Goal: Transaction & Acquisition: Download file/media

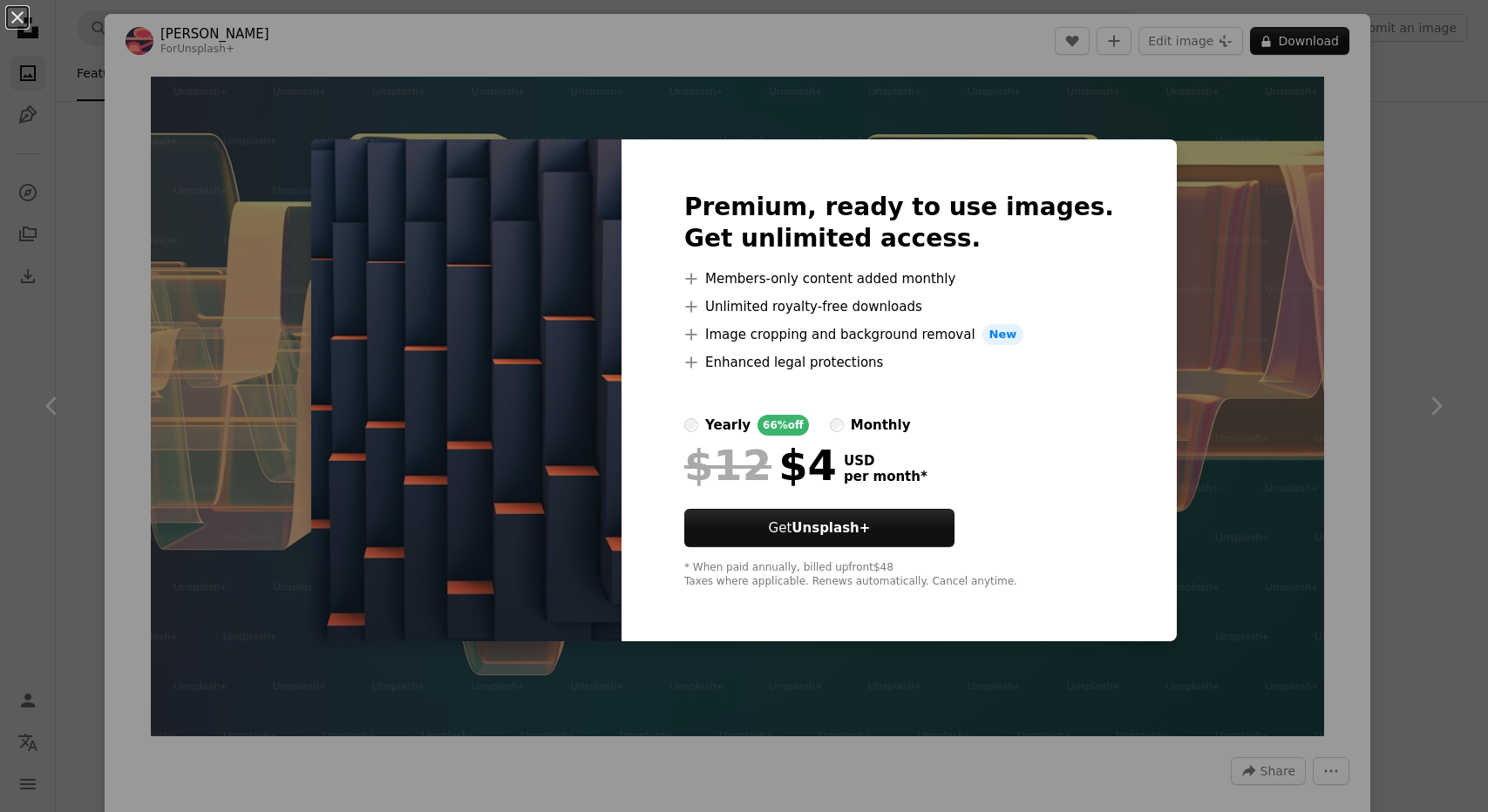
scroll to position [7146, 0]
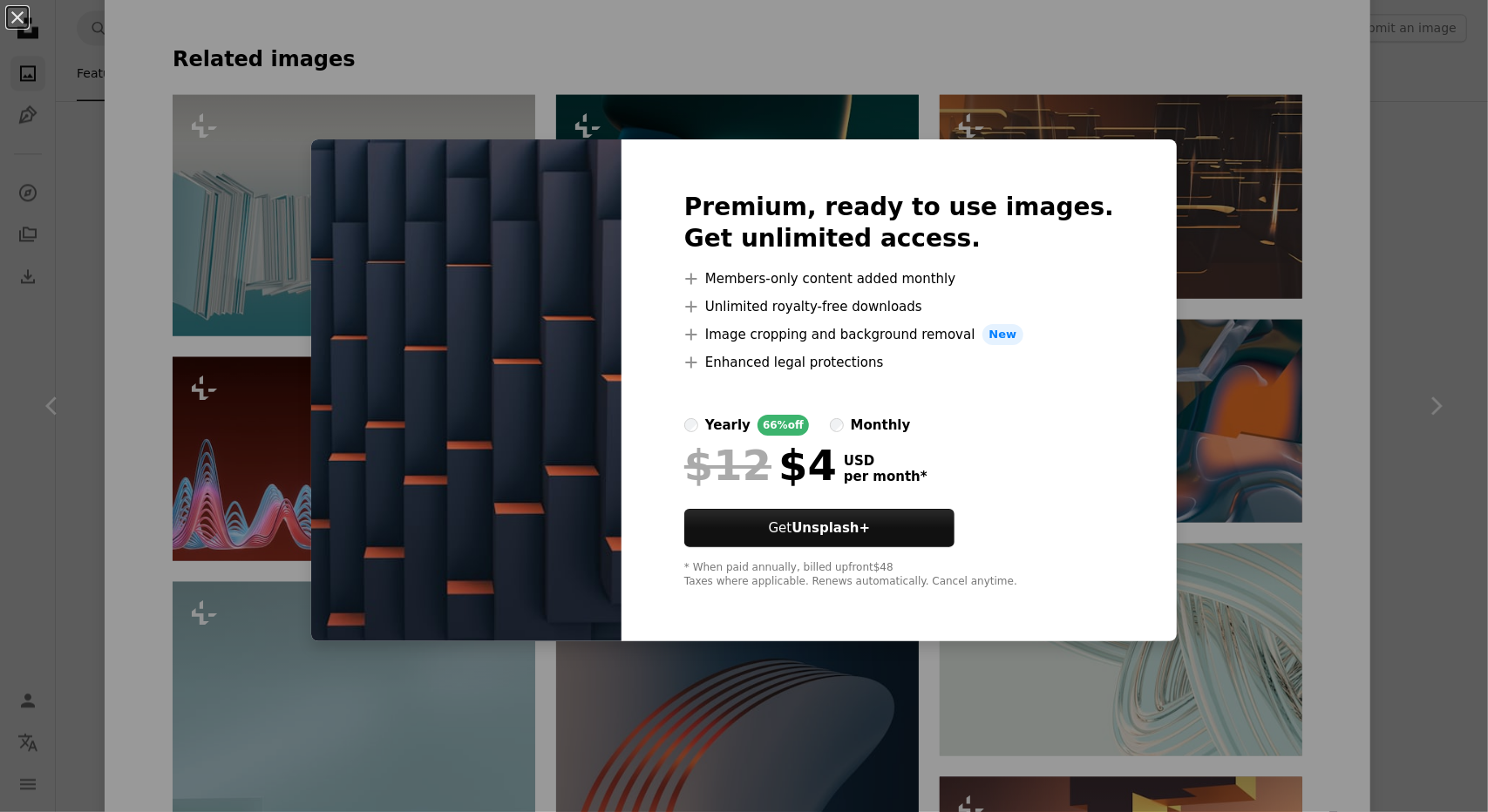
click at [627, 54] on div "An X shape Premium, ready to use images. Get unlimited access. A plus sign Memb…" at bounding box center [744, 406] width 1488 height 812
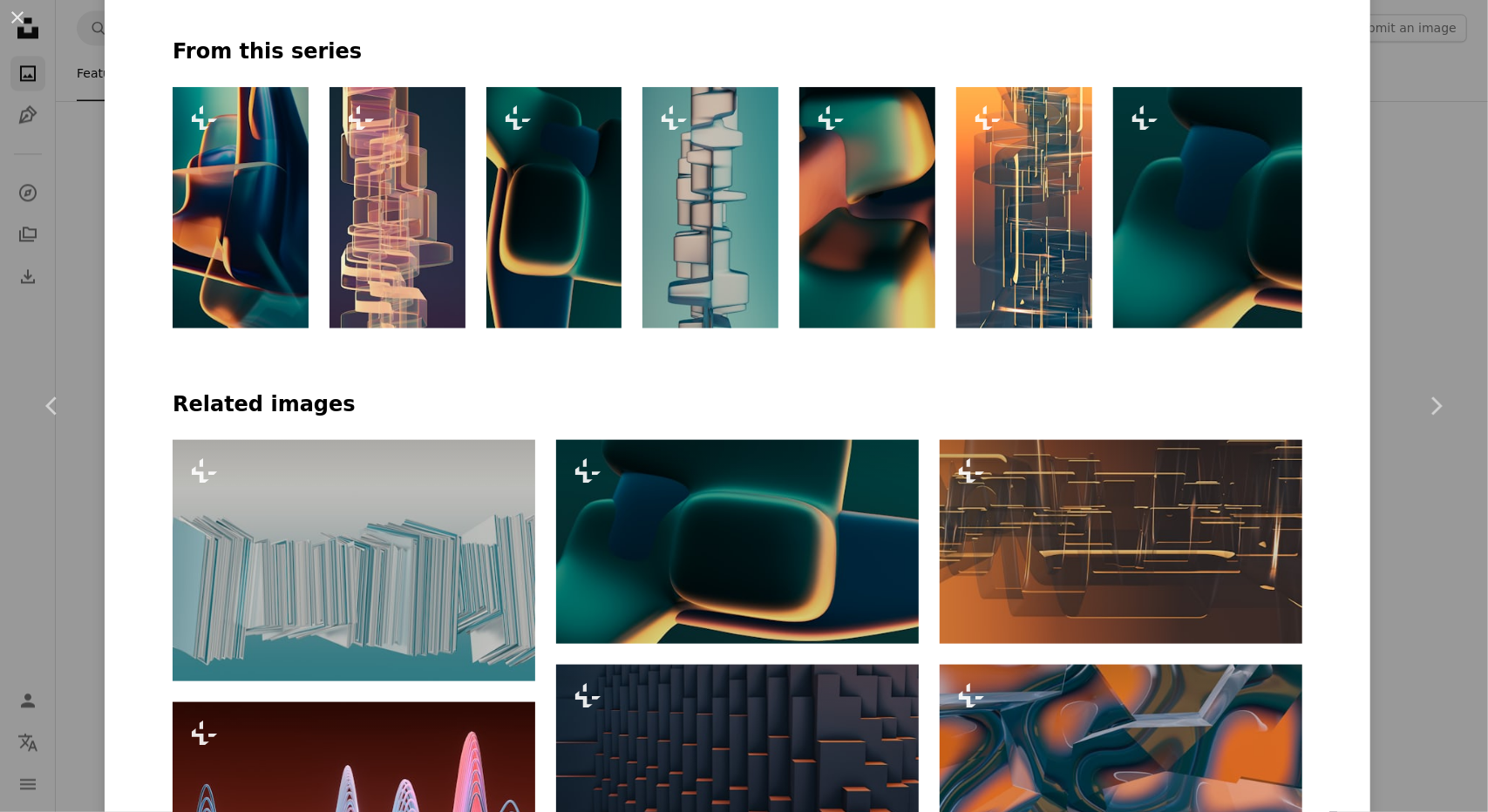
scroll to position [959, 0]
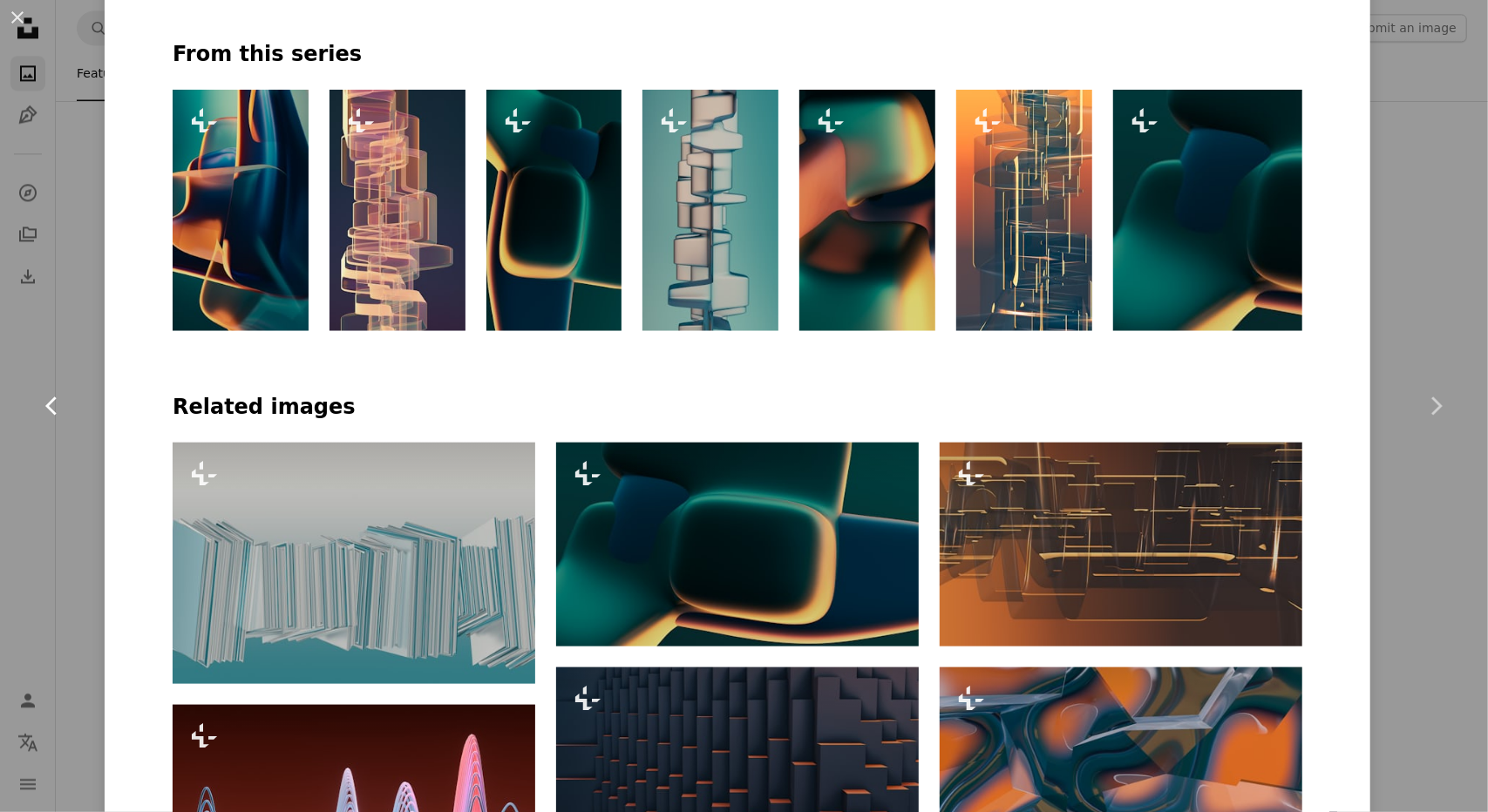
click at [55, 326] on link "Chevron left" at bounding box center [52, 406] width 104 height 168
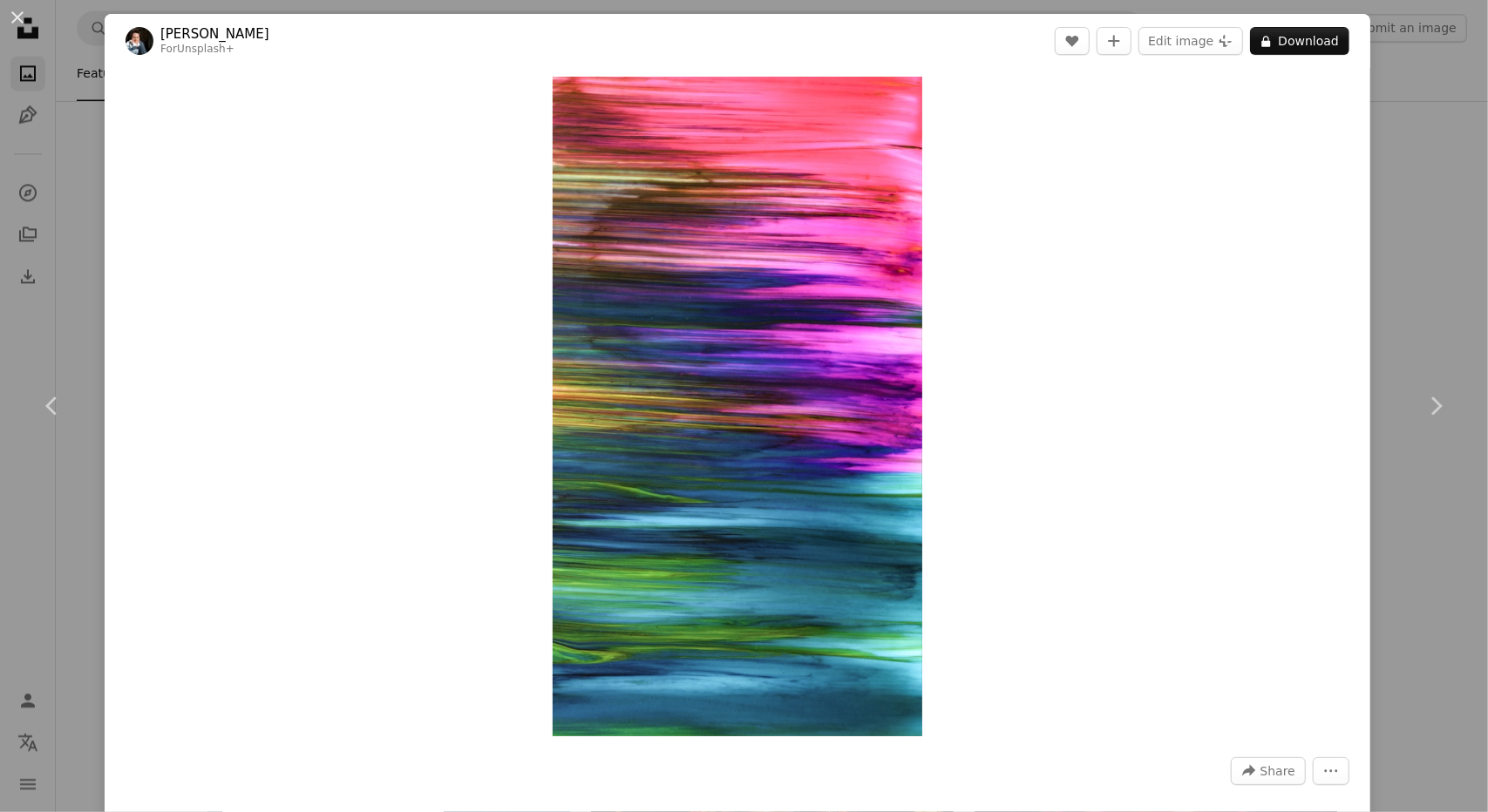
click at [1419, 153] on div "An X shape Chevron left Chevron right [PERSON_NAME] For Unsplash+ A heart A plu…" at bounding box center [744, 406] width 1488 height 812
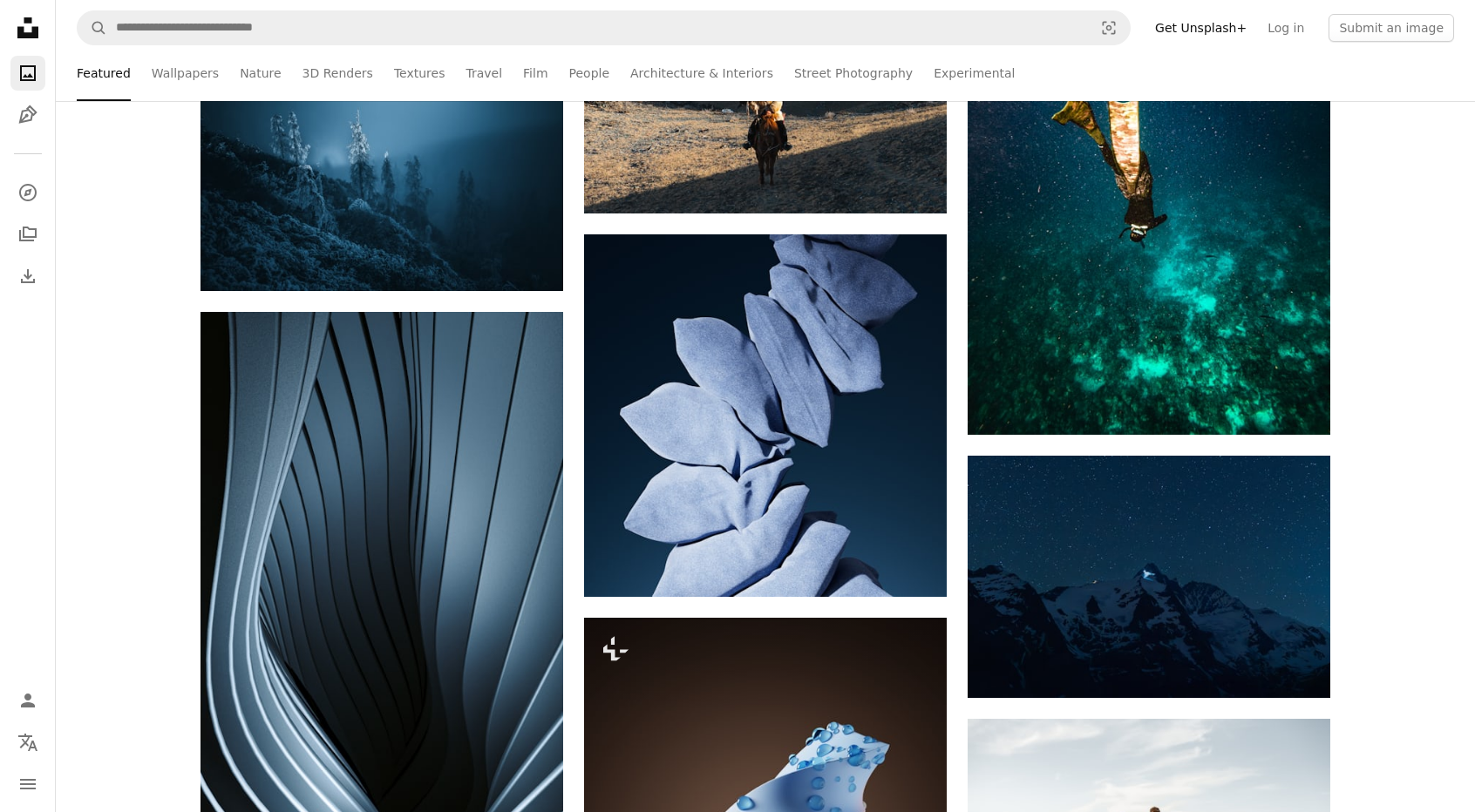
scroll to position [5758, 0]
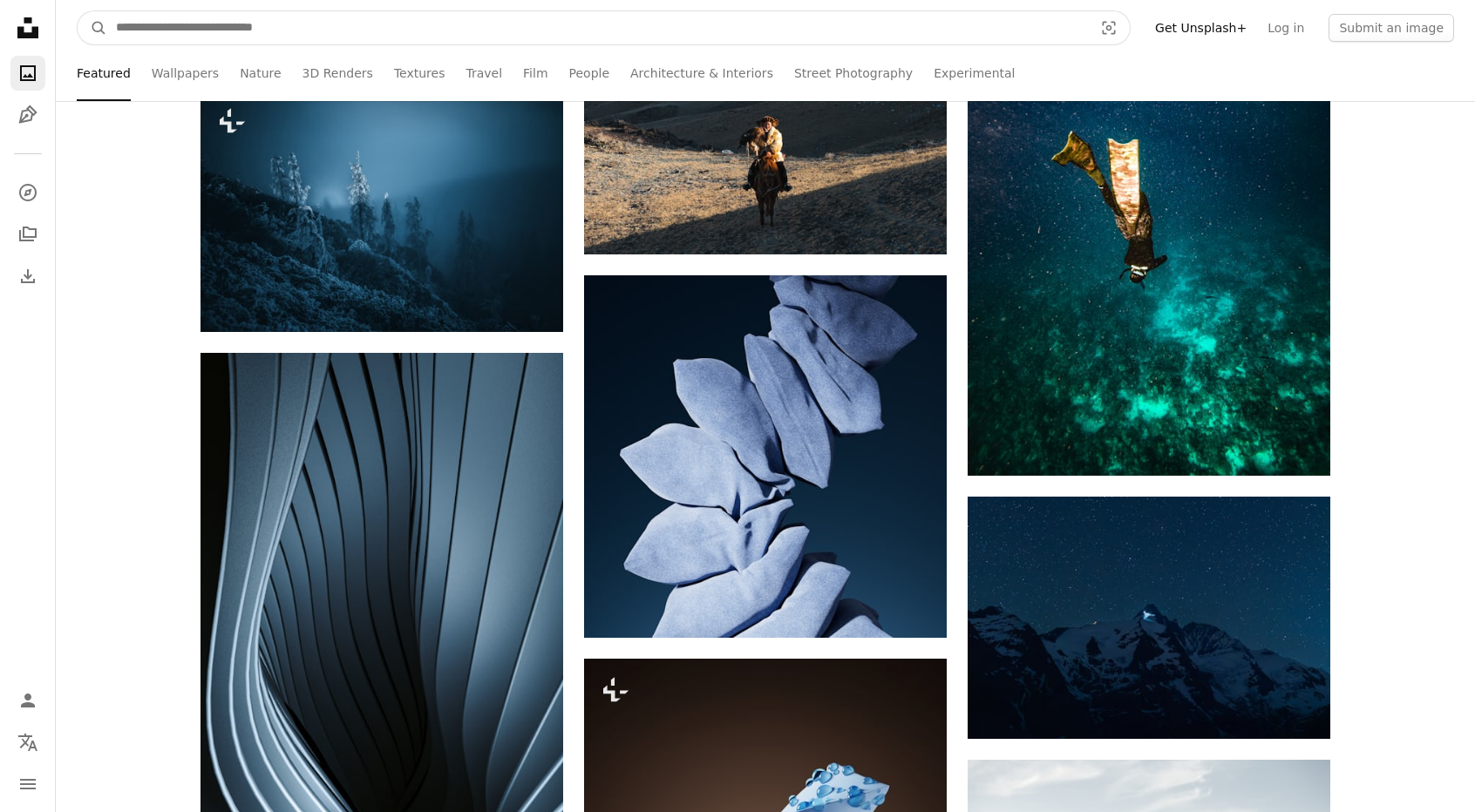
click at [584, 39] on input "Find visuals sitewide" at bounding box center [598, 28] width 981 height 34
type input "******"
click button "A magnifying glass" at bounding box center [92, 28] width 30 height 34
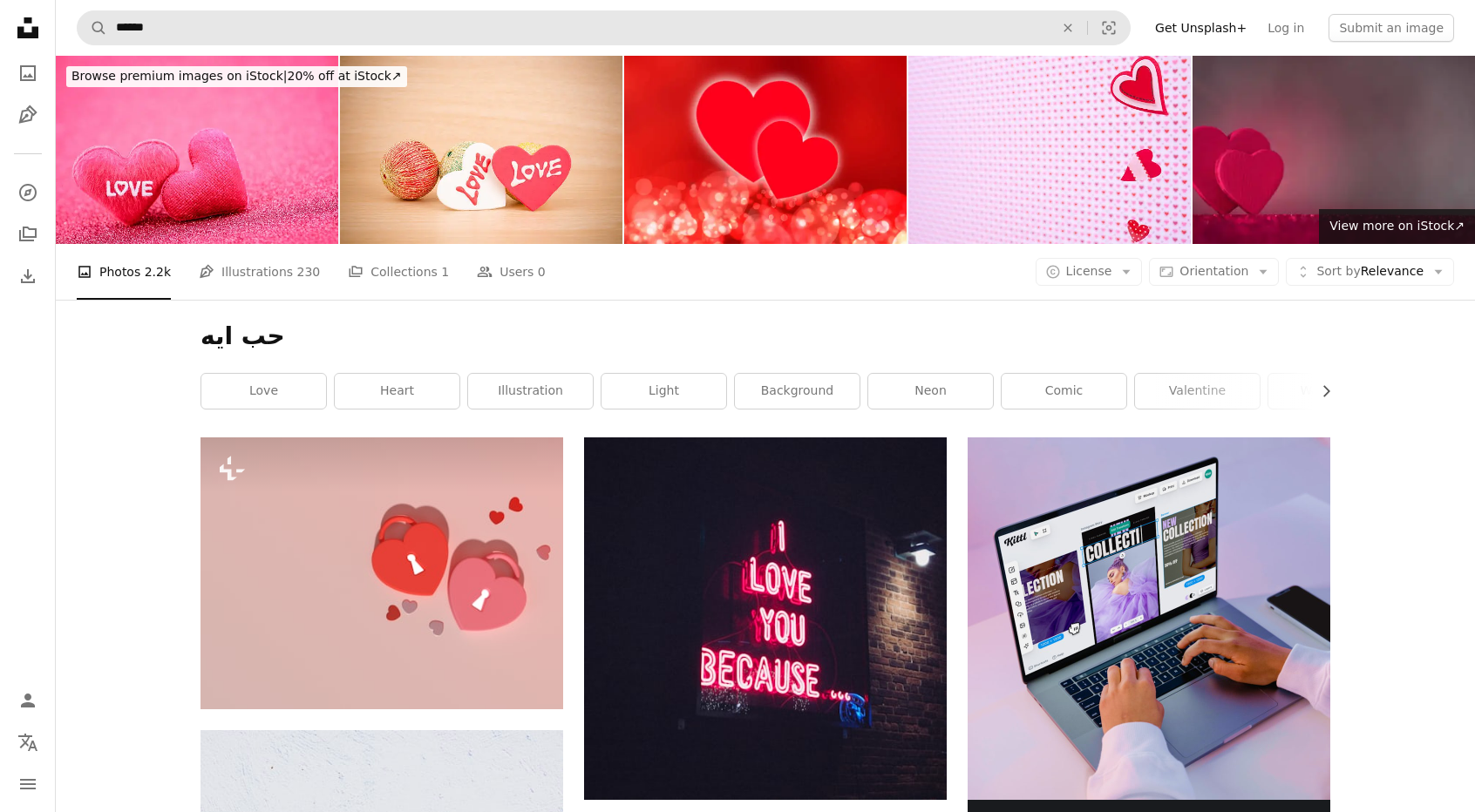
click at [208, 11] on form "A magnifying glass ****** An X shape Visual search" at bounding box center [603, 28] width 1054 height 34
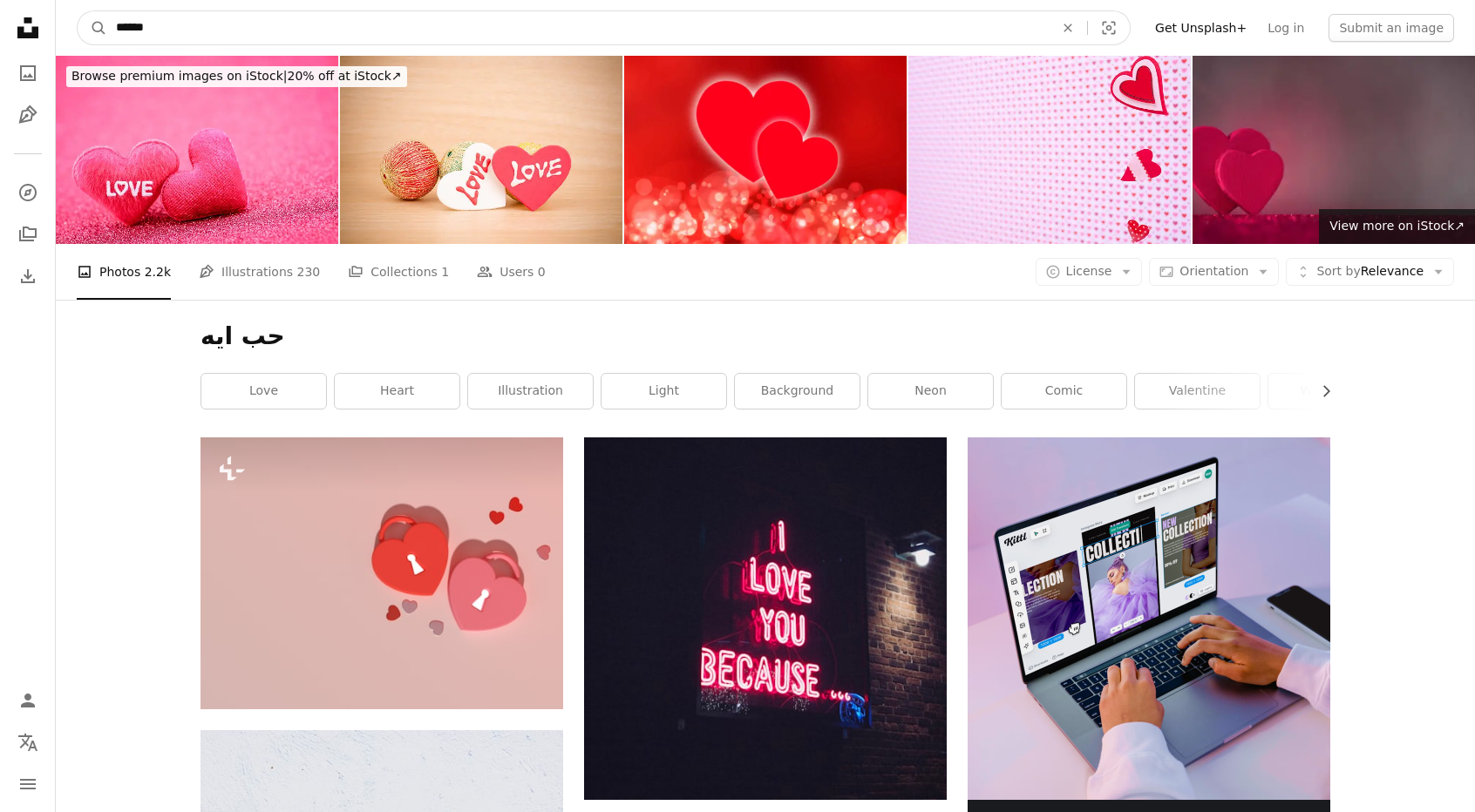
click at [208, 14] on input "******" at bounding box center [578, 28] width 942 height 34
click at [335, 25] on input "******" at bounding box center [578, 28] width 942 height 34
type input "********"
click button "A magnifying glass" at bounding box center [92, 28] width 30 height 34
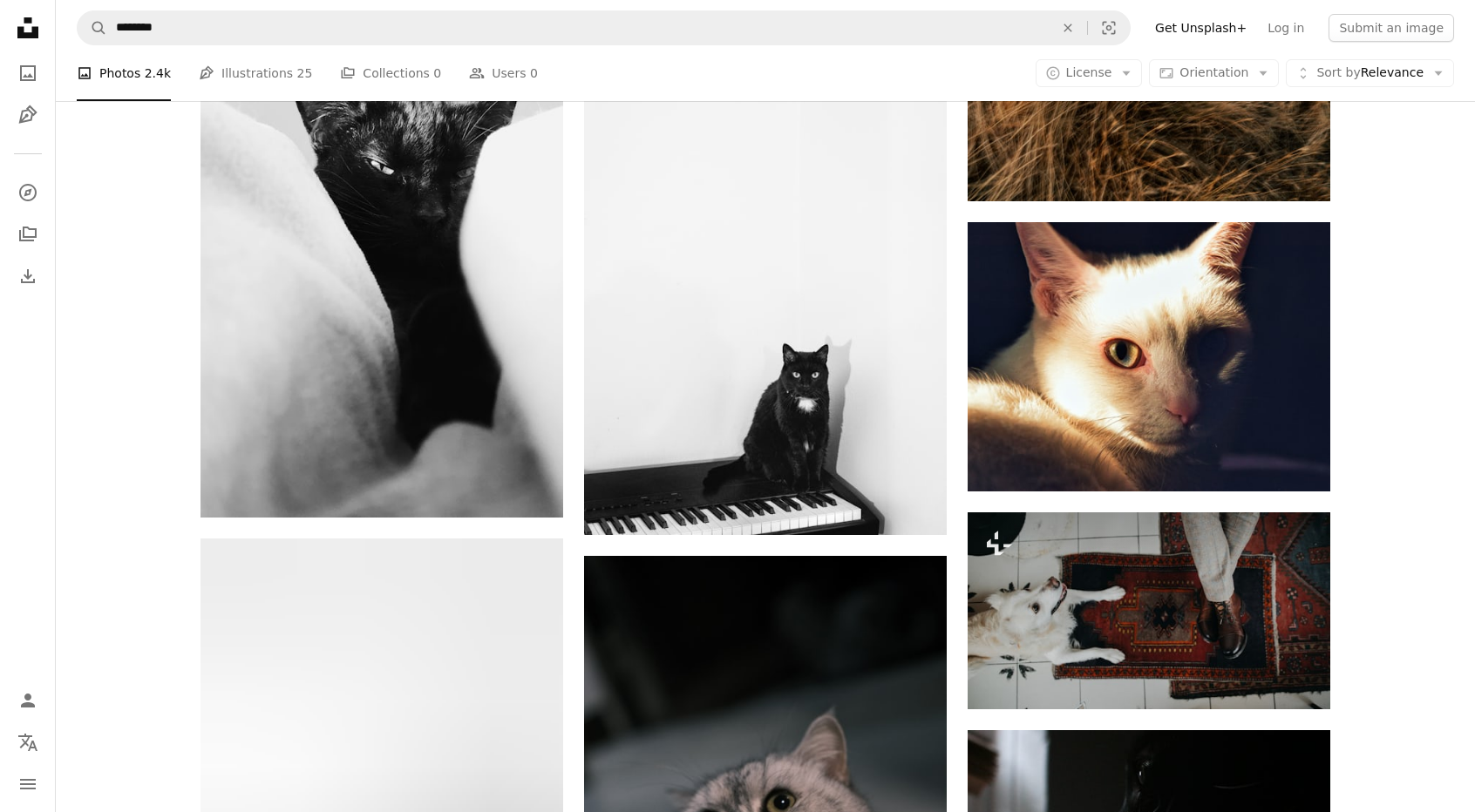
scroll to position [968, 0]
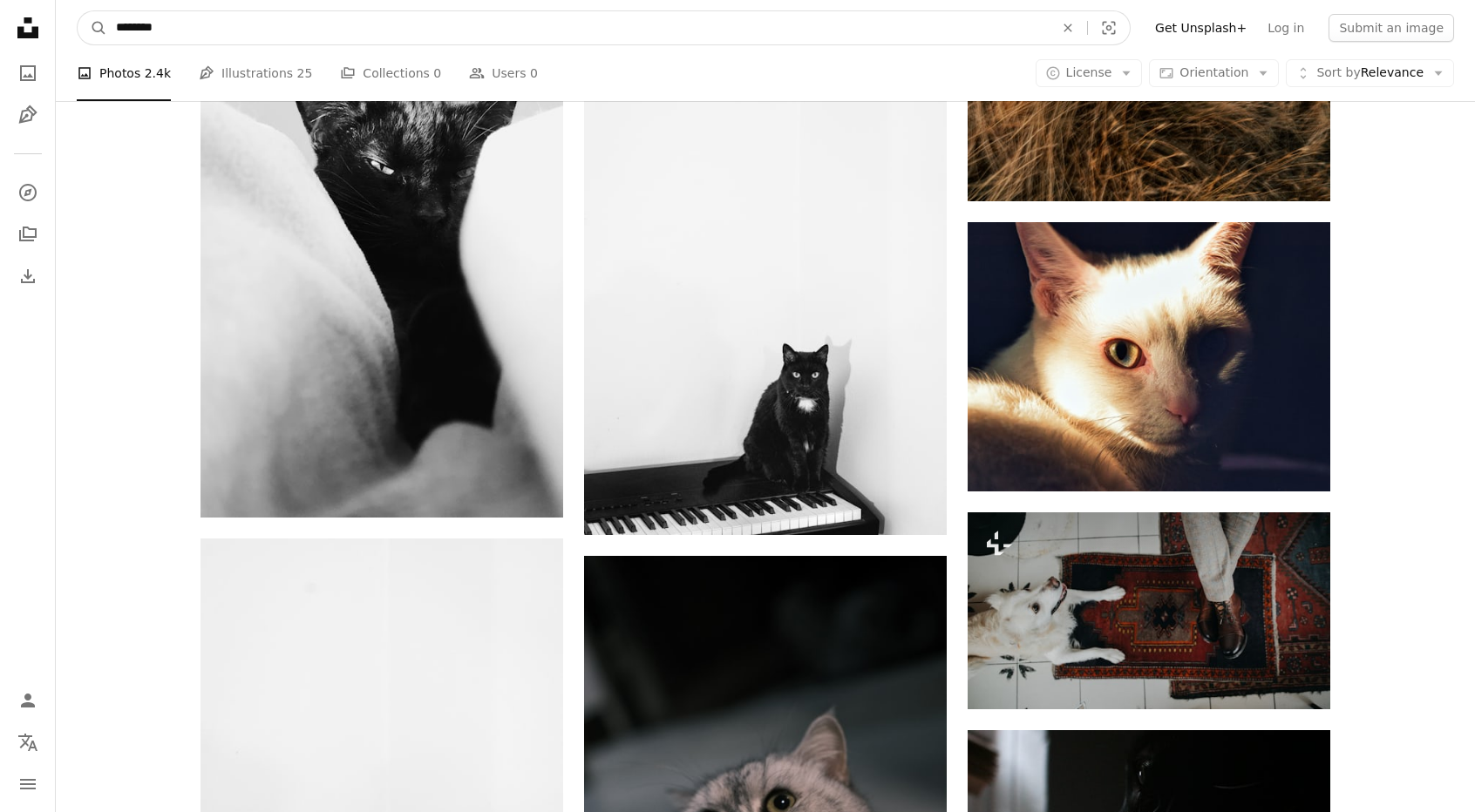
click at [553, 44] on input "********" at bounding box center [578, 28] width 942 height 34
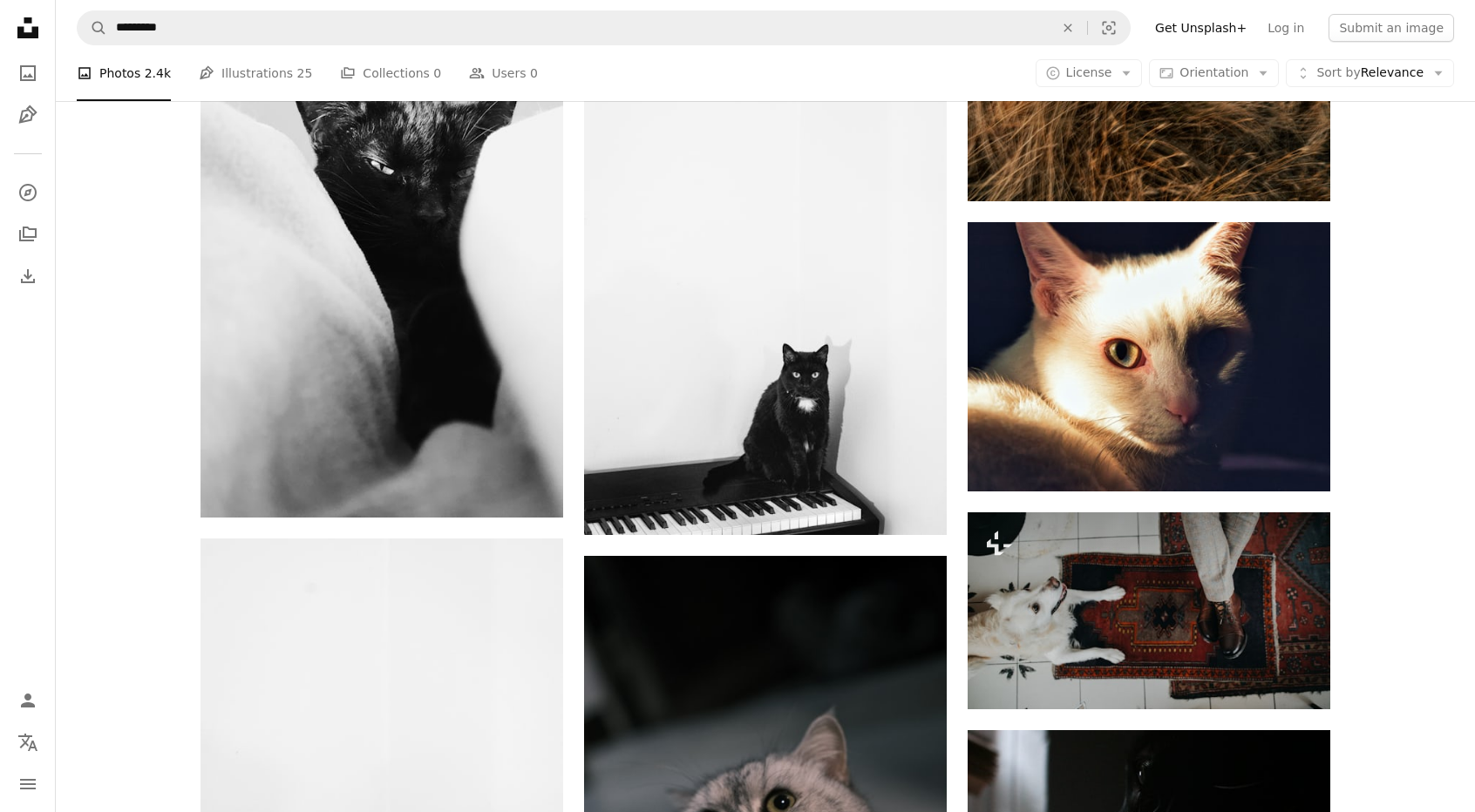
click at [546, 55] on nav "A magnifying glass ********* An X shape Visual search Filters Get Unsplash+ Log…" at bounding box center [765, 28] width 1419 height 56
click at [546, 53] on nav "A magnifying glass ********* An X shape Visual search Filters Get Unsplash+ Log…" at bounding box center [765, 28] width 1419 height 56
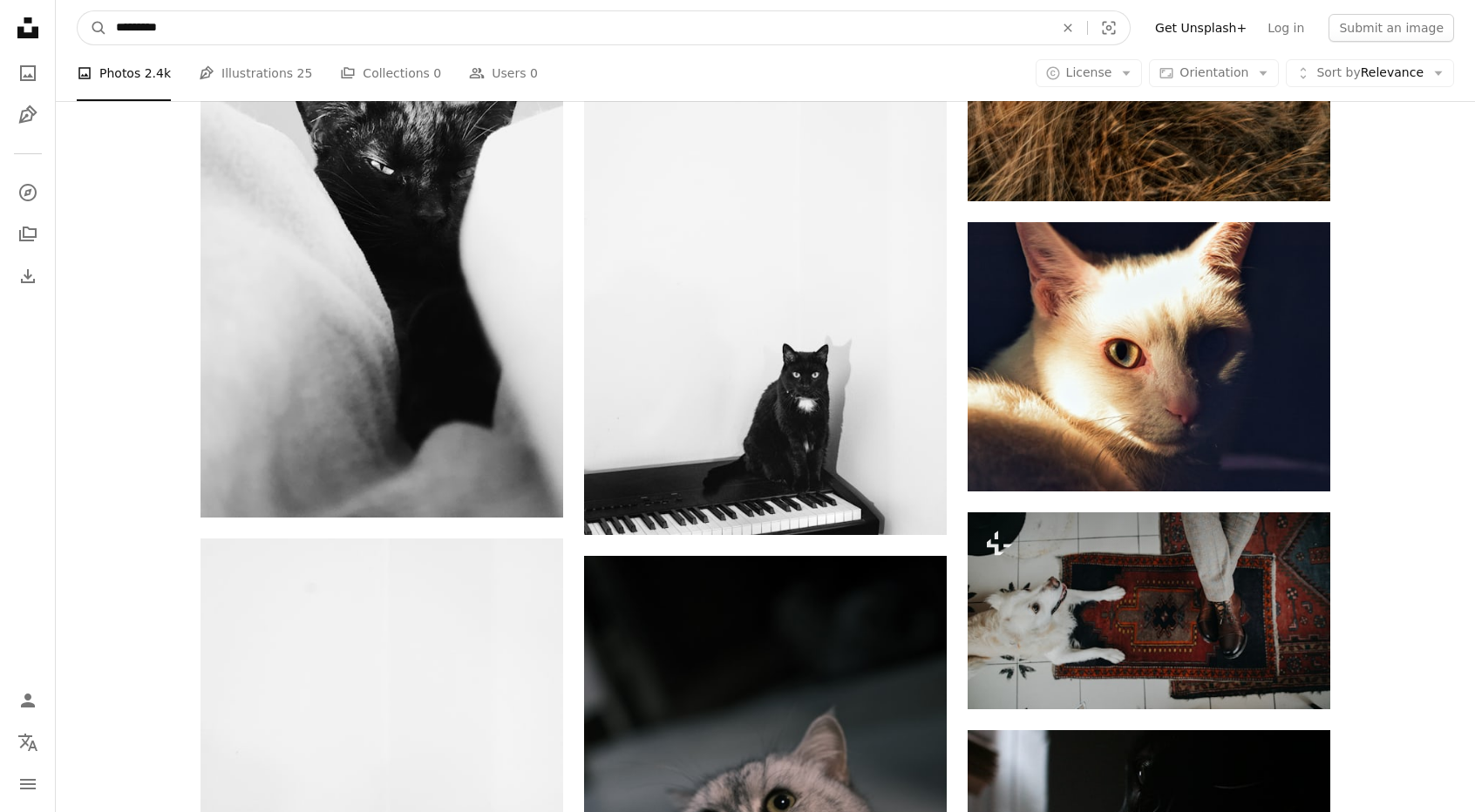
click at [540, 34] on input "*********" at bounding box center [578, 28] width 942 height 34
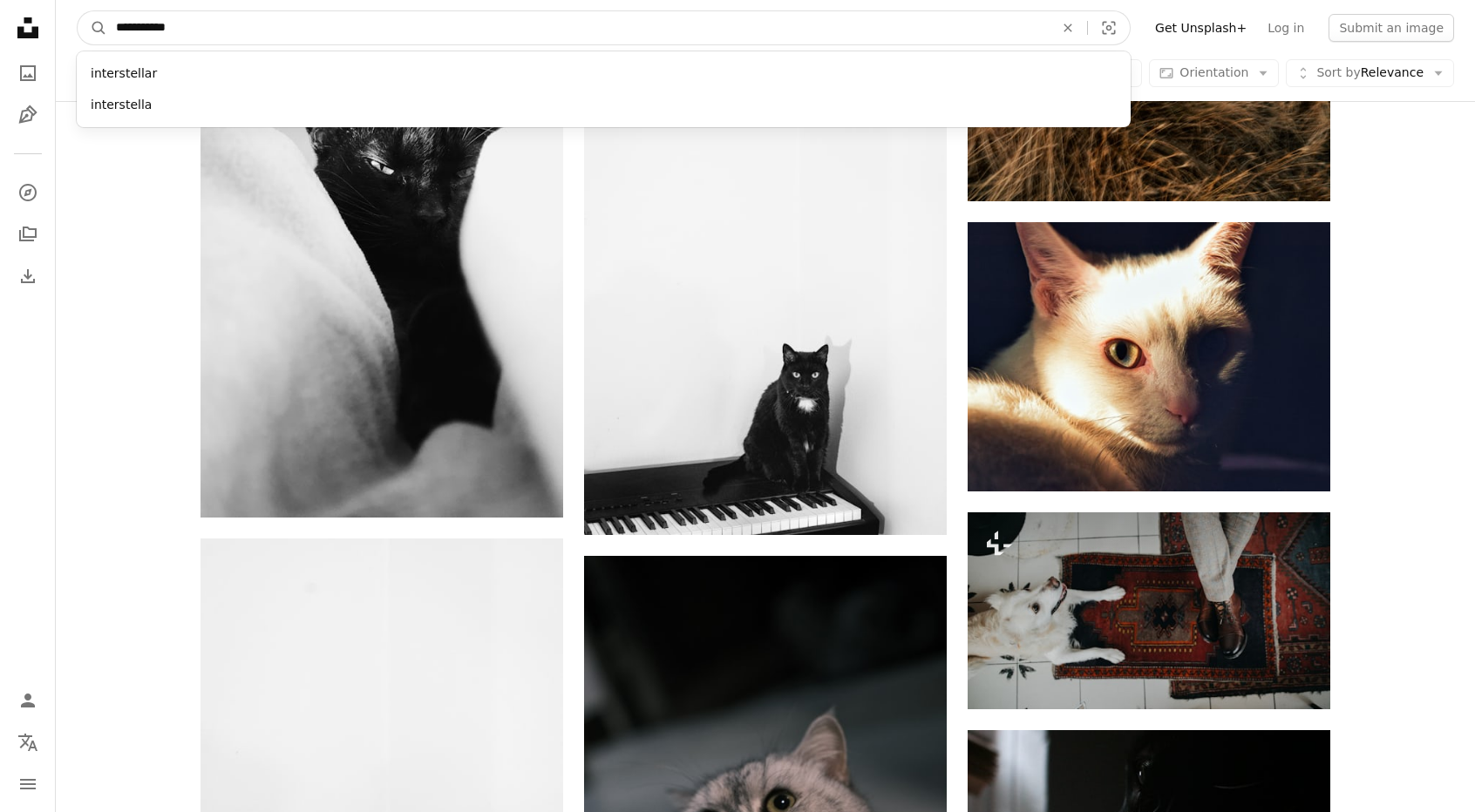
type input "**********"
click button "A magnifying glass" at bounding box center [92, 28] width 30 height 34
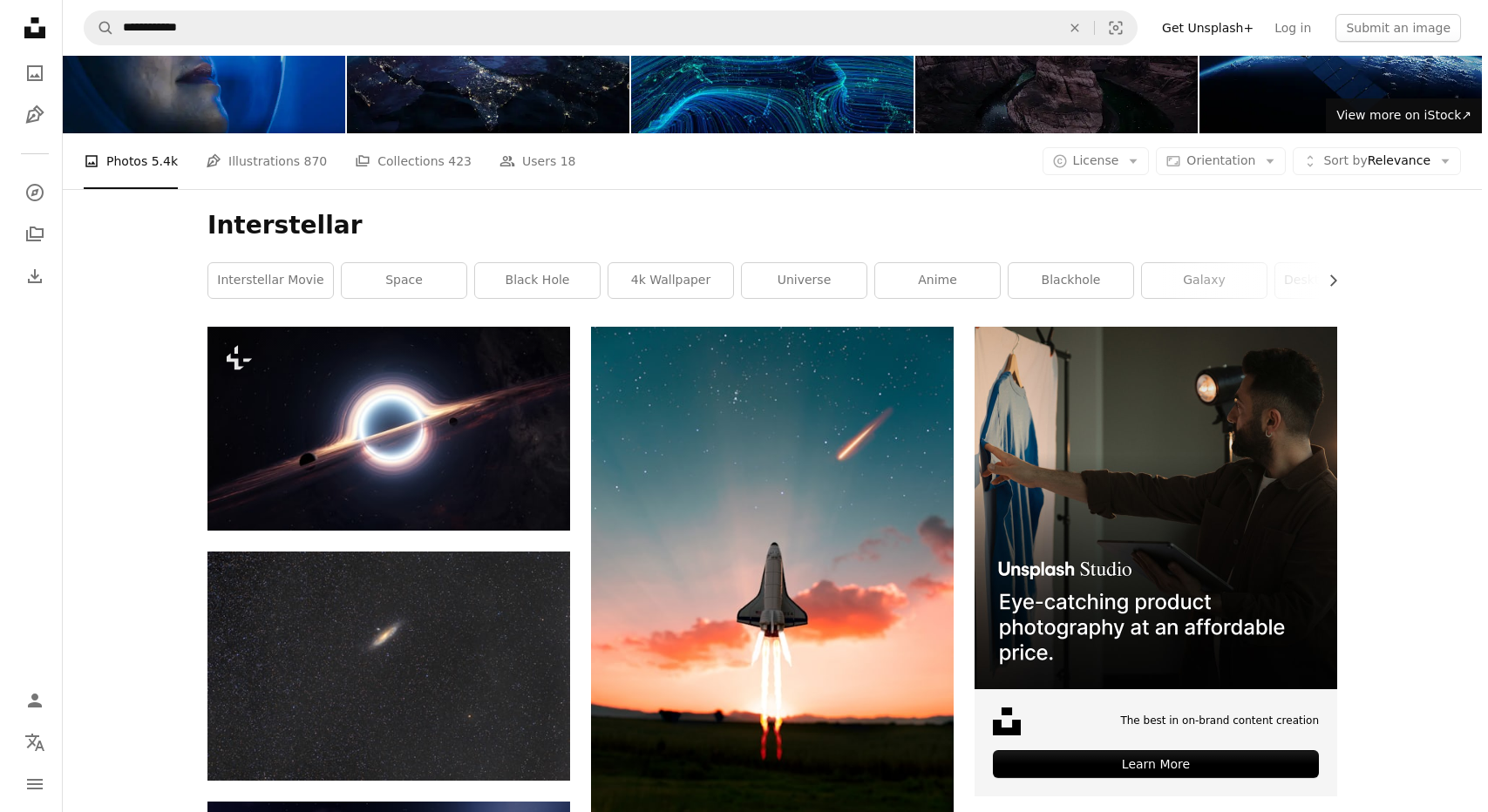
scroll to position [87, 0]
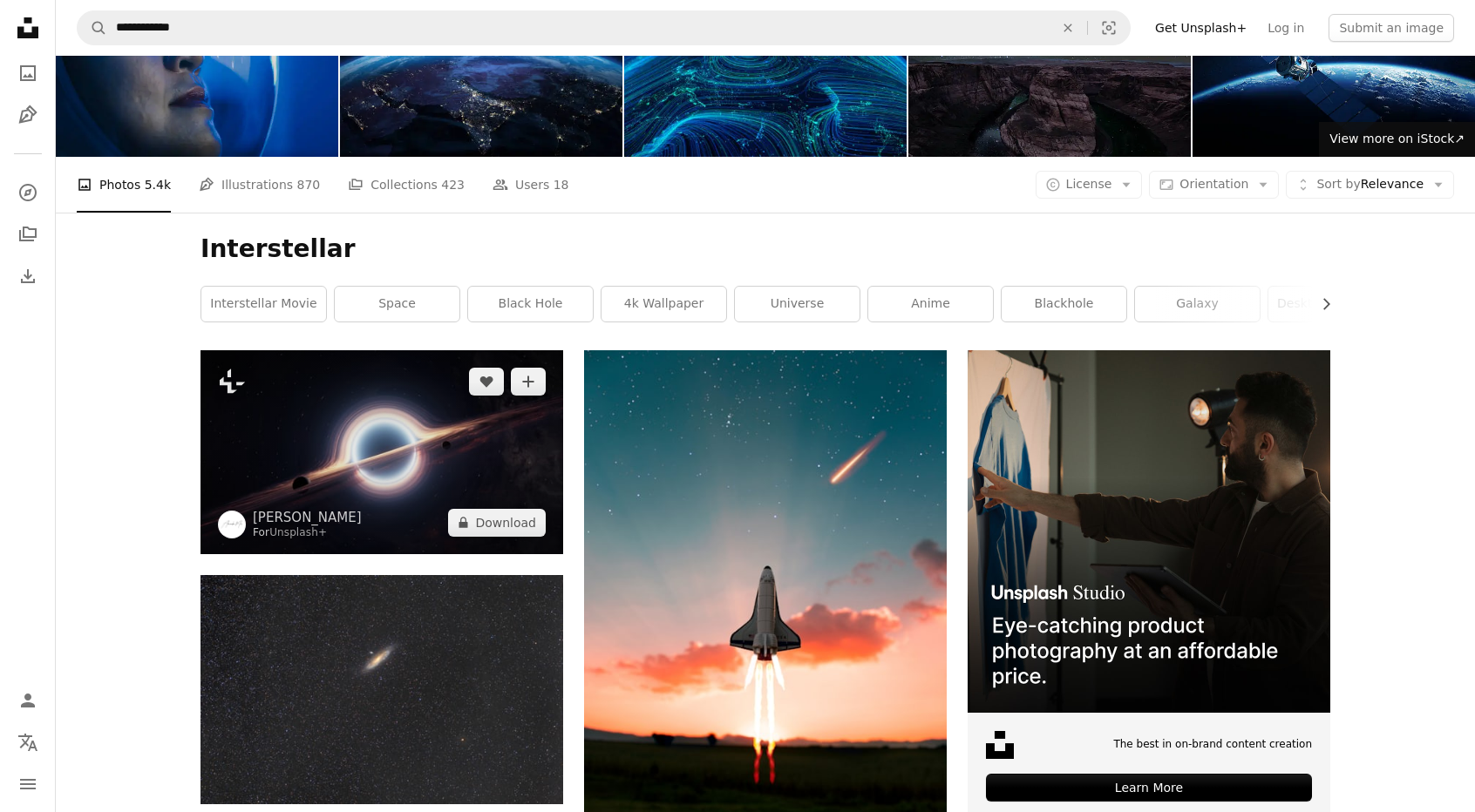
click at [420, 421] on img at bounding box center [381, 452] width 363 height 204
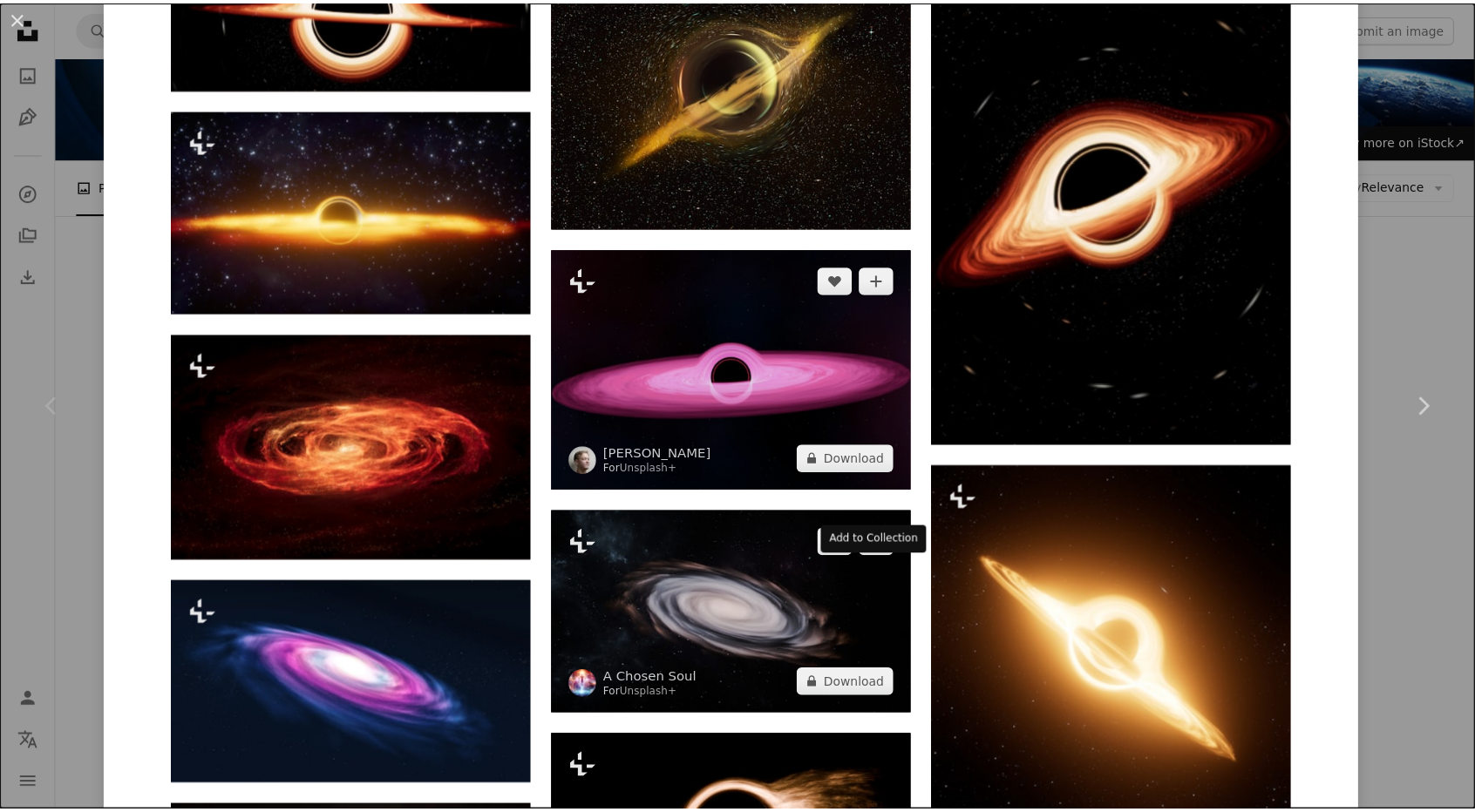
scroll to position [1133, 0]
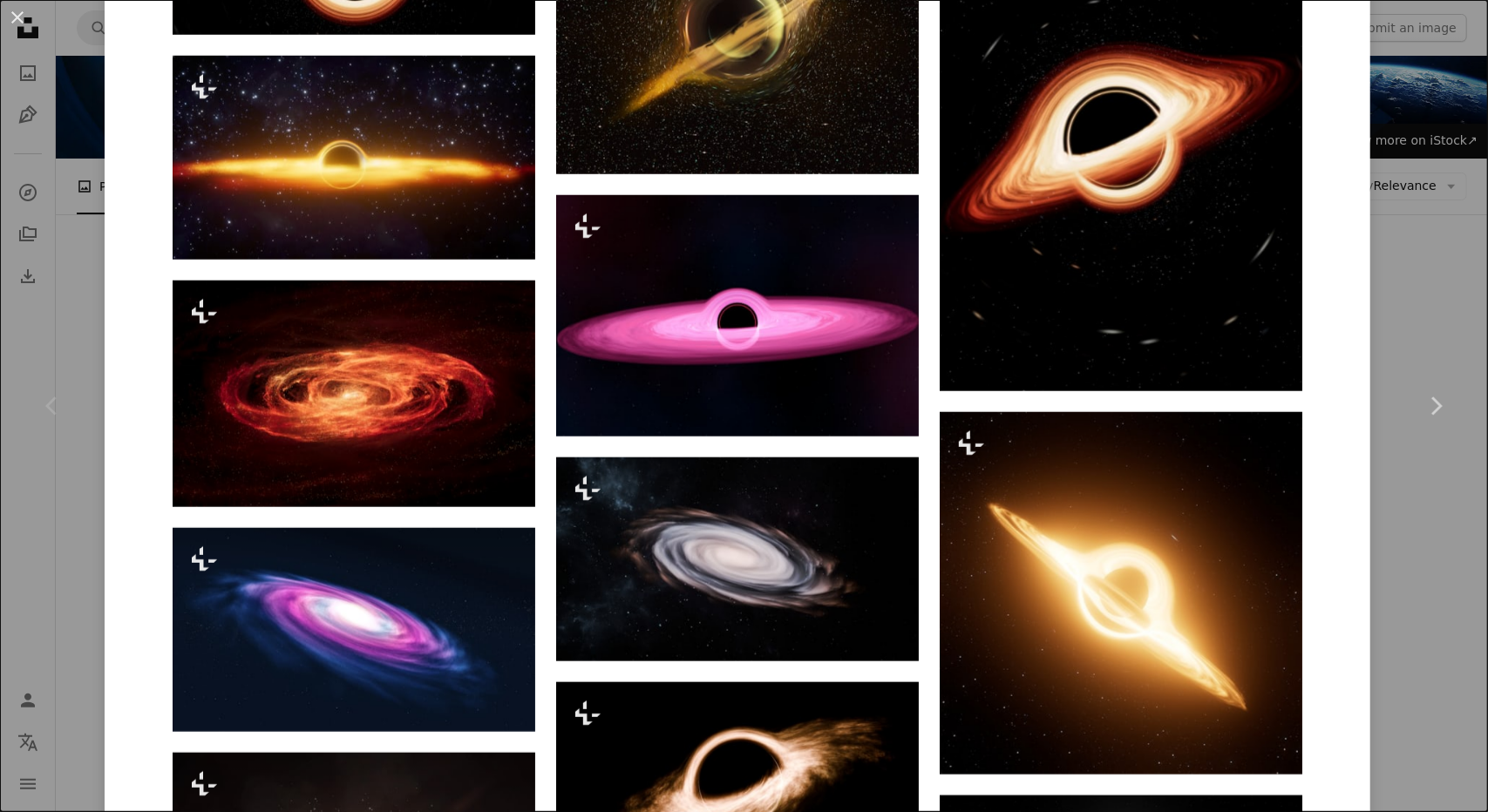
click at [1459, 169] on div "An X shape Chevron left Chevron right Alexander Mils For Unsplash+ A heart A pl…" at bounding box center [744, 406] width 1488 height 812
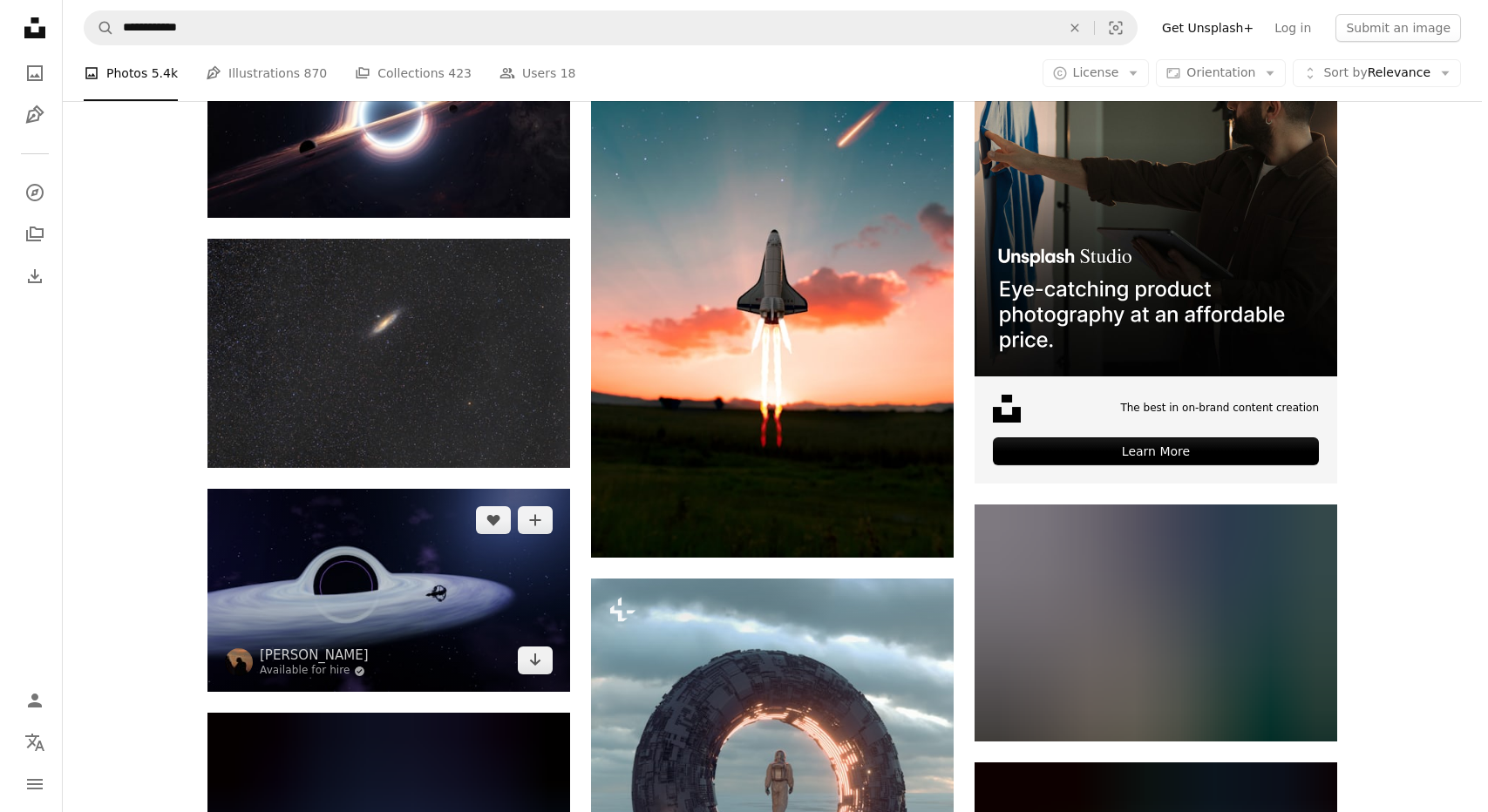
scroll to position [436, 0]
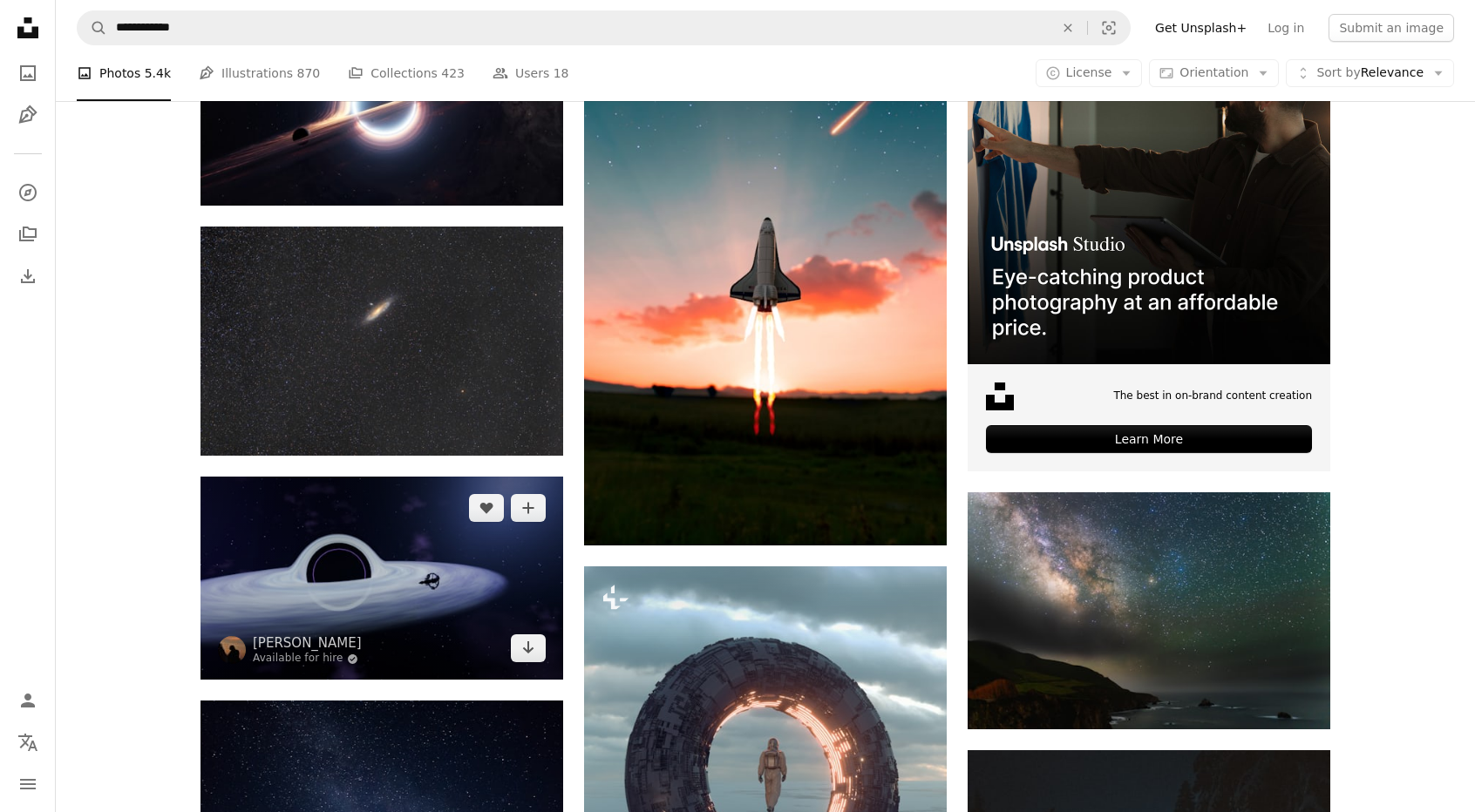
click at [436, 582] on img at bounding box center [381, 578] width 363 height 204
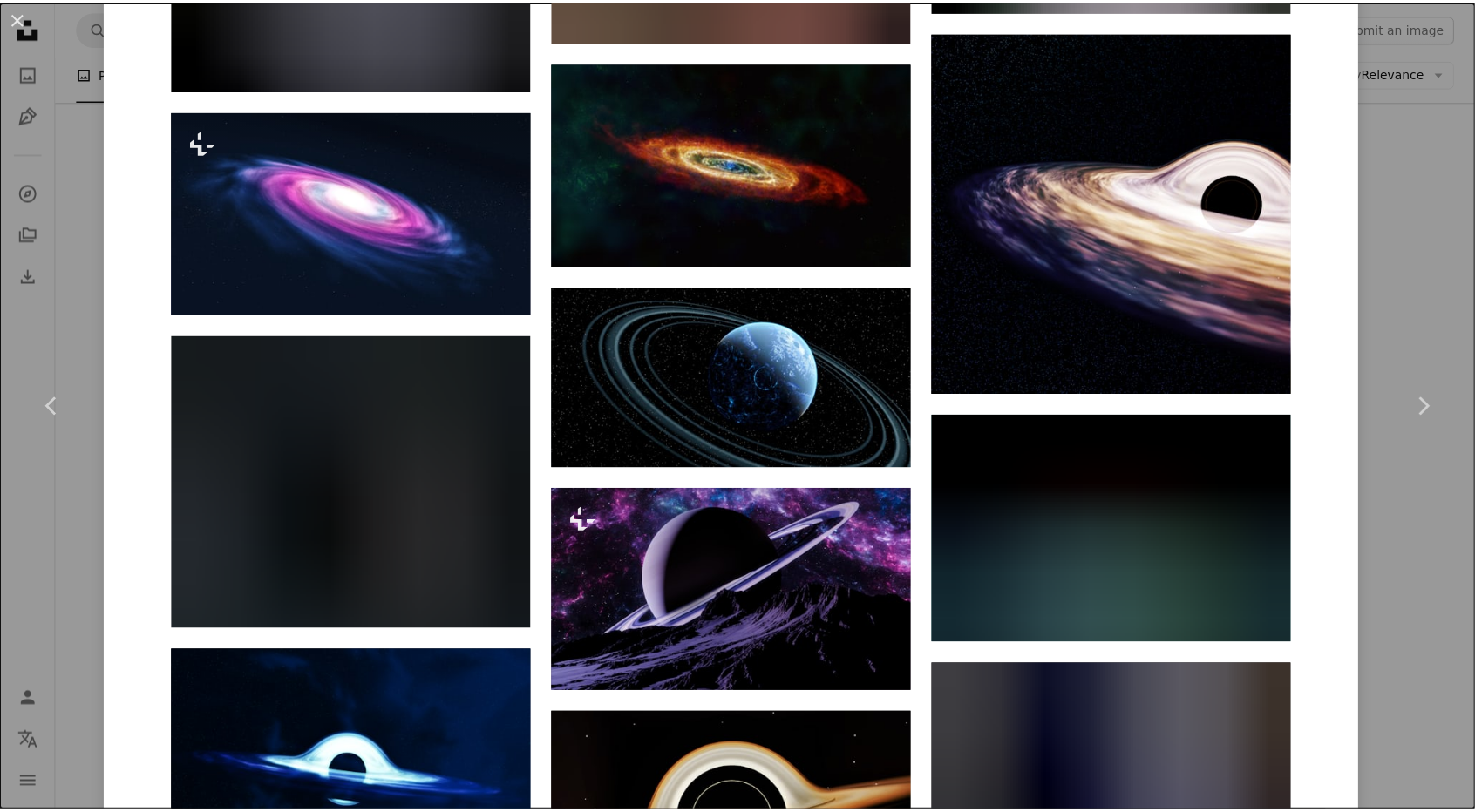
scroll to position [2354, 0]
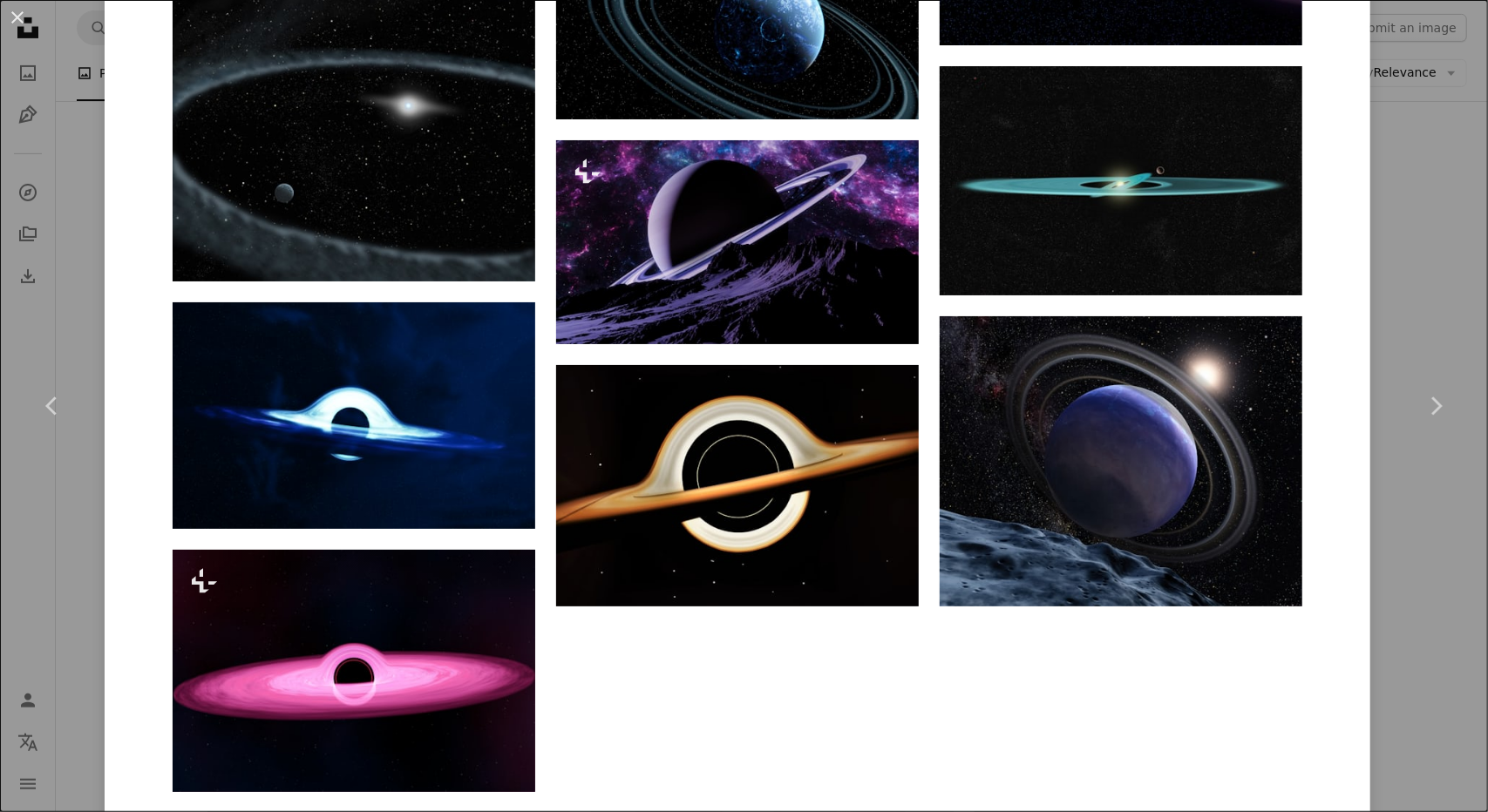
click at [1421, 508] on div "An X shape Chevron left Chevron right [PERSON_NAME] Available for hire A checkm…" at bounding box center [744, 406] width 1488 height 812
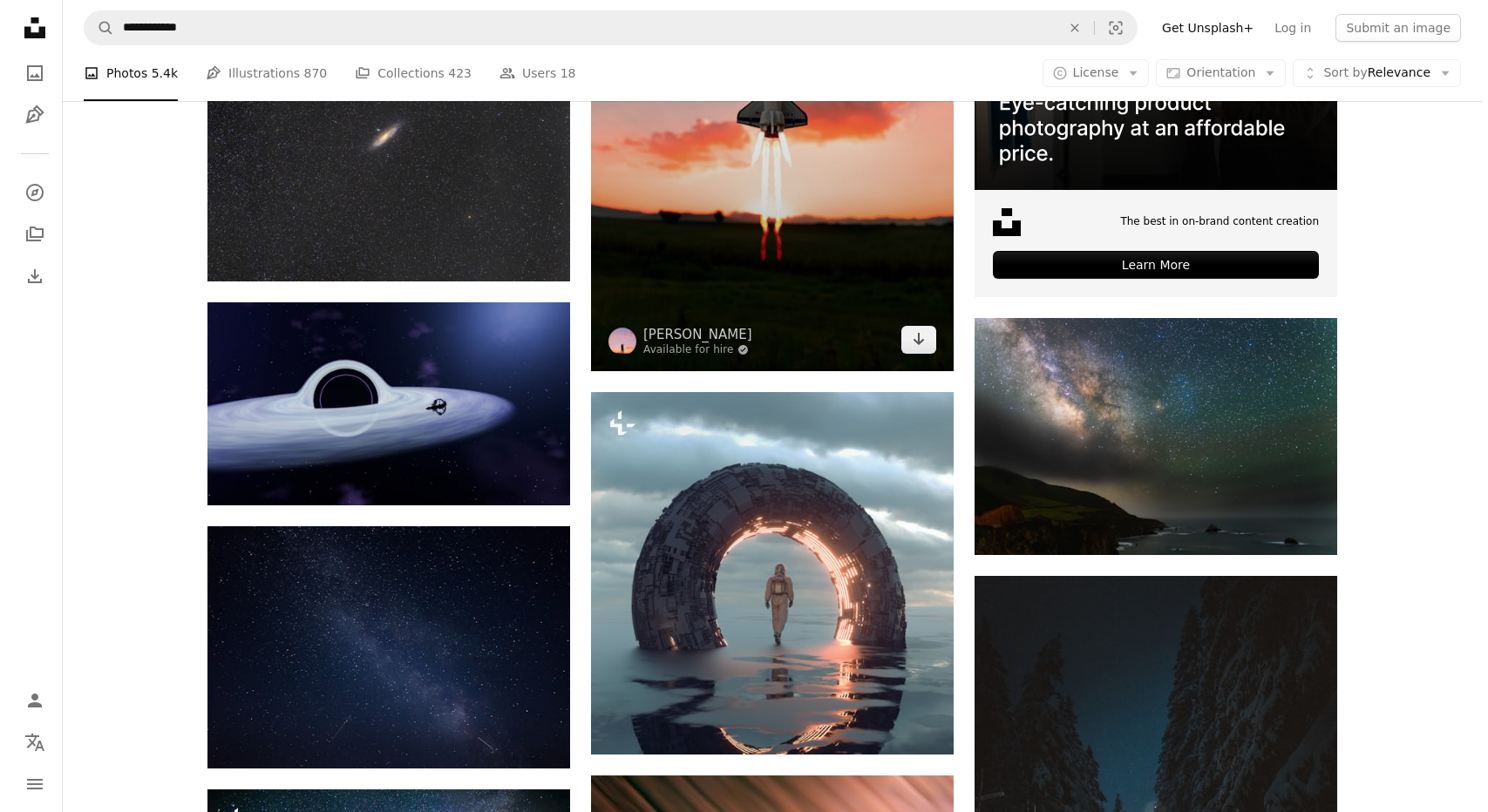
scroll to position [349, 0]
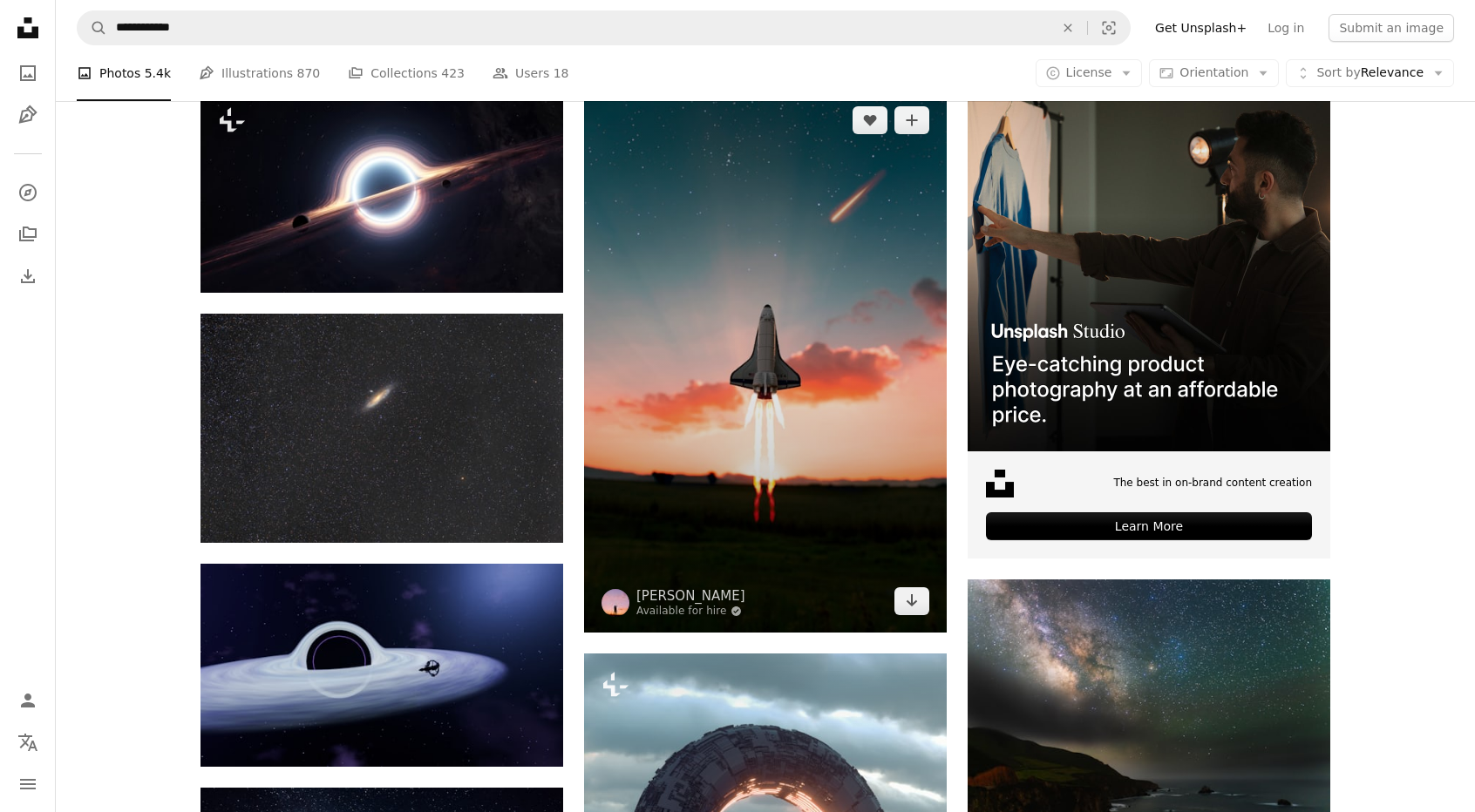
click at [843, 553] on img at bounding box center [765, 361] width 363 height 544
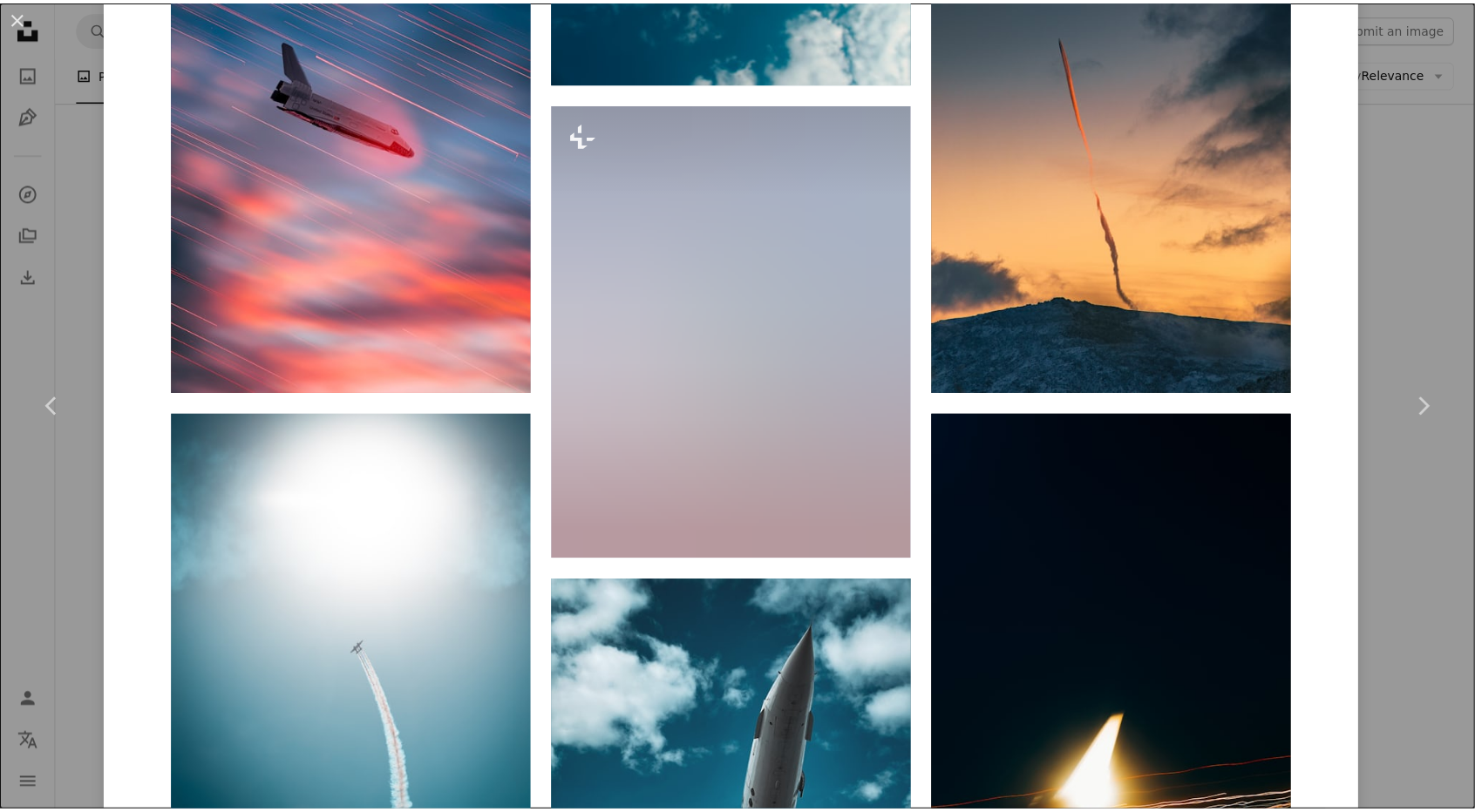
scroll to position [1830, 0]
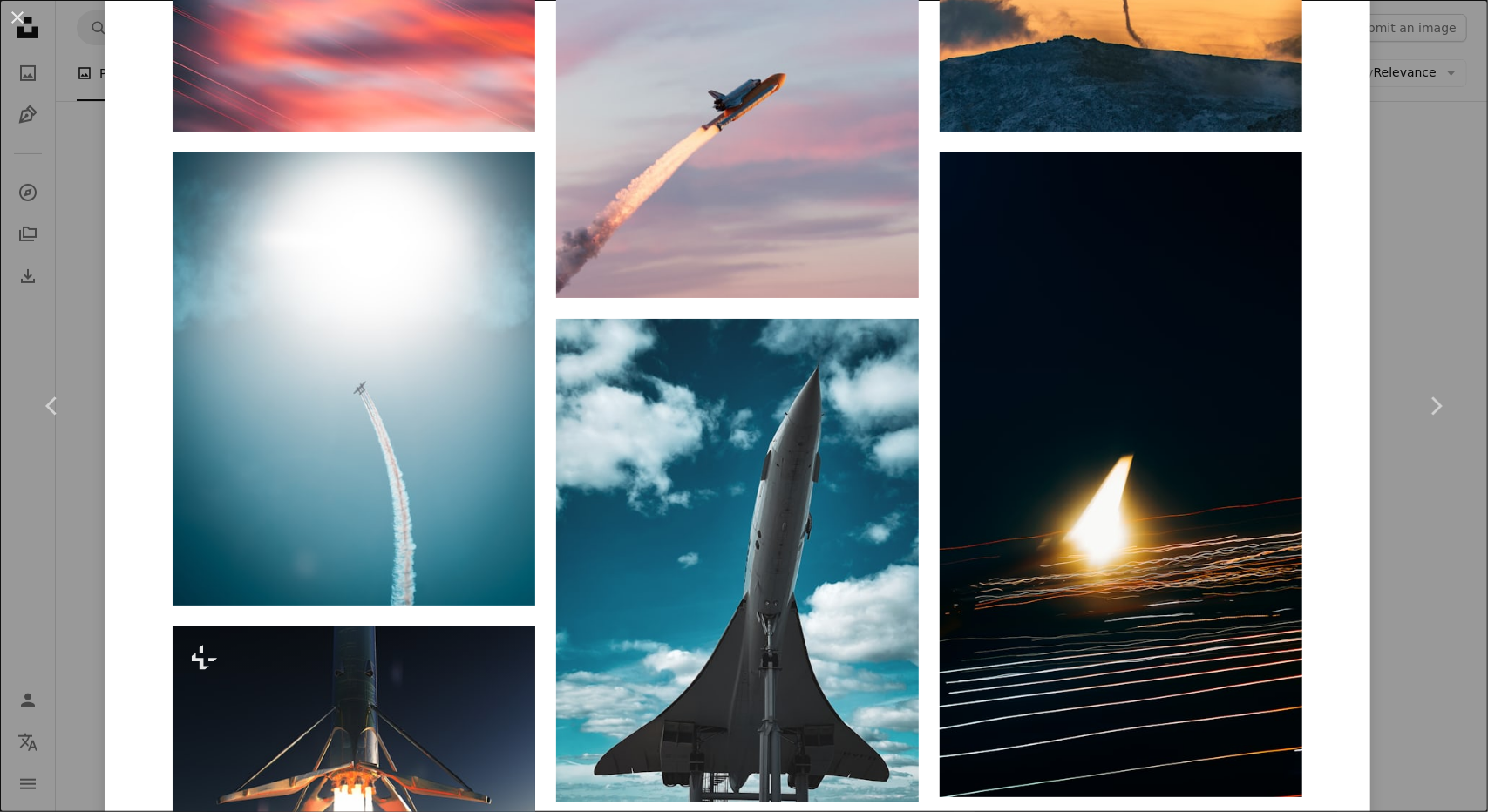
click at [1434, 286] on div "An X shape Chevron left Chevron right [PERSON_NAME] Available for hire A checkm…" at bounding box center [744, 406] width 1488 height 812
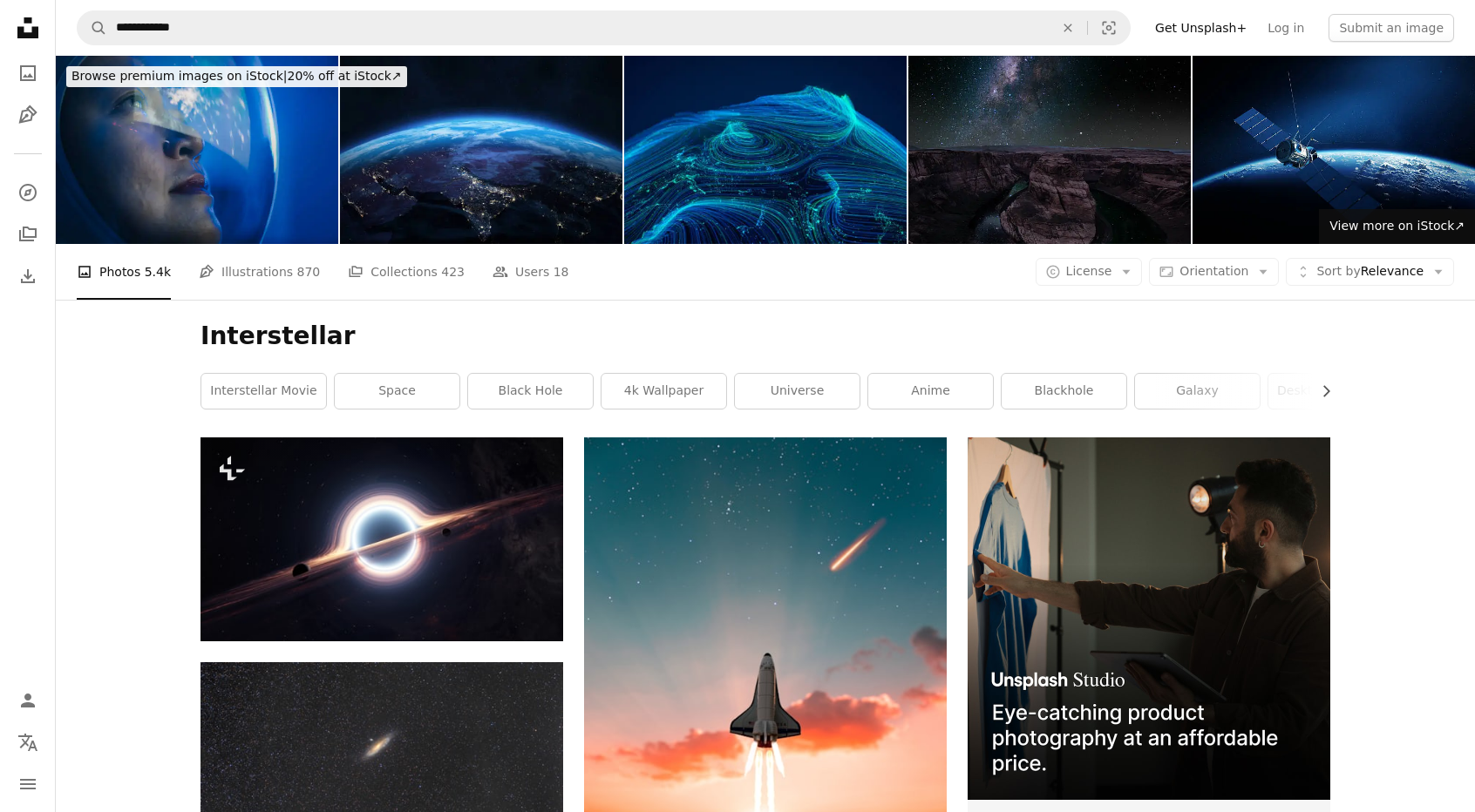
drag, startPoint x: 814, startPoint y: 539, endPoint x: 518, endPoint y: 99, distance: 530.3
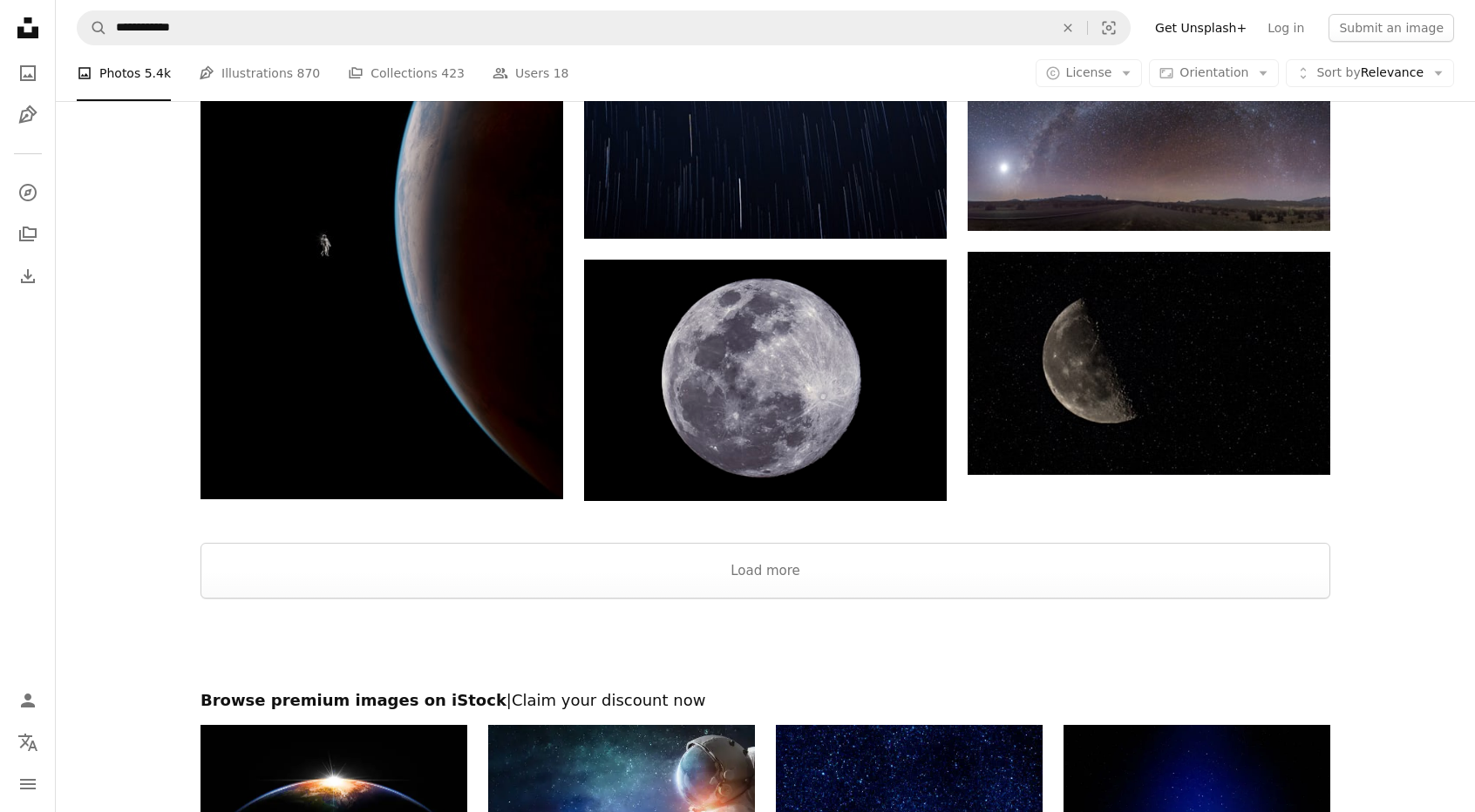
scroll to position [3011, 0]
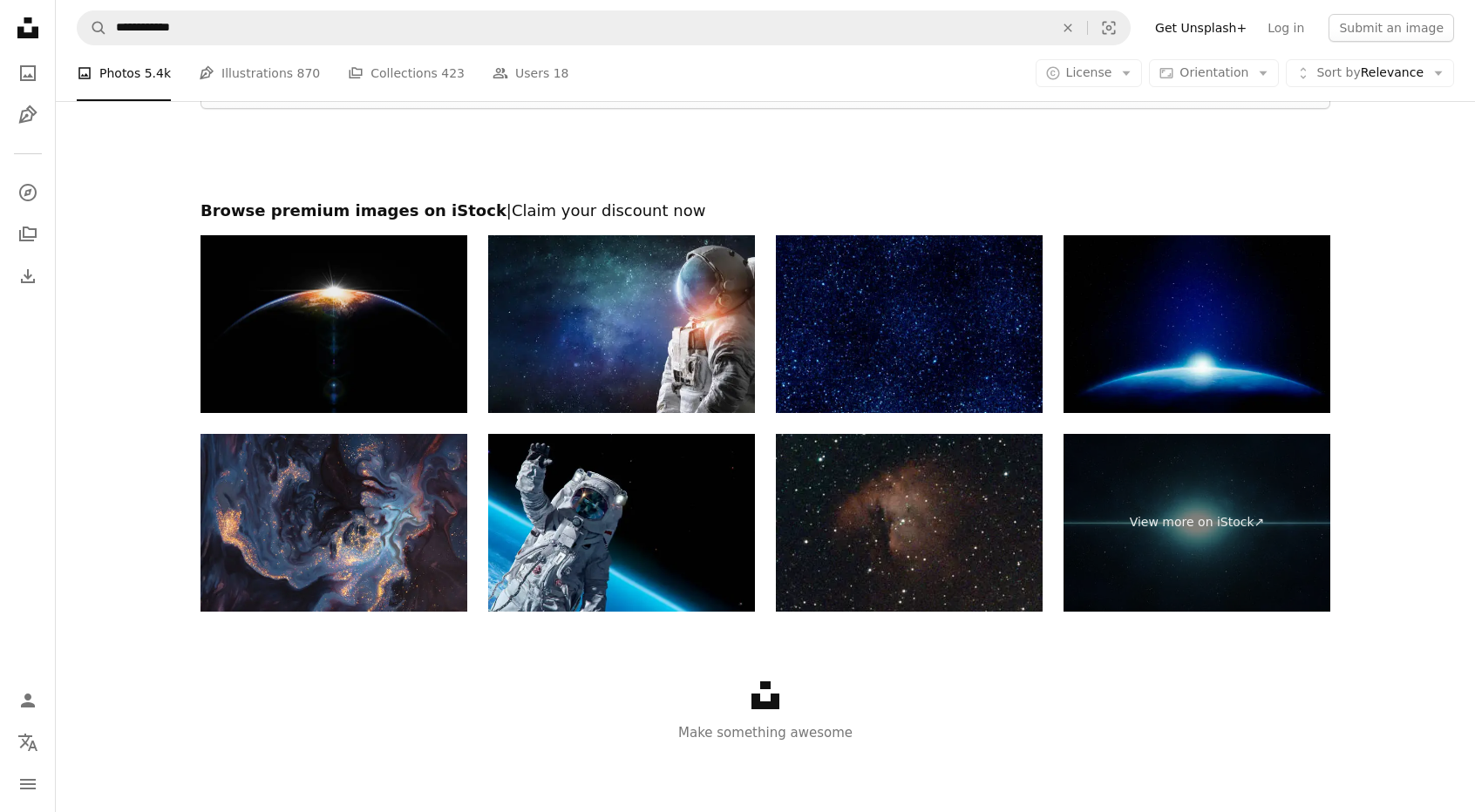
click at [370, 327] on img at bounding box center [333, 325] width 267 height 178
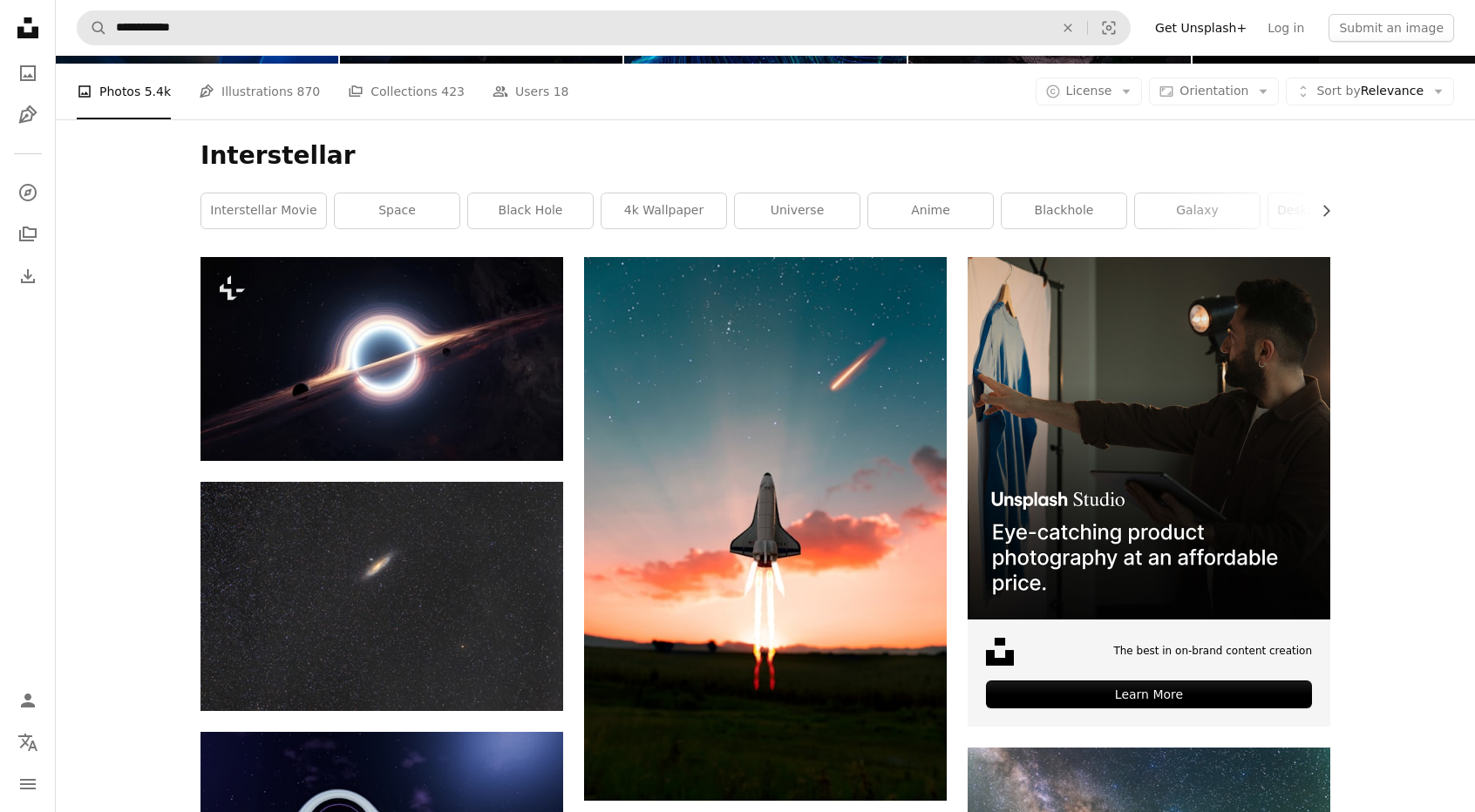
scroll to position [0, 0]
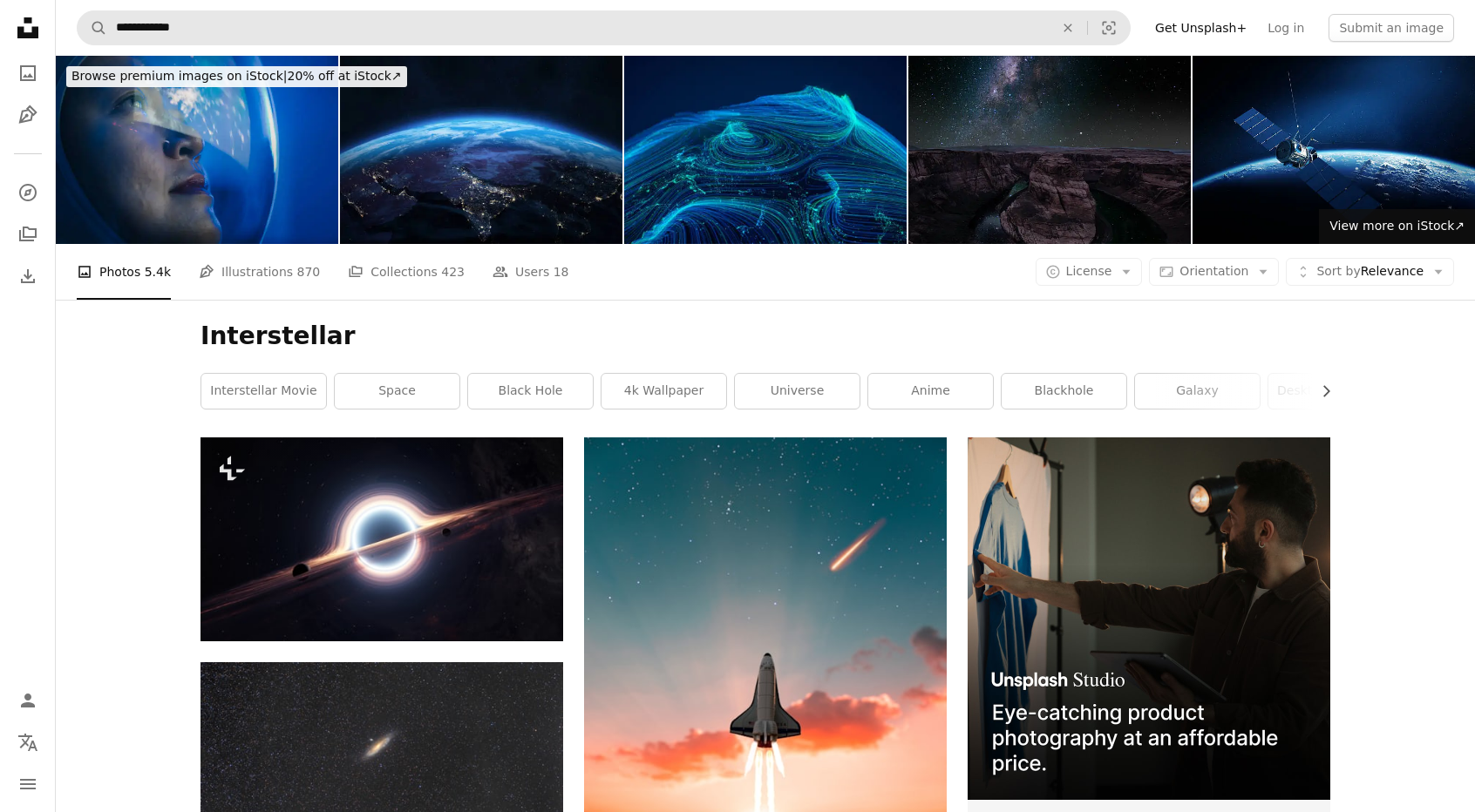
drag, startPoint x: 361, startPoint y: 283, endPoint x: 256, endPoint y: 31, distance: 273.0
click at [24, 16] on icon "Unsplash logo Unsplash Home" at bounding box center [28, 28] width 34 height 34
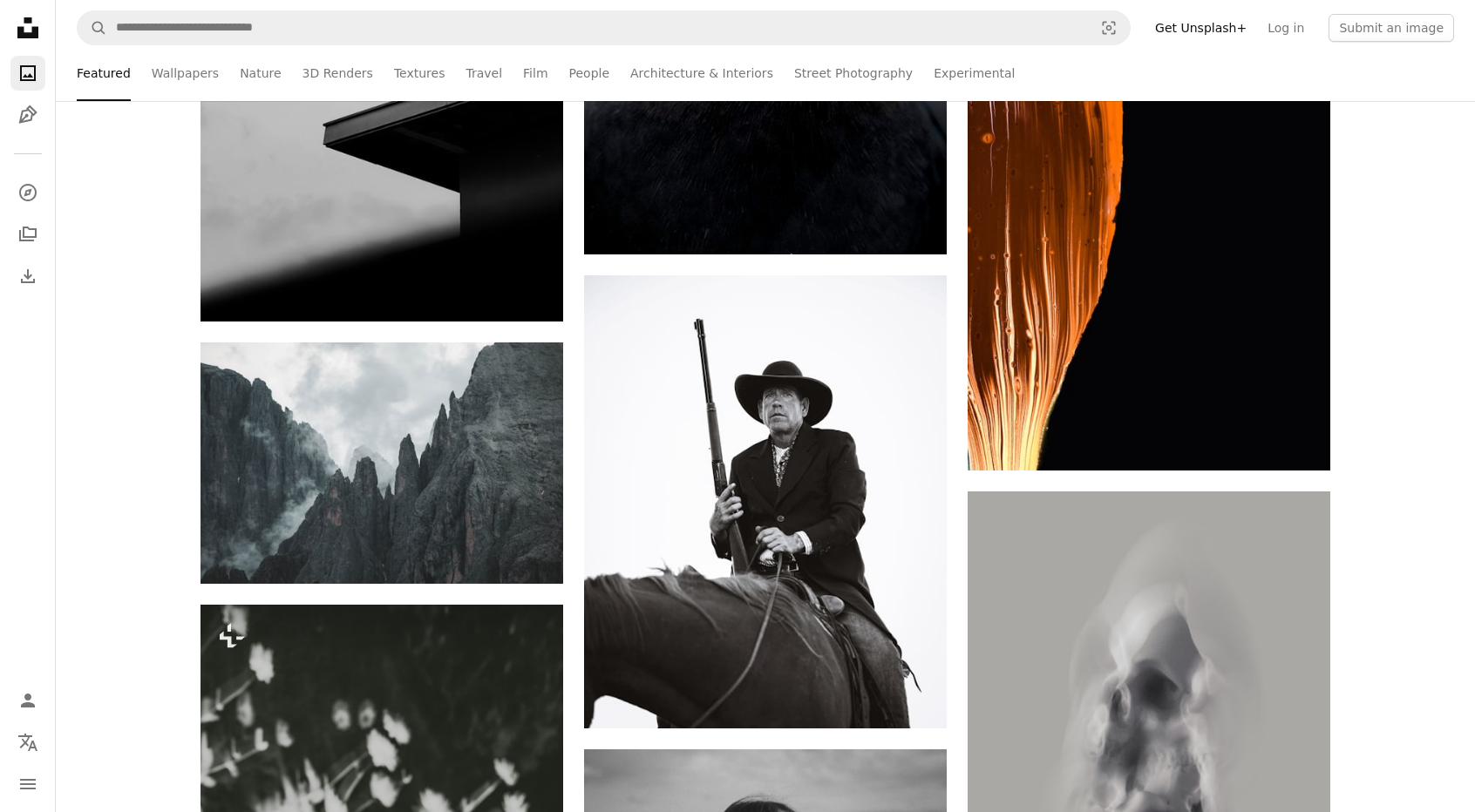
scroll to position [12859, 0]
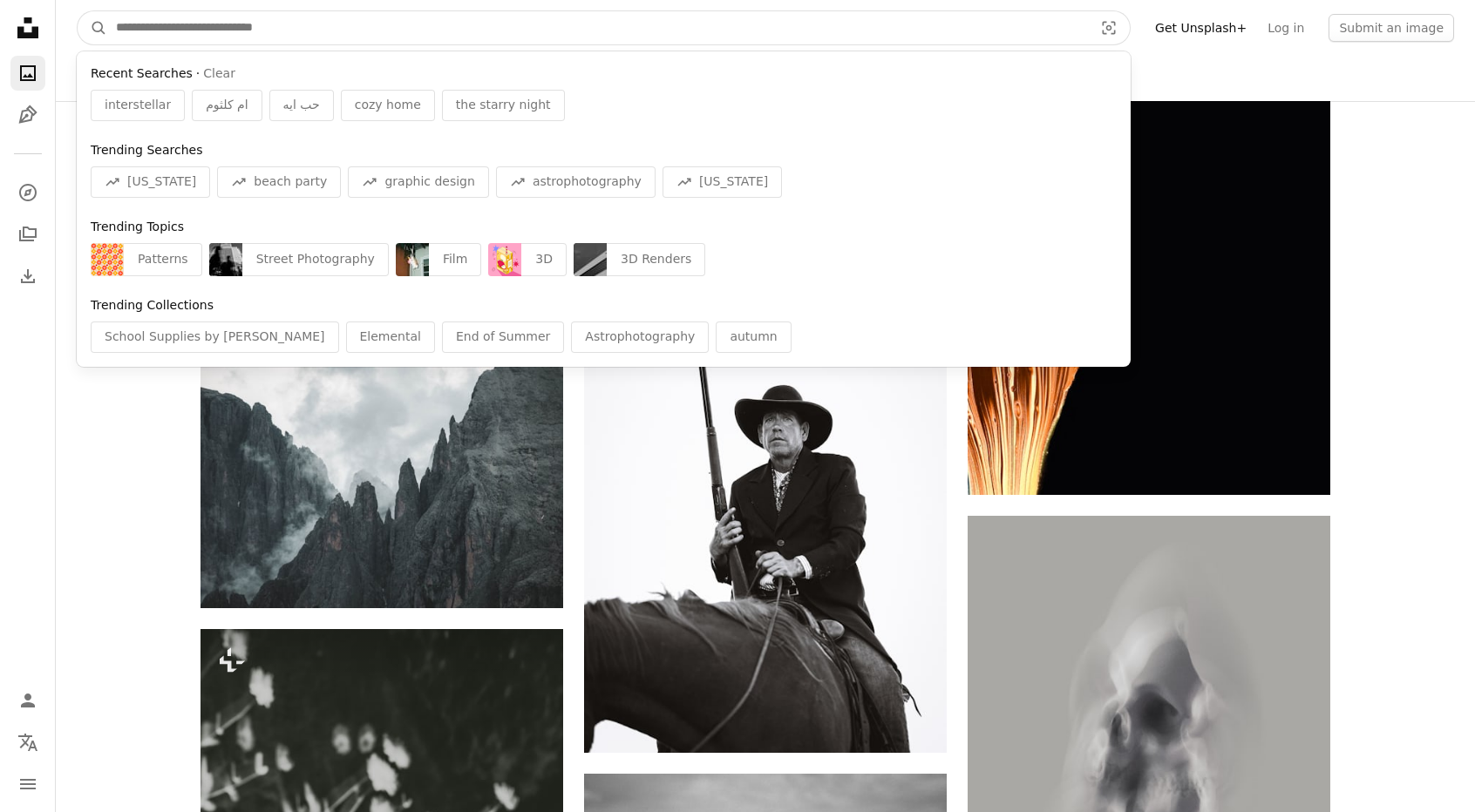
click at [325, 18] on input "Find visuals sitewide" at bounding box center [598, 28] width 981 height 34
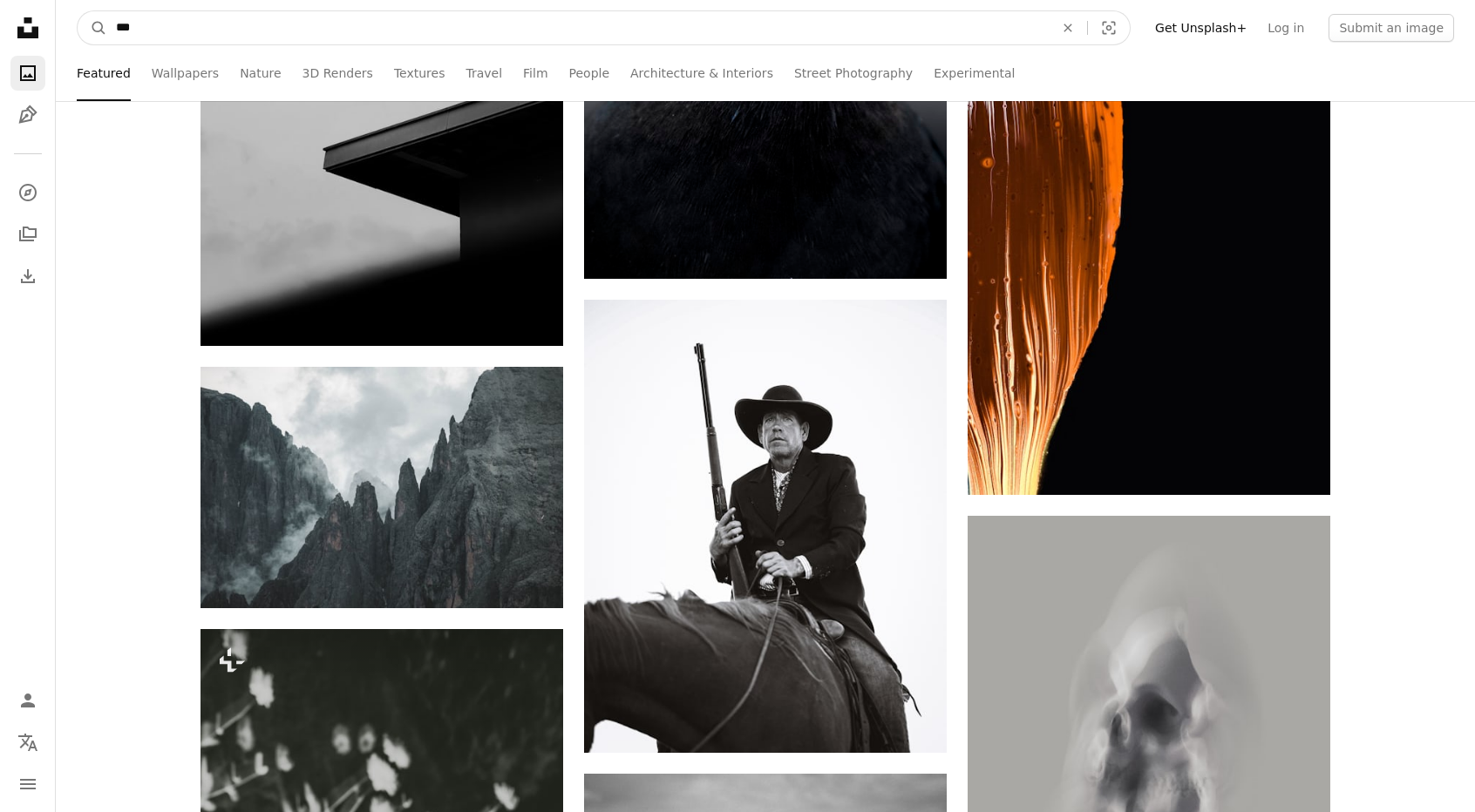
type input "****"
click button "A magnifying glass" at bounding box center [92, 28] width 30 height 34
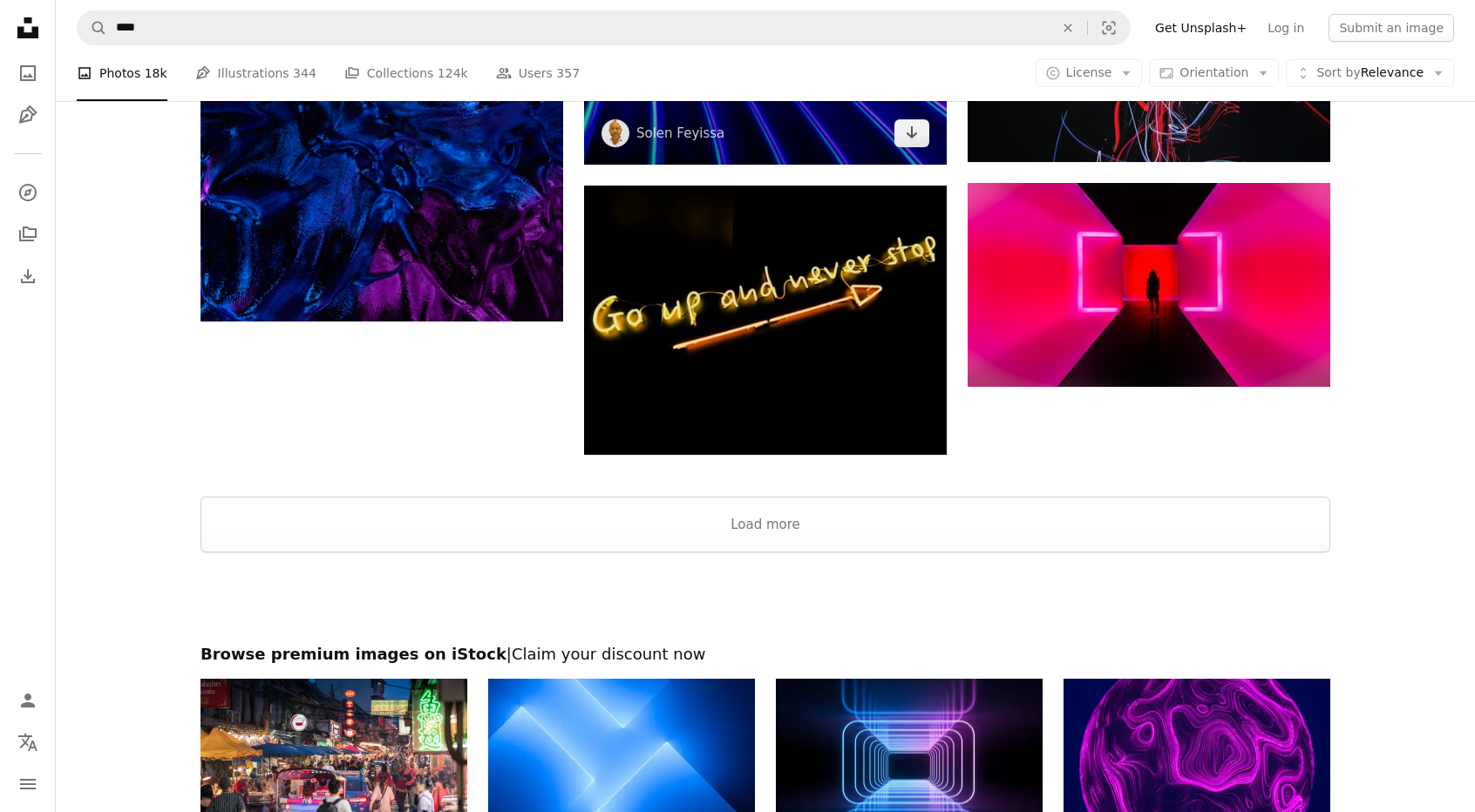
scroll to position [2697, 0]
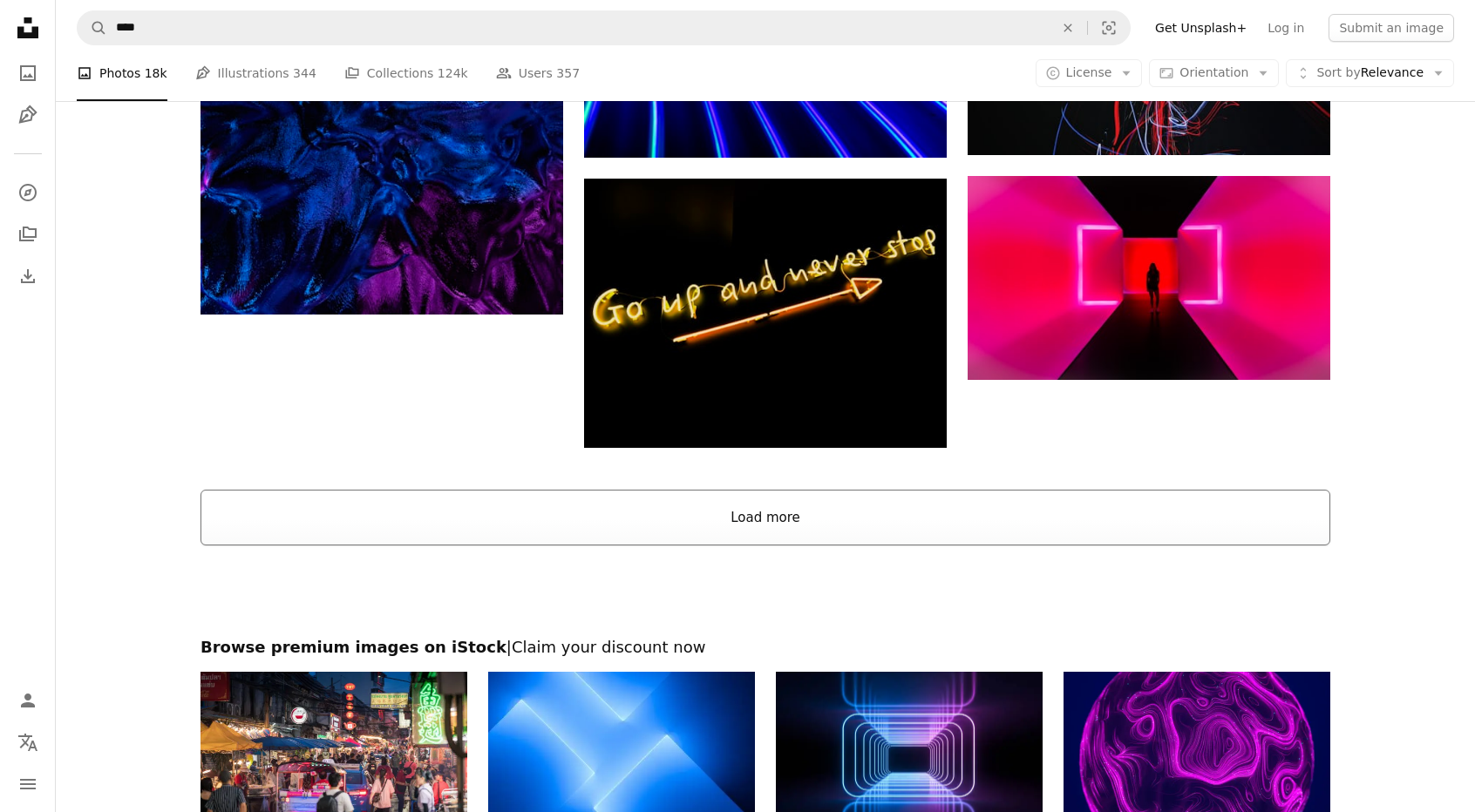
click at [731, 515] on button "Load more" at bounding box center [765, 518] width 1130 height 56
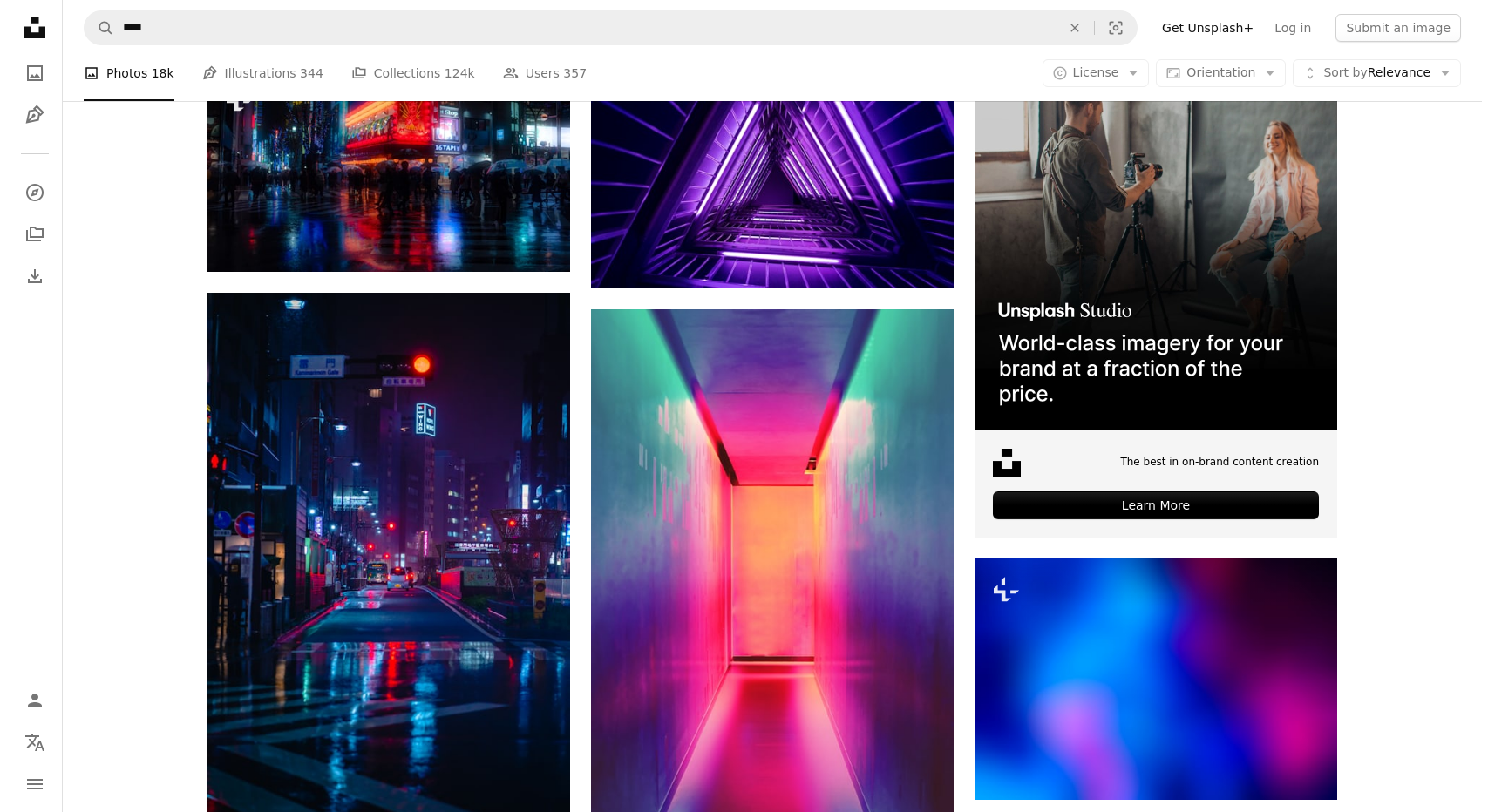
scroll to position [0, 0]
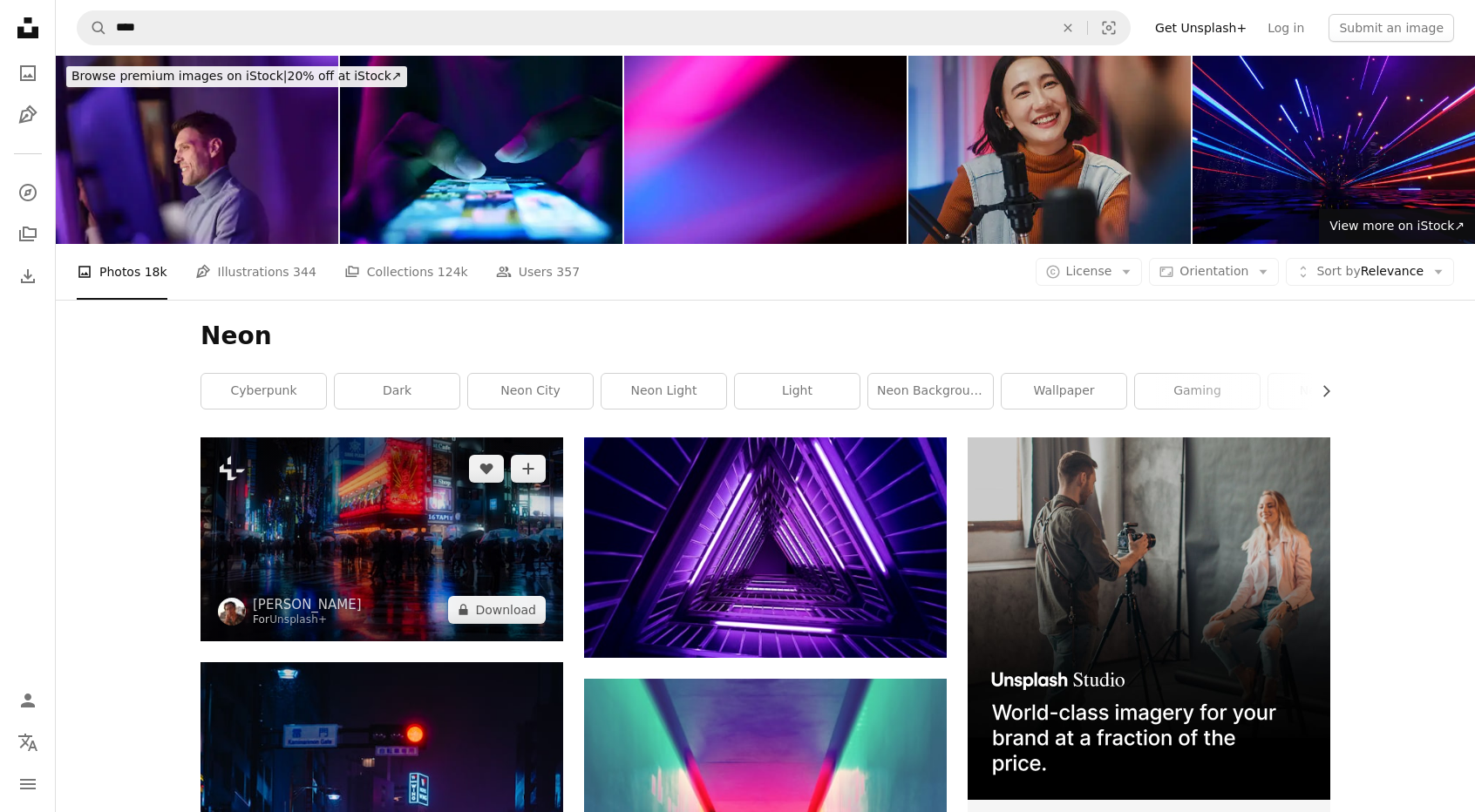
click at [440, 544] on img at bounding box center [381, 539] width 363 height 204
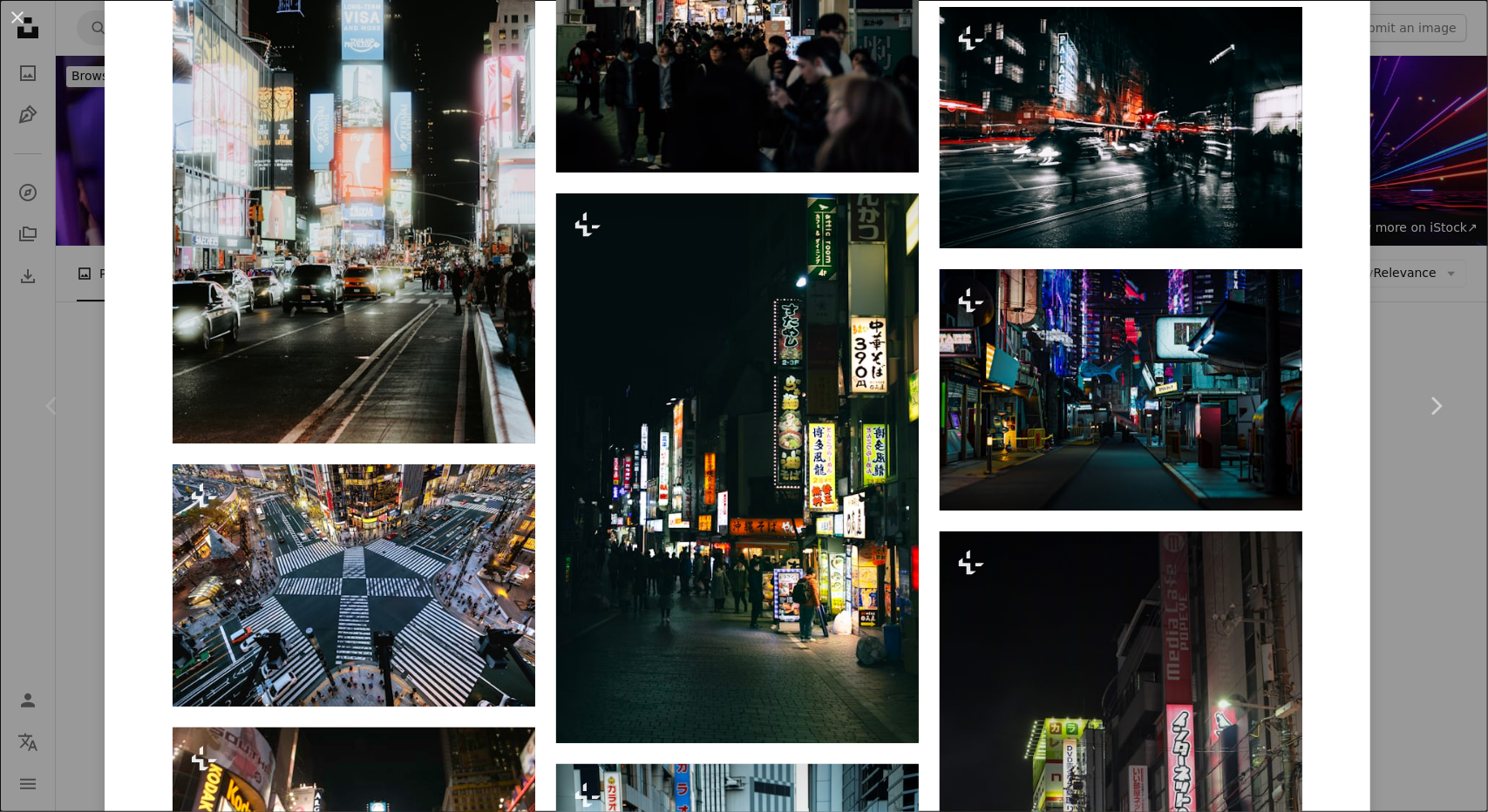
scroll to position [2541, 0]
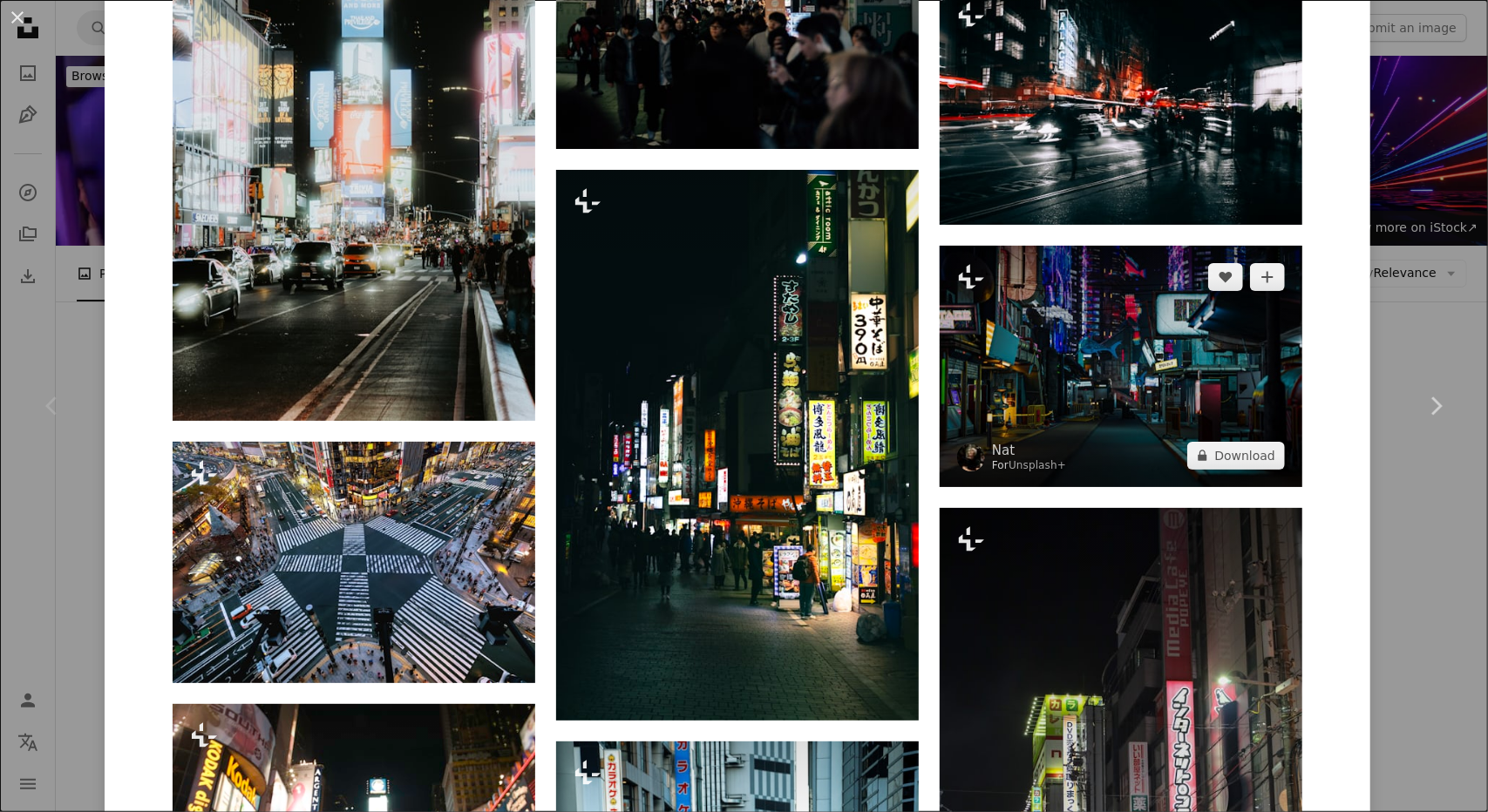
drag, startPoint x: 1018, startPoint y: 383, endPoint x: 1209, endPoint y: 324, distance: 199.9
click at [1209, 324] on img at bounding box center [1120, 367] width 363 height 241
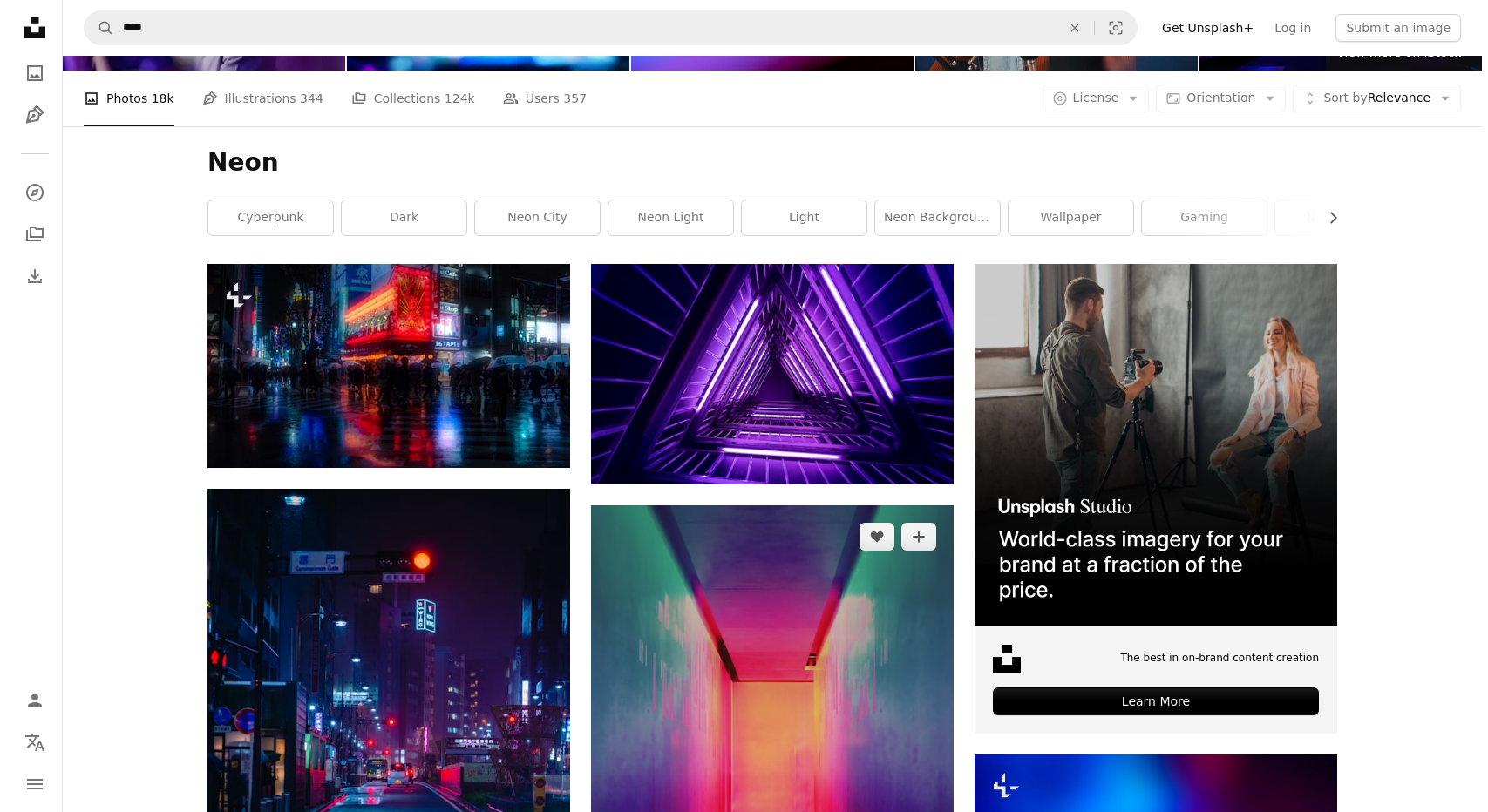
scroll to position [27, 0]
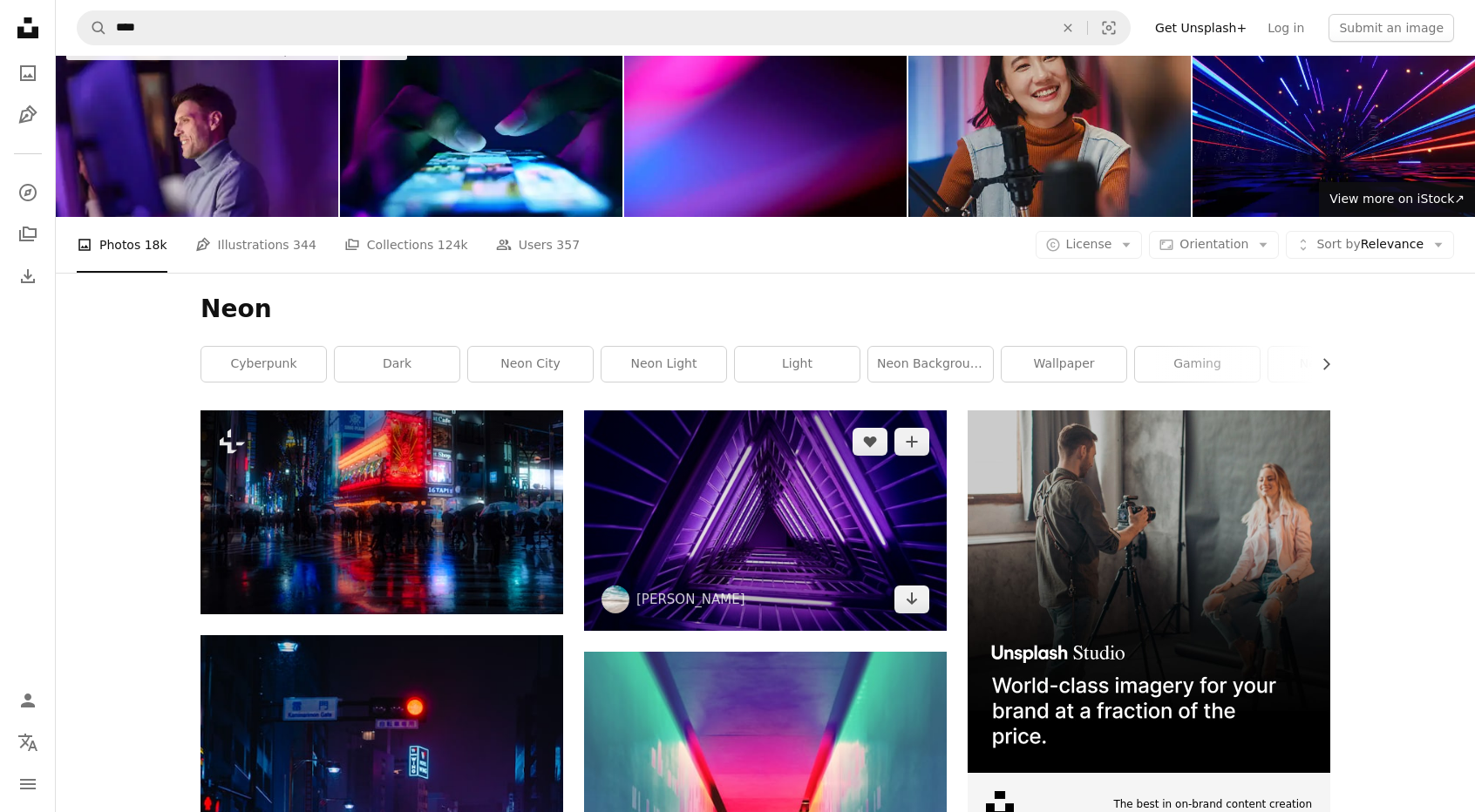
click at [847, 568] on img at bounding box center [765, 521] width 363 height 220
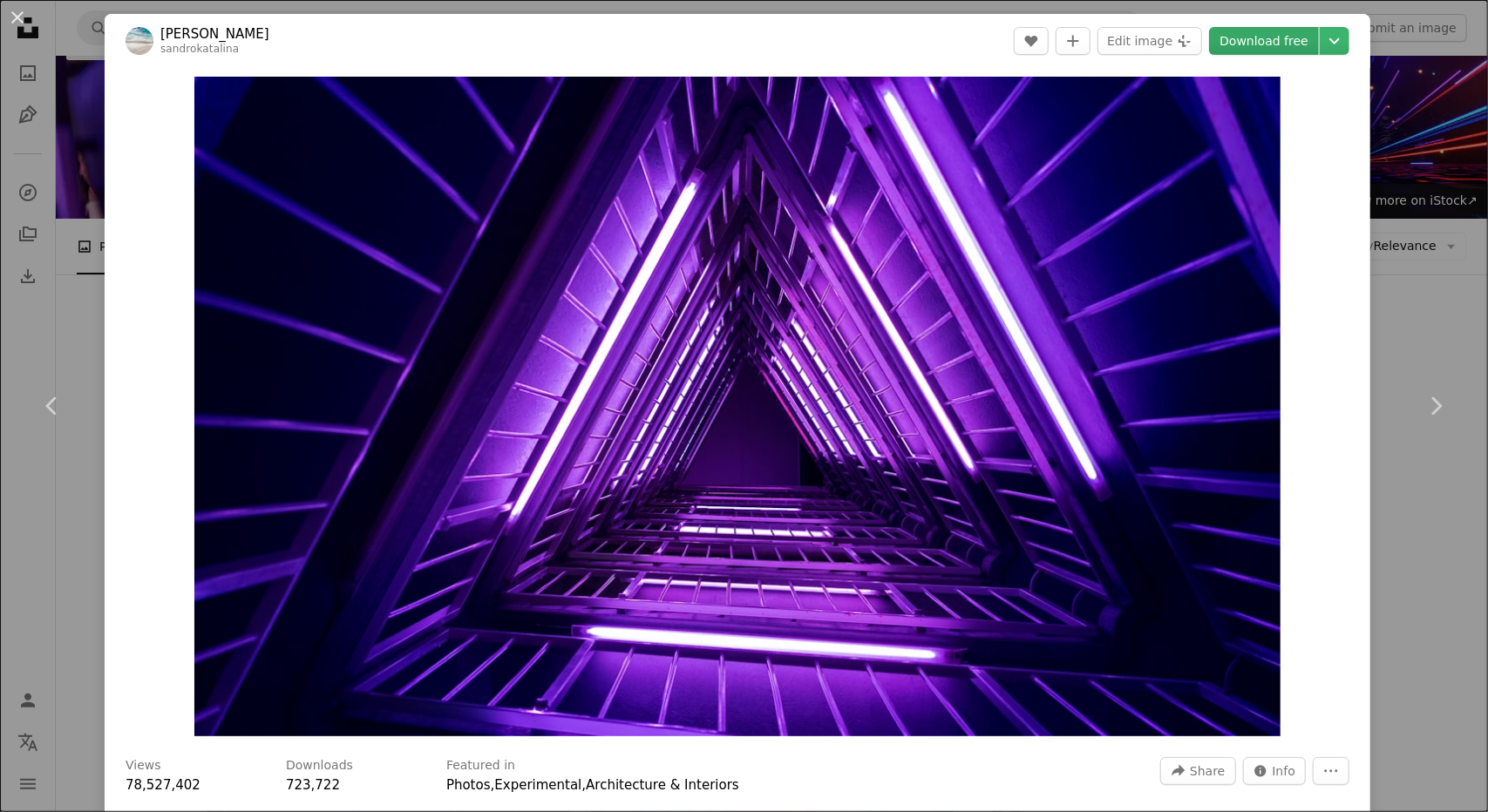
click at [1228, 32] on link "Download free" at bounding box center [1263, 40] width 110 height 28
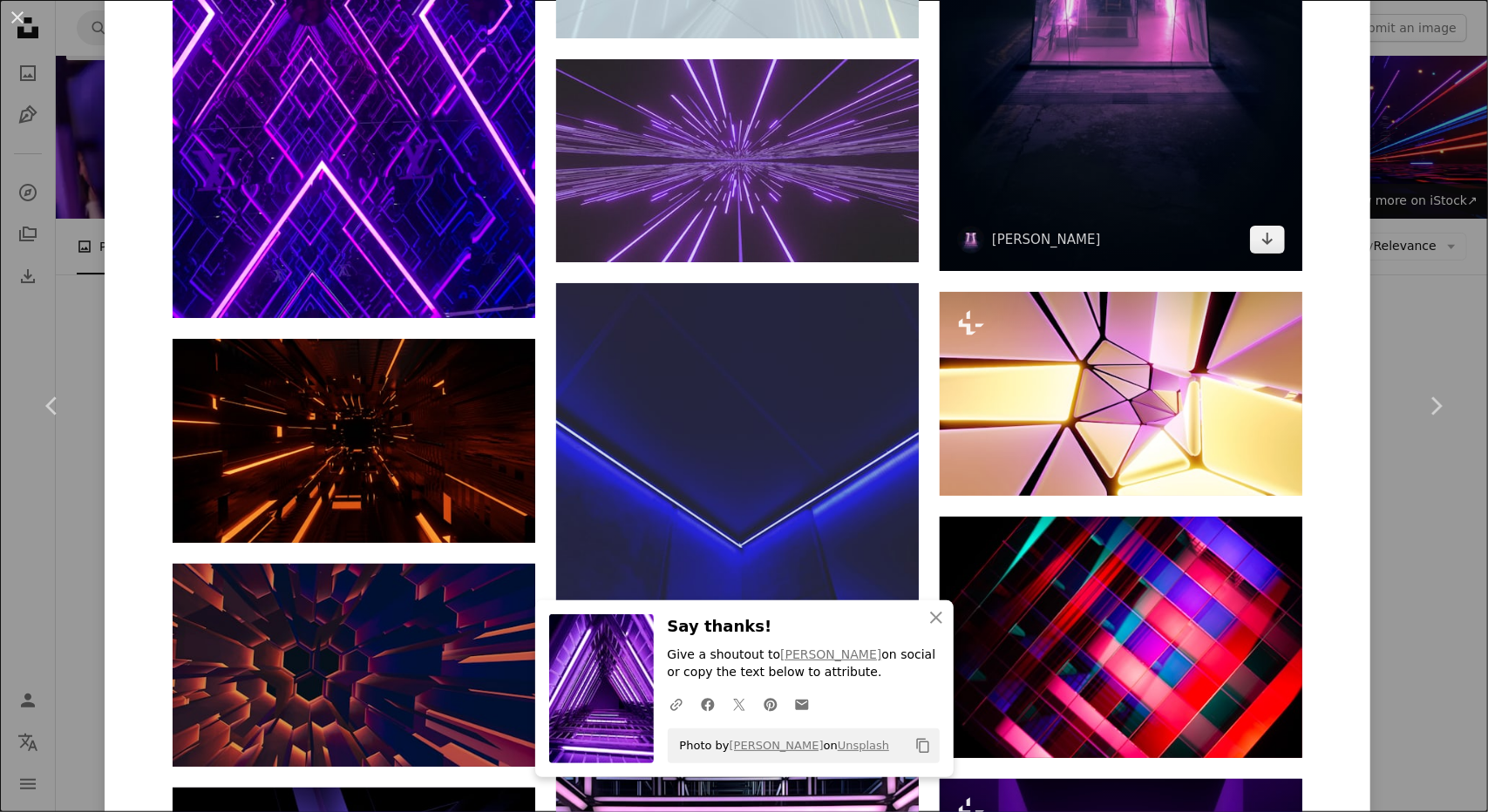
scroll to position [4287, 0]
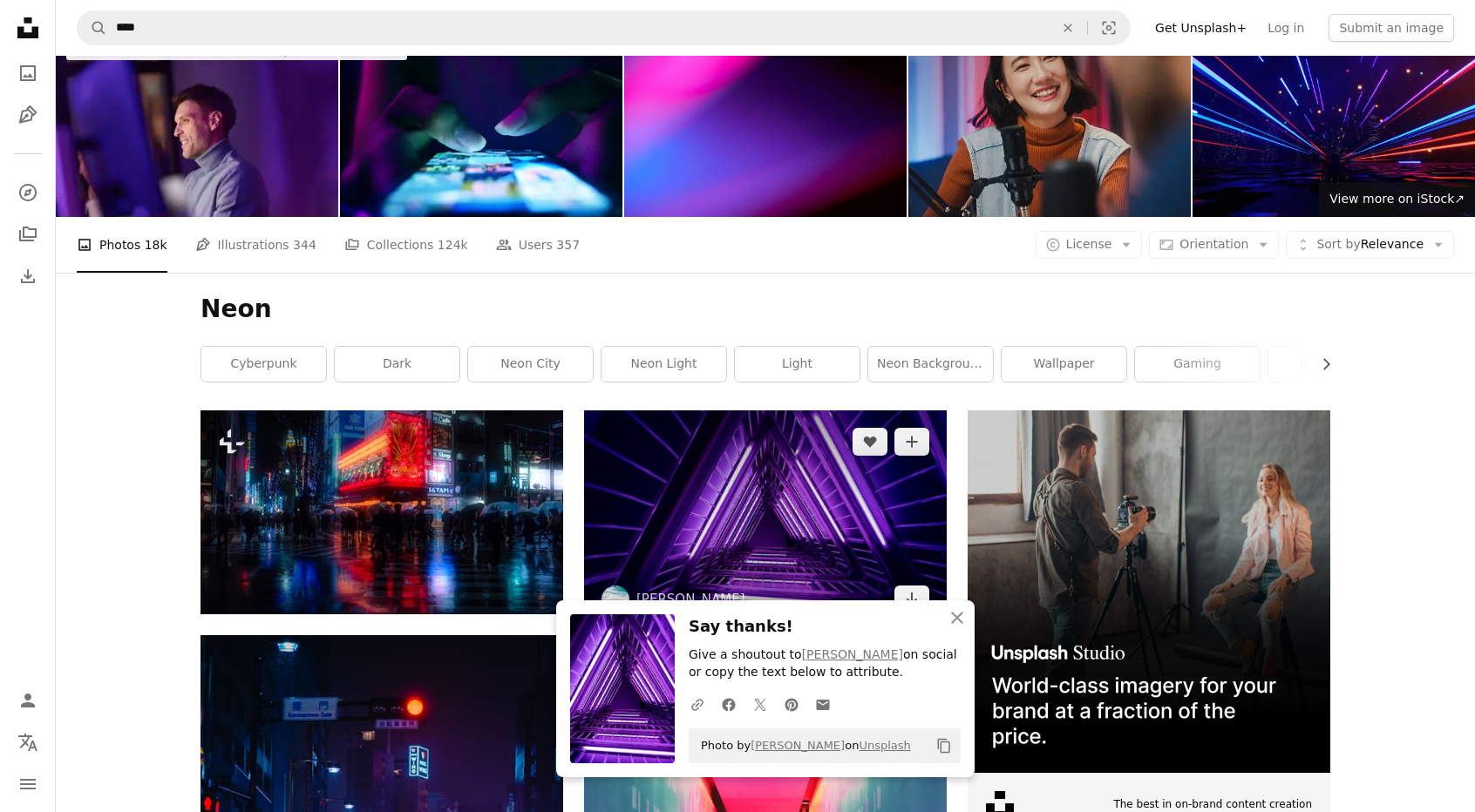
click at [716, 529] on img at bounding box center [765, 521] width 363 height 220
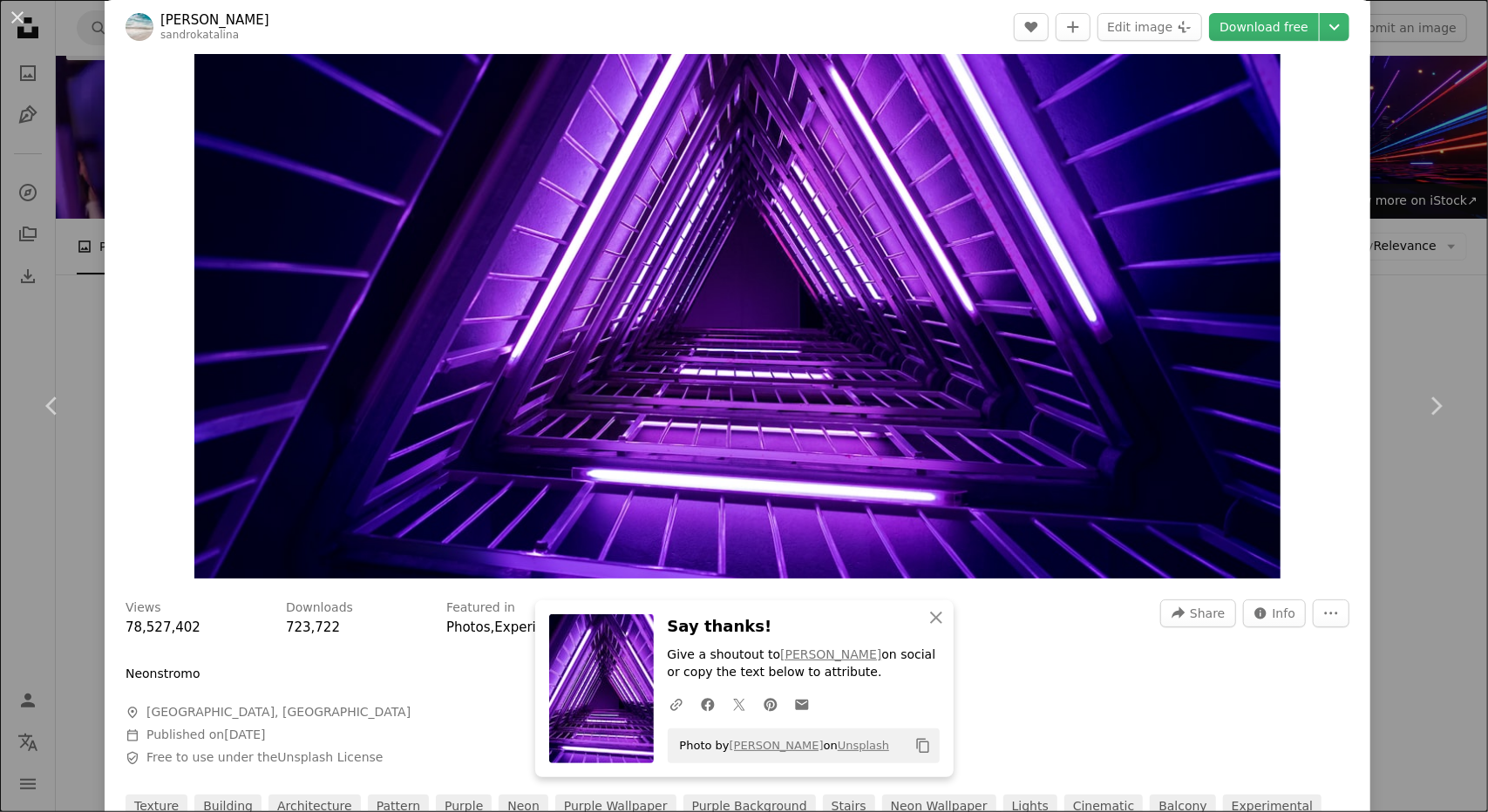
scroll to position [523, 0]
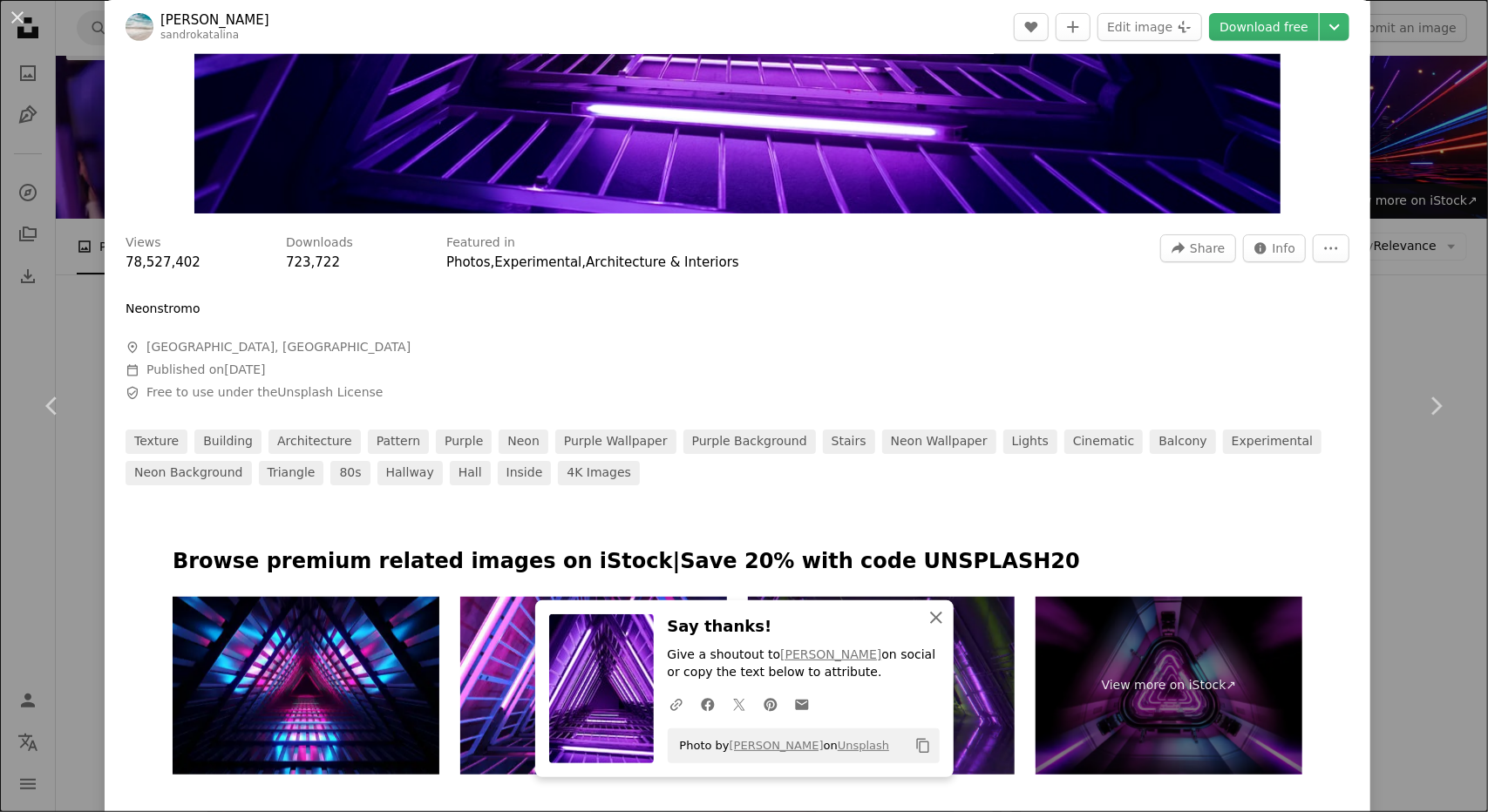
click at [928, 612] on icon "An X shape" at bounding box center [936, 618] width 21 height 21
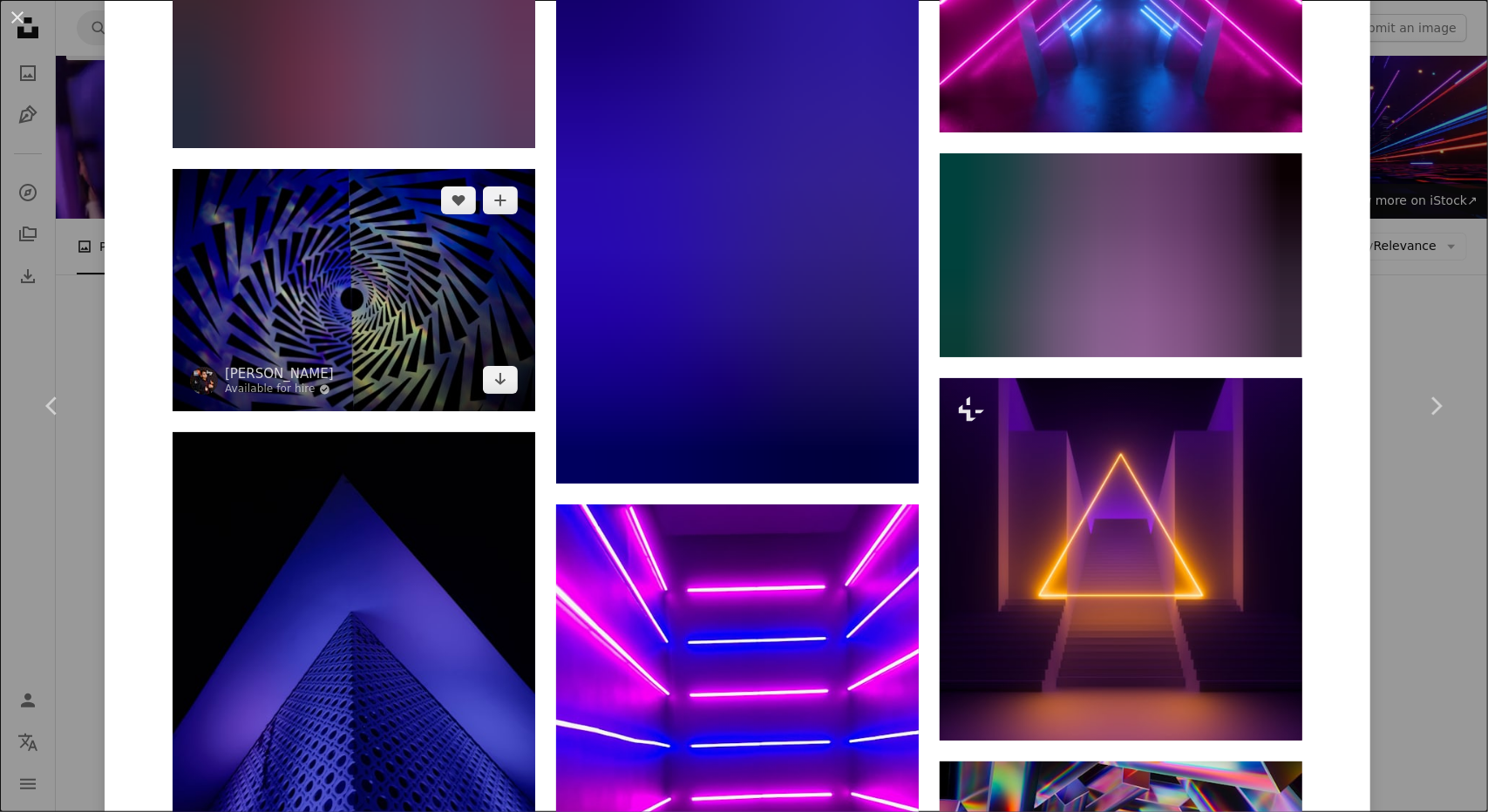
scroll to position [2004, 0]
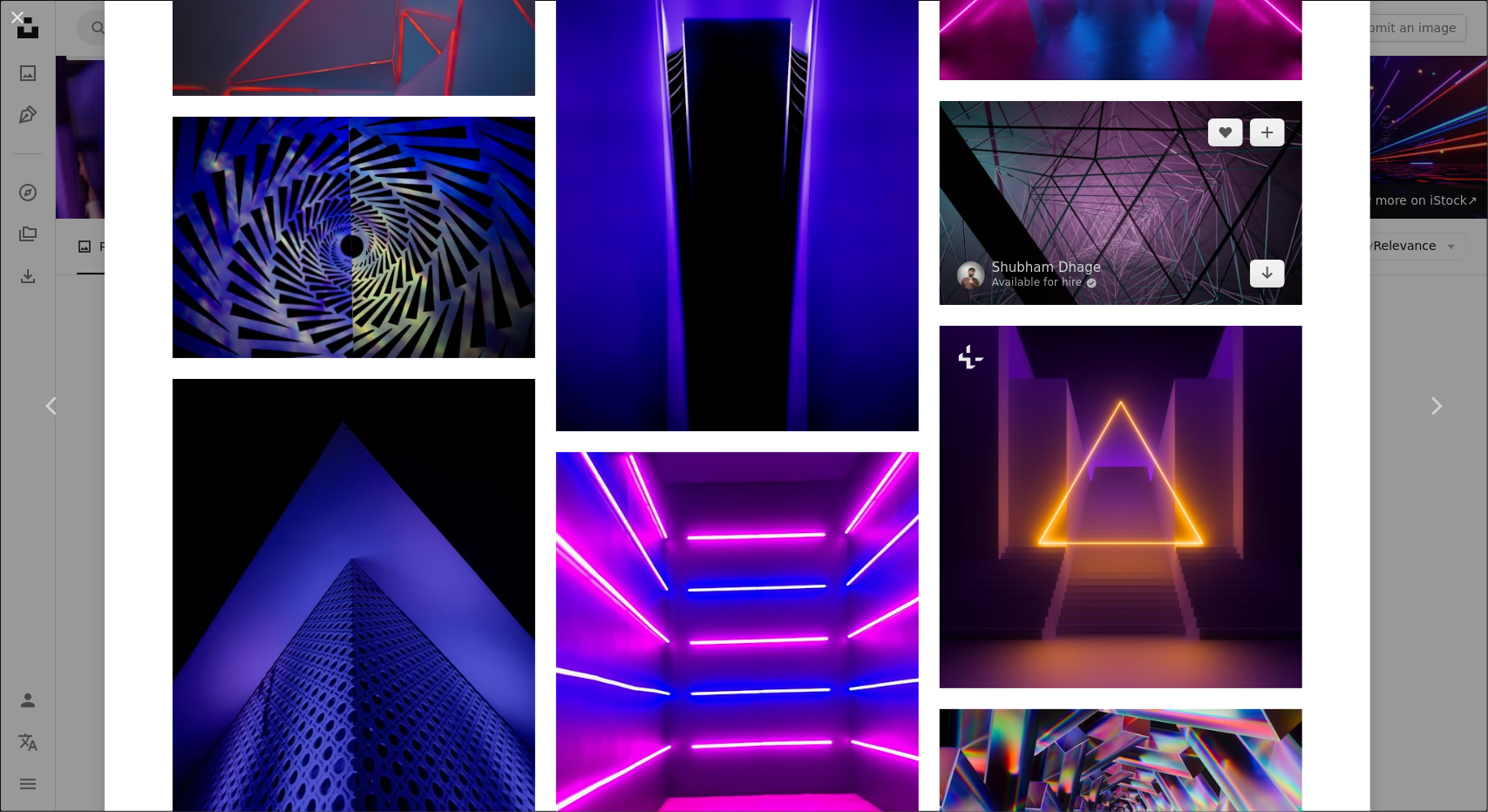
click at [1121, 233] on img at bounding box center [1120, 203] width 363 height 204
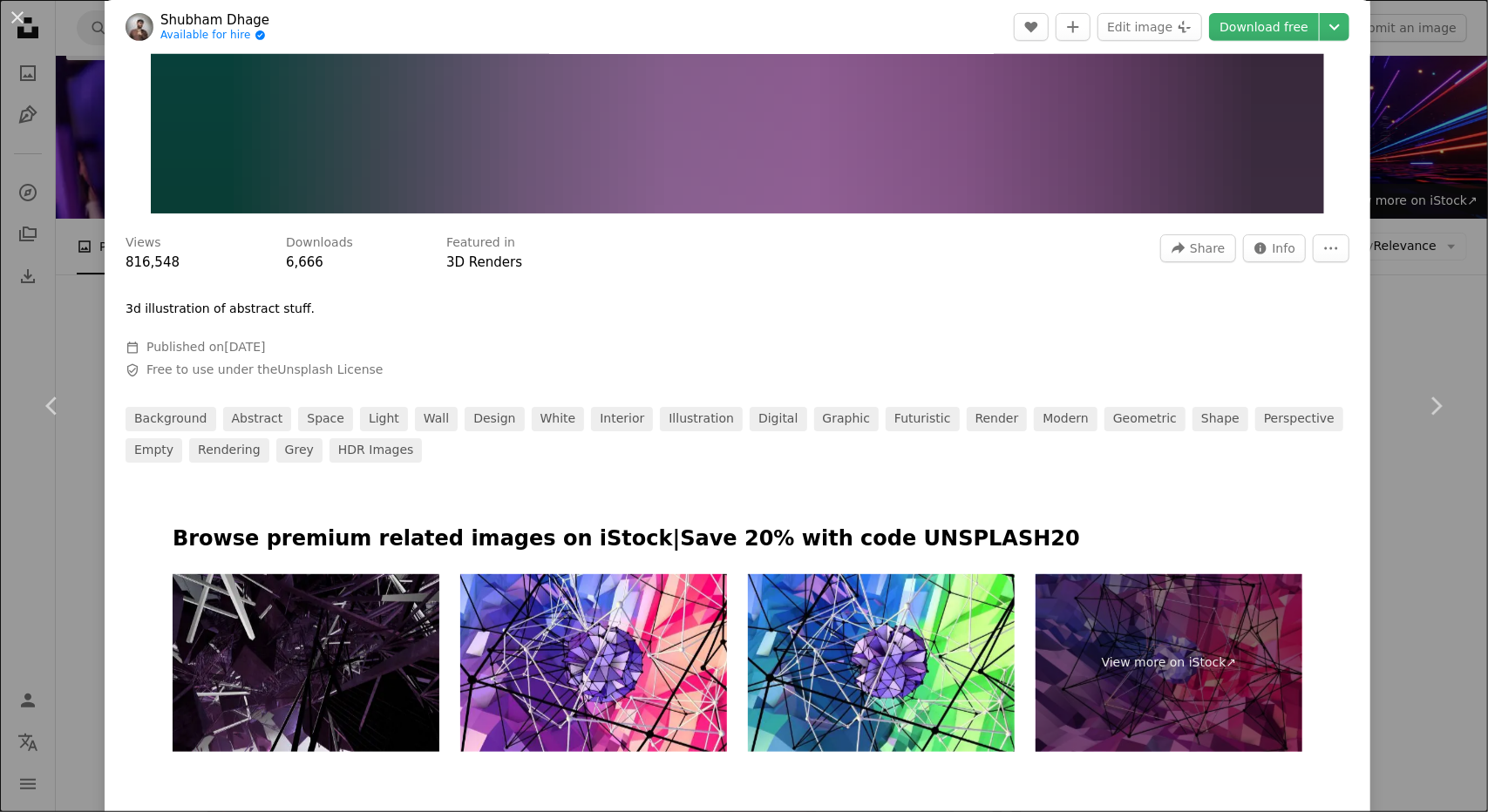
scroll to position [1046, 0]
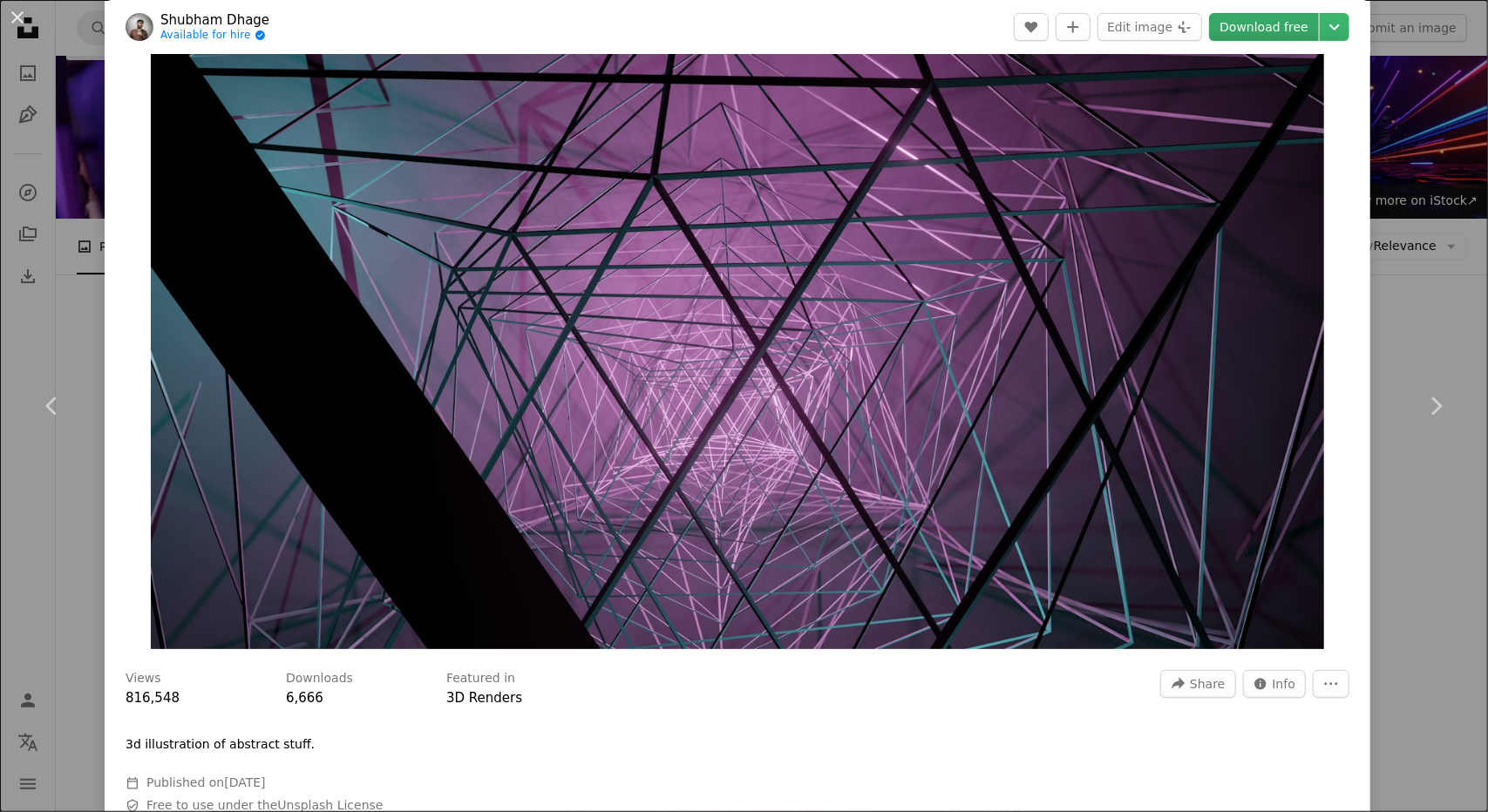
click at [1251, 20] on link "Download free" at bounding box center [1263, 27] width 110 height 28
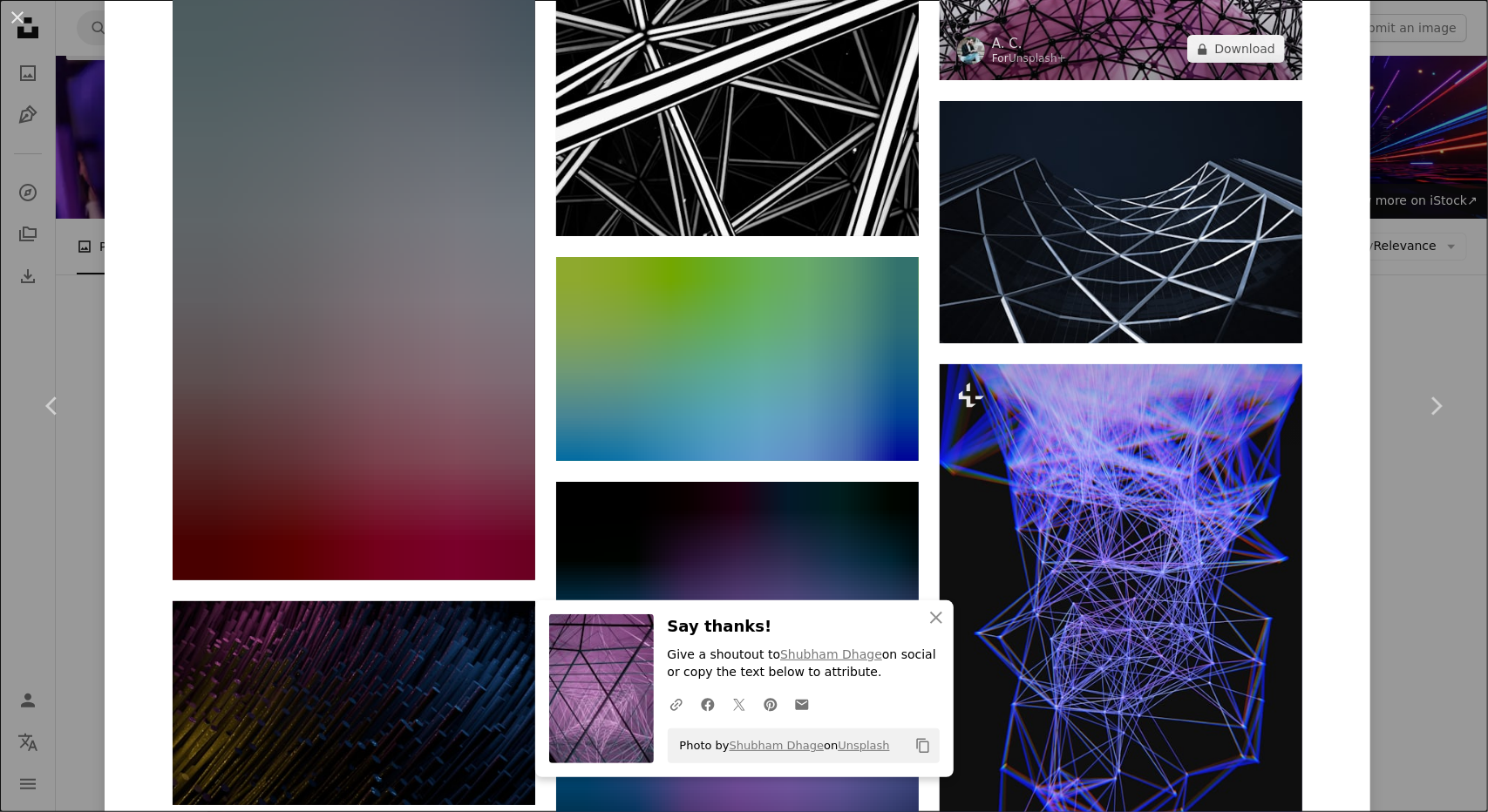
scroll to position [2528, 0]
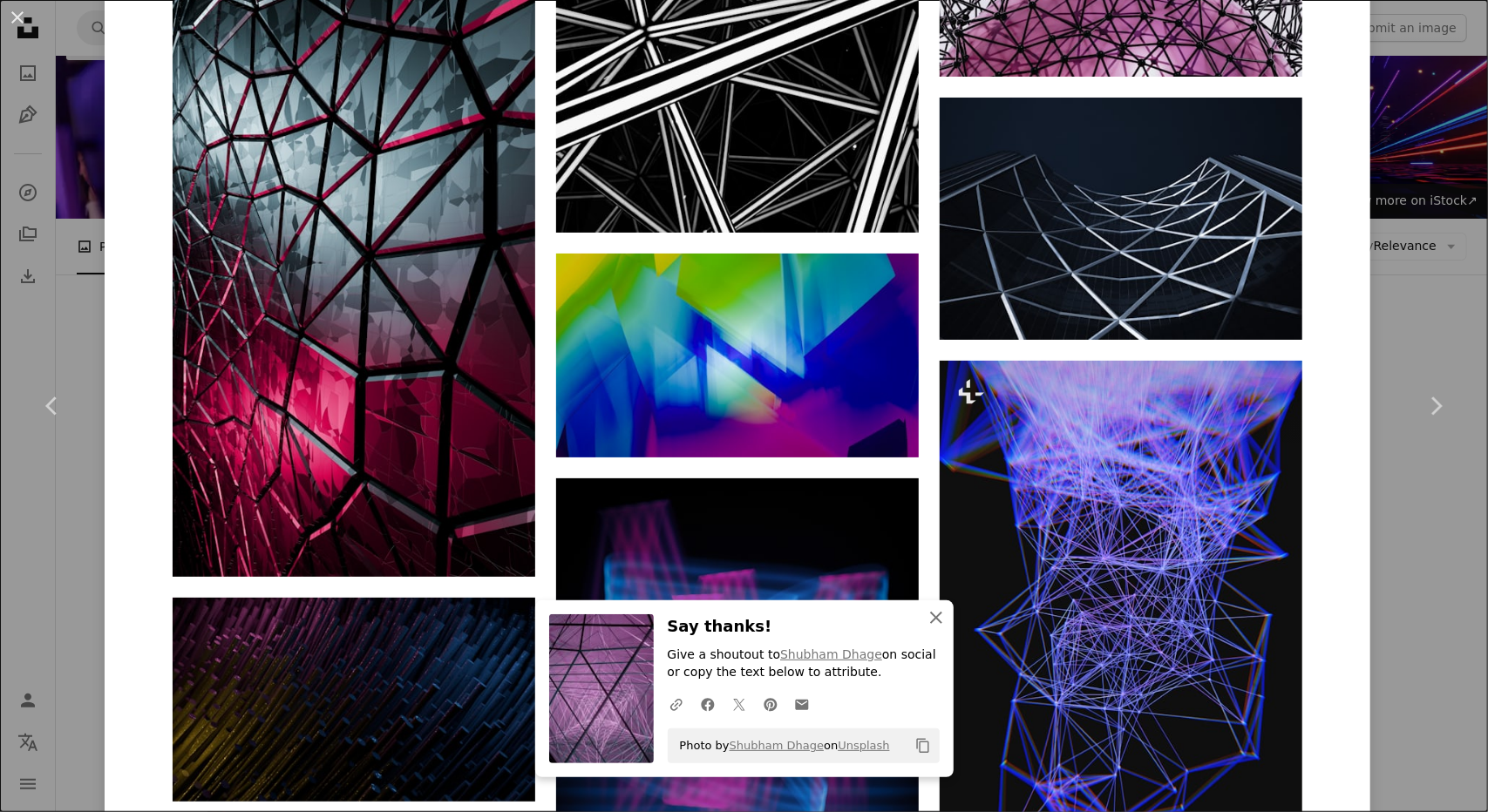
click at [926, 620] on icon "An X shape" at bounding box center [936, 618] width 21 height 21
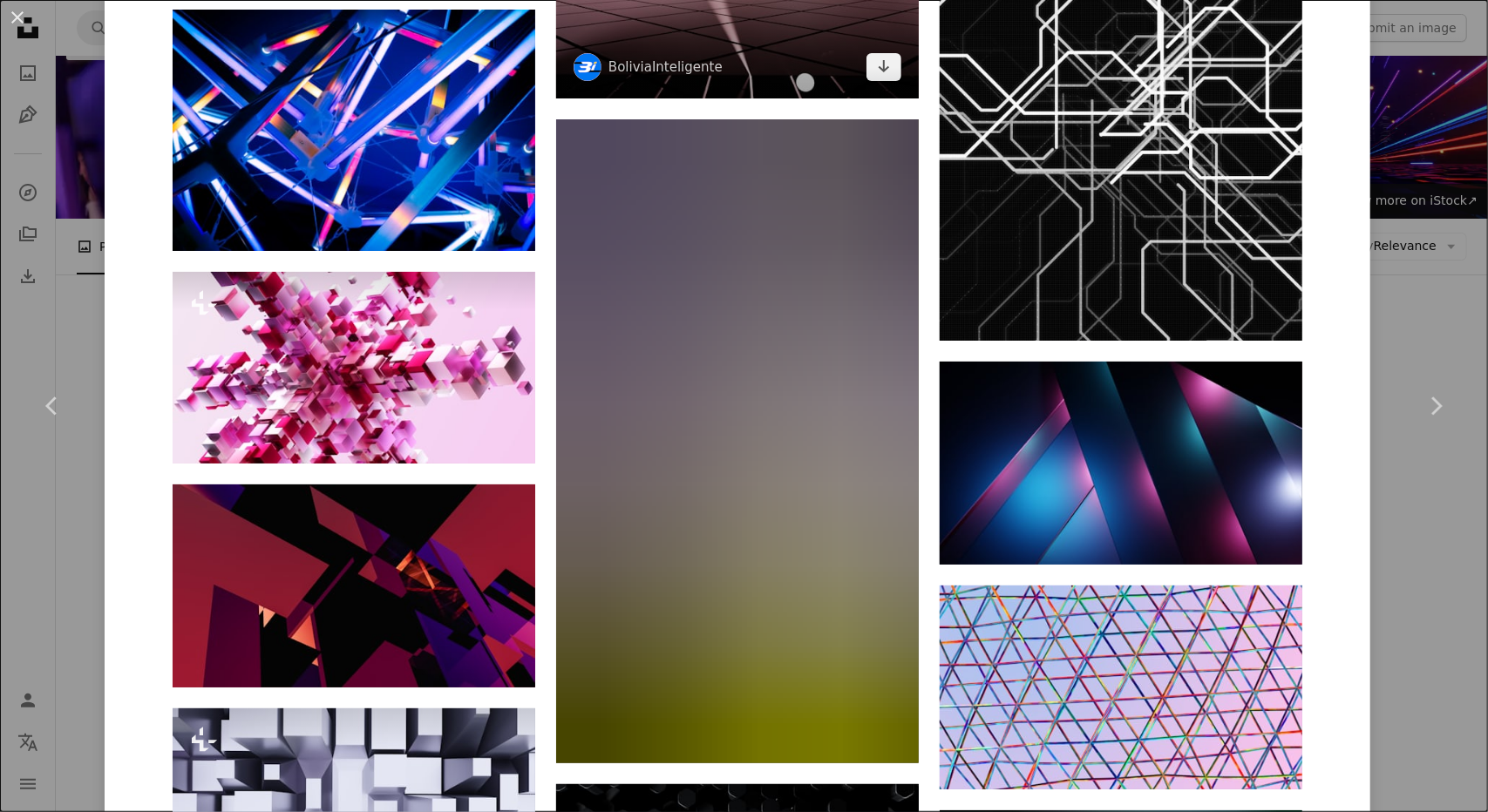
scroll to position [3573, 0]
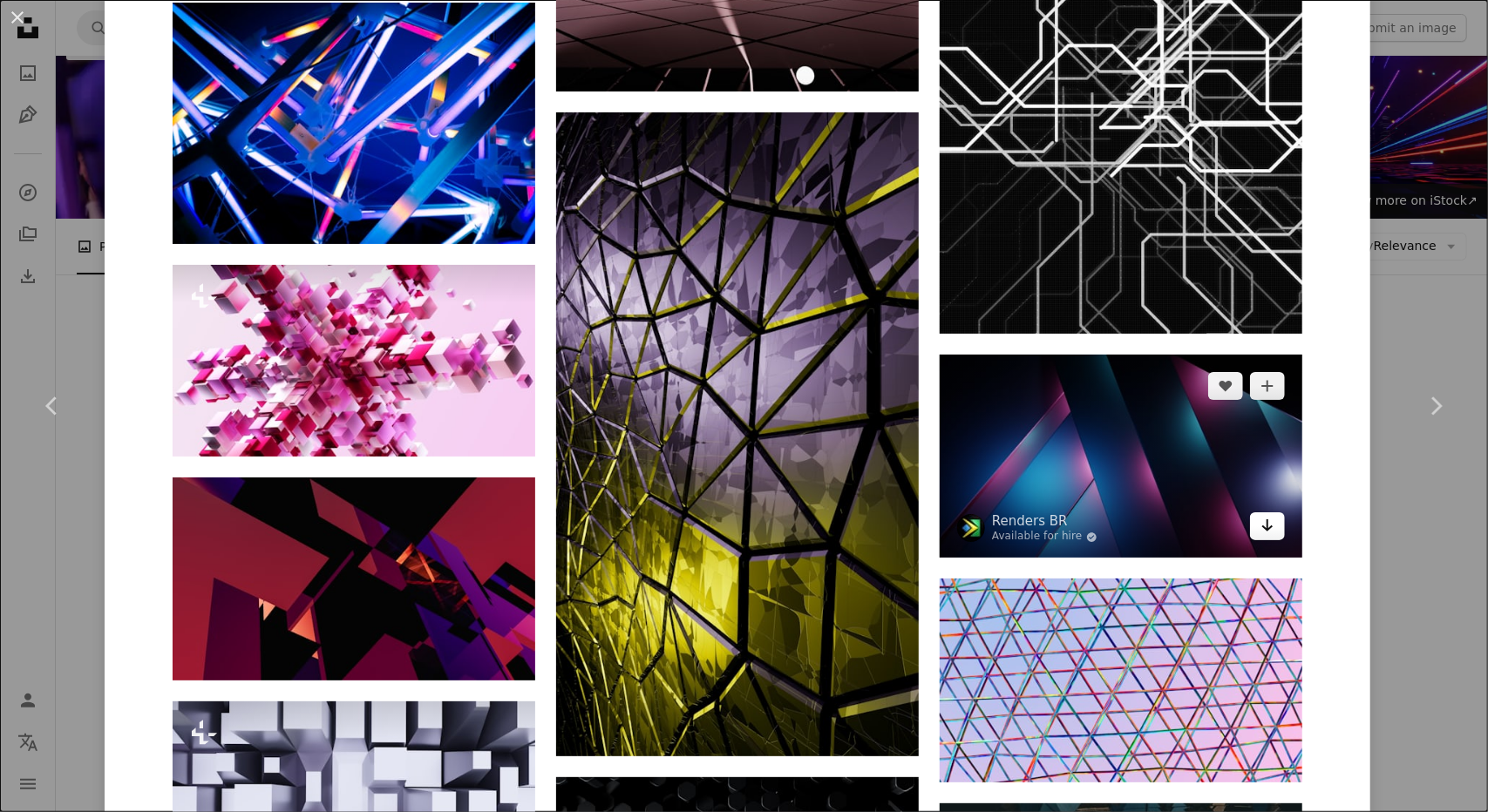
click at [1266, 524] on icon "Arrow pointing down" at bounding box center [1267, 526] width 14 height 21
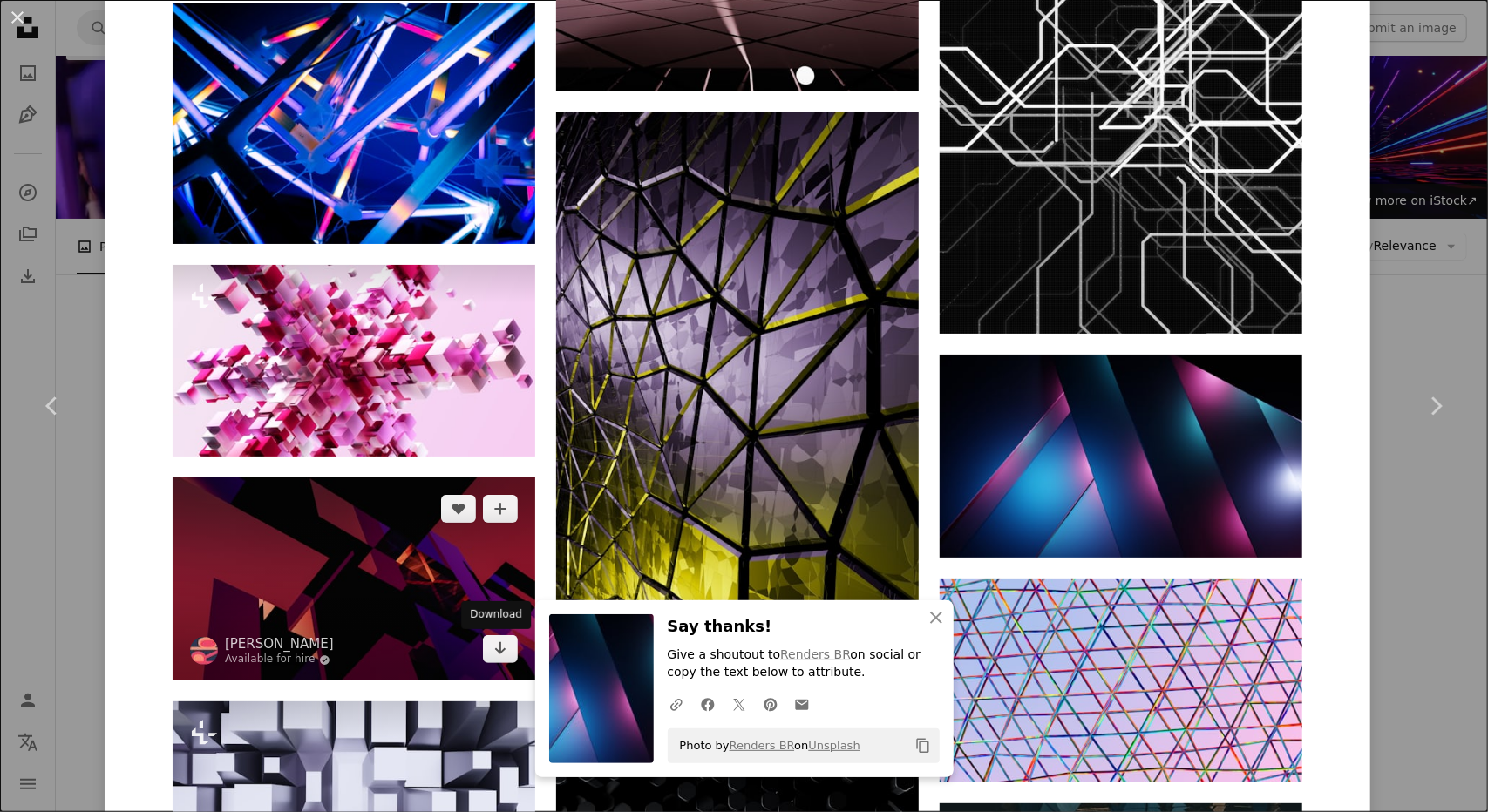
drag, startPoint x: 493, startPoint y: 651, endPoint x: 515, endPoint y: 645, distance: 22.8
click at [495, 651] on icon "Download" at bounding box center [501, 648] width 11 height 12
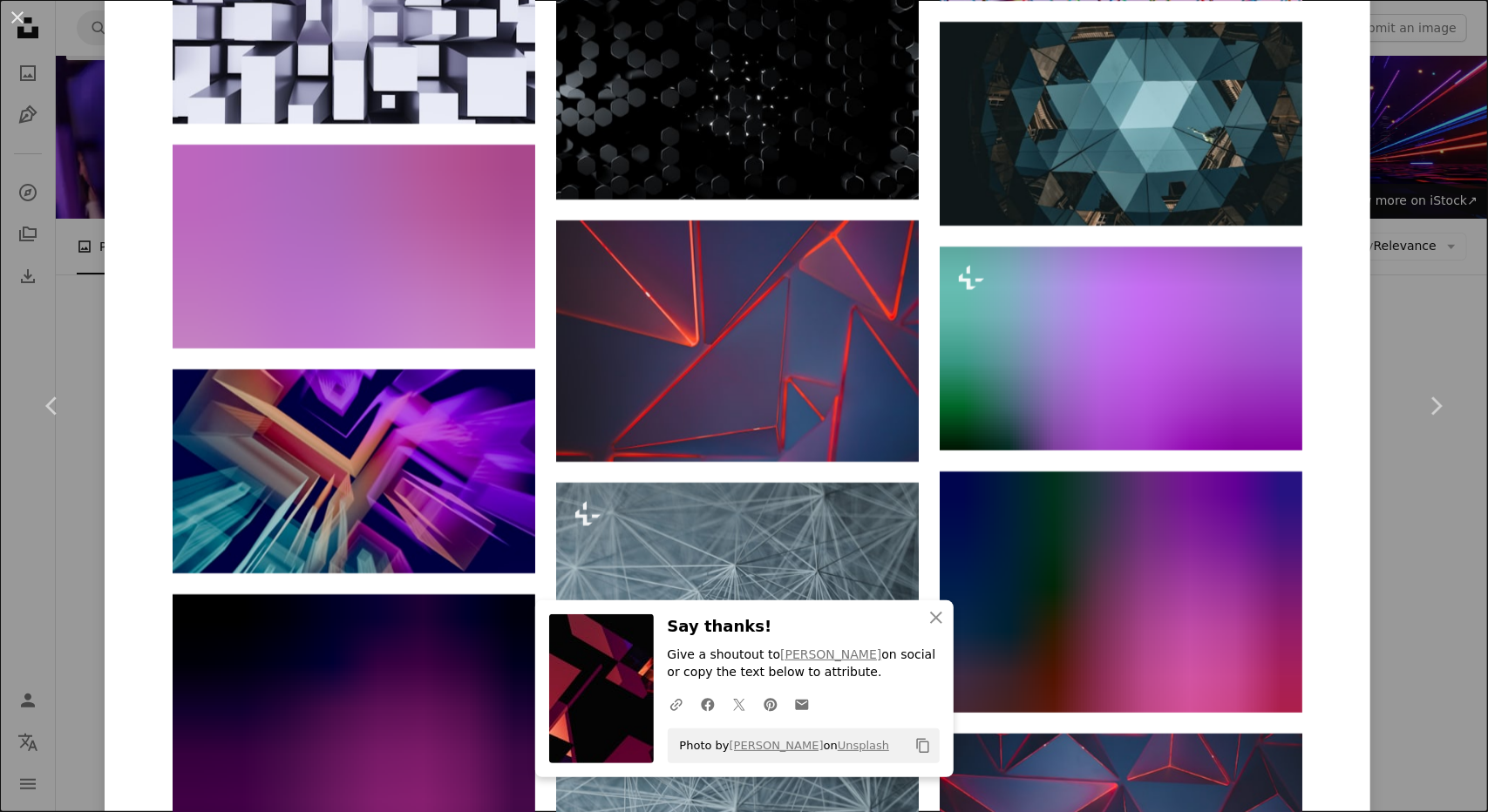
scroll to position [4357, 0]
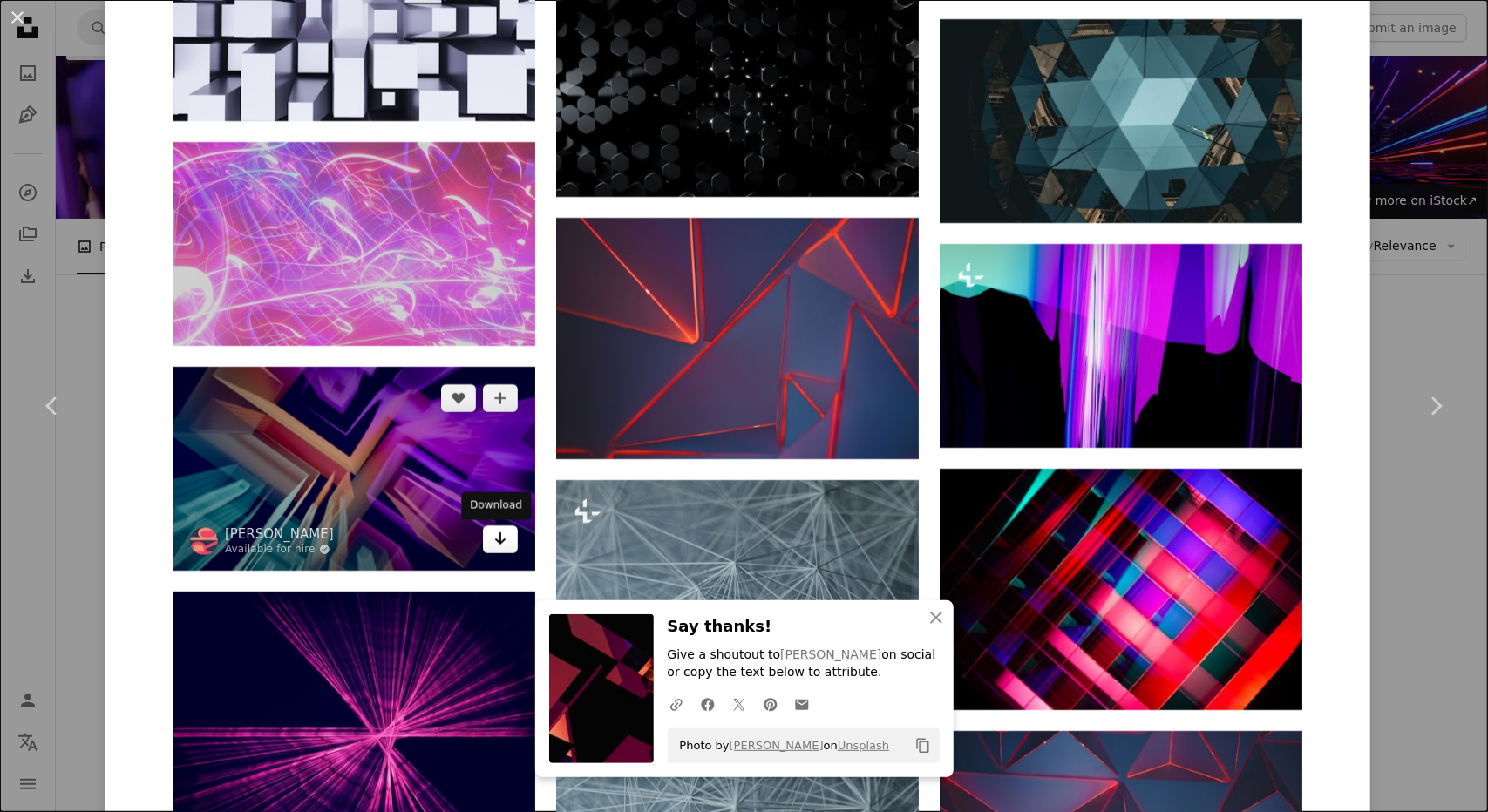
click at [493, 549] on icon "Arrow pointing down" at bounding box center [500, 539] width 14 height 21
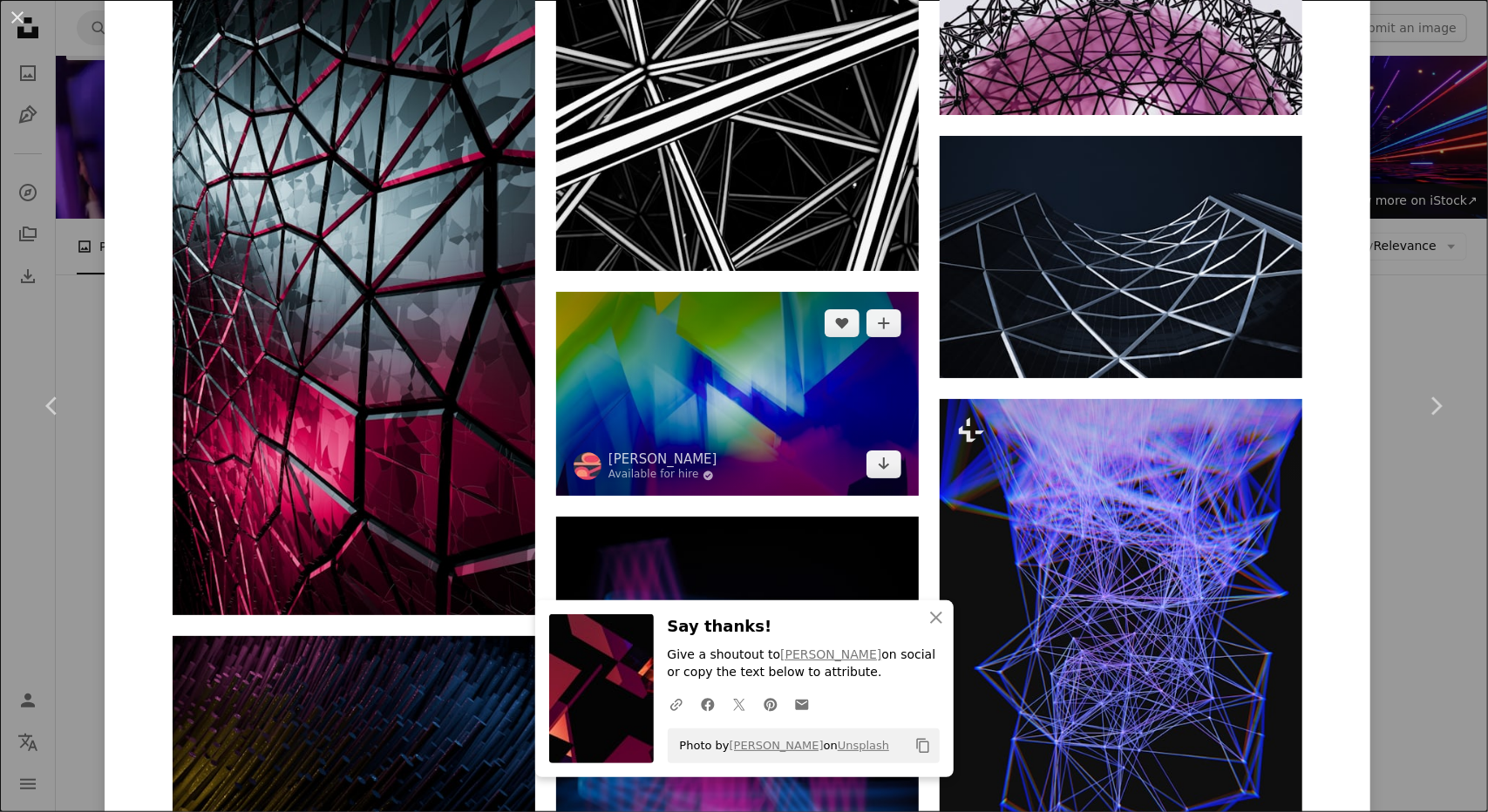
scroll to position [2440, 0]
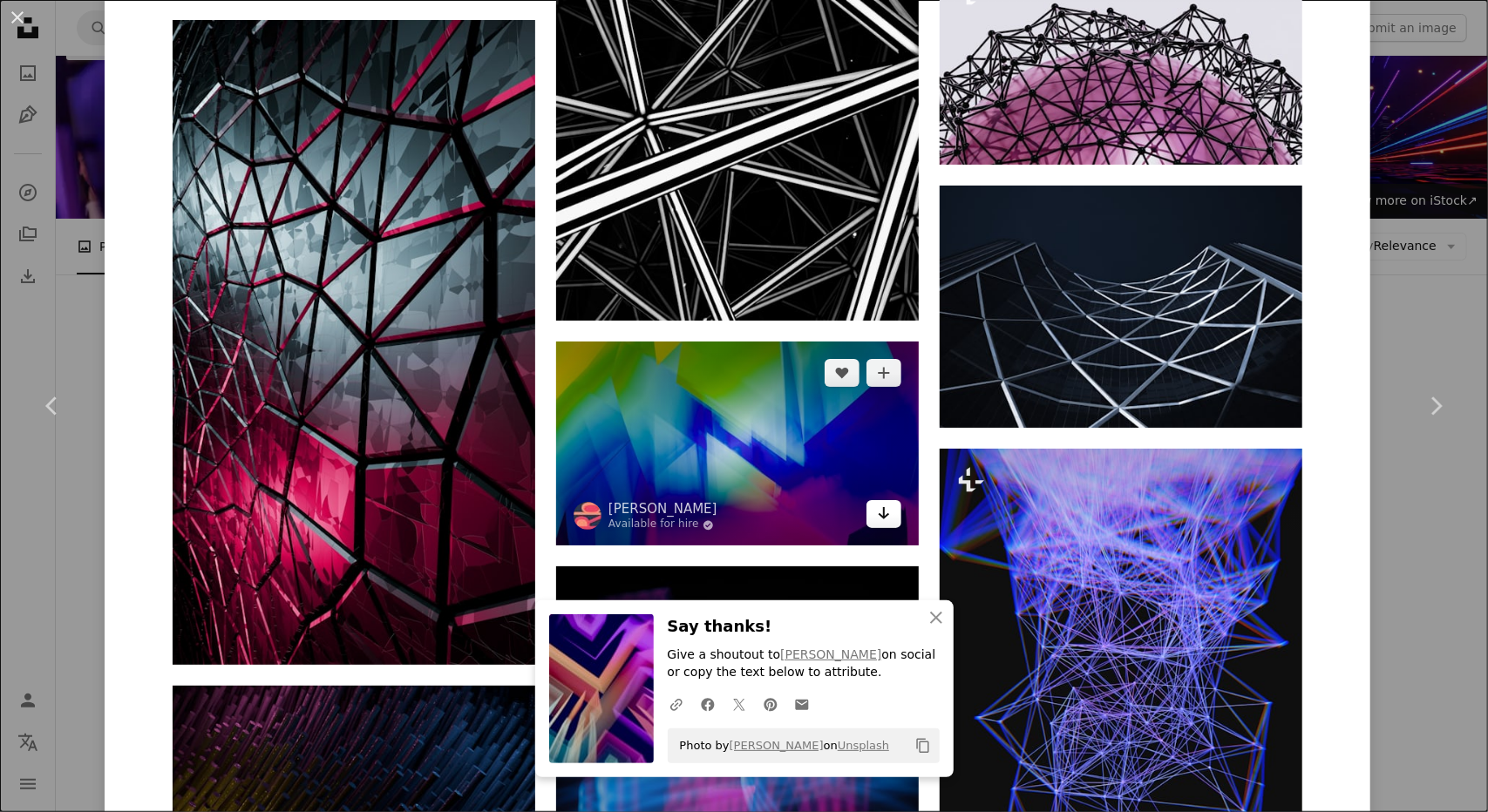
click at [878, 508] on icon "Download" at bounding box center [884, 513] width 11 height 12
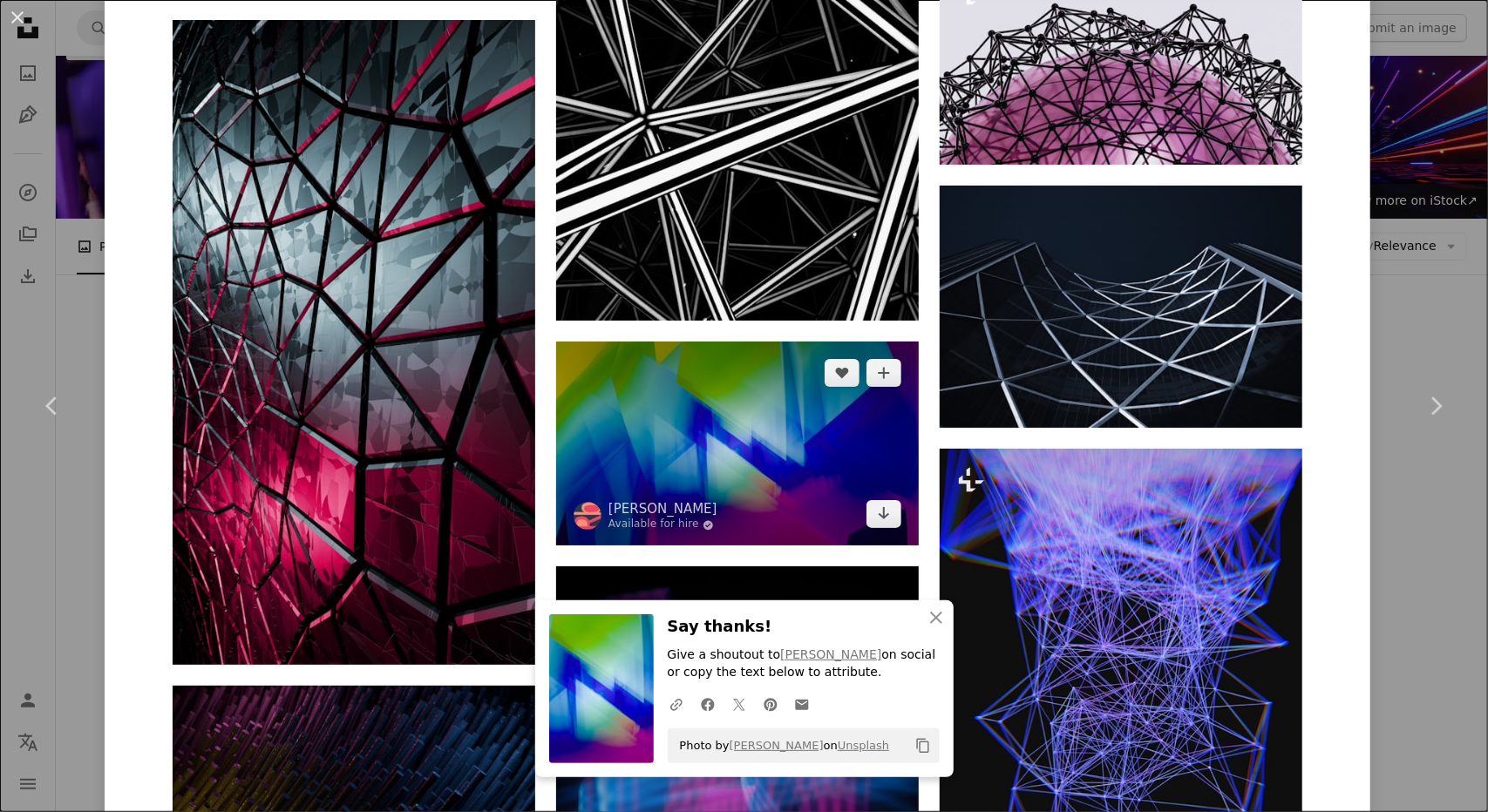
click at [774, 461] on img at bounding box center [737, 443] width 363 height 204
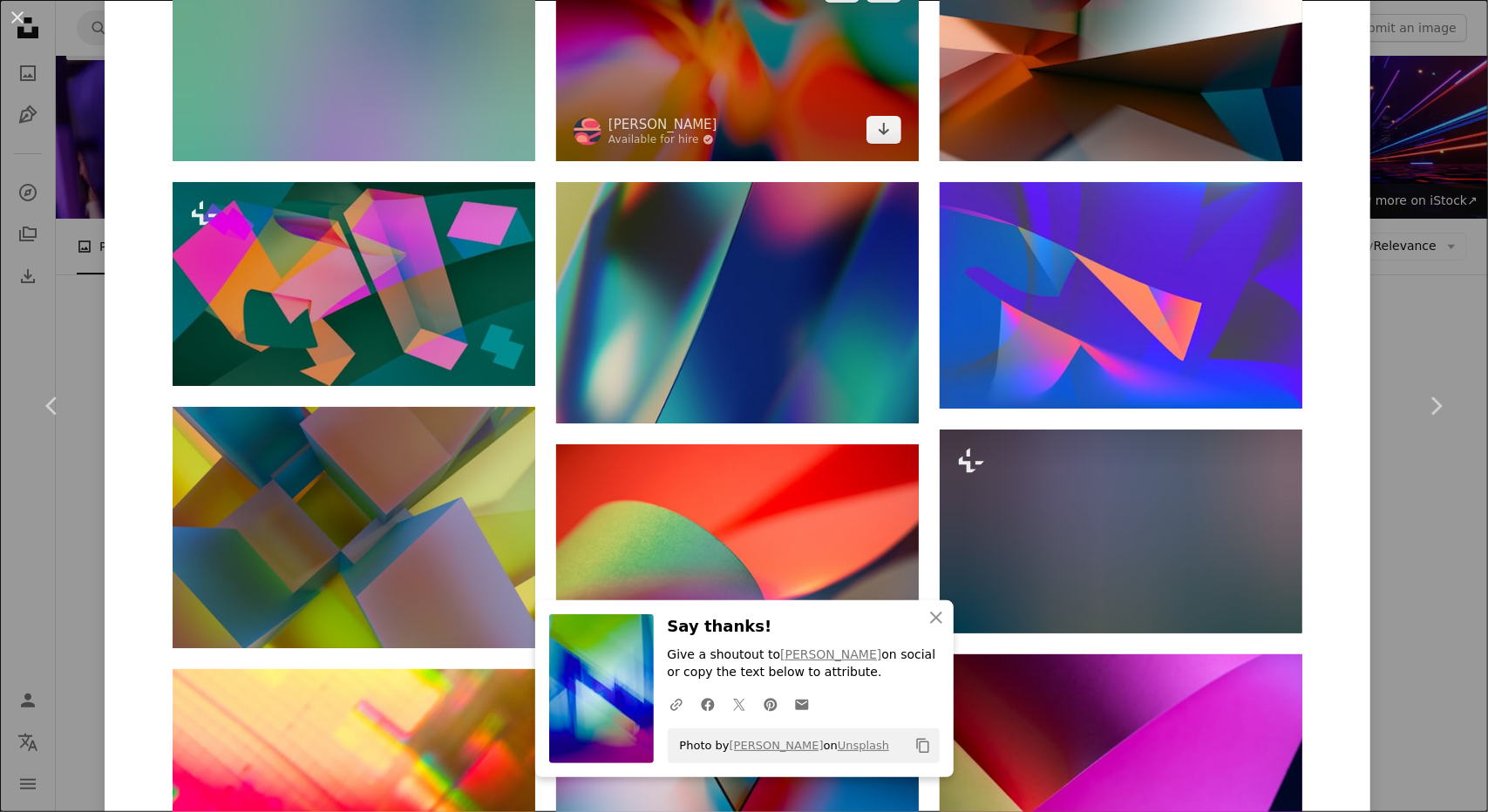
scroll to position [1394, 0]
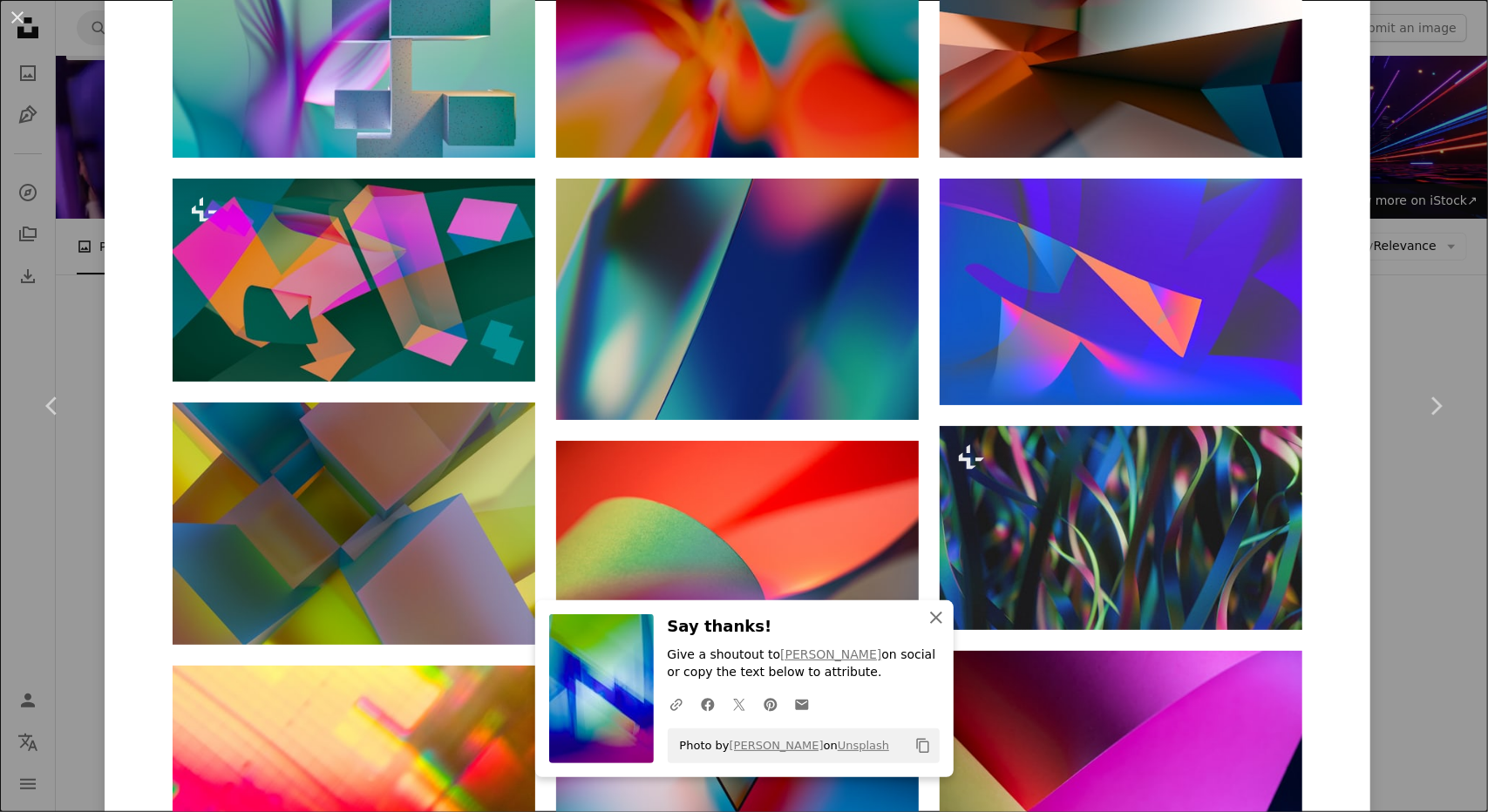
click at [926, 612] on icon "An X shape" at bounding box center [936, 618] width 21 height 21
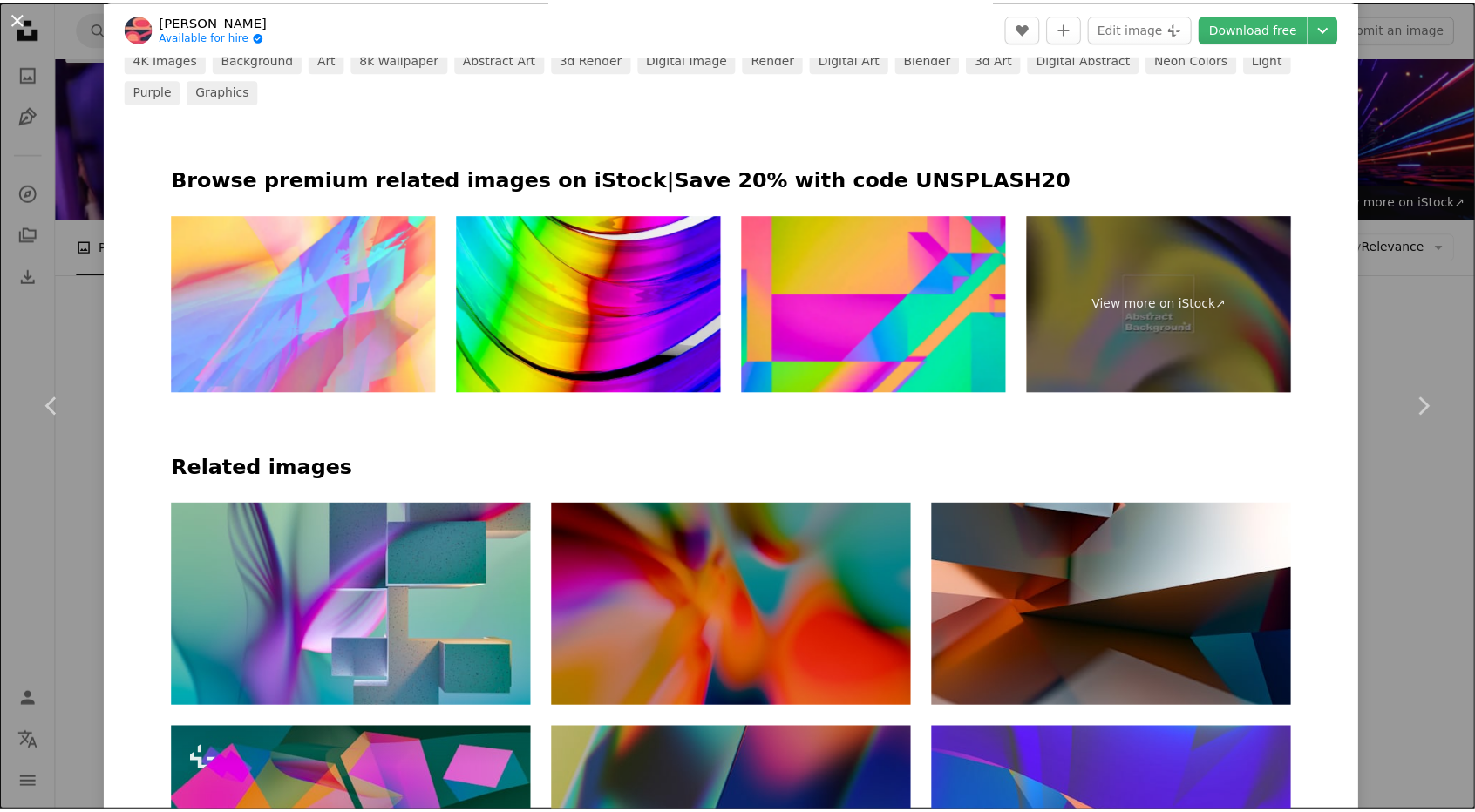
scroll to position [844, 0]
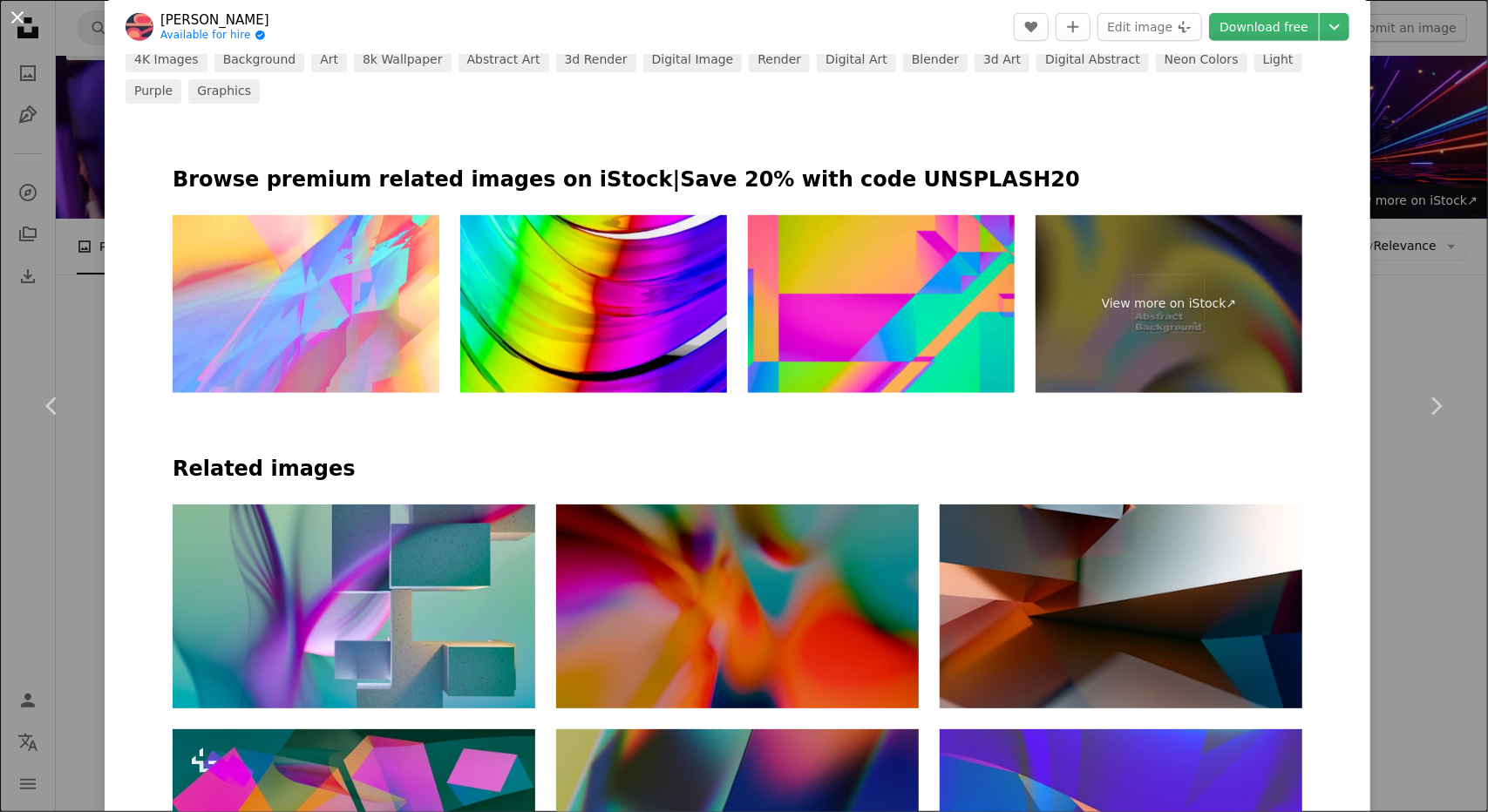
click at [19, 10] on button "An X shape" at bounding box center [17, 17] width 21 height 21
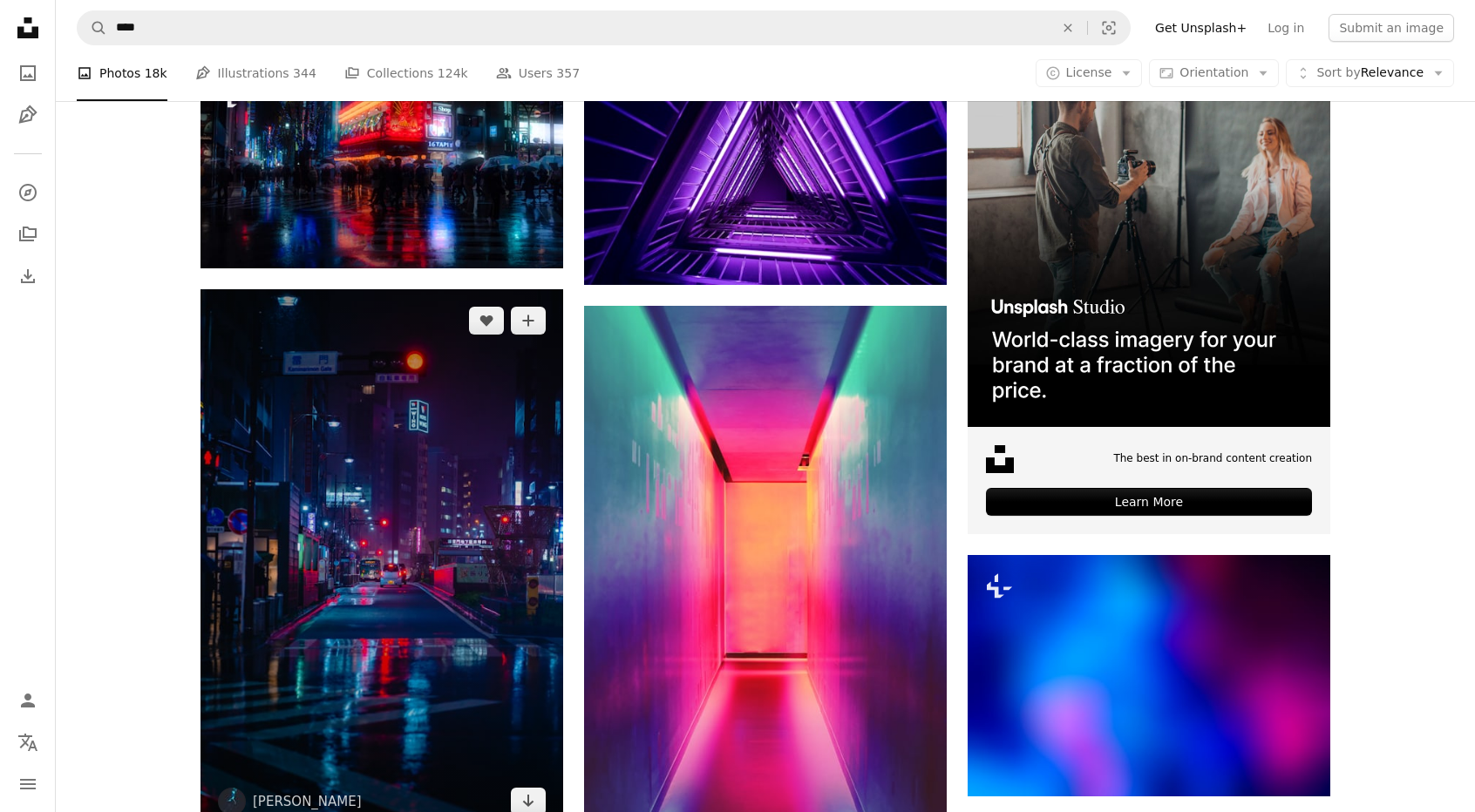
scroll to position [114, 0]
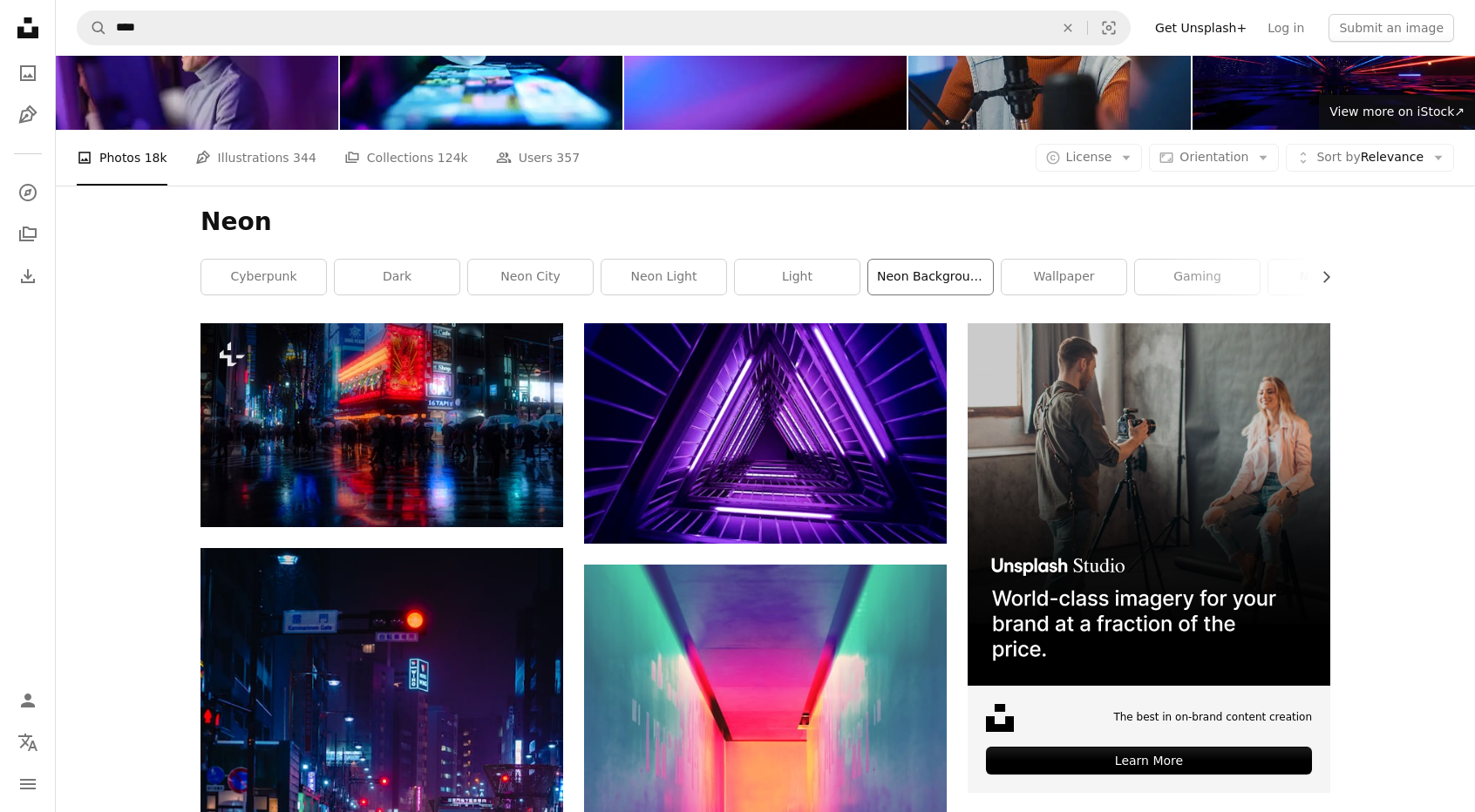
click at [940, 285] on link "neon background" at bounding box center [931, 277] width 125 height 34
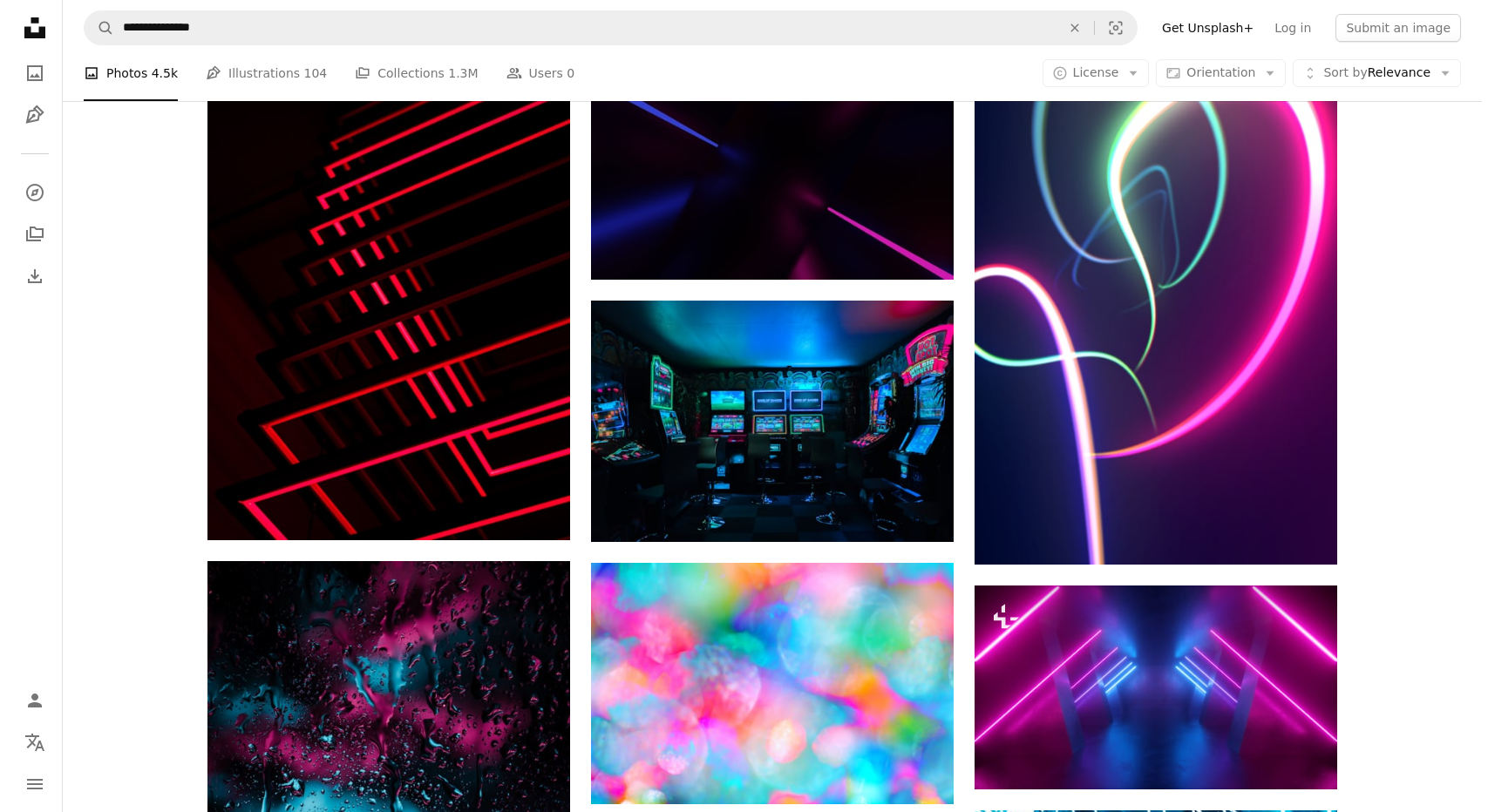
scroll to position [2004, 0]
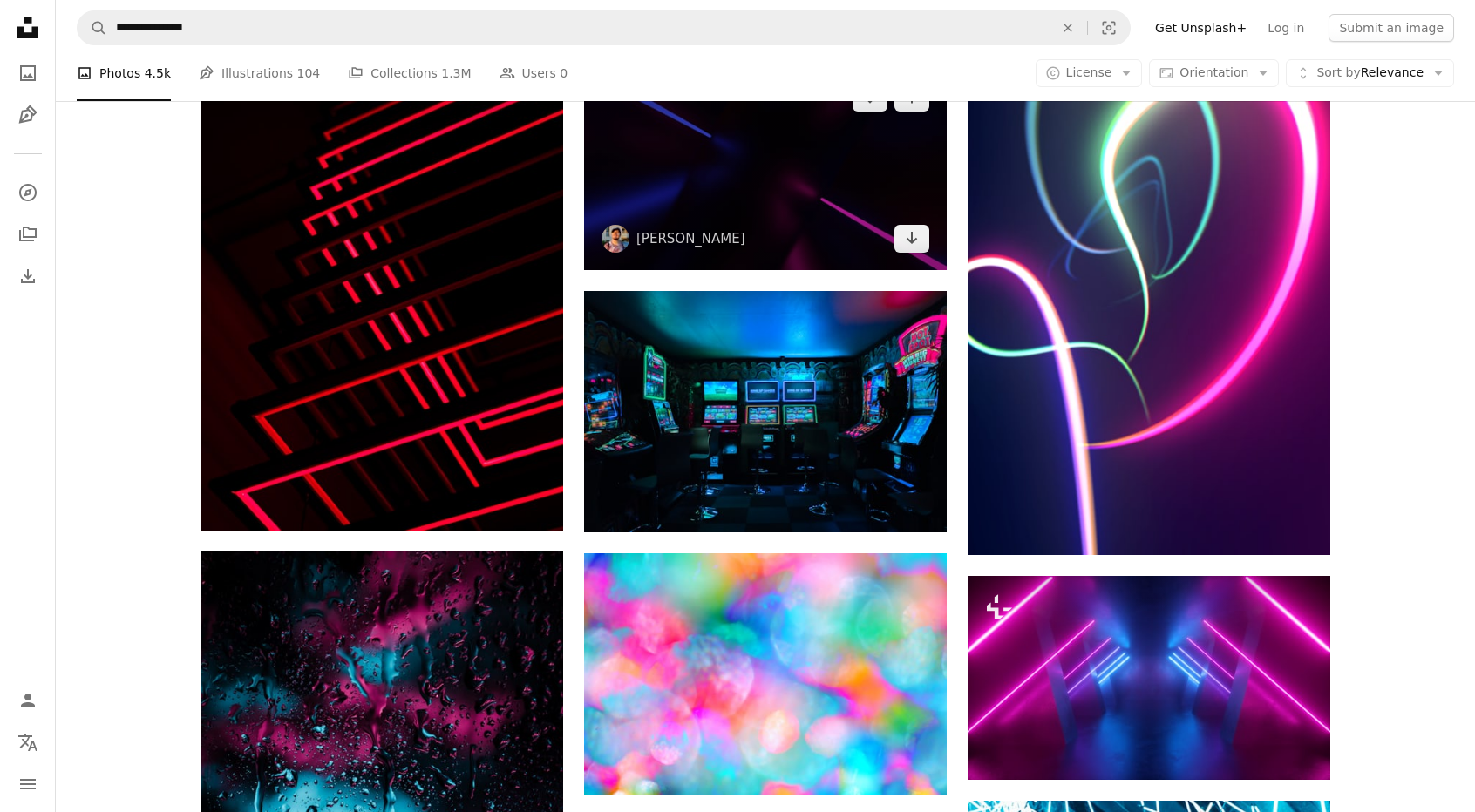
click at [736, 219] on img at bounding box center [765, 168] width 363 height 204
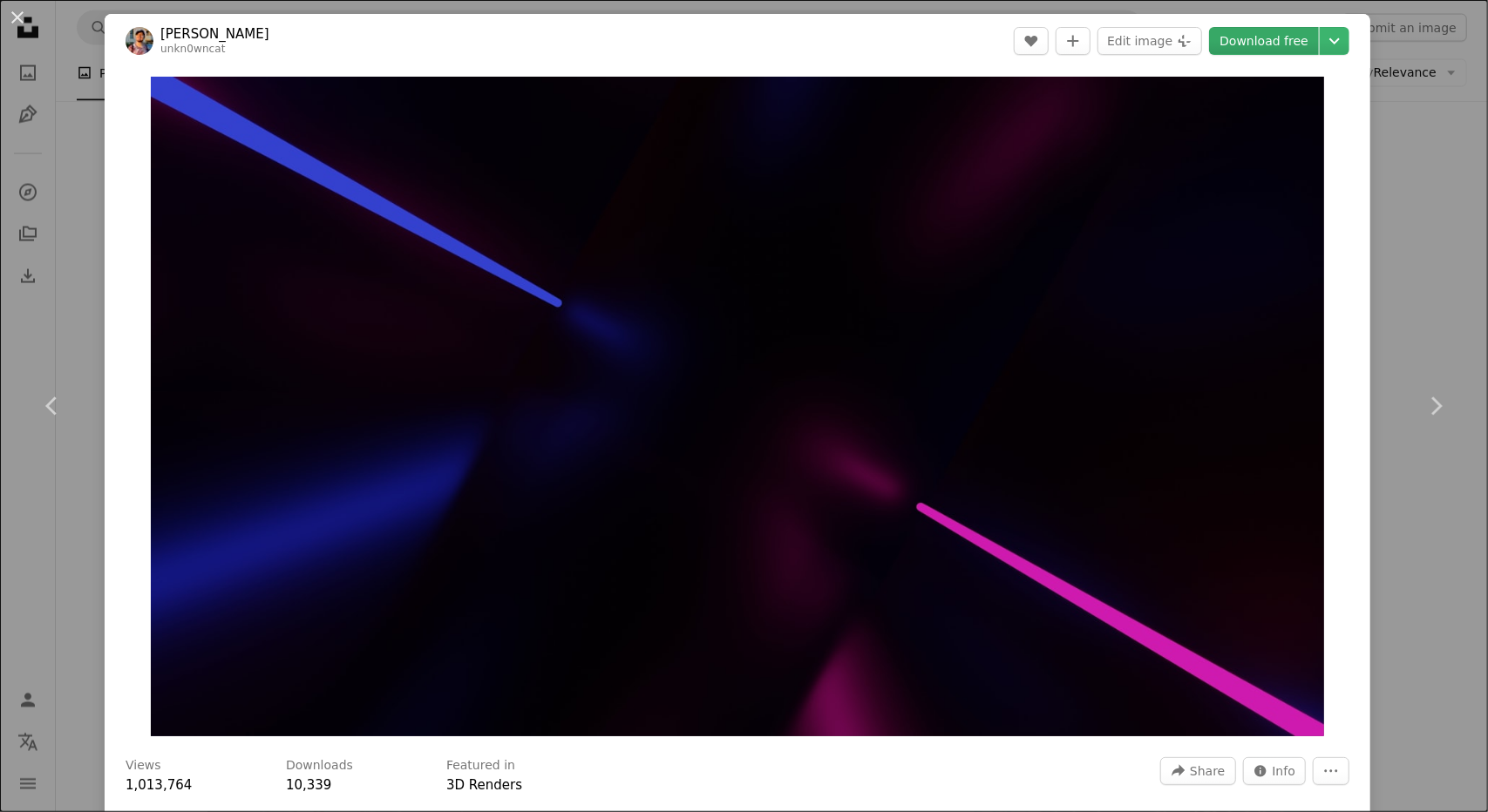
click at [1230, 34] on link "Download free" at bounding box center [1263, 40] width 110 height 28
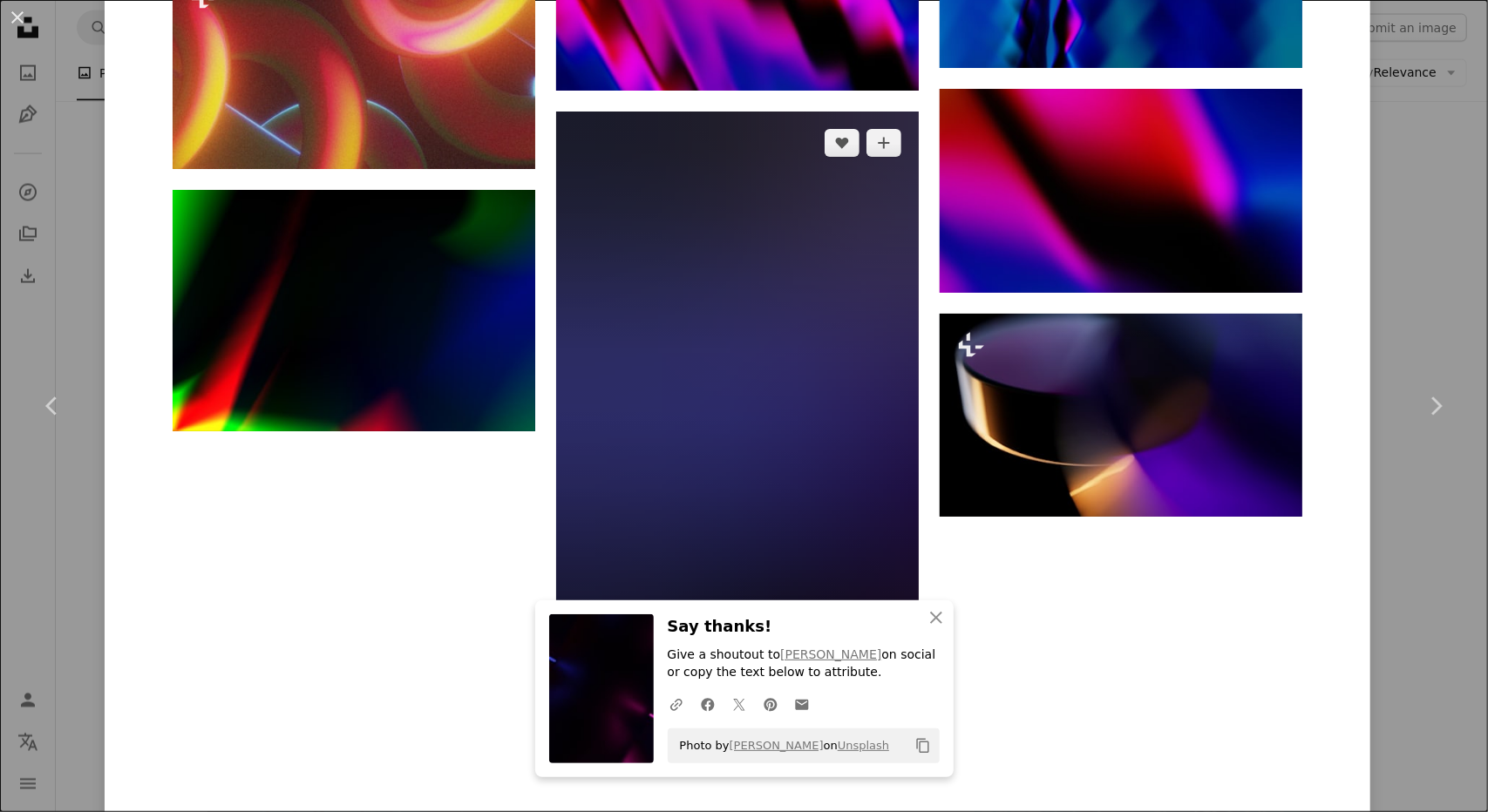
scroll to position [2637, 0]
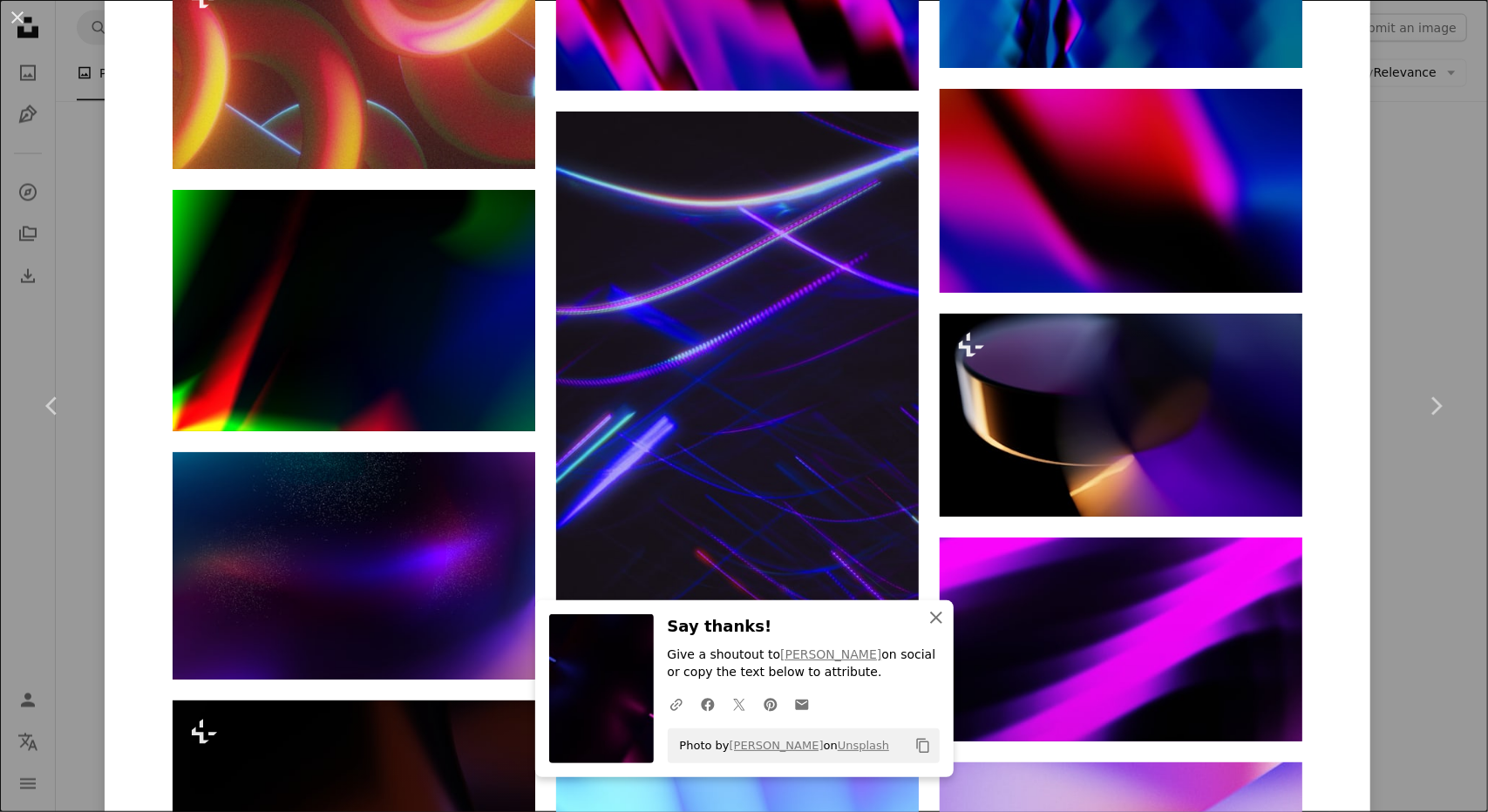
click at [926, 617] on icon "An X shape" at bounding box center [936, 618] width 21 height 21
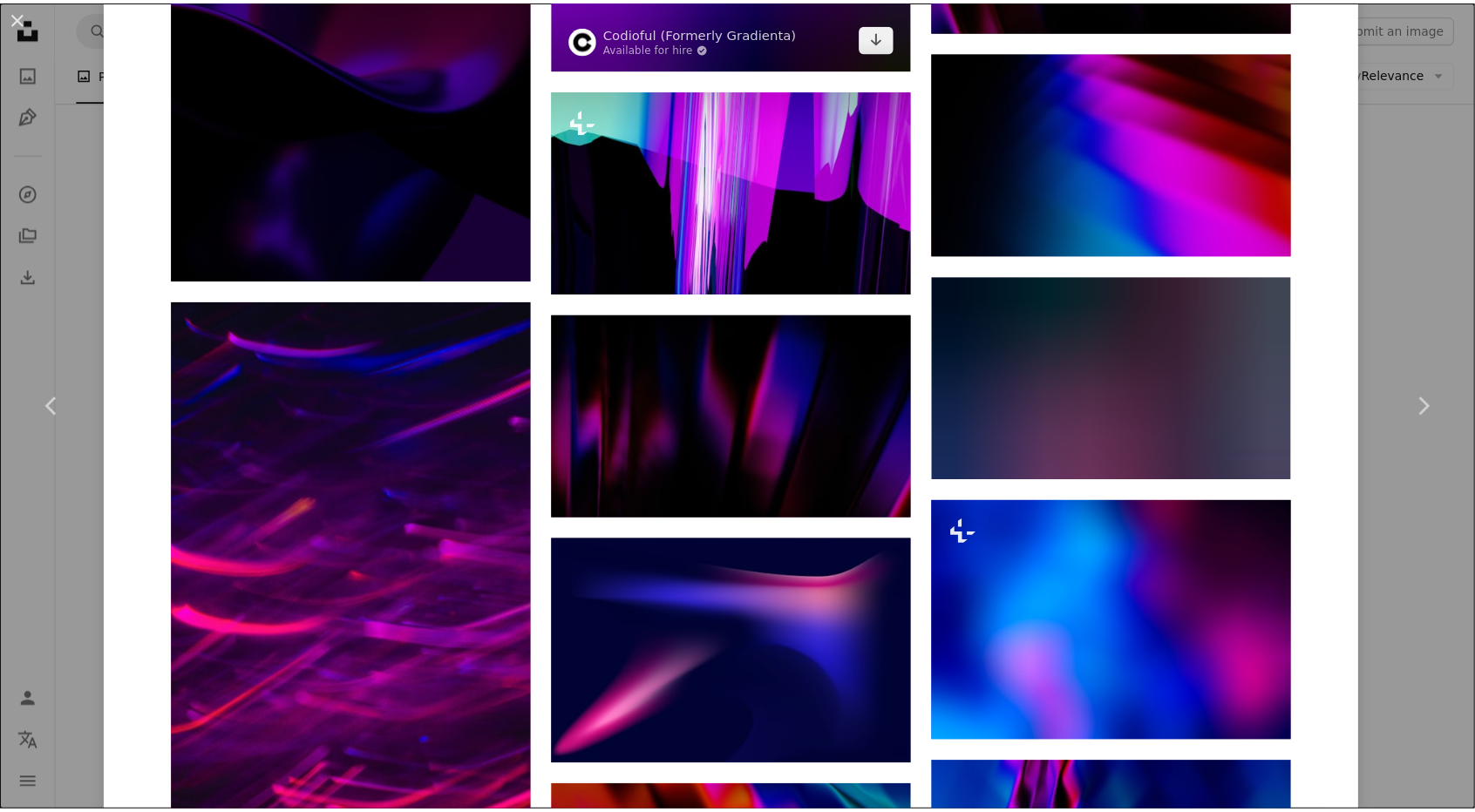
scroll to position [0, 0]
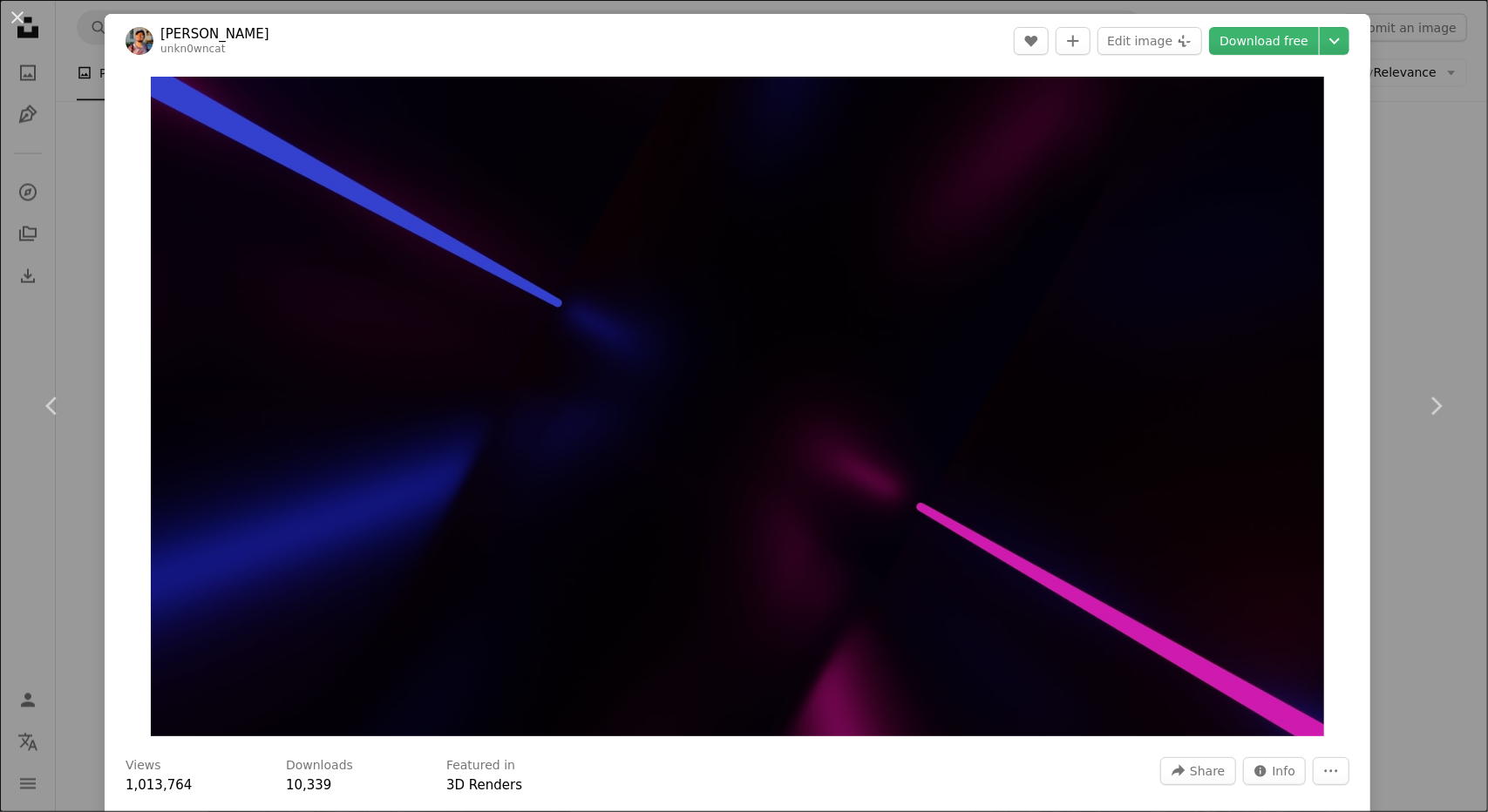
drag, startPoint x: 743, startPoint y: 598, endPoint x: 749, endPoint y: 175, distance: 423.0
click at [7, 11] on button "An X shape" at bounding box center [17, 17] width 21 height 21
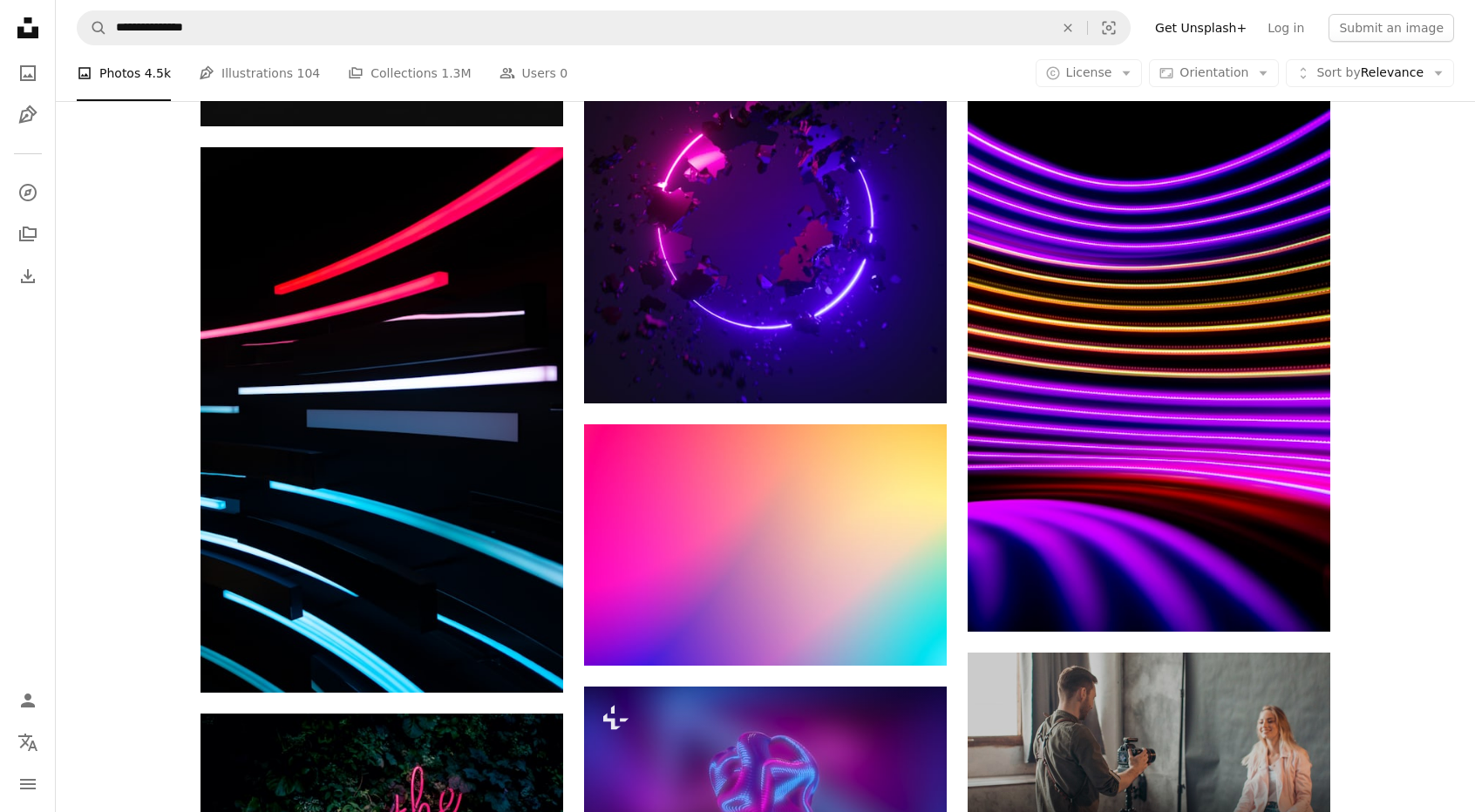
scroll to position [6188, 0]
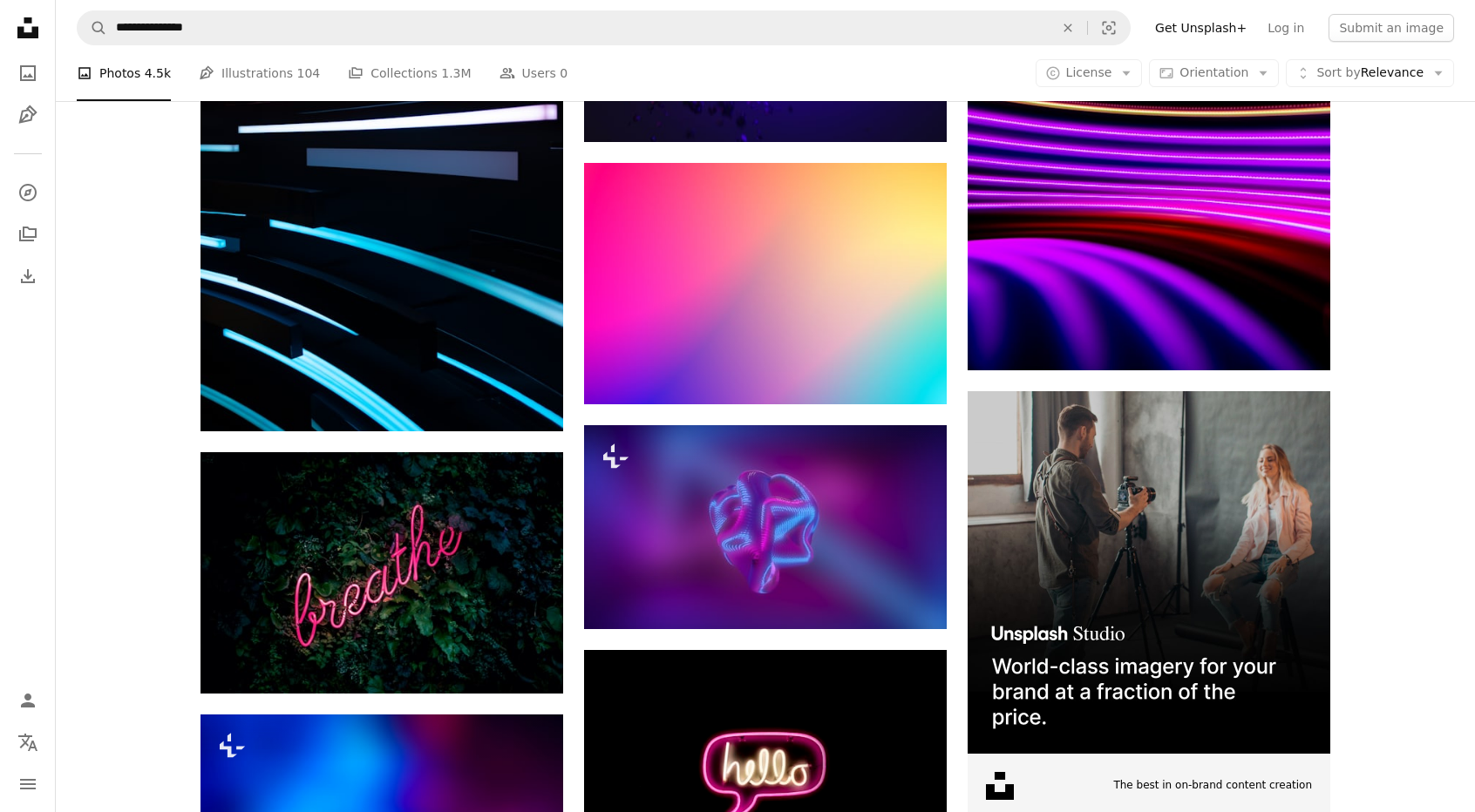
drag, startPoint x: 1077, startPoint y: 585, endPoint x: 1487, endPoint y: 566, distance: 410.4
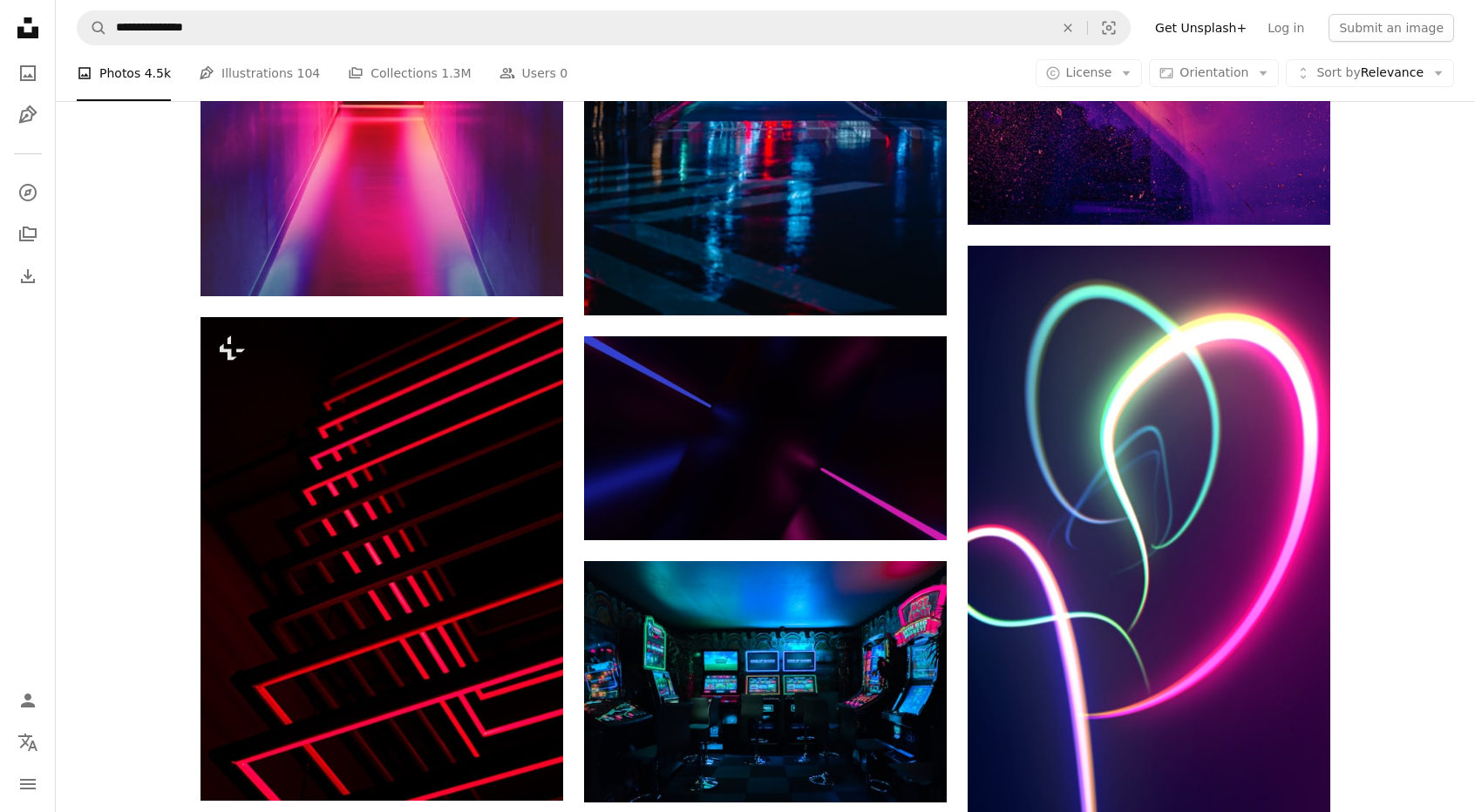
scroll to position [0, 0]
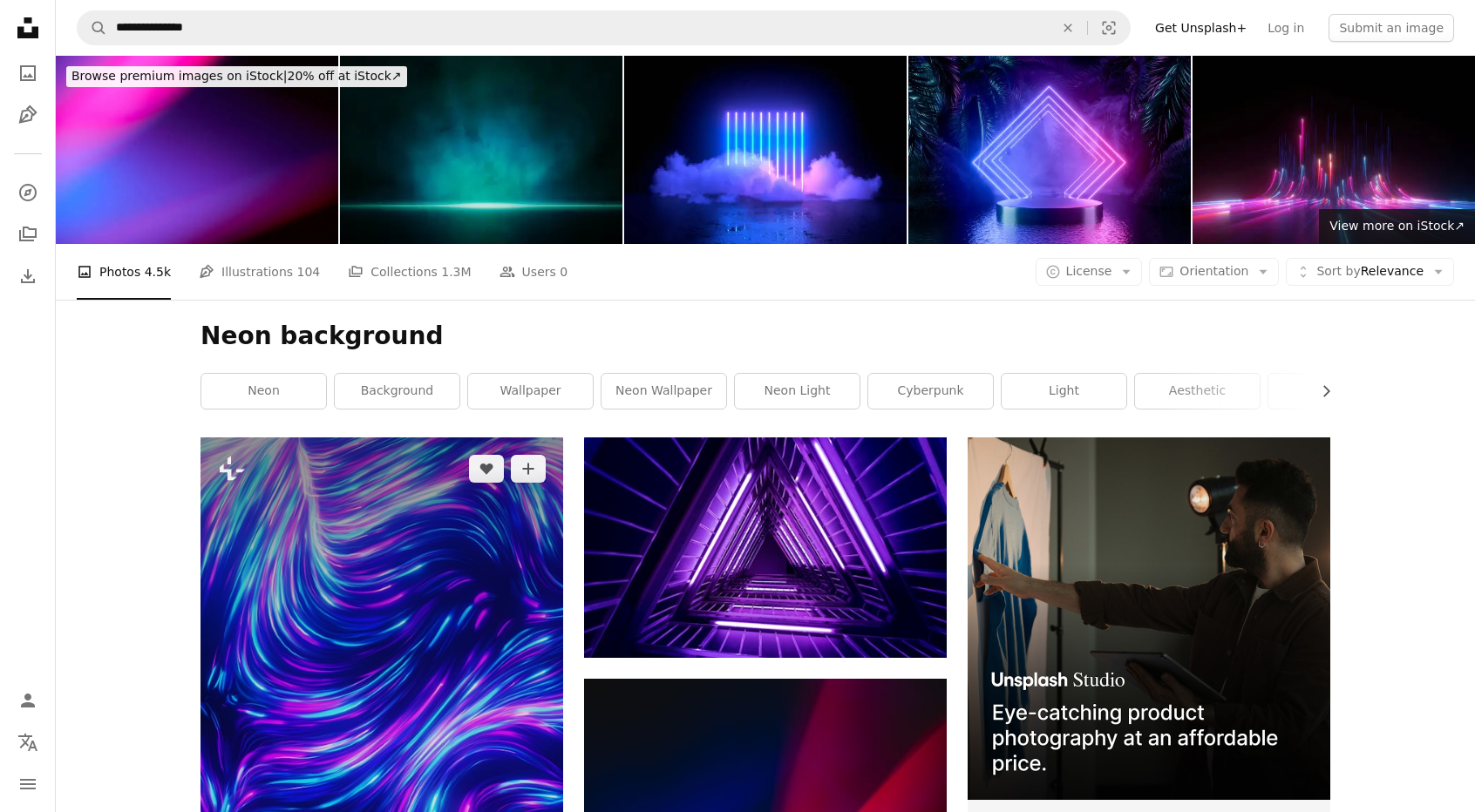
drag, startPoint x: 1362, startPoint y: 685, endPoint x: 331, endPoint y: 606, distance: 1034.0
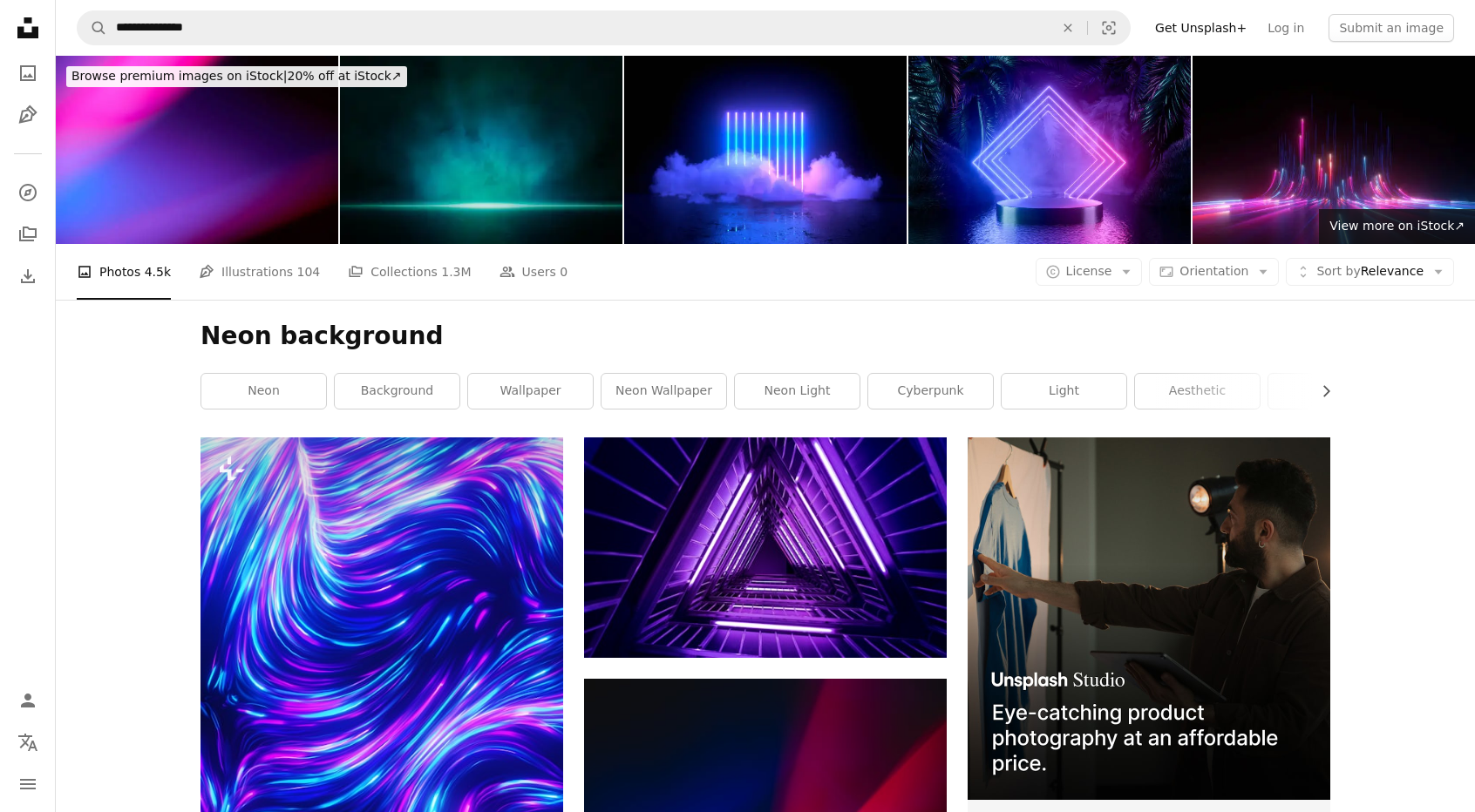
drag, startPoint x: 556, startPoint y: 406, endPoint x: 941, endPoint y: 412, distance: 385.0
click at [1328, 388] on icon "Chevron right" at bounding box center [1326, 392] width 17 height 17
click at [1328, 398] on icon "Chevron right" at bounding box center [1326, 392] width 17 height 17
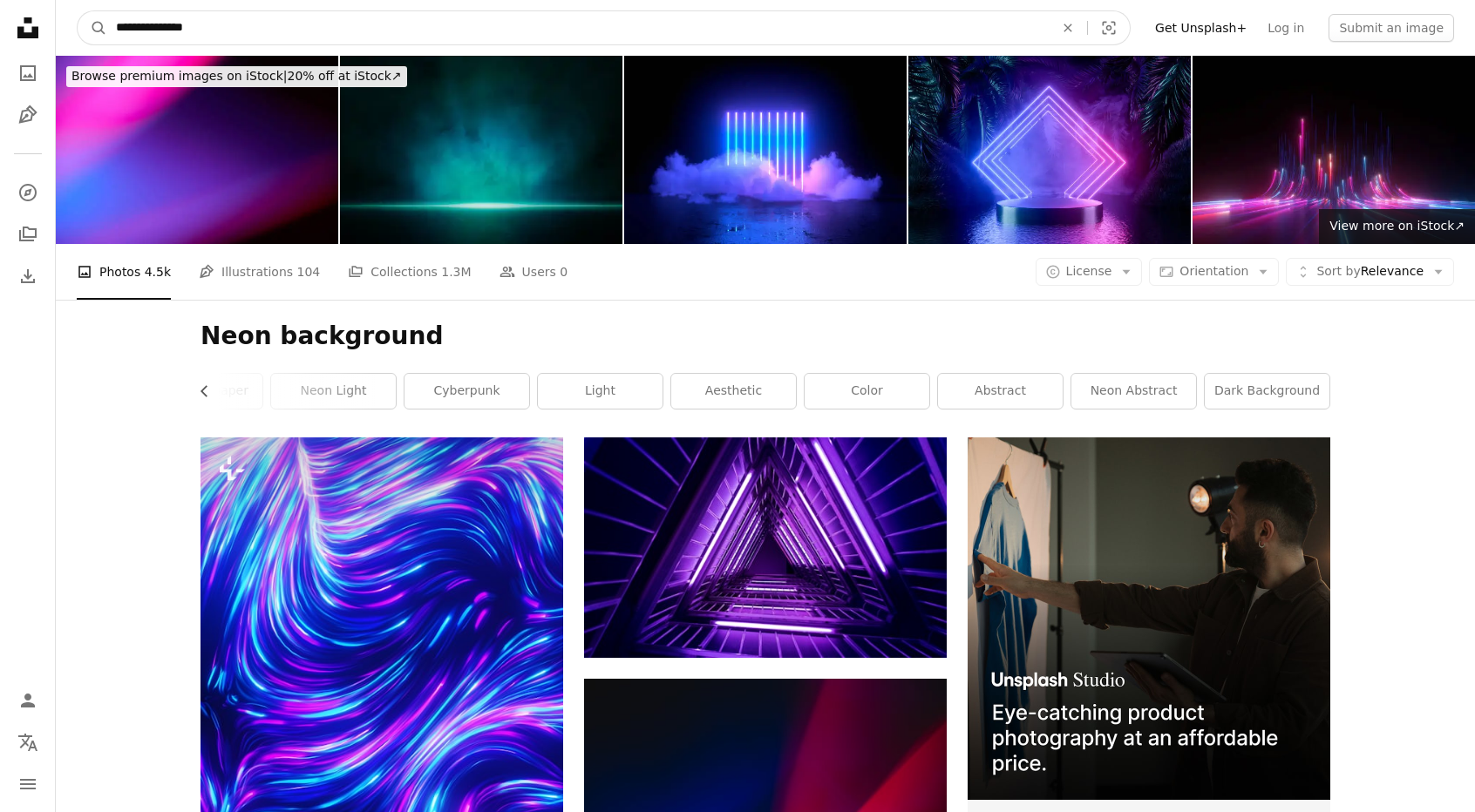
click at [202, 29] on input "**********" at bounding box center [578, 28] width 942 height 34
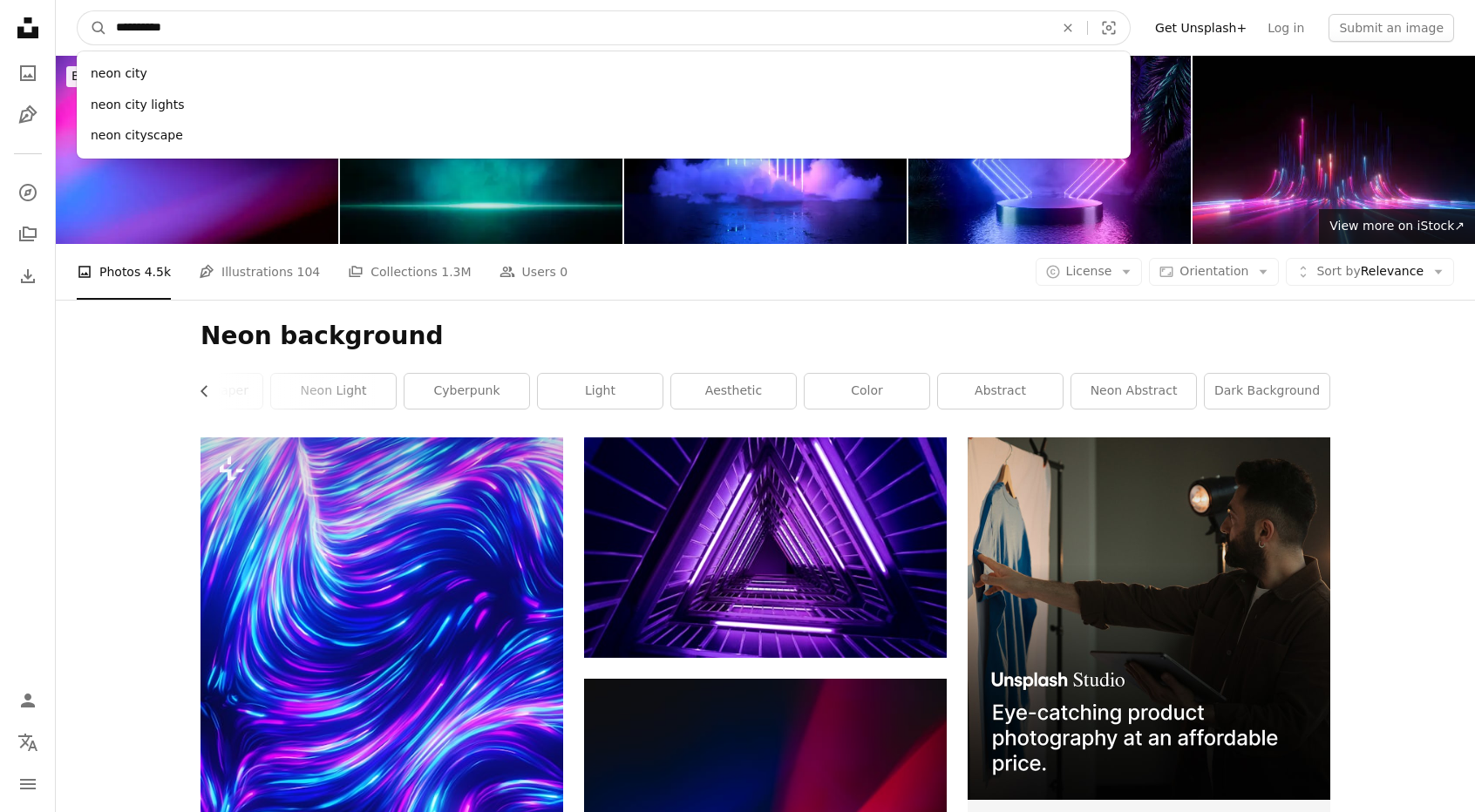
type input "*********"
click button "A magnifying glass" at bounding box center [92, 28] width 30 height 34
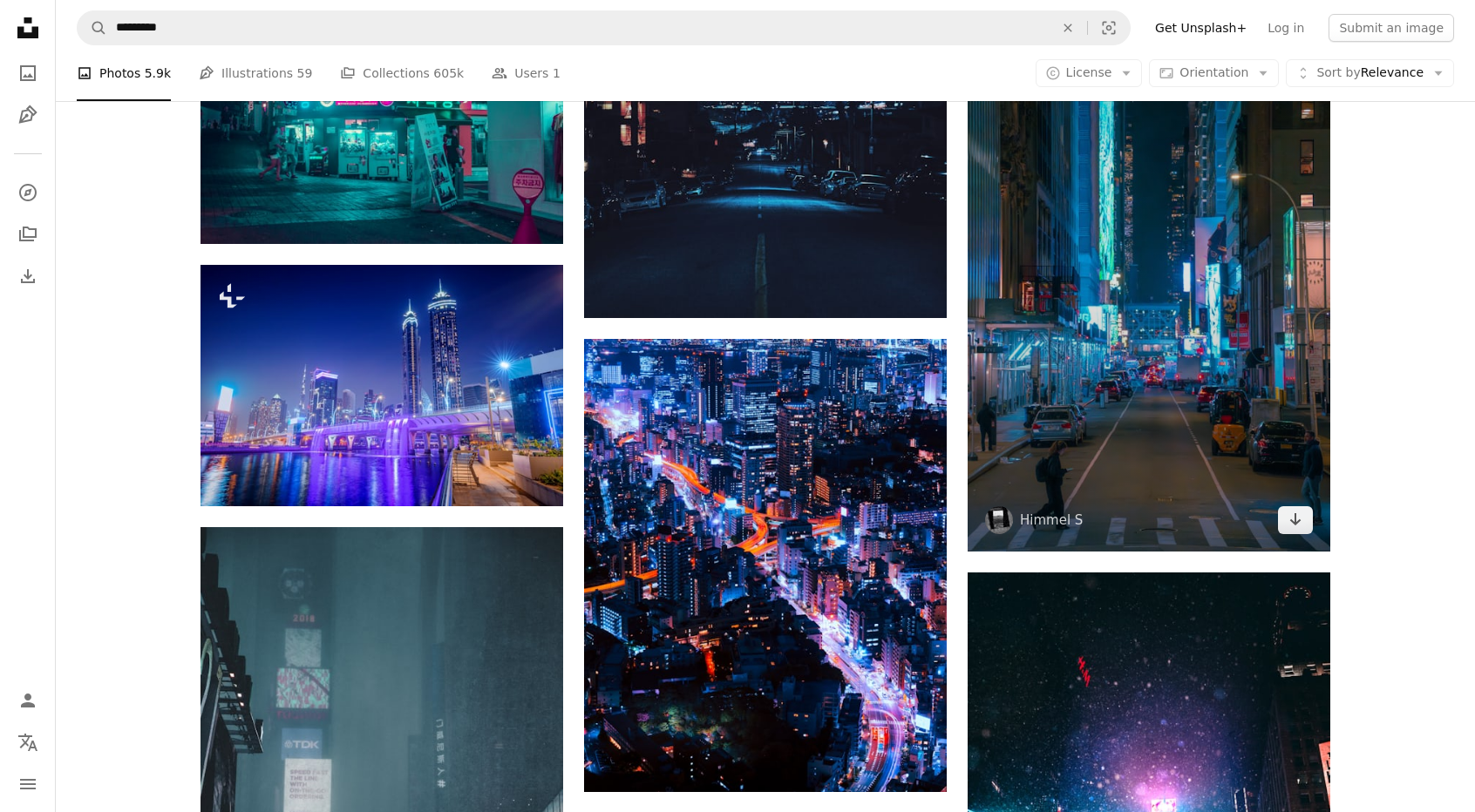
scroll to position [2354, 0]
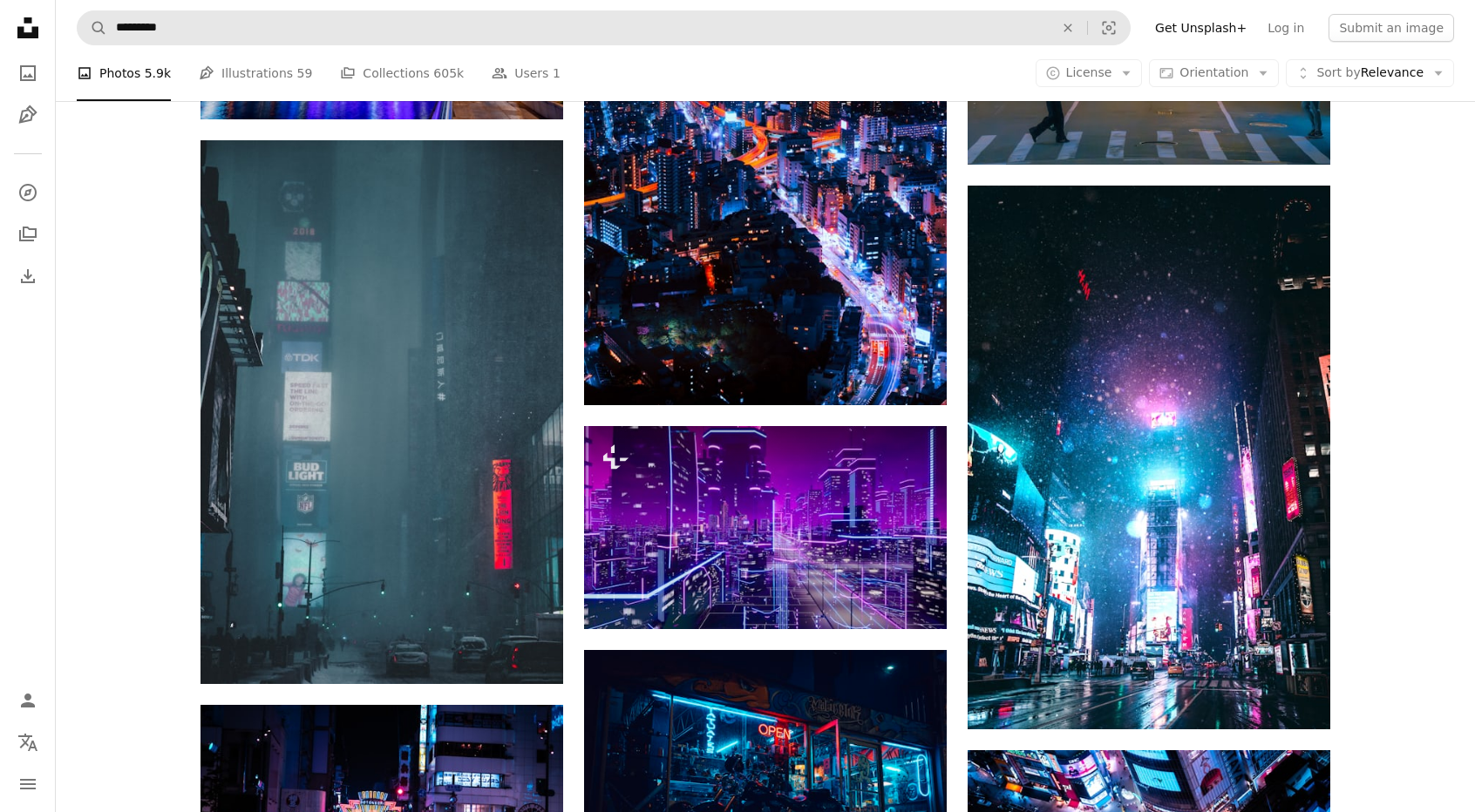
drag, startPoint x: 129, startPoint y: 511, endPoint x: 255, endPoint y: 35, distance: 492.4
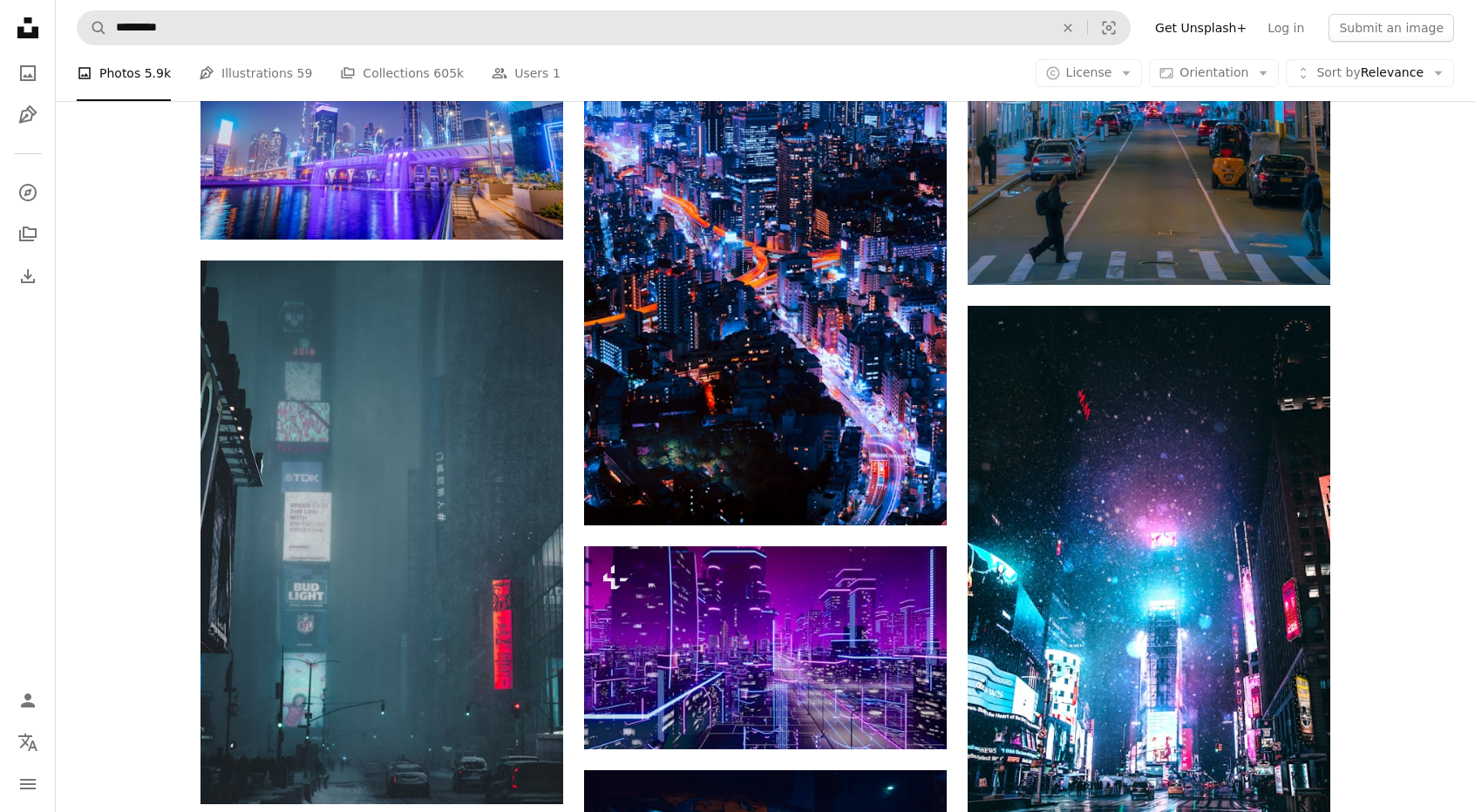
scroll to position [2550, 0]
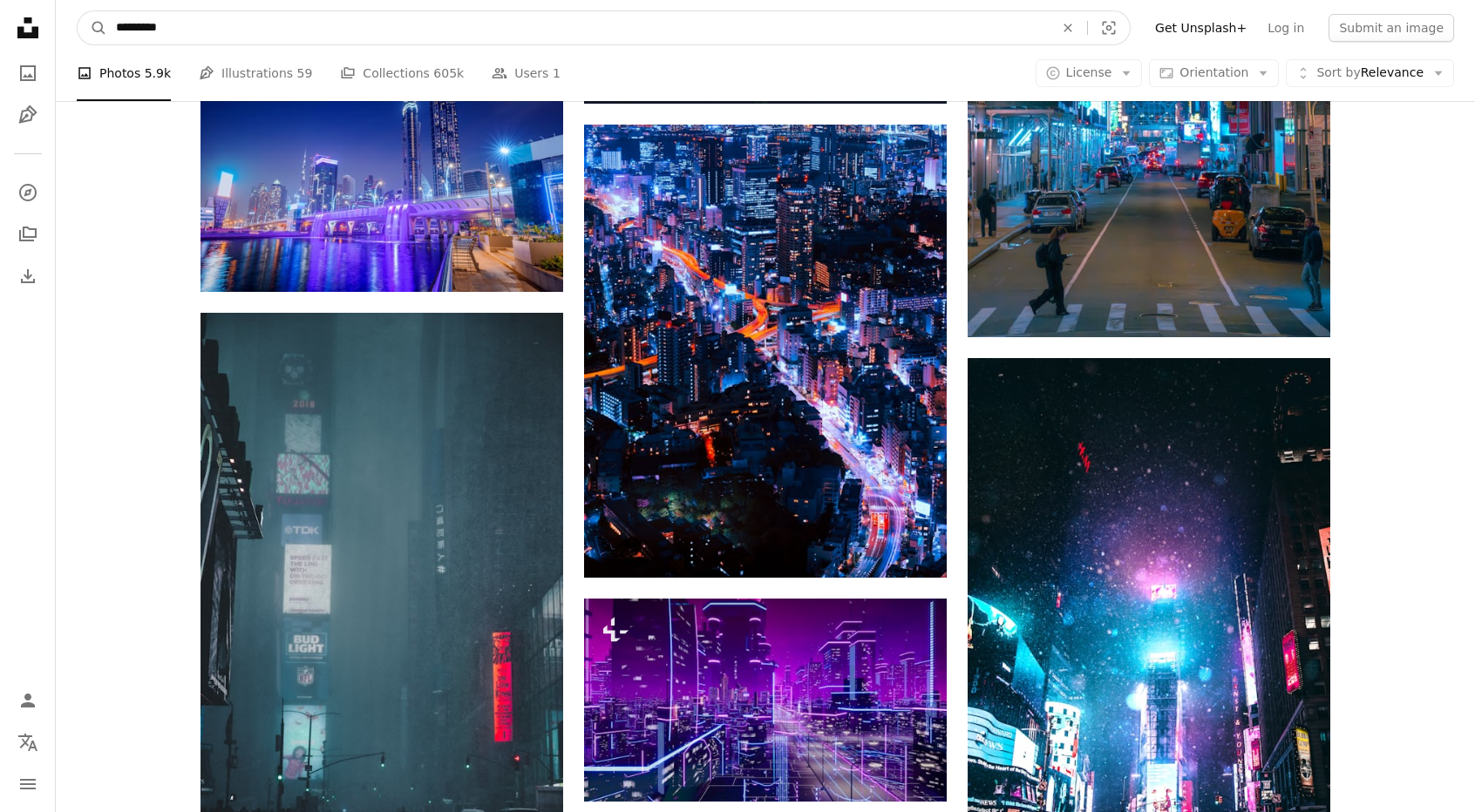
click at [232, 44] on input "*********" at bounding box center [578, 28] width 942 height 34
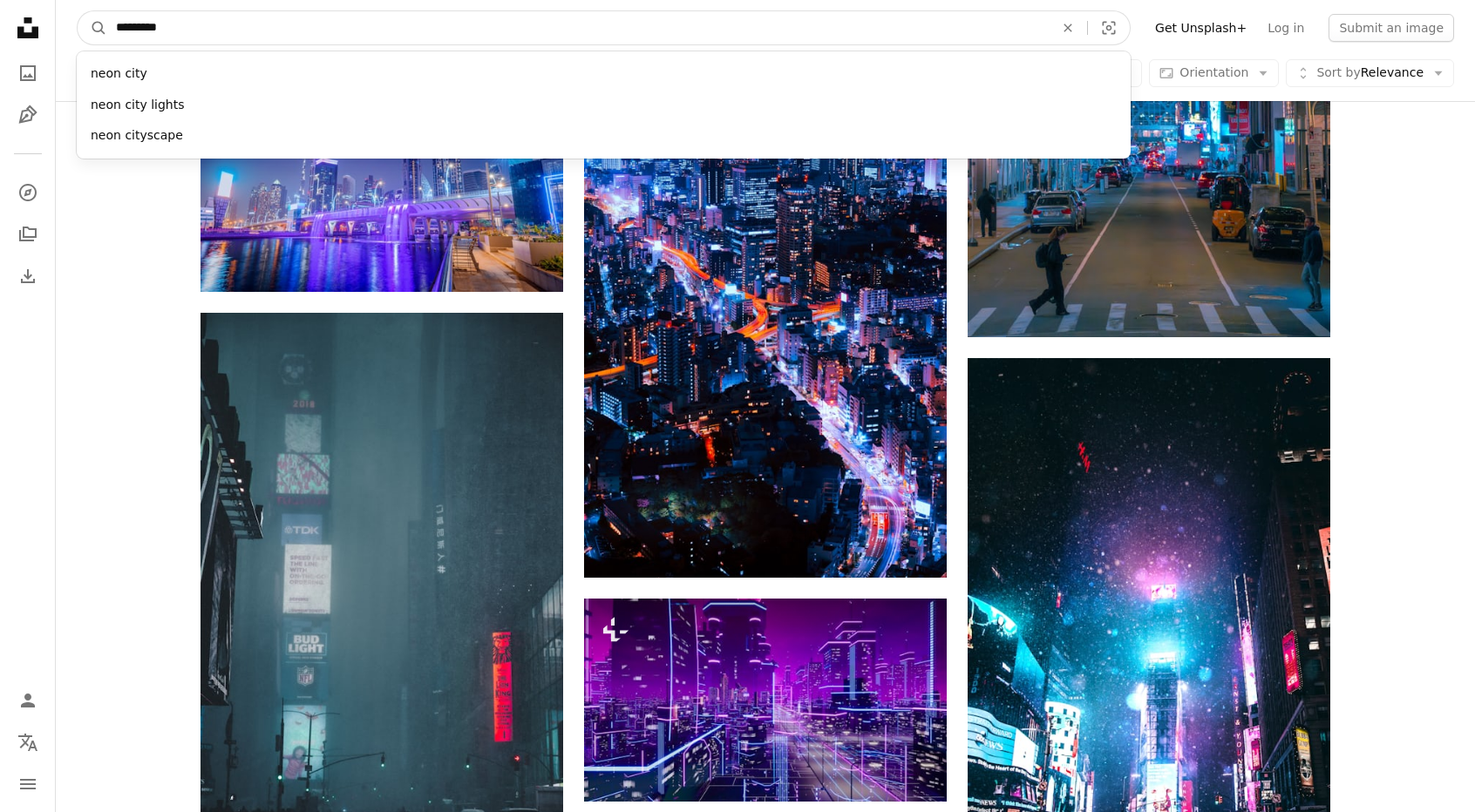
paste input "**********"
type input "**********"
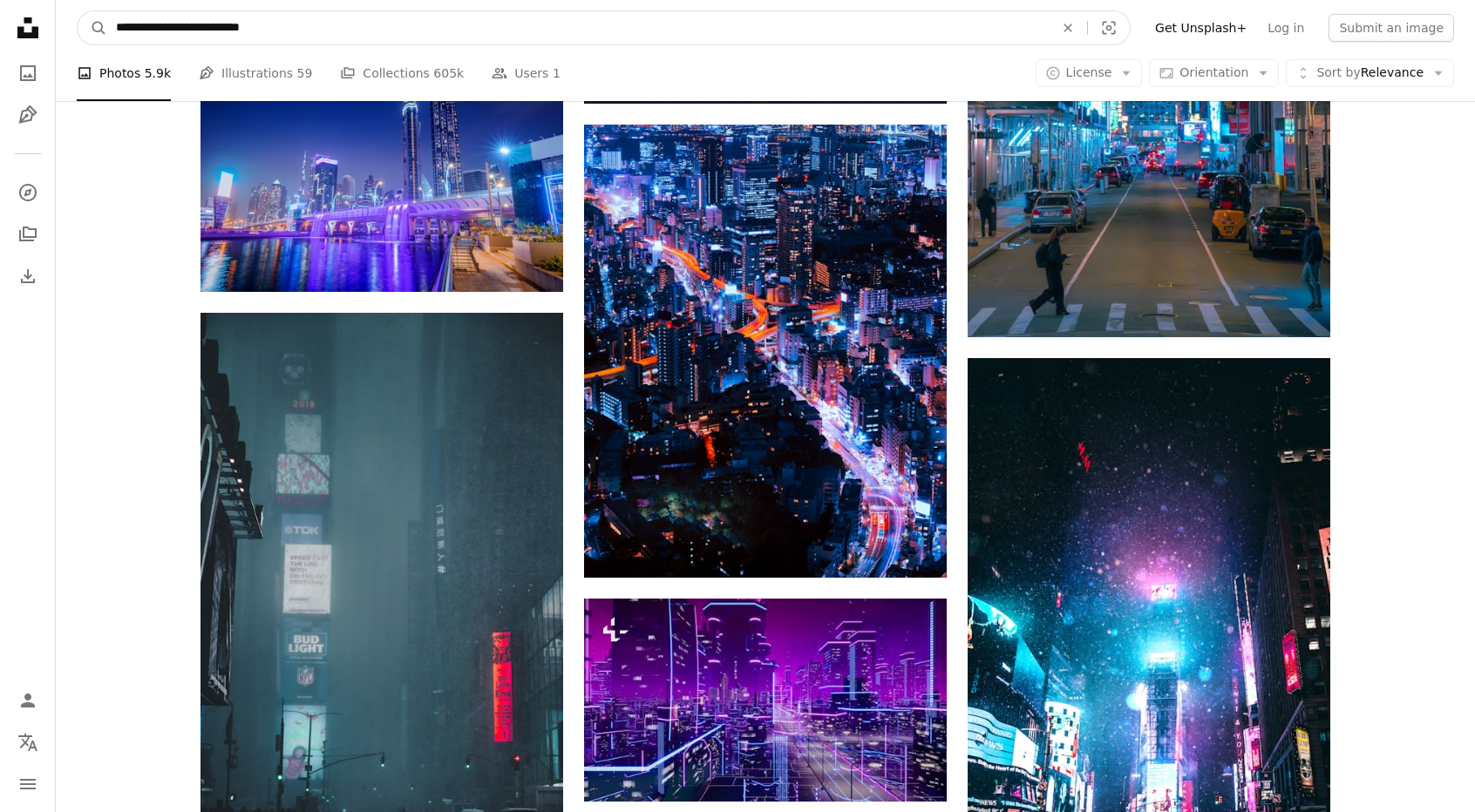
click button "A magnifying glass" at bounding box center [92, 28] width 30 height 34
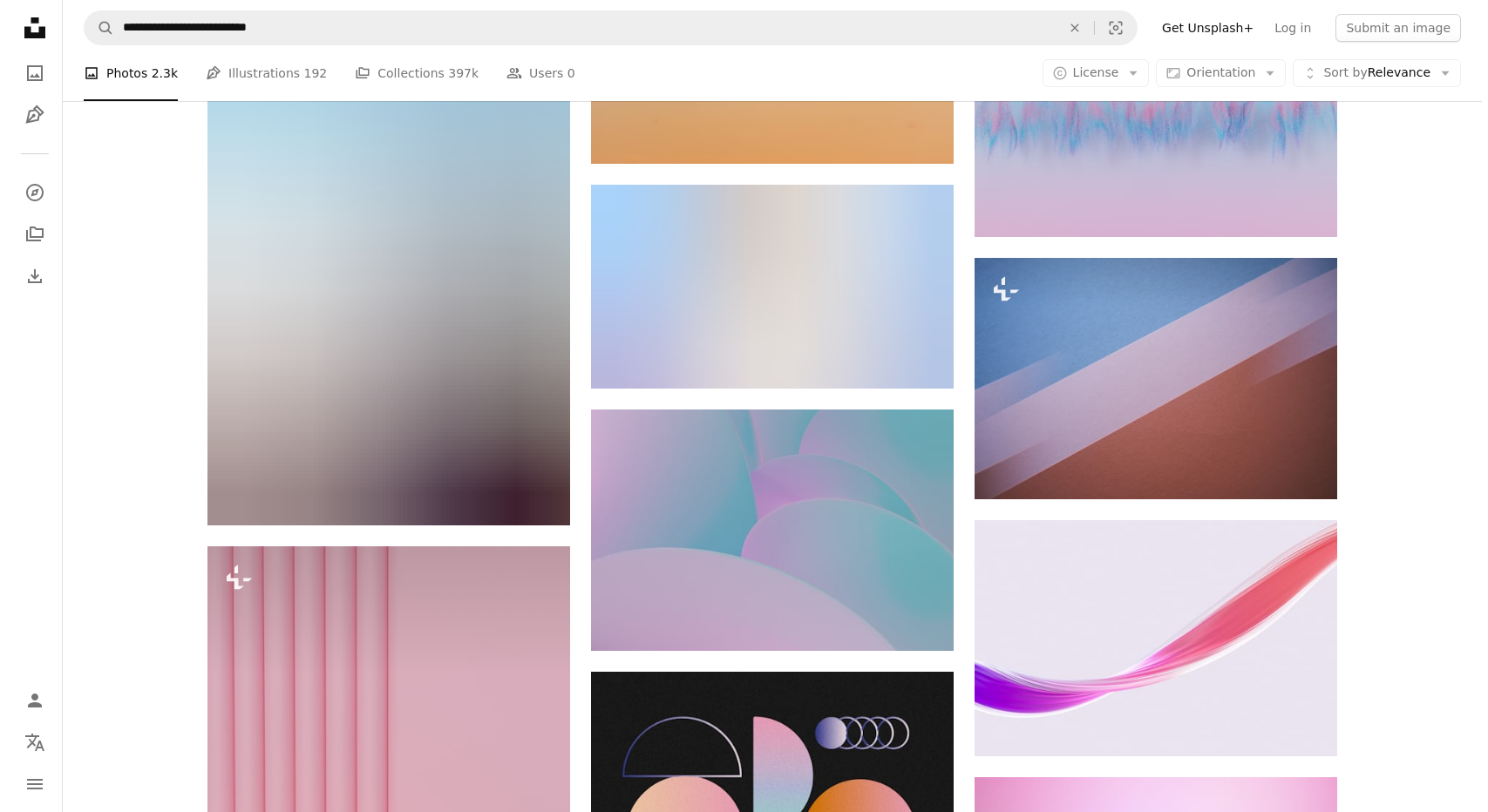
scroll to position [3051, 0]
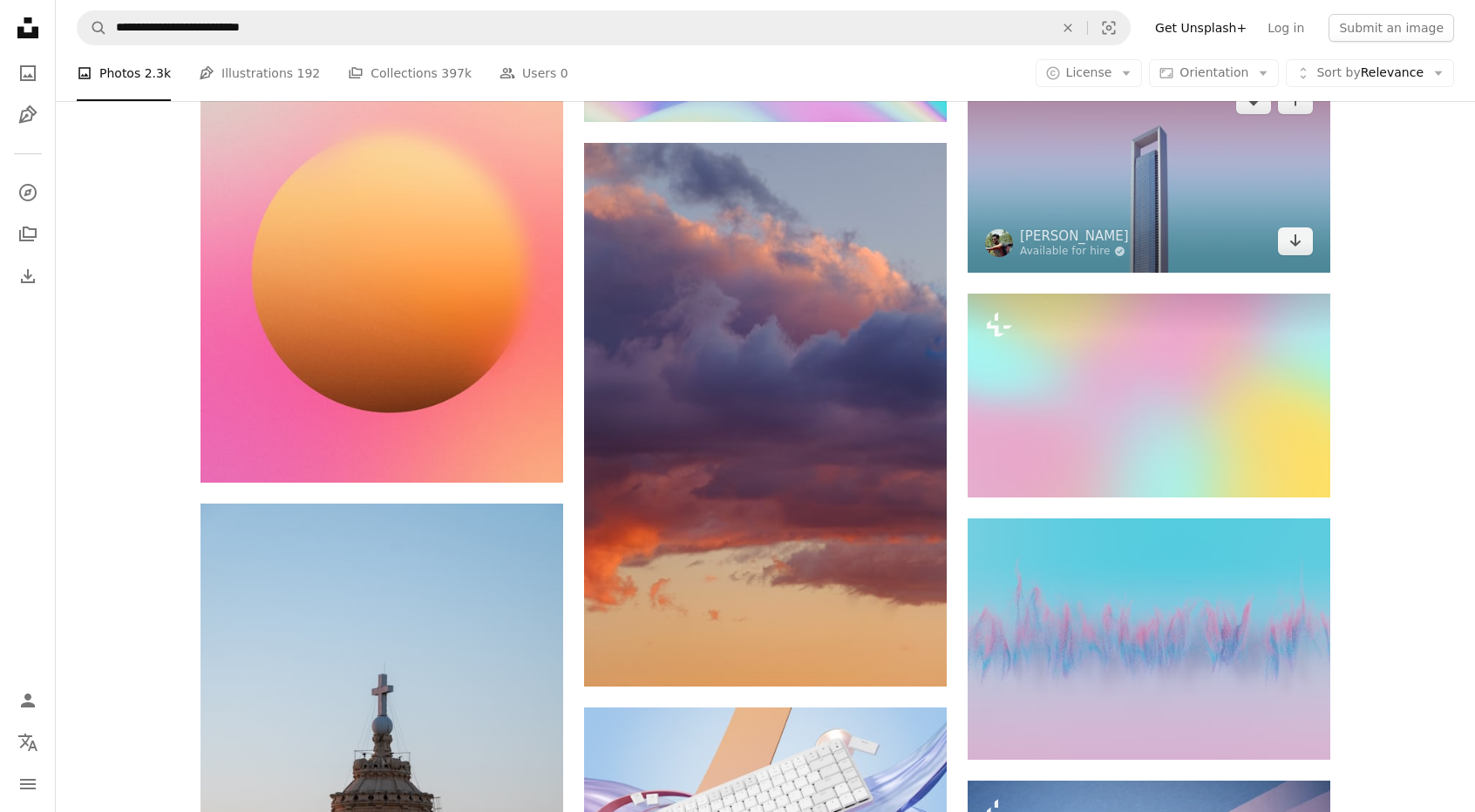
click at [1146, 186] on img at bounding box center [1148, 170] width 363 height 204
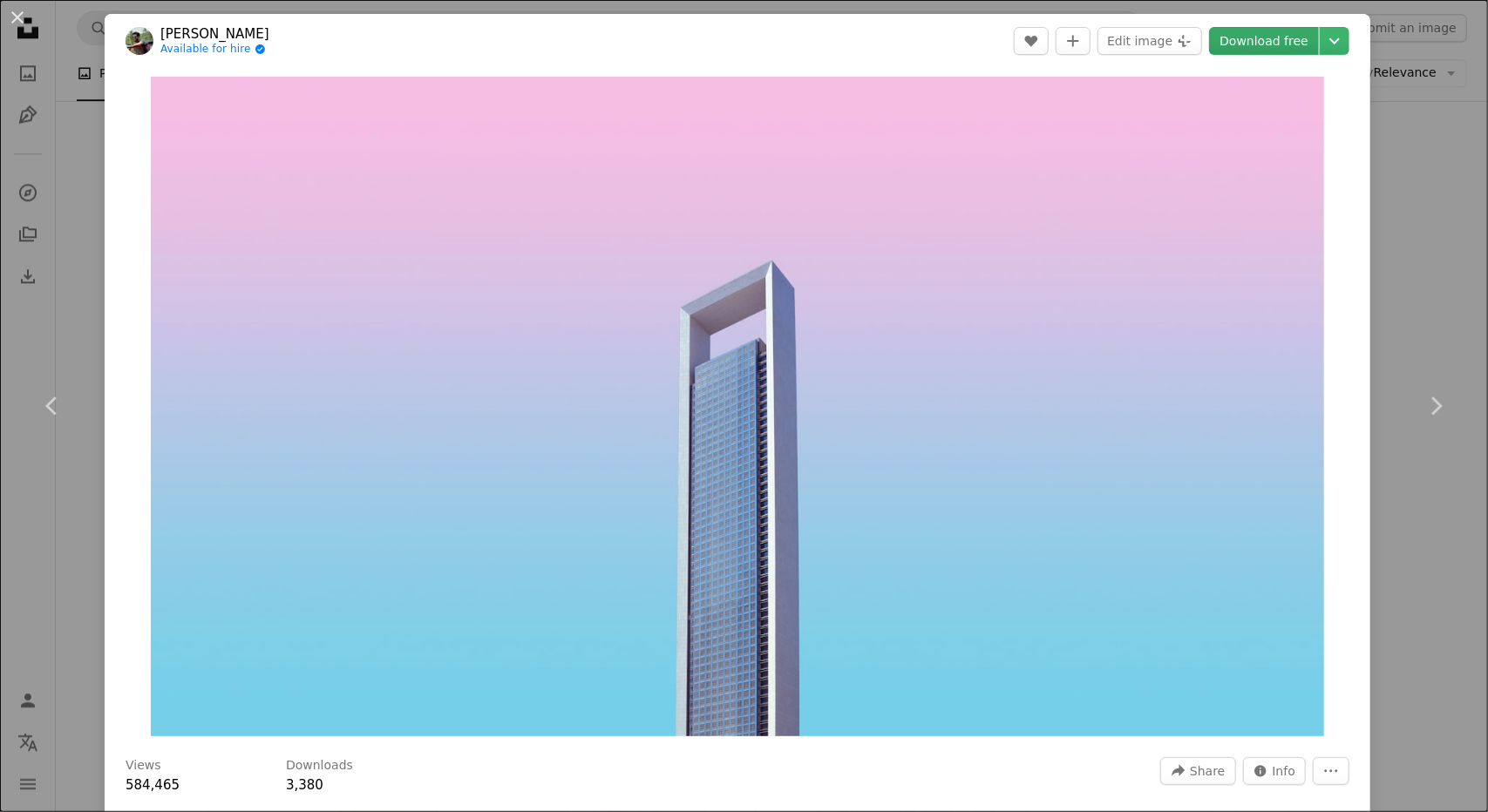
click at [1247, 31] on link "Download free" at bounding box center [1263, 40] width 110 height 28
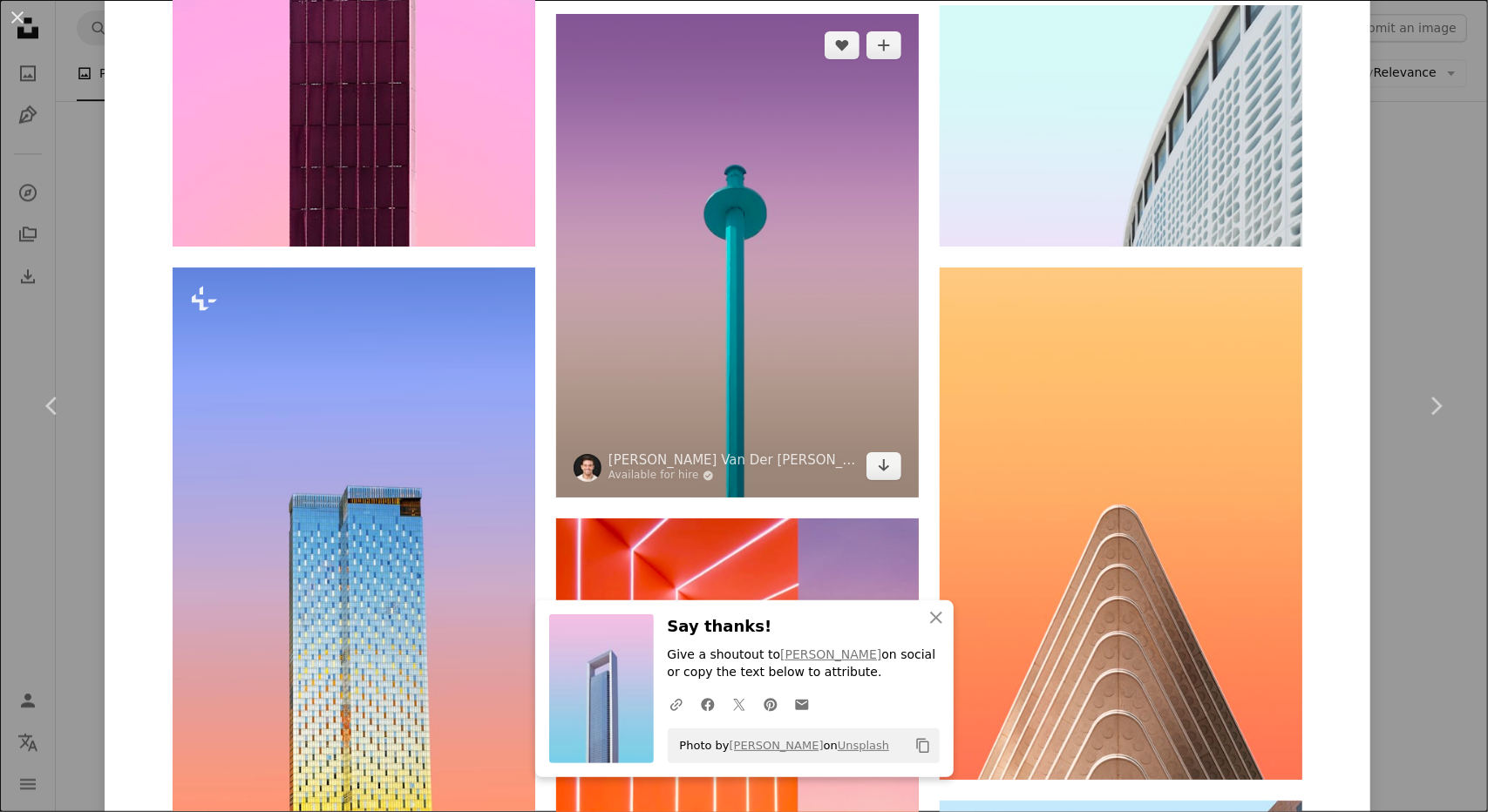
scroll to position [2091, 0]
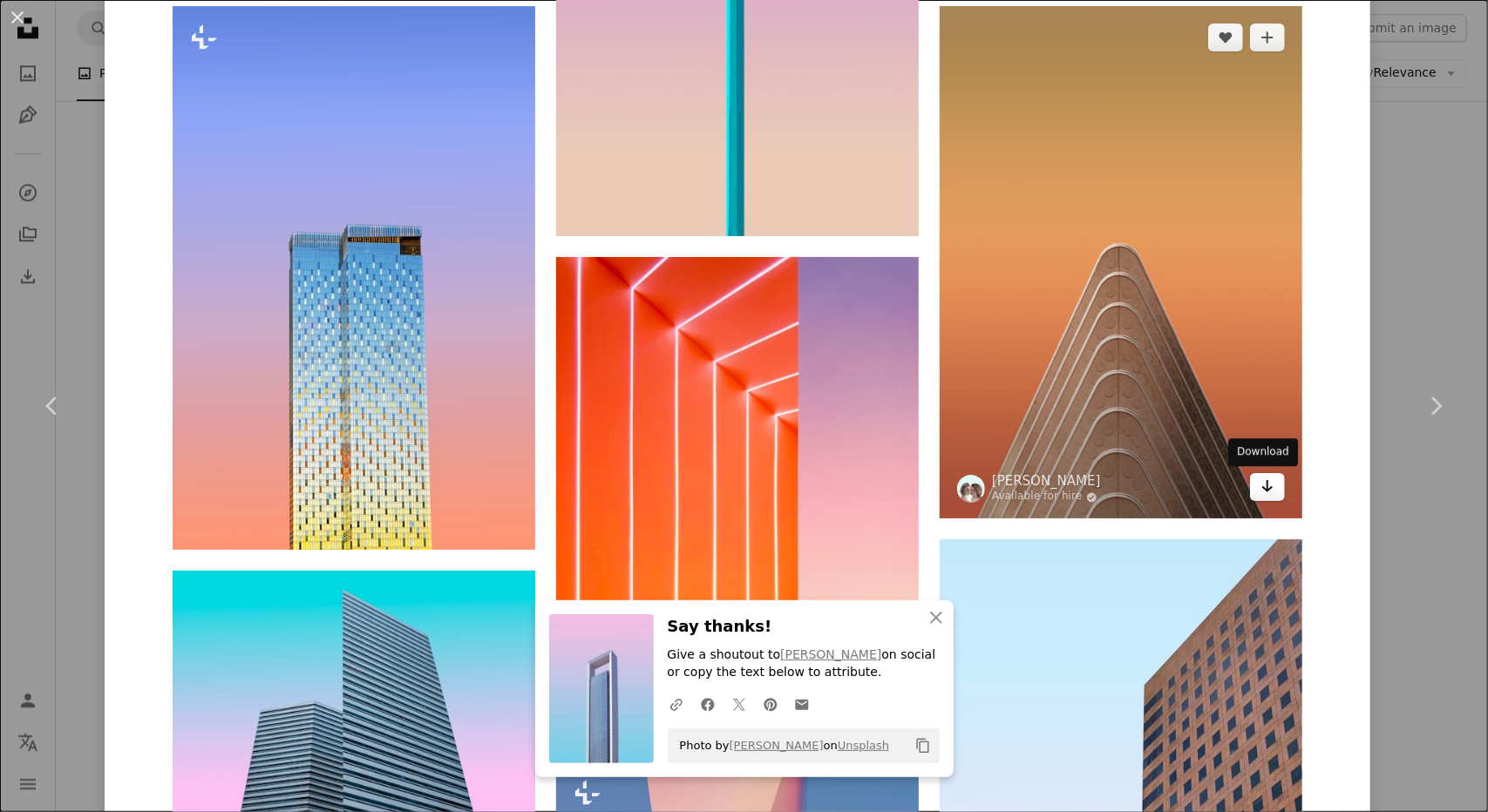
click at [1260, 500] on link "Arrow pointing down" at bounding box center [1267, 486] width 34 height 28
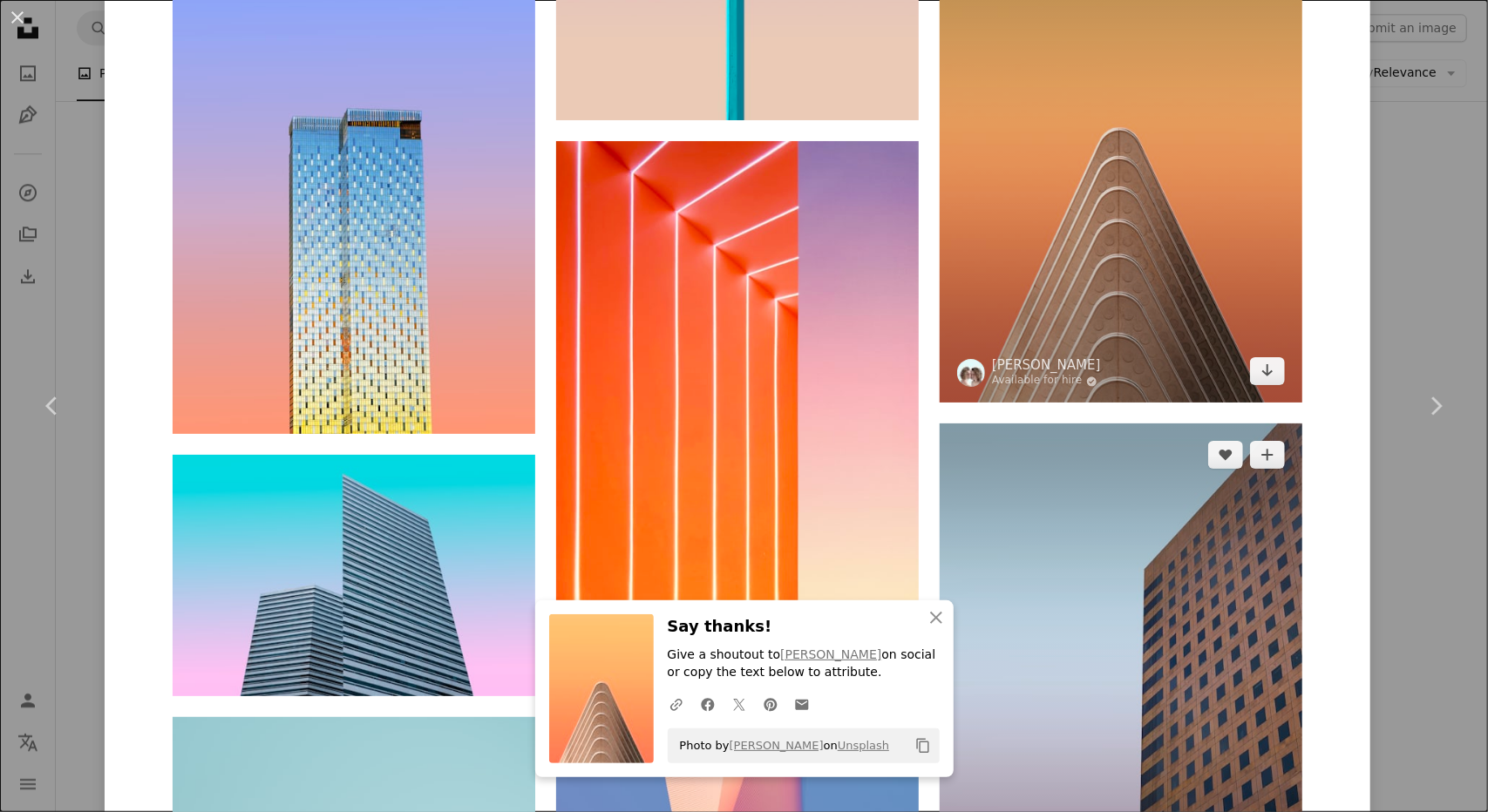
scroll to position [2004, 0]
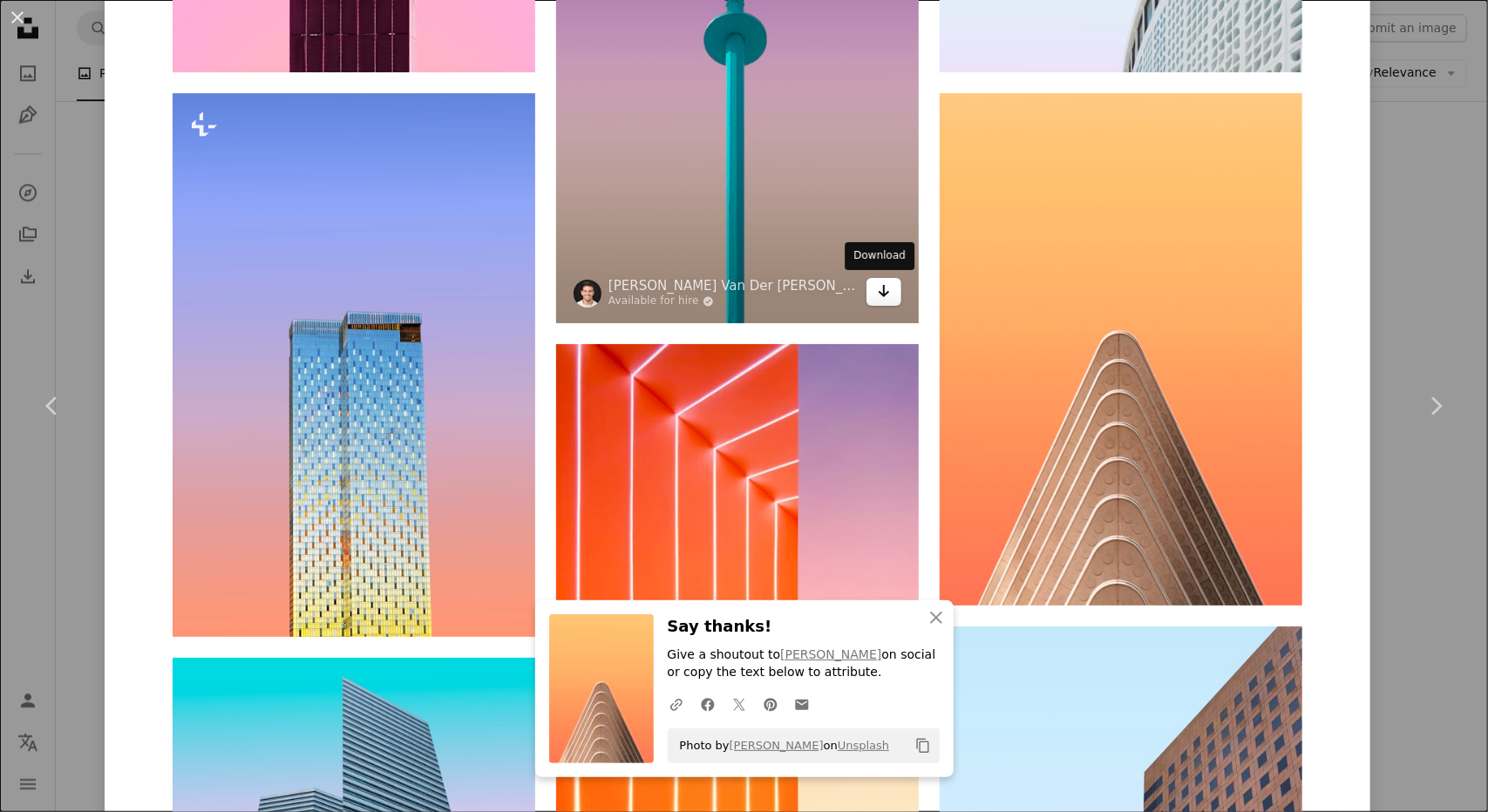
click at [884, 297] on icon "Arrow pointing down" at bounding box center [884, 291] width 14 height 21
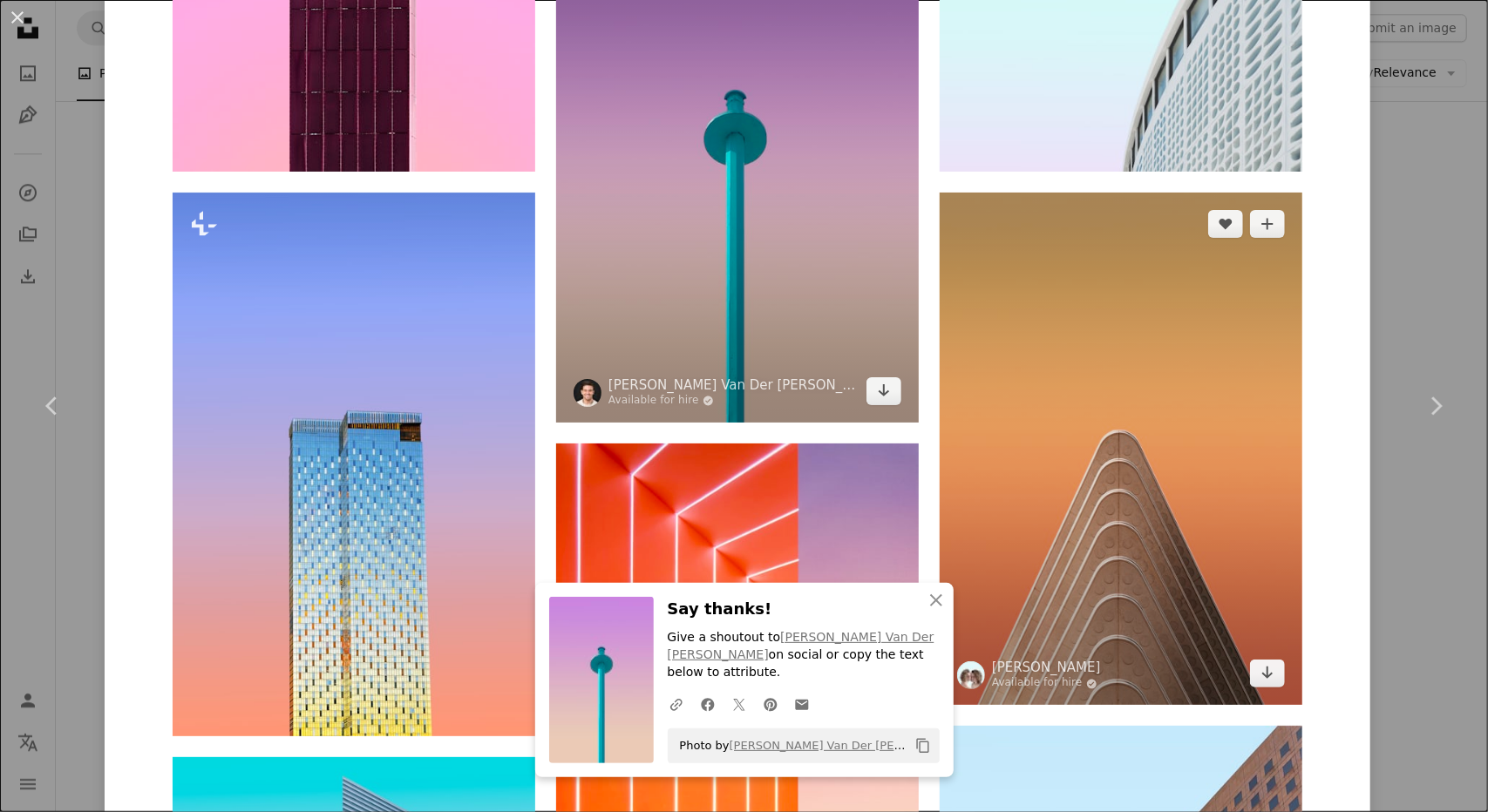
scroll to position [1656, 0]
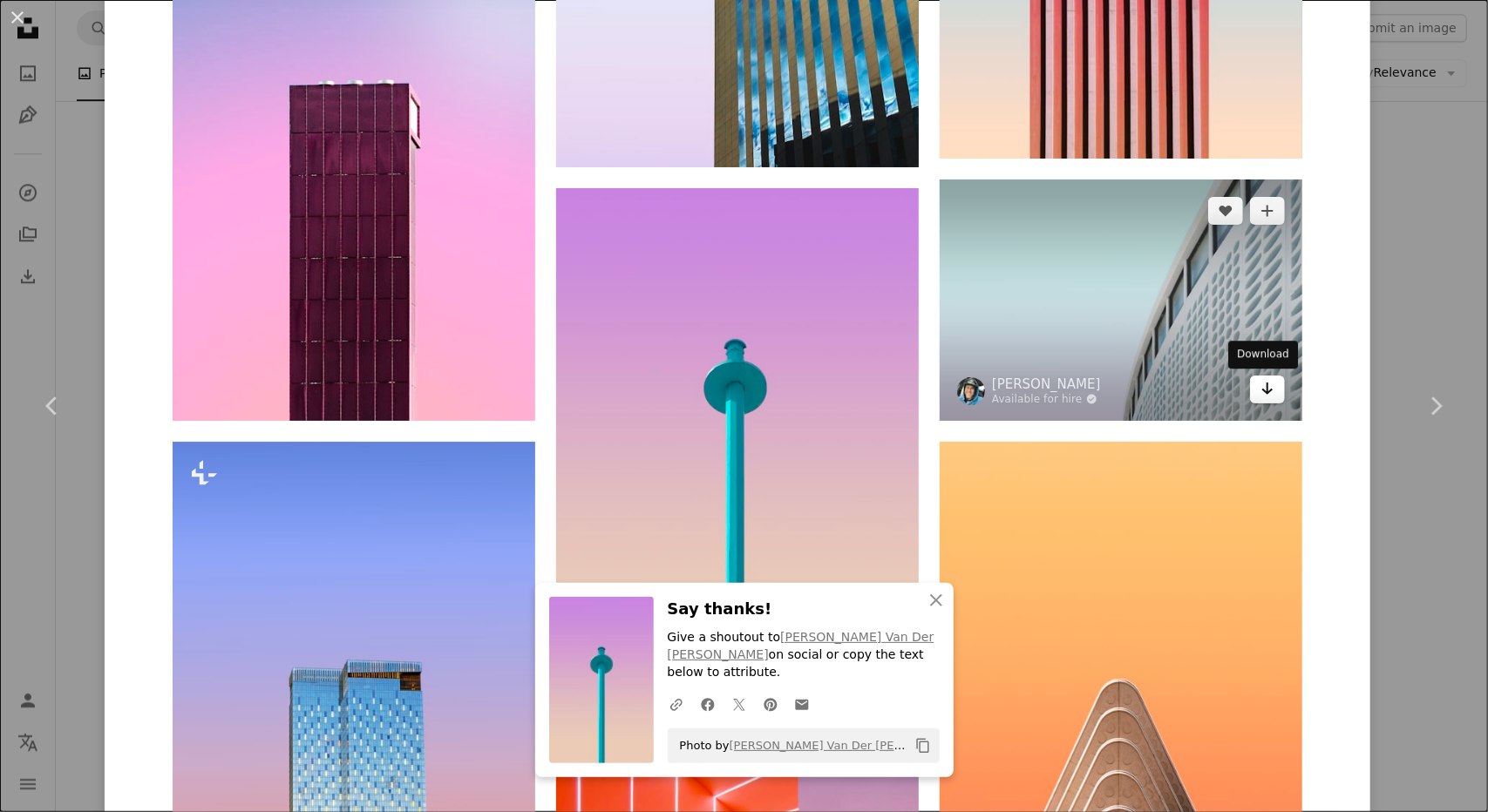
click at [1274, 395] on link "Arrow pointing down" at bounding box center [1267, 389] width 34 height 28
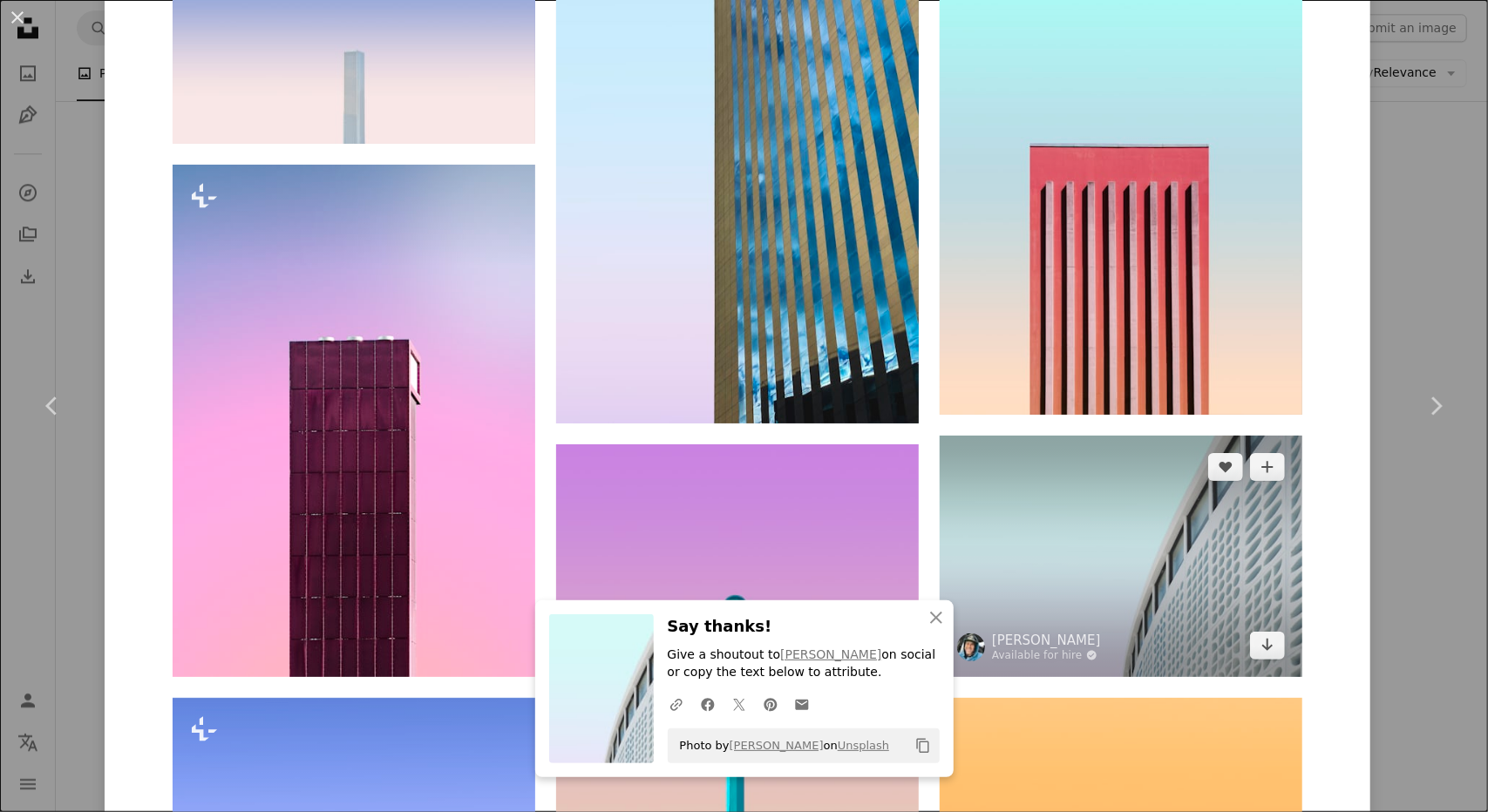
scroll to position [1394, 0]
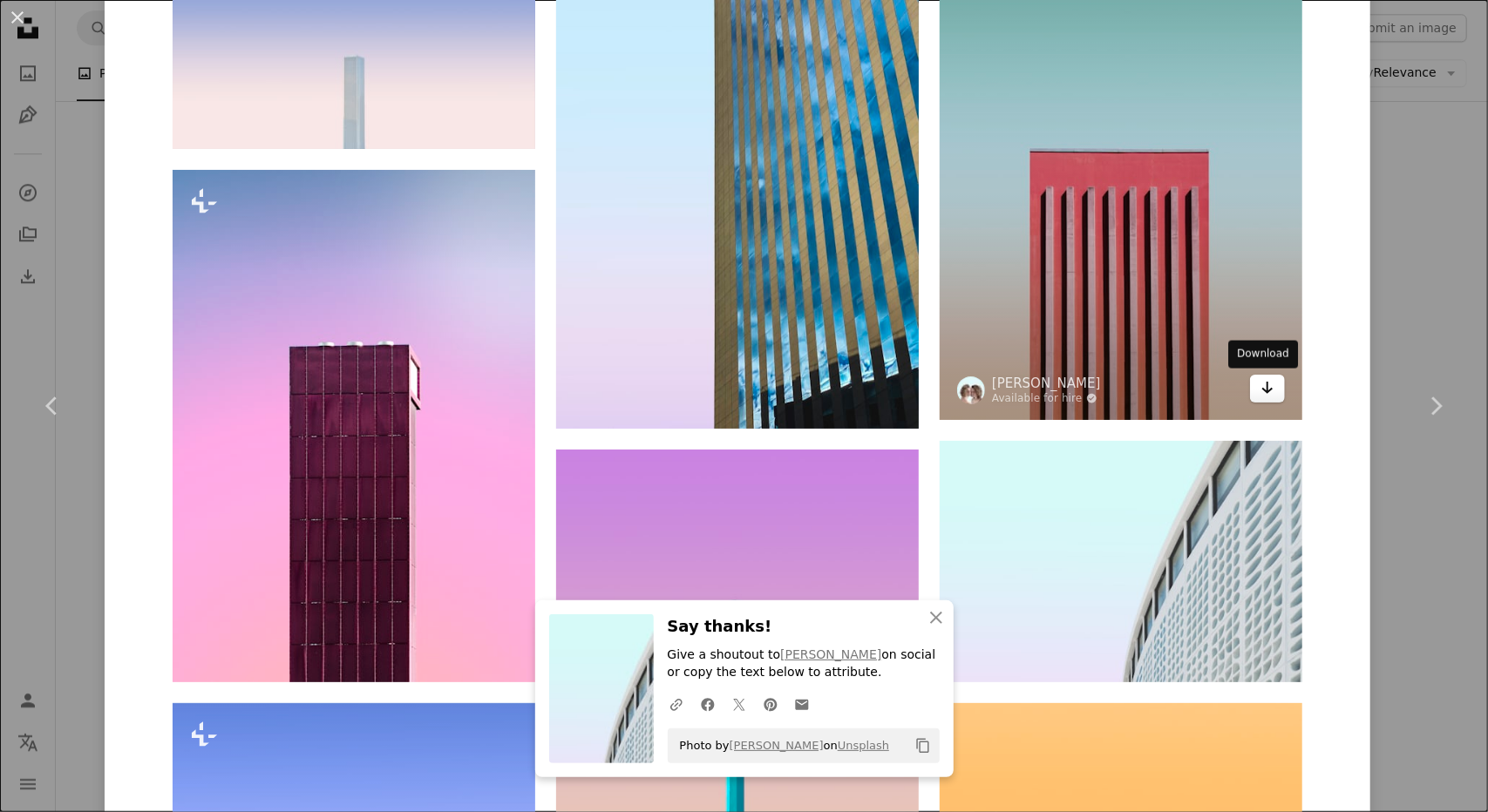
click at [1266, 392] on icon "Arrow pointing down" at bounding box center [1267, 388] width 14 height 21
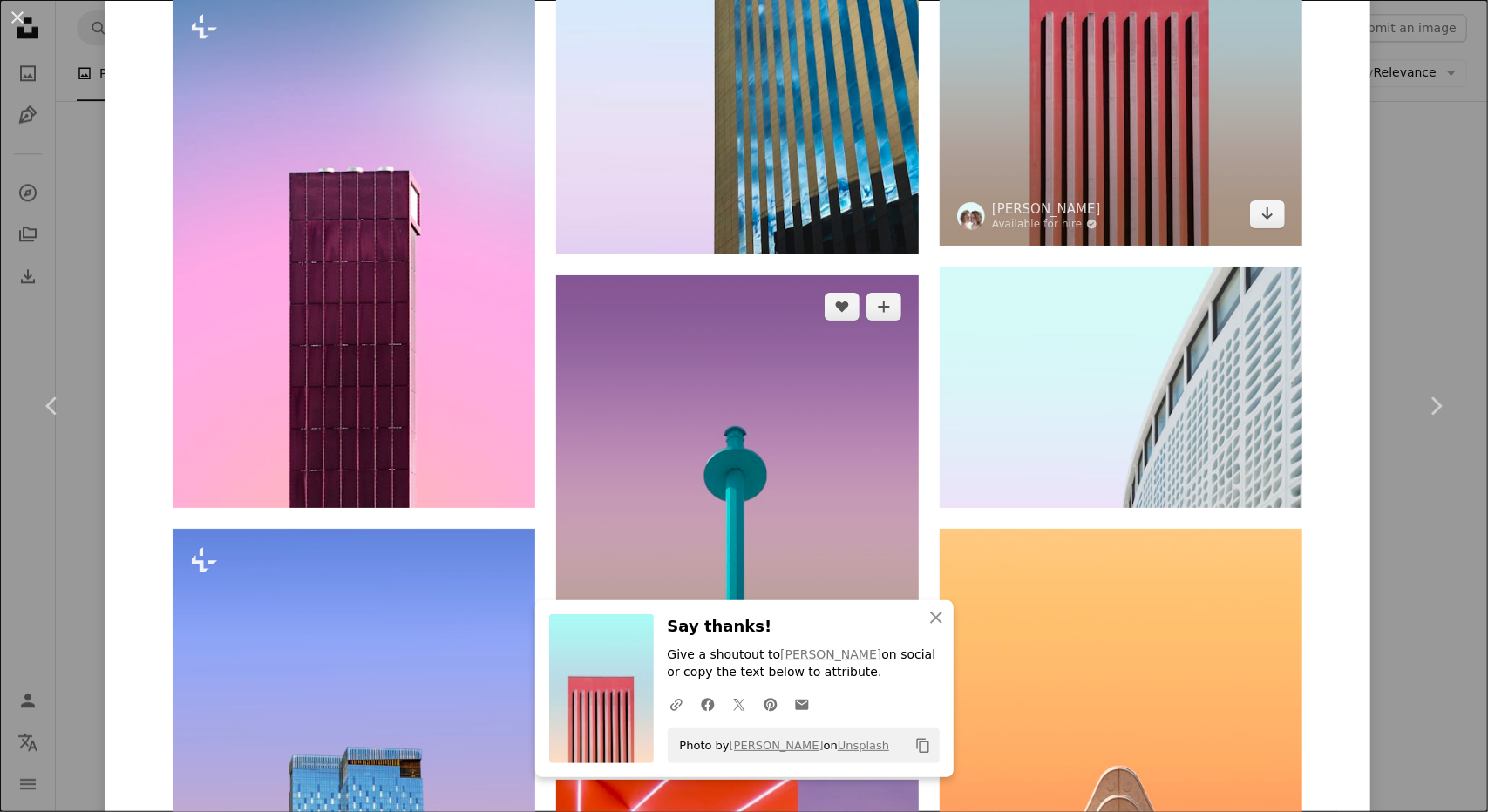
scroll to position [1220, 0]
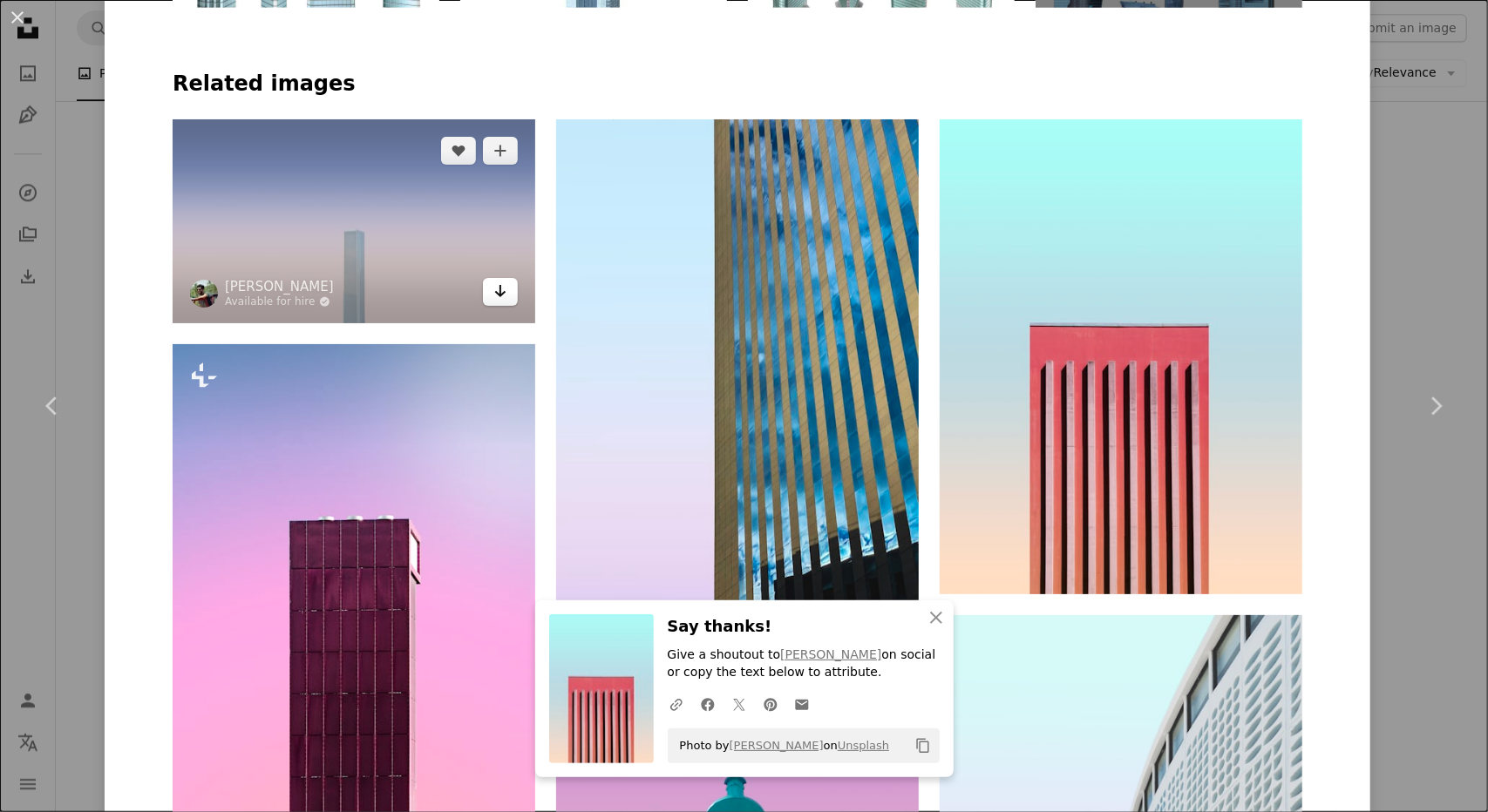
click at [493, 292] on icon "Arrow pointing down" at bounding box center [500, 291] width 14 height 21
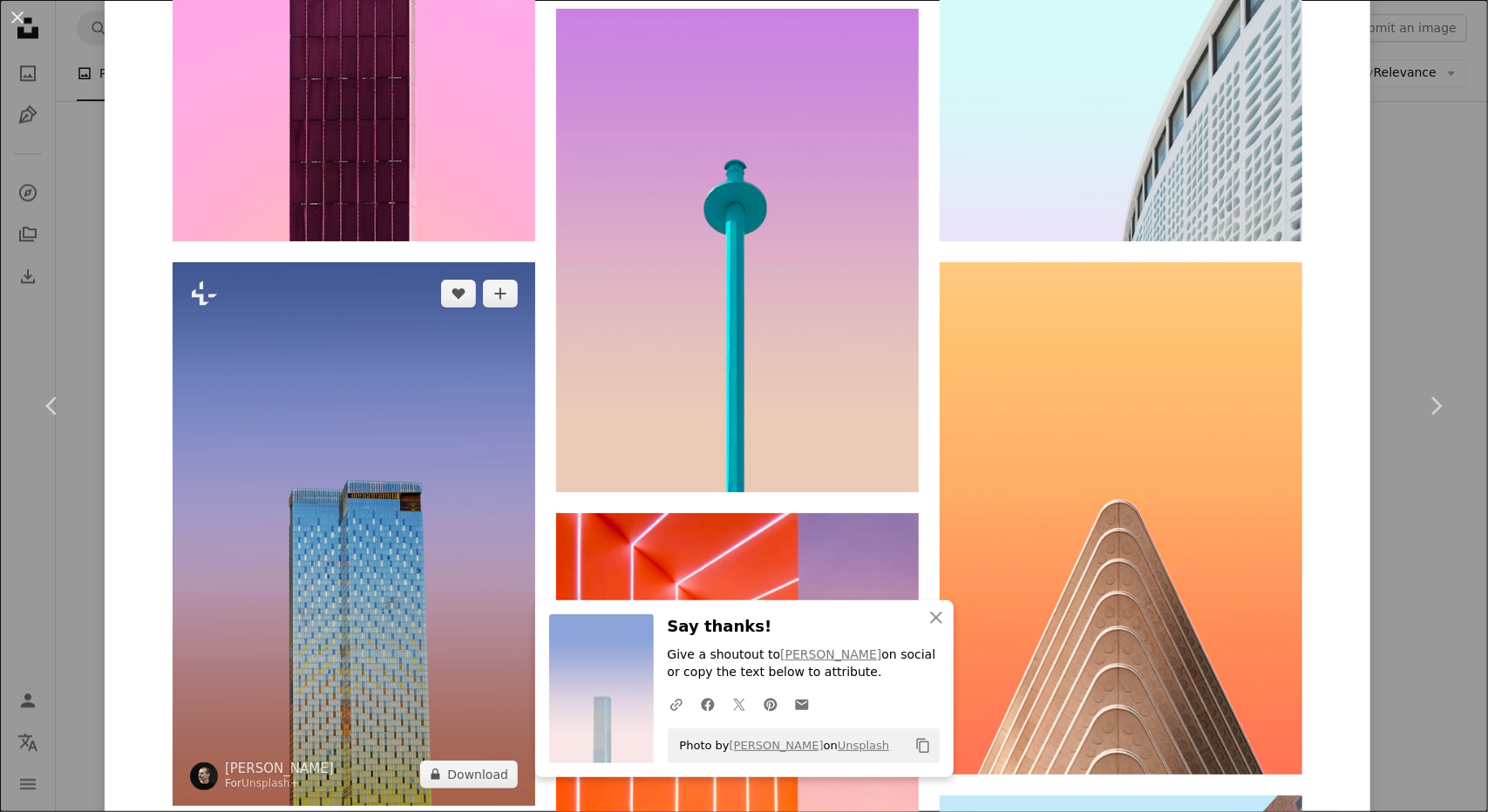
scroll to position [2004, 0]
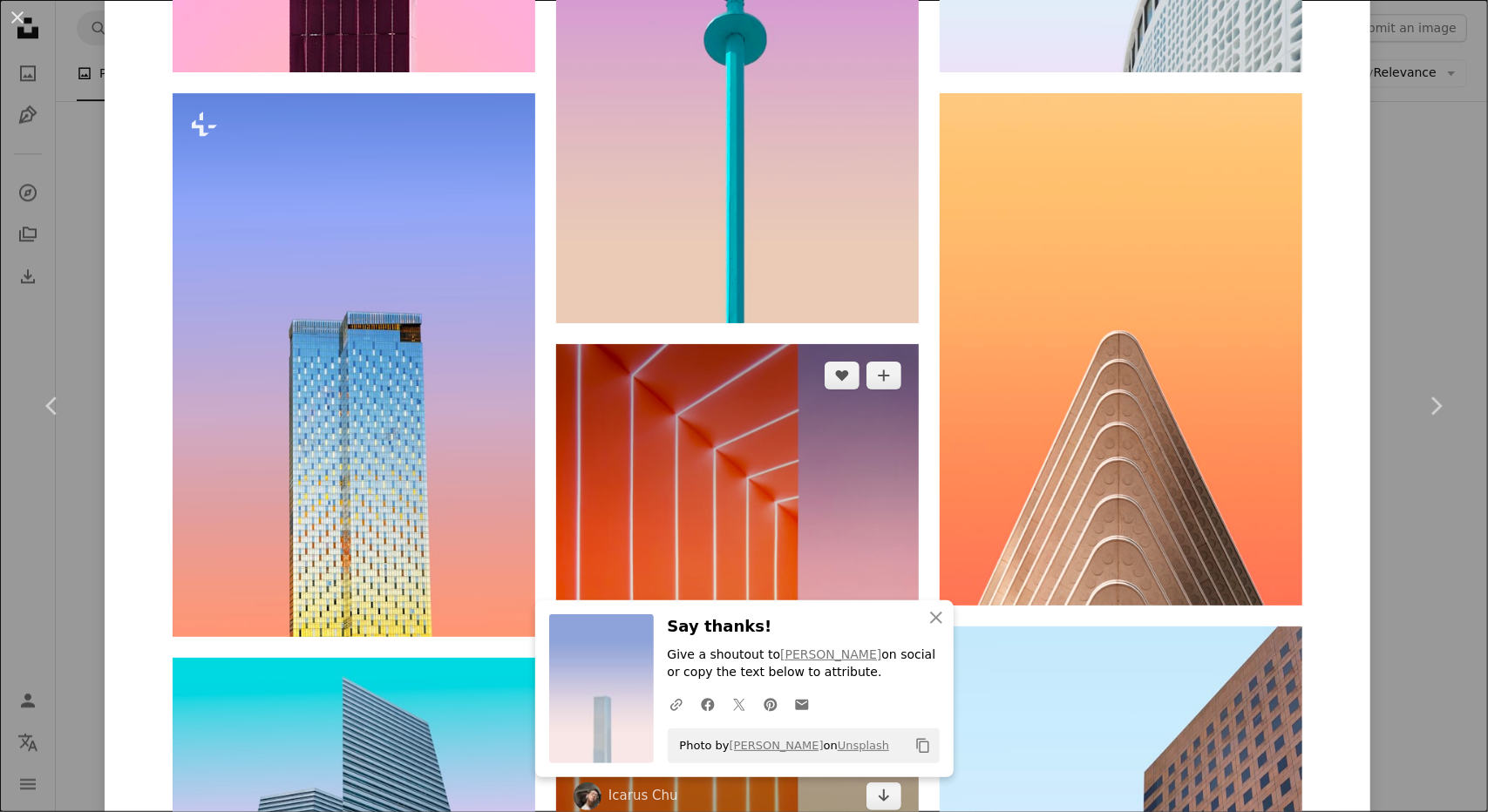
click at [556, 528] on img at bounding box center [737, 586] width 363 height 484
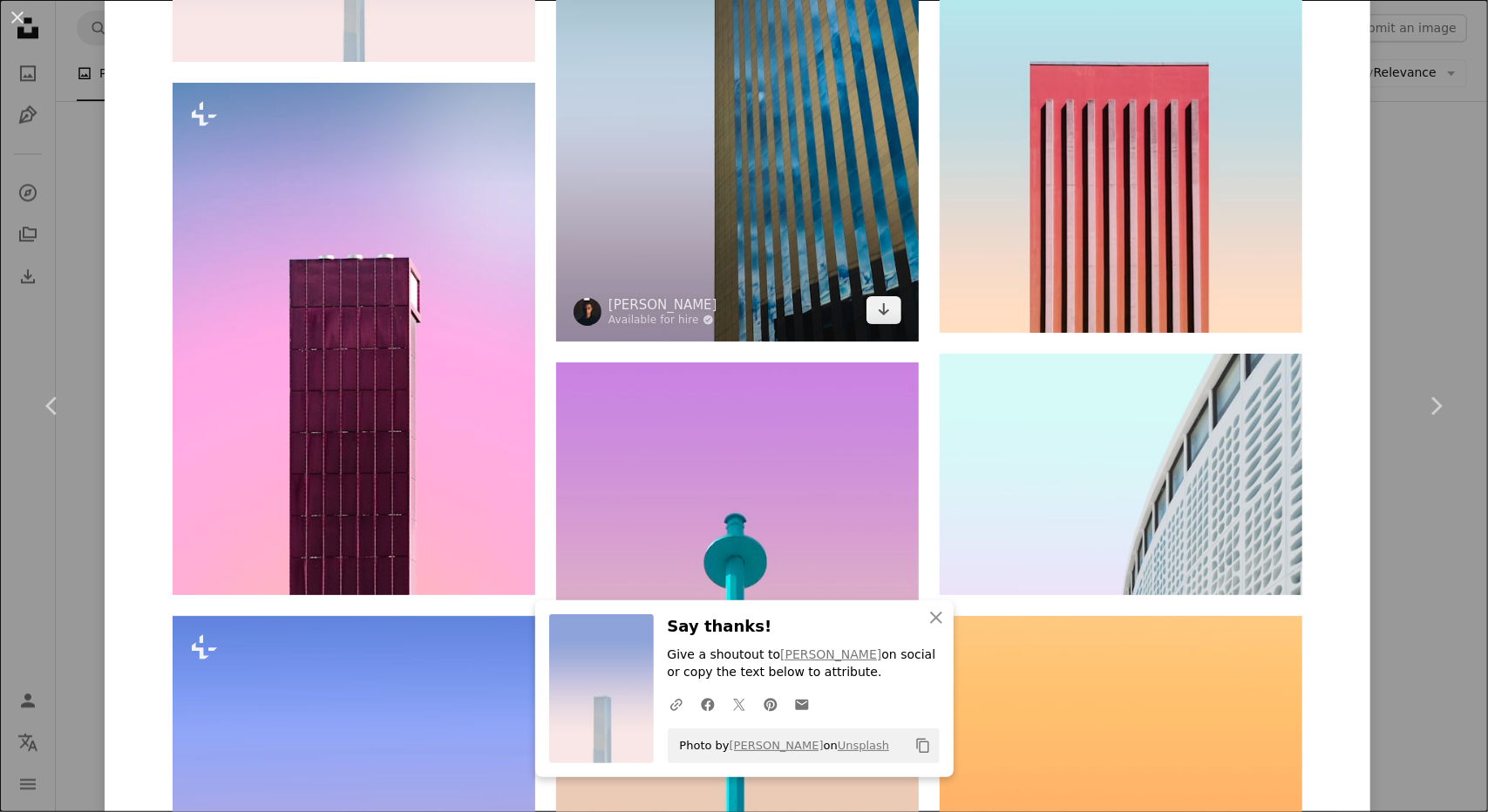
scroll to position [2004, 0]
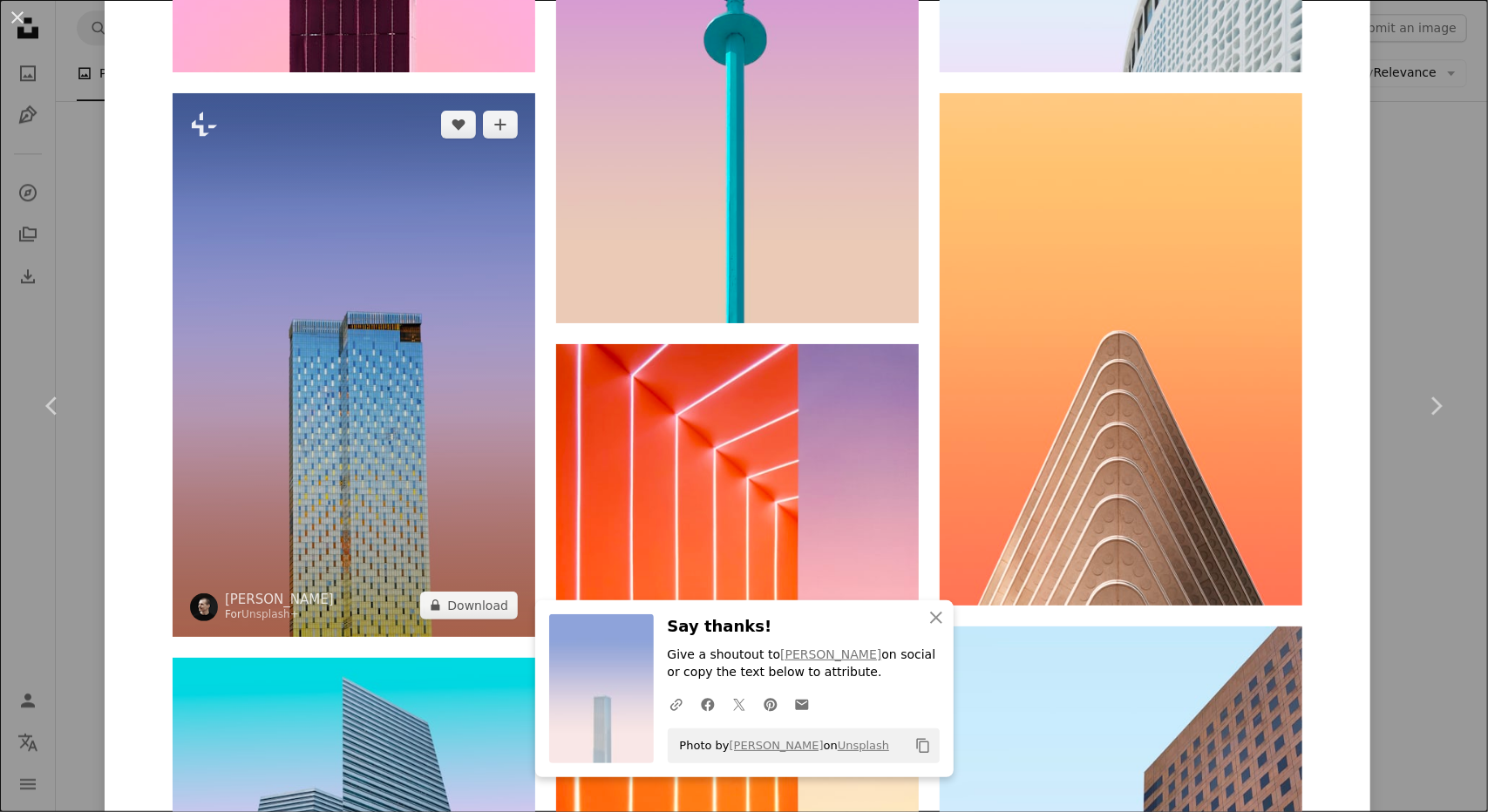
click at [440, 475] on img at bounding box center [353, 365] width 363 height 544
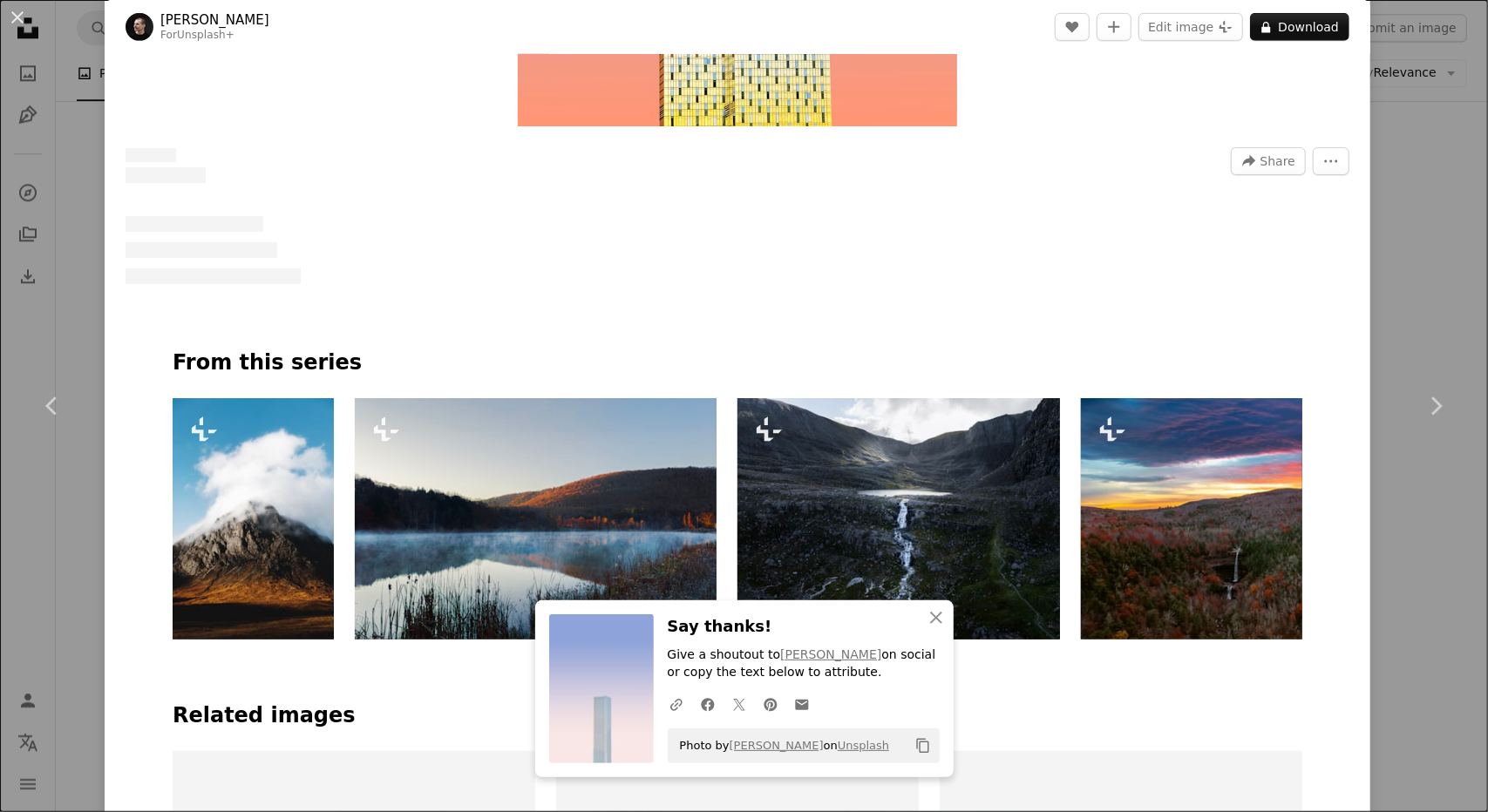
scroll to position [1220, 0]
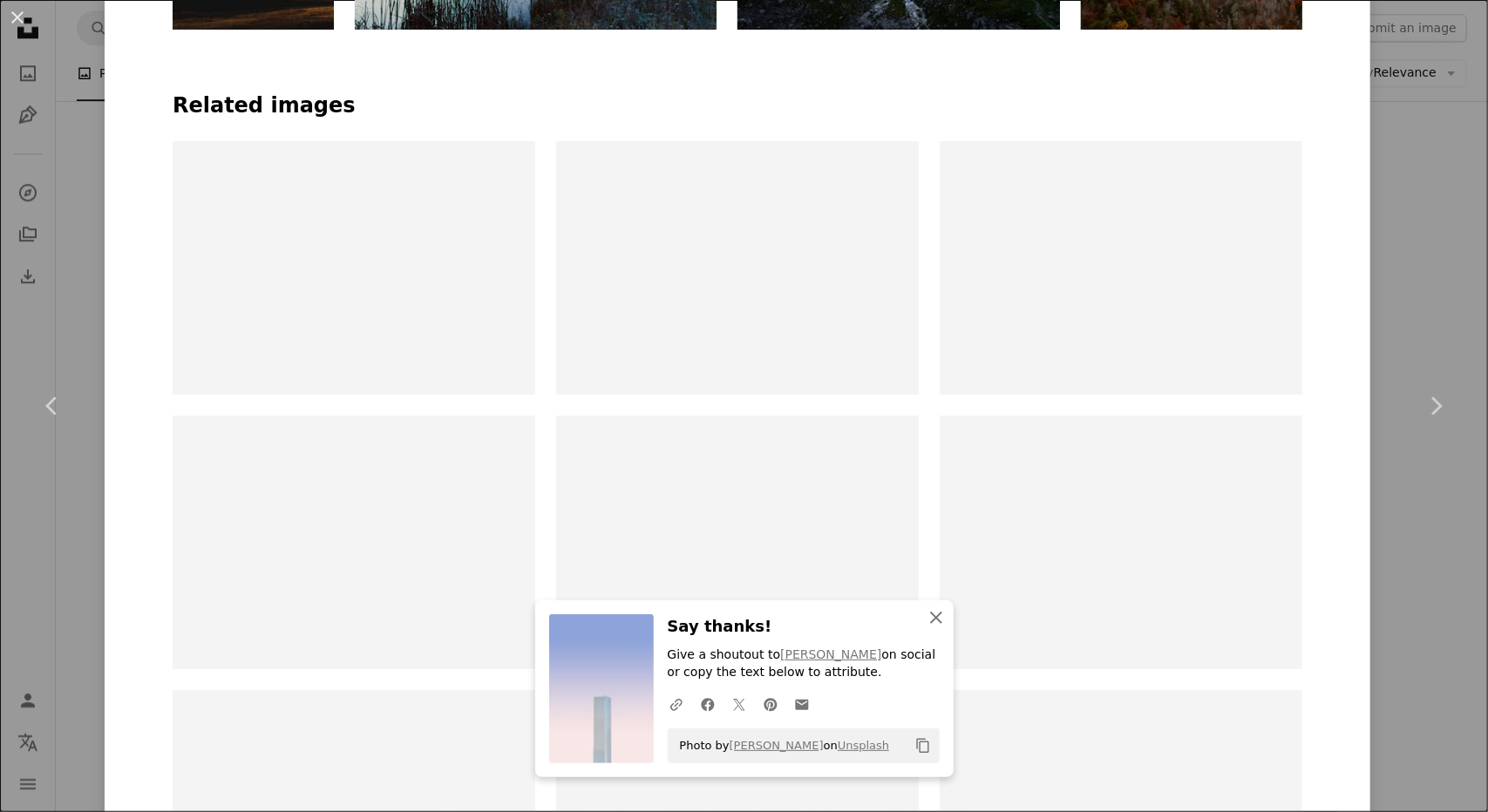
click at [936, 617] on icon "An X shape" at bounding box center [936, 618] width 21 height 21
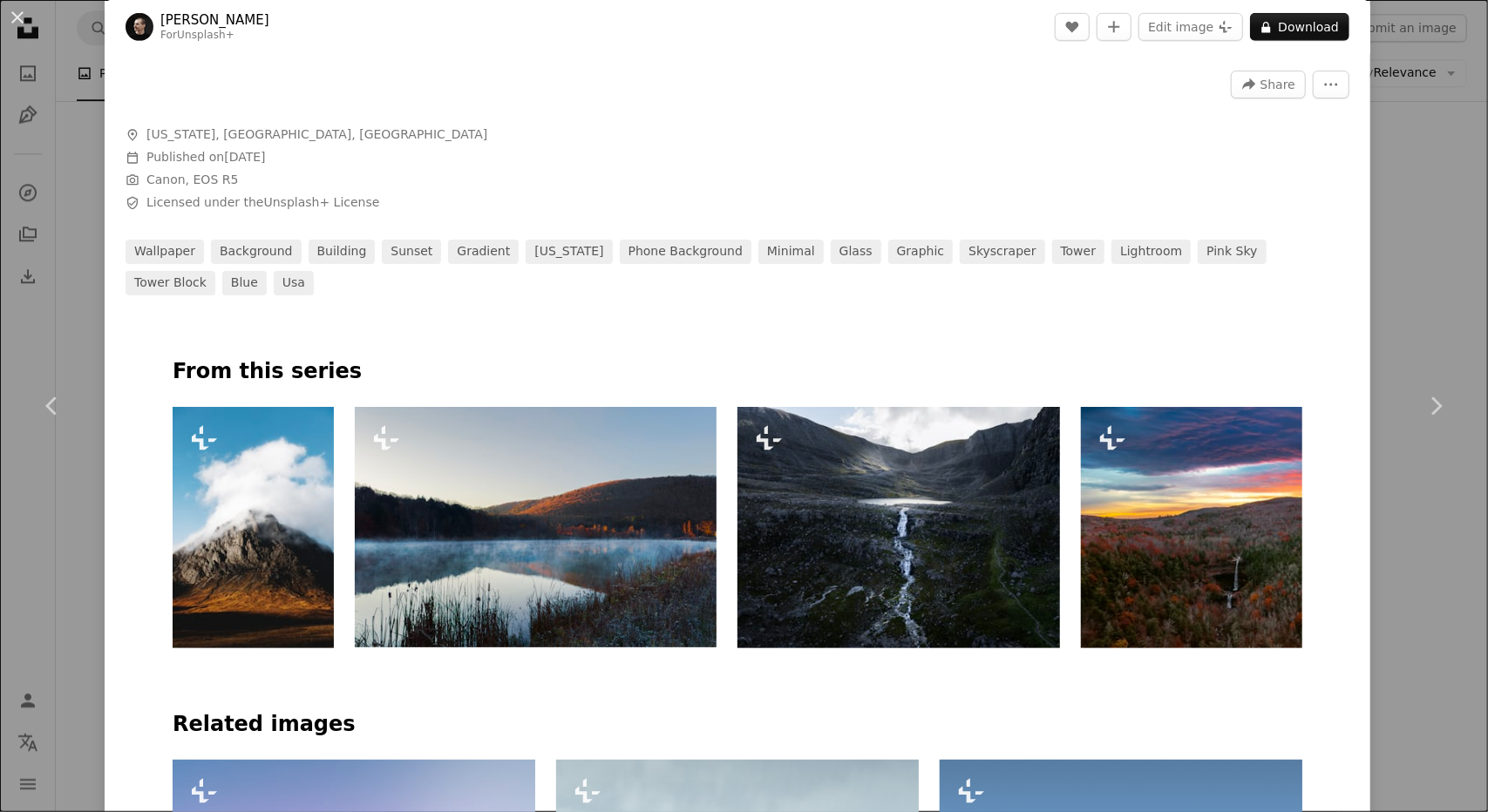
scroll to position [251, 0]
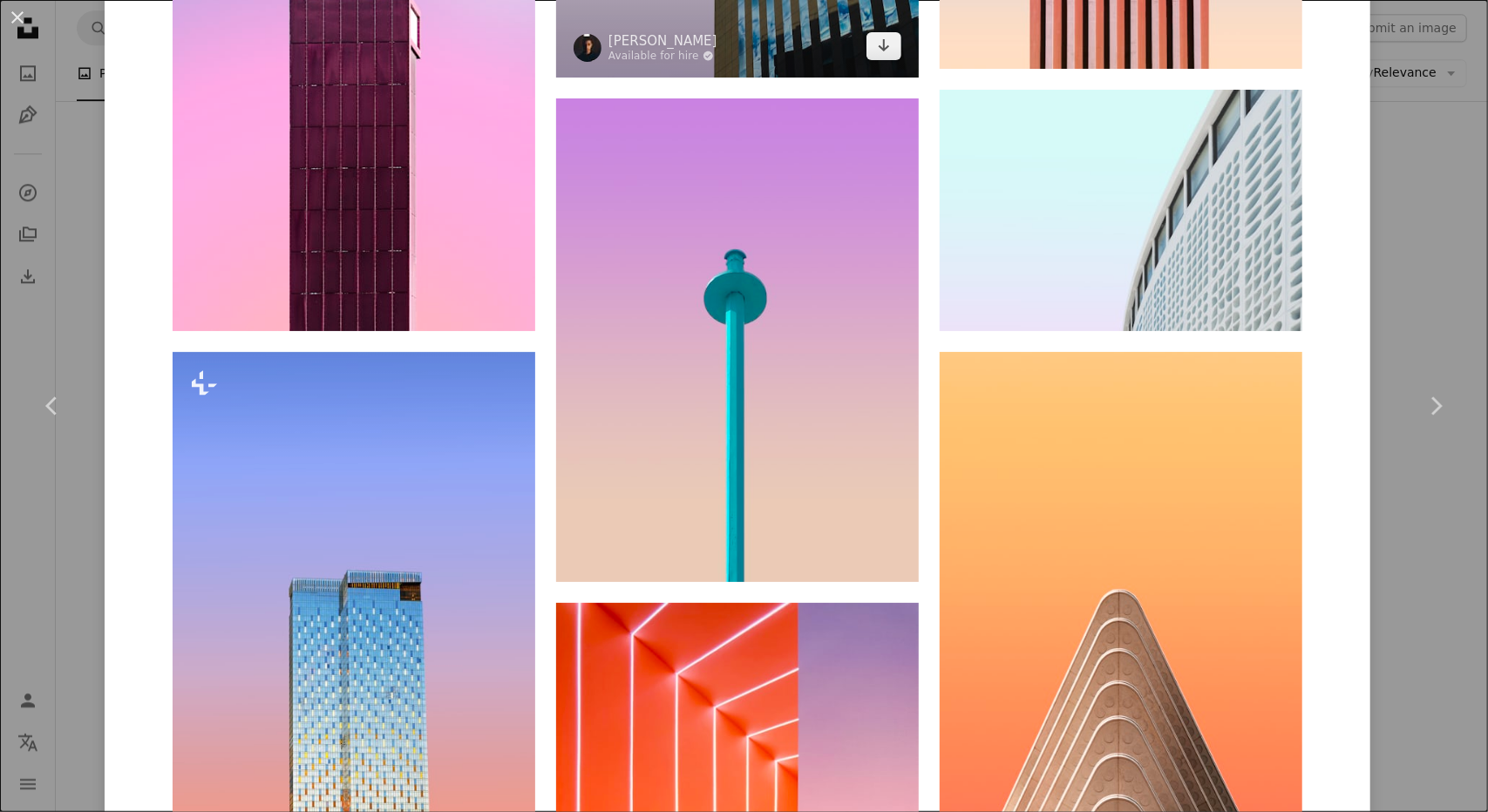
scroll to position [1743, 0]
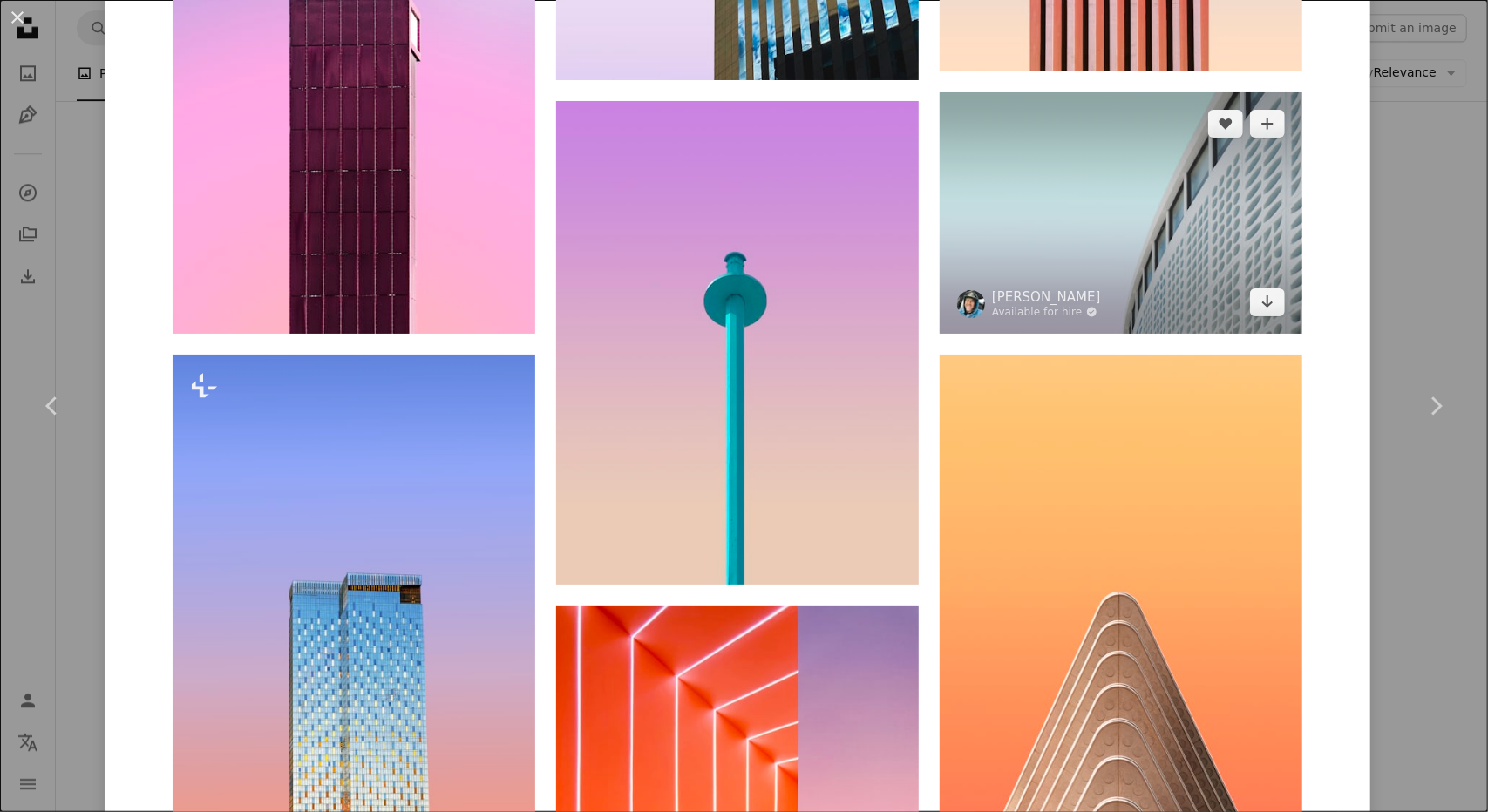
click at [1175, 292] on img at bounding box center [1120, 213] width 363 height 241
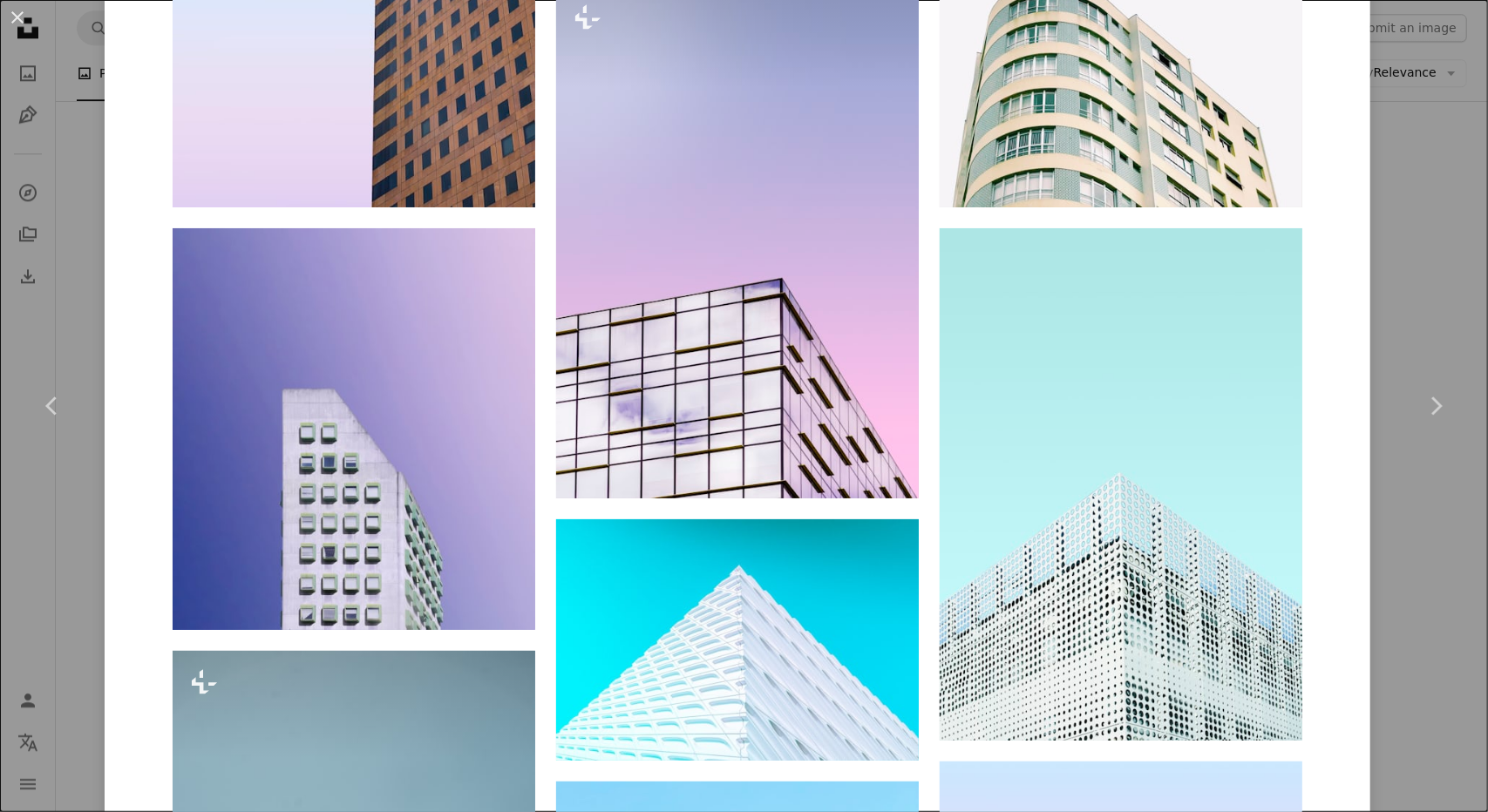
scroll to position [1706, 0]
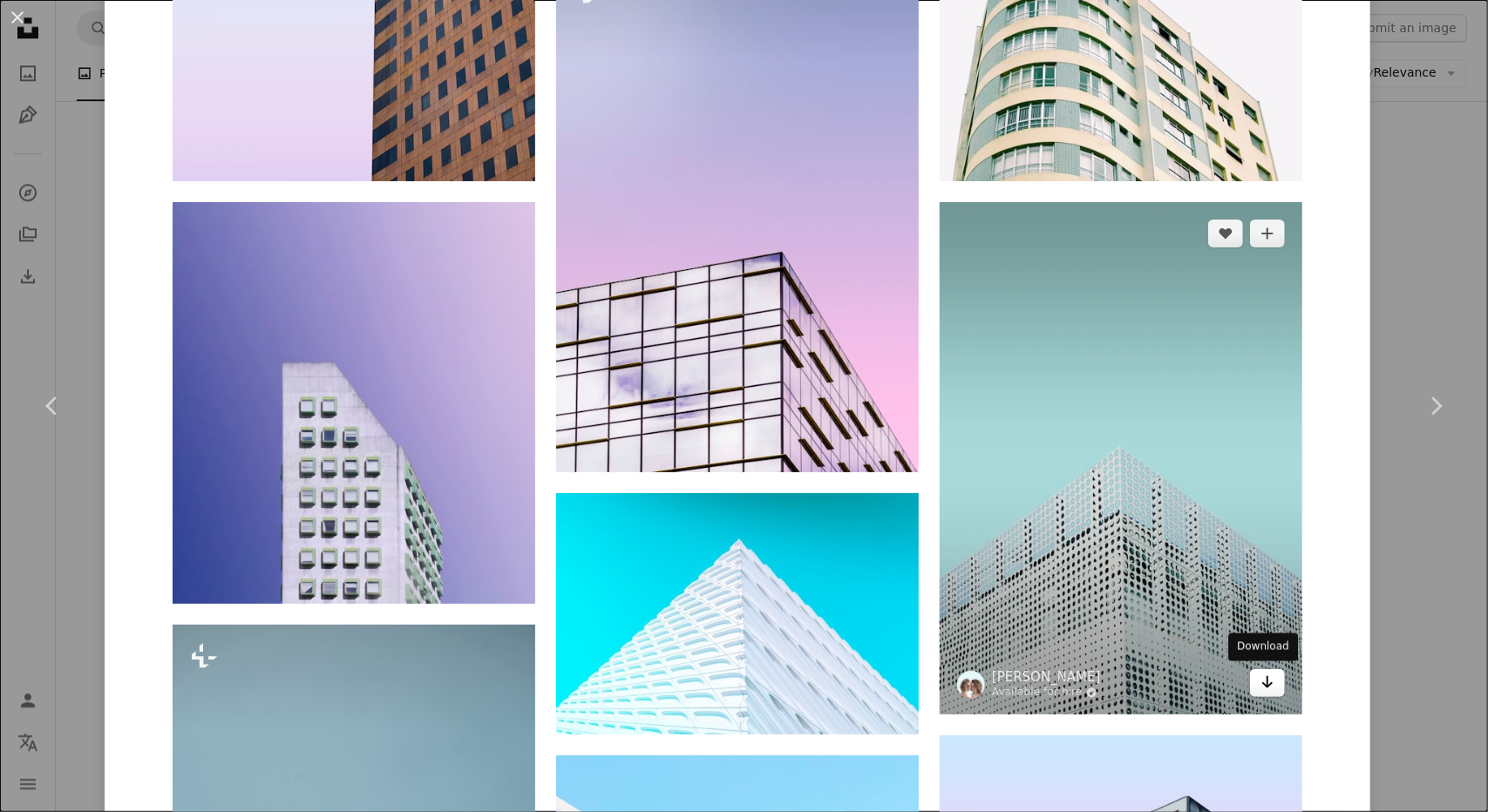
click at [1270, 676] on link "Arrow pointing down" at bounding box center [1267, 683] width 34 height 28
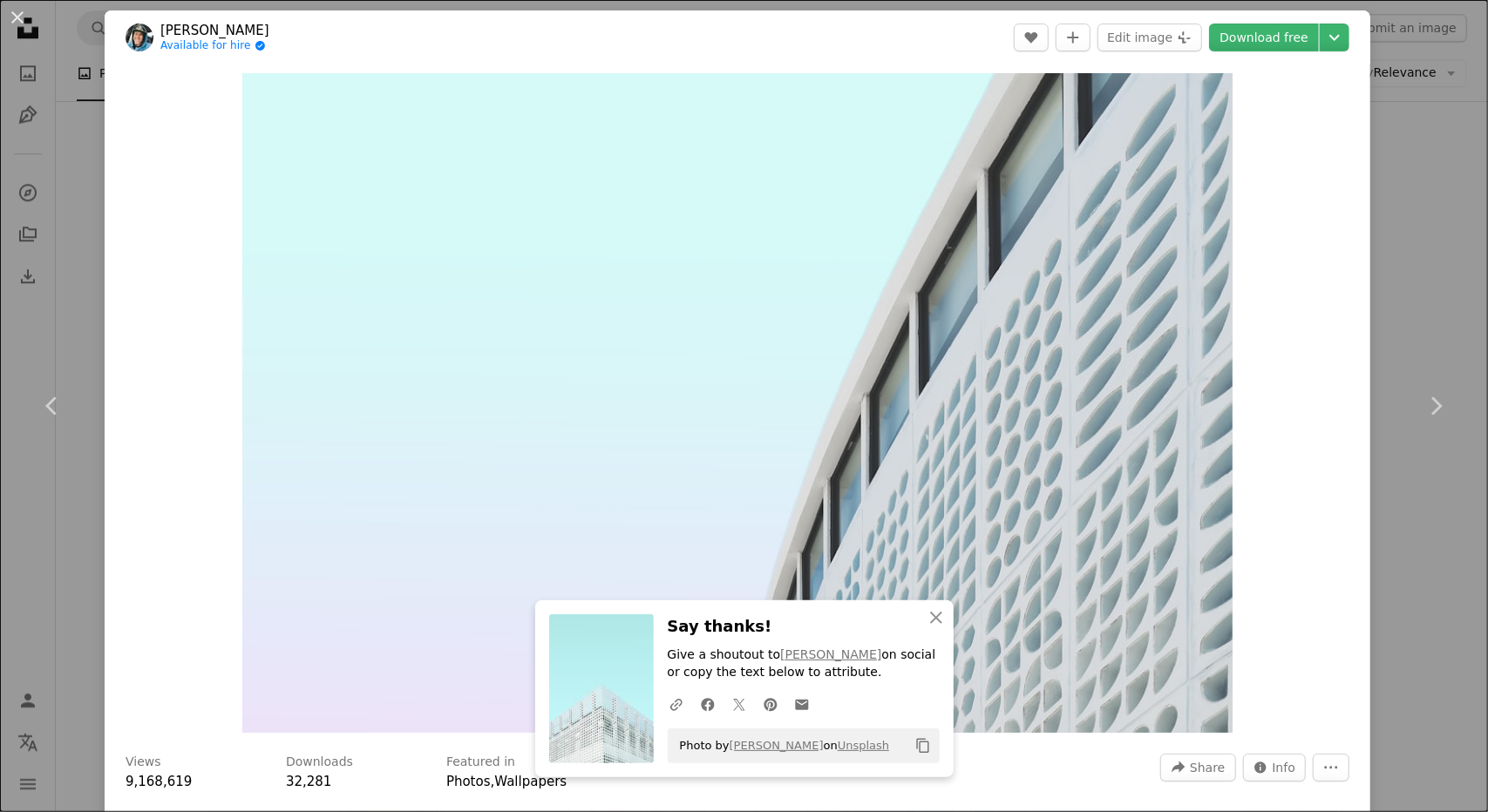
scroll to position [0, 0]
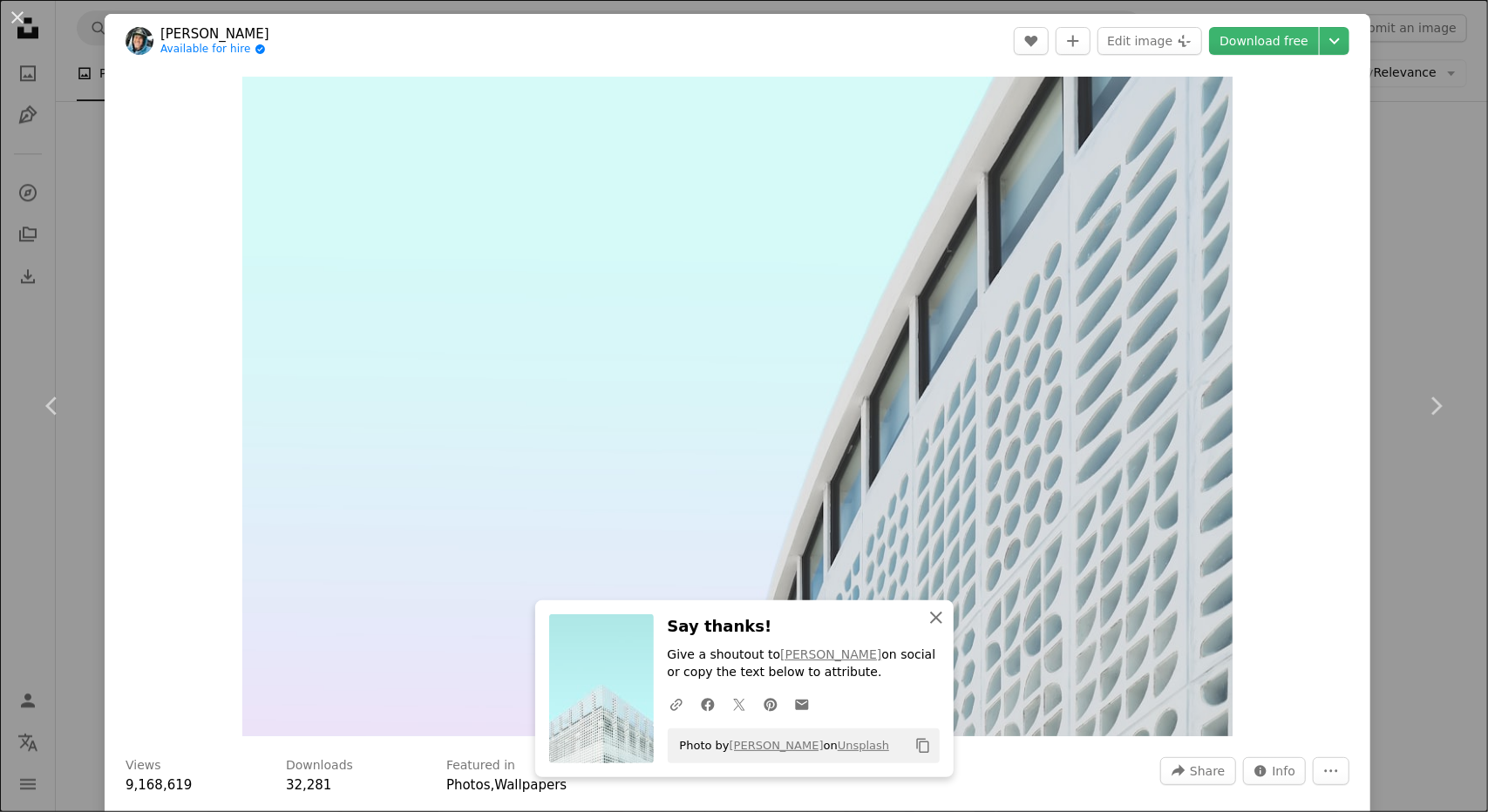
click at [929, 611] on icon "An X shape" at bounding box center [936, 618] width 21 height 21
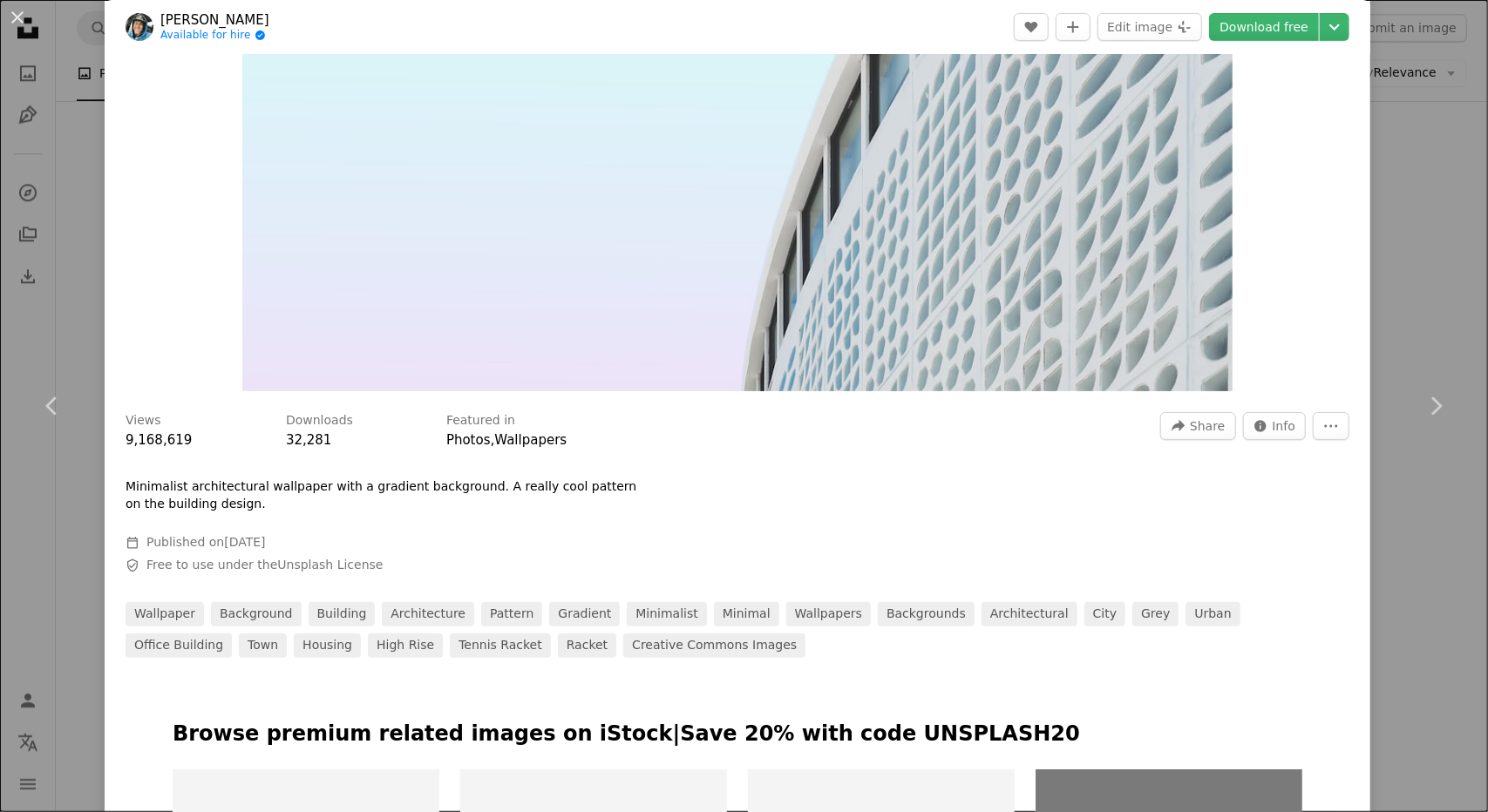
scroll to position [349, 0]
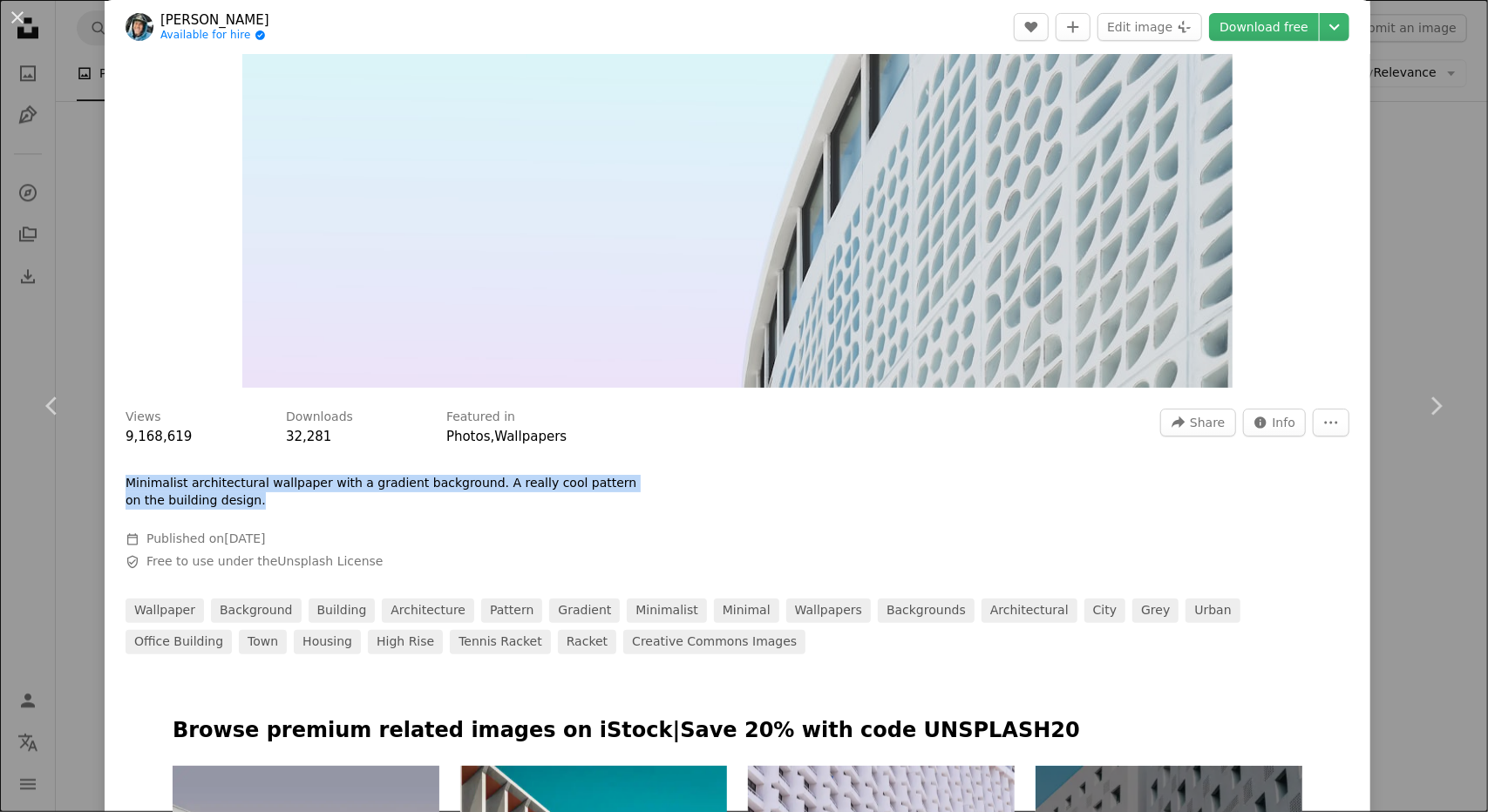
drag, startPoint x: 213, startPoint y: 507, endPoint x: 125, endPoint y: 479, distance: 92.3
click at [125, 479] on p "Minimalist architectural wallpaper with a gradient background. A really cool pa…" at bounding box center [387, 492] width 523 height 34
copy p "Minimalist architectural wallpaper with a gradient background. A really cool pa…"
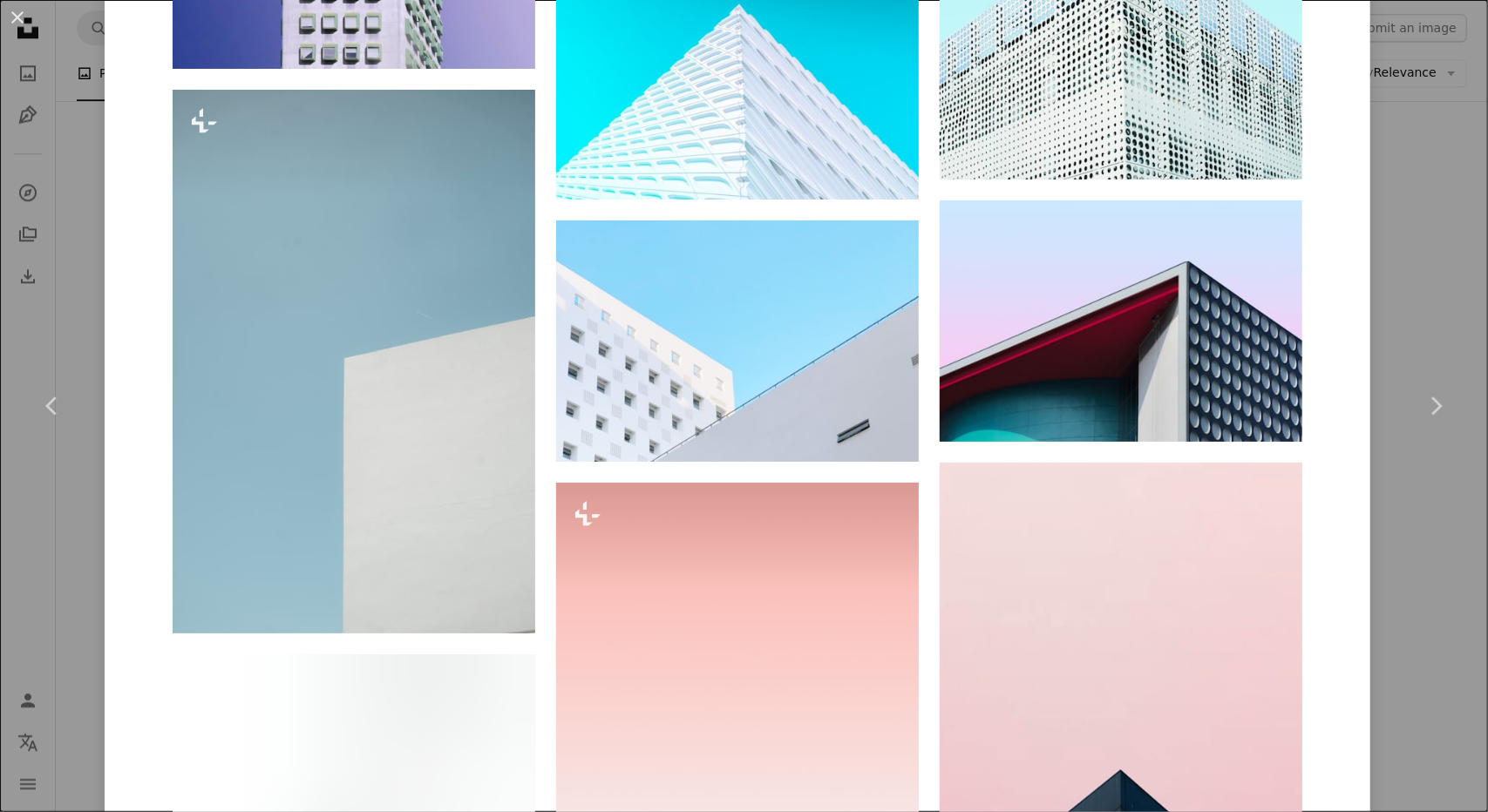
scroll to position [2267, 0]
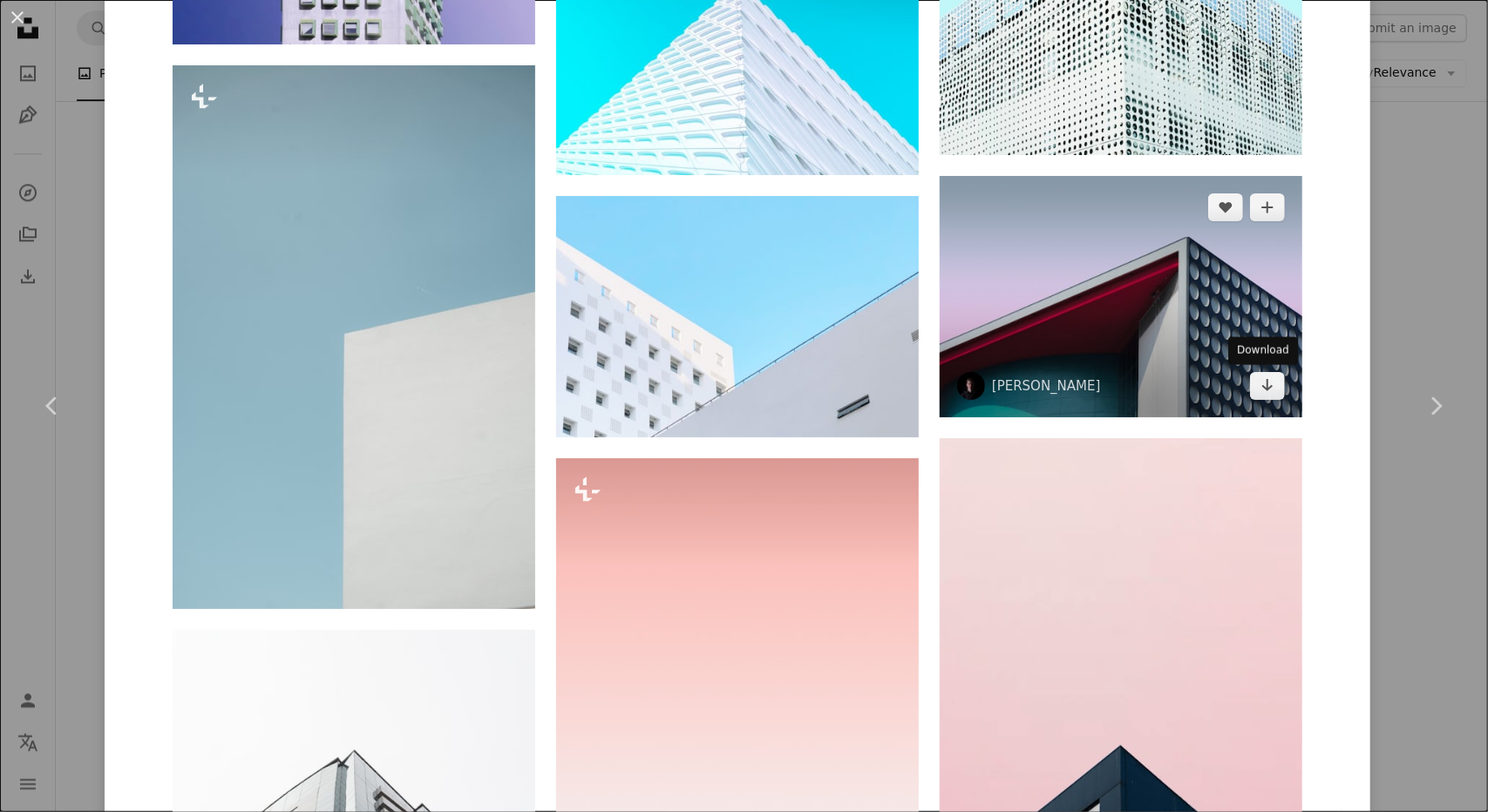
drag, startPoint x: 1253, startPoint y: 380, endPoint x: 1111, endPoint y: 398, distance: 143.1
click at [1260, 380] on icon "Arrow pointing down" at bounding box center [1267, 385] width 14 height 21
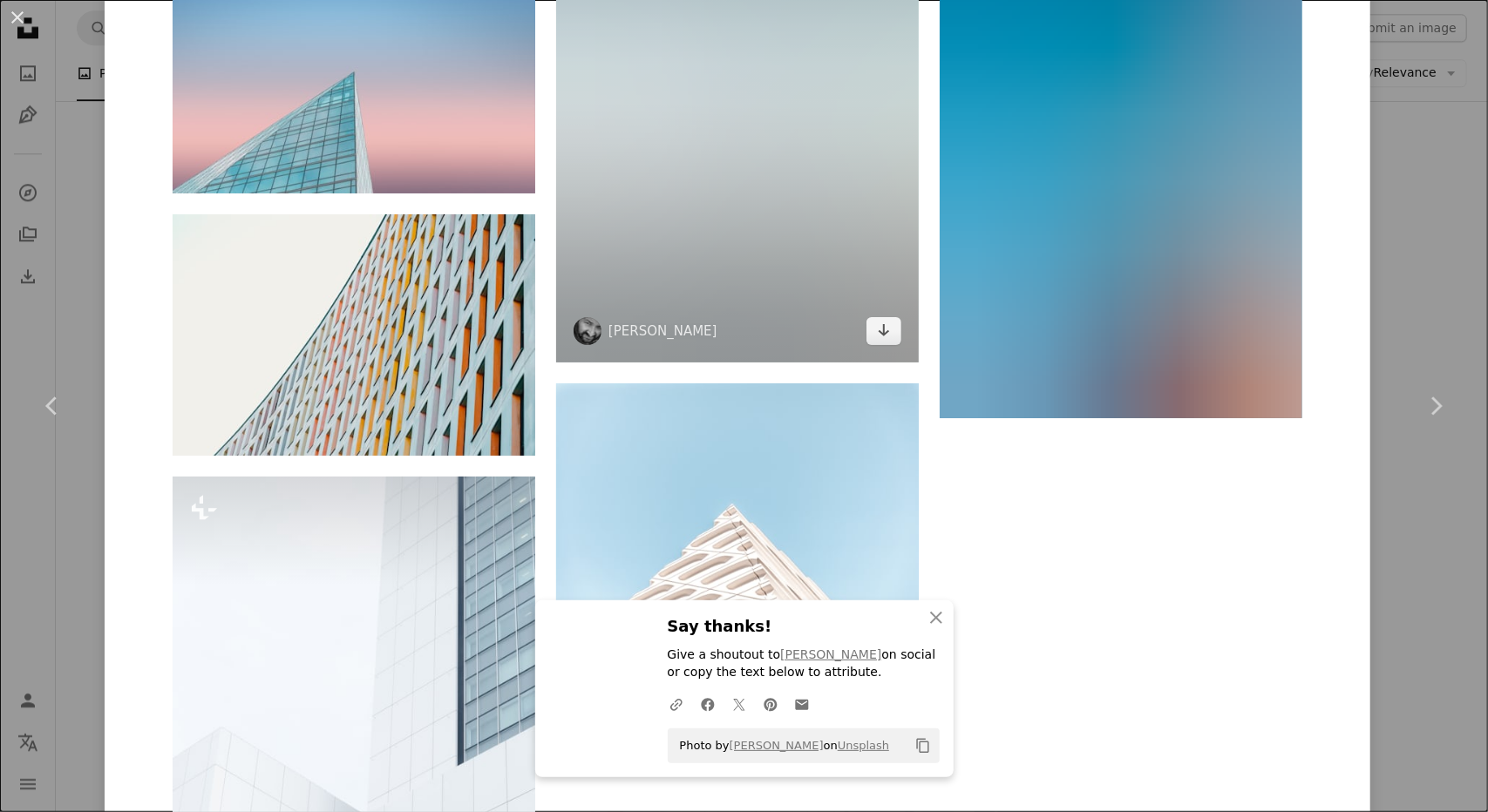
scroll to position [3486, 0]
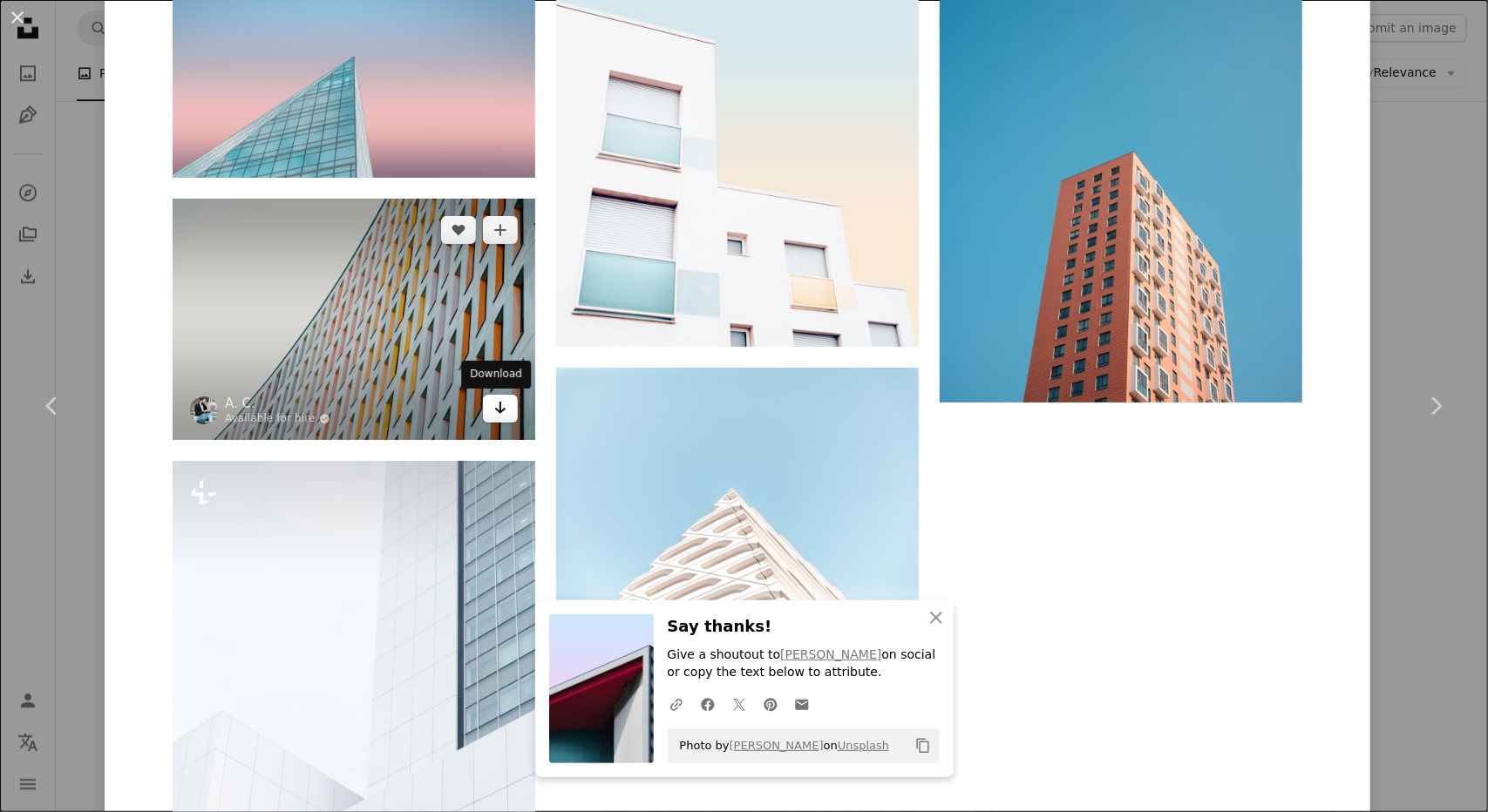
click at [506, 416] on link "Arrow pointing down" at bounding box center [500, 408] width 34 height 28
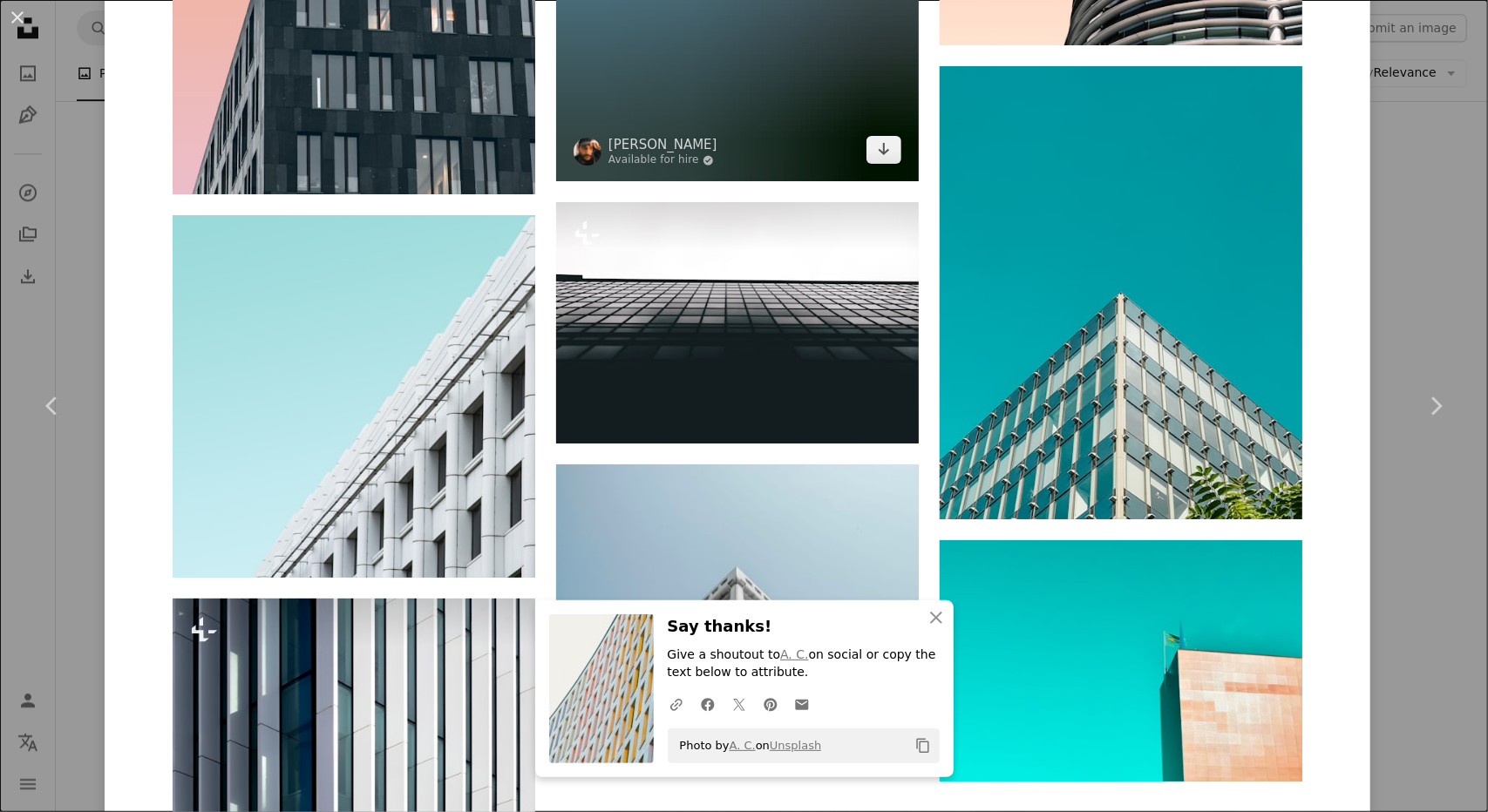
scroll to position [5839, 0]
